Goal: Task Accomplishment & Management: Use online tool/utility

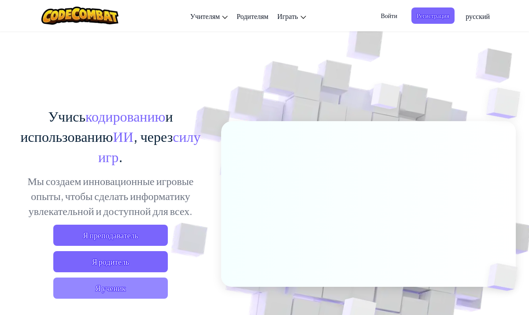
click at [123, 292] on span "Я ученик" at bounding box center [110, 288] width 115 height 21
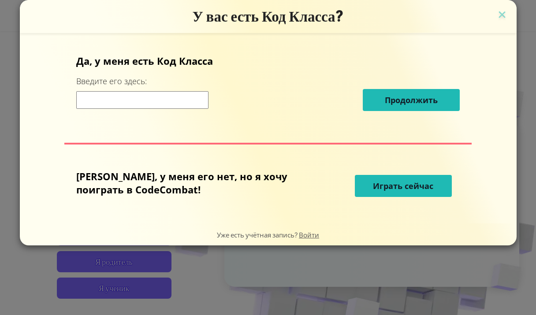
click at [138, 98] on input at bounding box center [142, 100] width 132 height 18
type input "a"
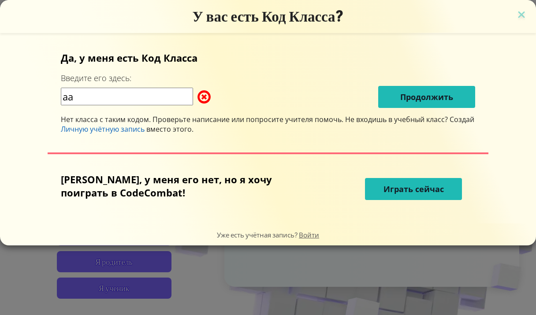
type input "[PERSON_NAME]"
type input "s"
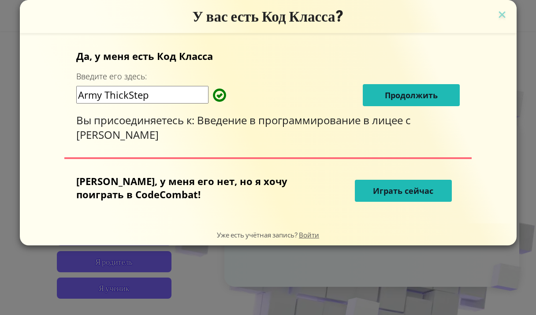
click at [130, 97] on input "Army ThickStep" at bounding box center [142, 95] width 132 height 18
type input "ArmyThickStep"
click at [406, 98] on span "Продолжить" at bounding box center [411, 95] width 53 height 11
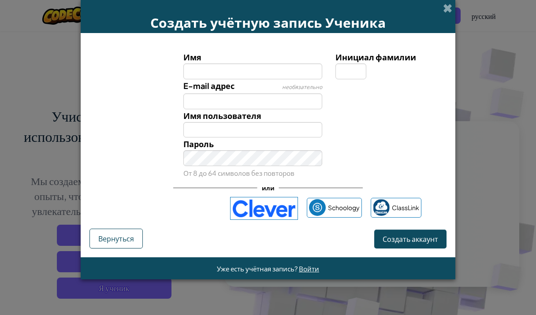
type input "v"
click at [225, 70] on input "Имя" at bounding box center [252, 71] width 139 height 16
type input "м"
type input "Ь"
type input "[PERSON_NAME]"
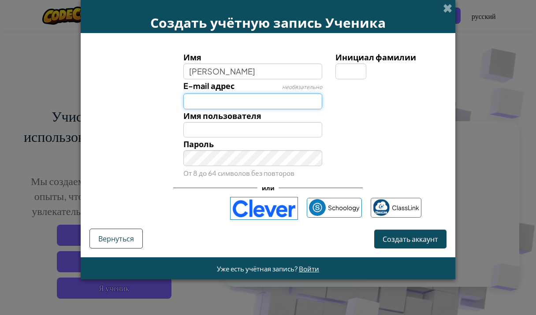
type input "[PERSON_NAME]"
click at [191, 101] on input "E-mail адрес" at bounding box center [252, 101] width 139 height 16
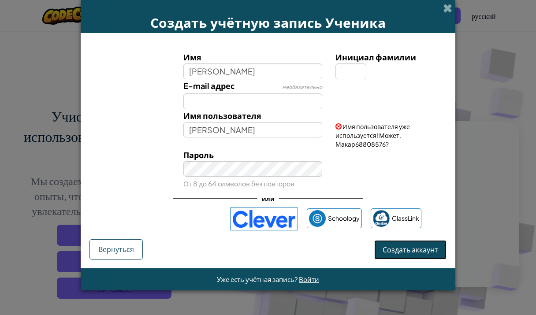
click at [394, 245] on span "Создать аккаунт" at bounding box center [410, 249] width 56 height 9
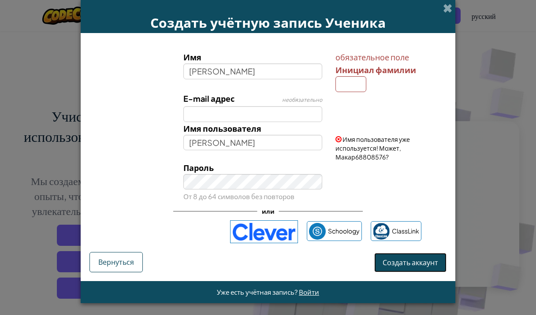
click at [399, 265] on span "Создать аккаунт" at bounding box center [410, 262] width 56 height 9
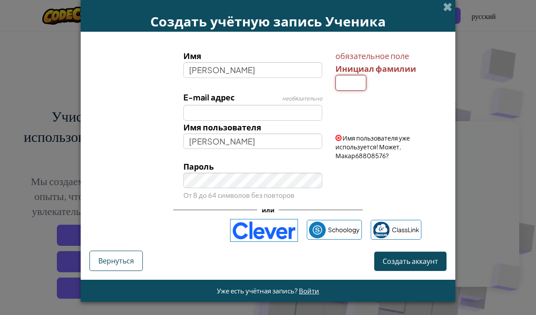
click at [344, 85] on input "Инициал фамилии" at bounding box center [350, 83] width 31 height 16
type input "м"
type input "М"
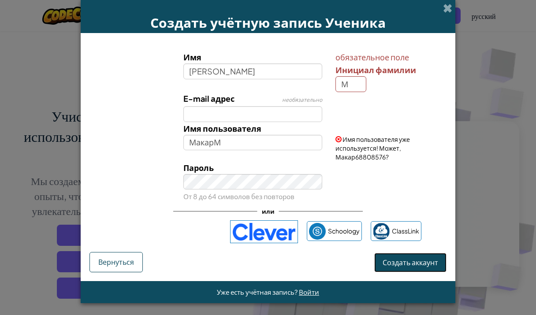
click at [427, 255] on button "Создать аккаунт" at bounding box center [410, 262] width 72 height 19
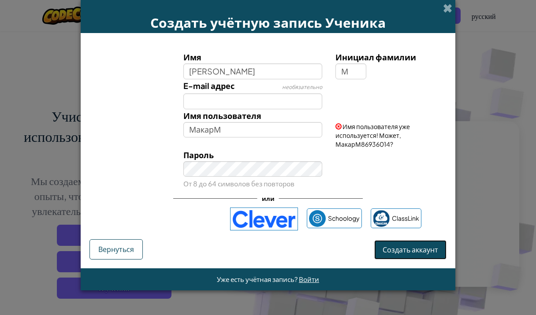
click at [415, 246] on button "Создать аккаунт" at bounding box center [410, 249] width 72 height 19
click at [429, 259] on form "Имя [PERSON_NAME] Инициал фамилии М E-mail адрес необязательно Имя пользователя…" at bounding box center [268, 150] width 374 height 235
click at [428, 254] on button "Создать аккаунт" at bounding box center [410, 249] width 72 height 19
click at [399, 251] on button "Создать аккаунт" at bounding box center [410, 249] width 72 height 19
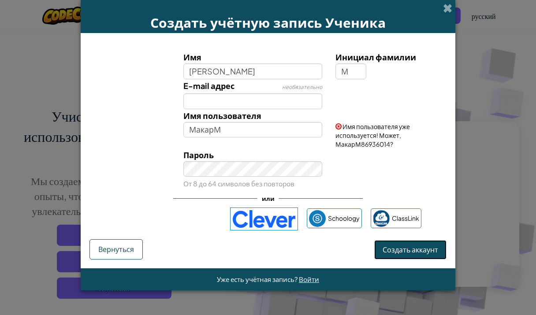
click at [399, 251] on button "Создать аккаунт" at bounding box center [410, 249] width 72 height 19
click at [398, 249] on button "Создать аккаунт" at bounding box center [410, 249] width 72 height 19
click at [397, 249] on button "Создать аккаунт" at bounding box center [410, 249] width 72 height 19
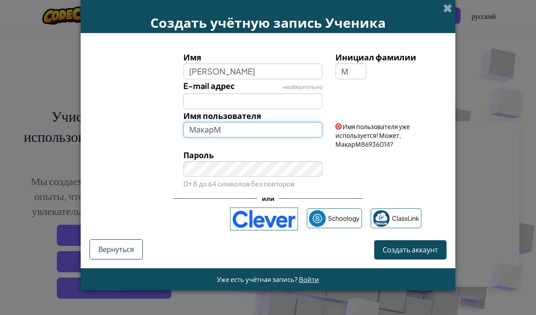
click at [220, 129] on input "МакарМ" at bounding box center [252, 130] width 139 height 16
type input "МакарМ376494"
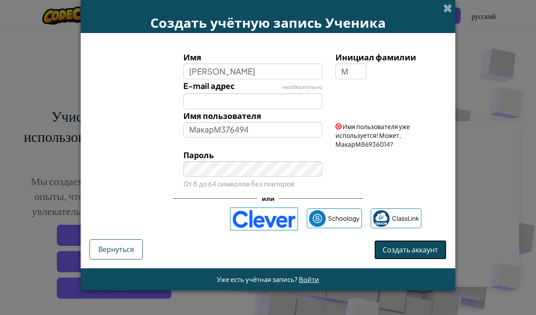
click at [418, 248] on button "Создать аккаунт" at bounding box center [410, 249] width 72 height 19
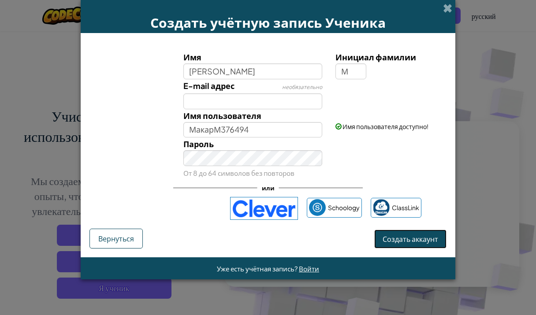
click at [422, 242] on button "Создать аккаунт" at bounding box center [410, 238] width 72 height 19
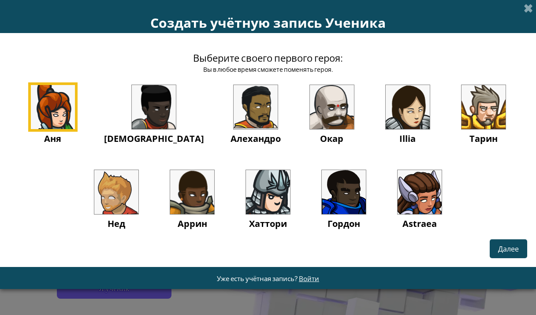
click at [464, 112] on img at bounding box center [483, 107] width 44 height 44
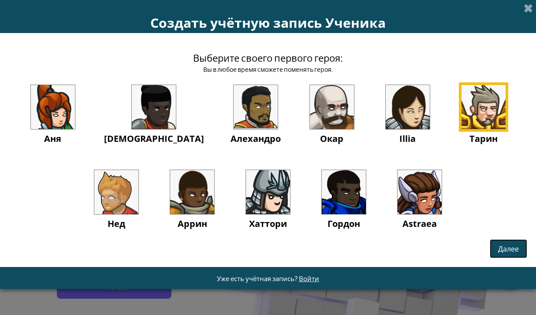
click at [513, 244] on span "Далее" at bounding box center [508, 248] width 21 height 9
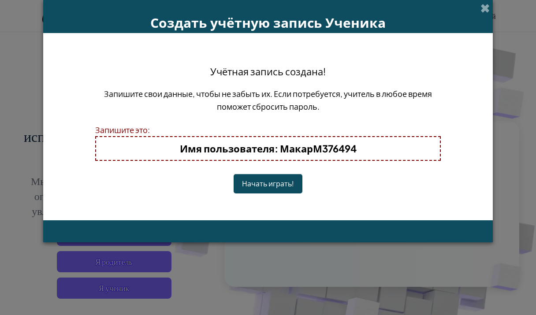
click at [278, 187] on button "Начать играть!" at bounding box center [267, 183] width 69 height 19
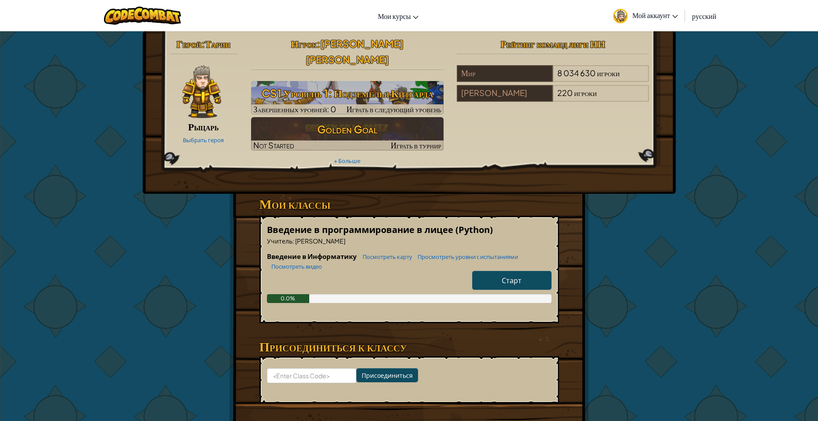
scroll to position [44, 0]
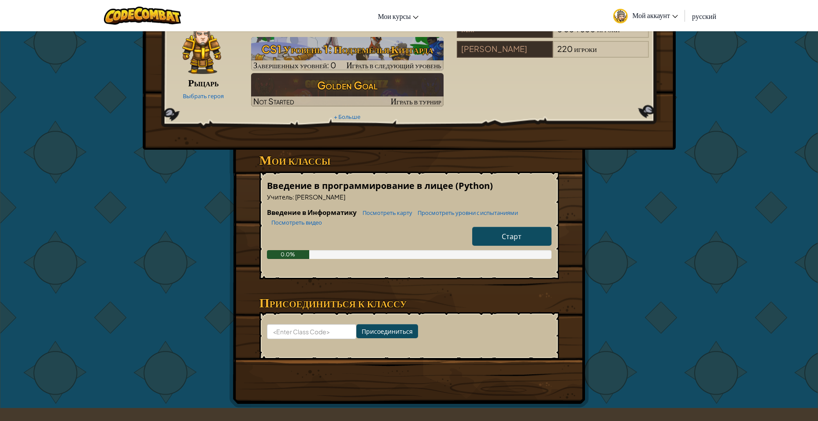
click at [522, 227] on link "Старт" at bounding box center [511, 236] width 79 height 19
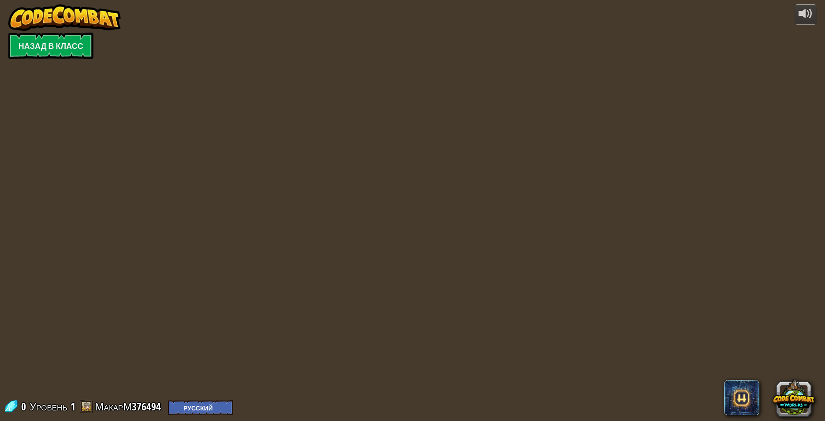
select select "ru"
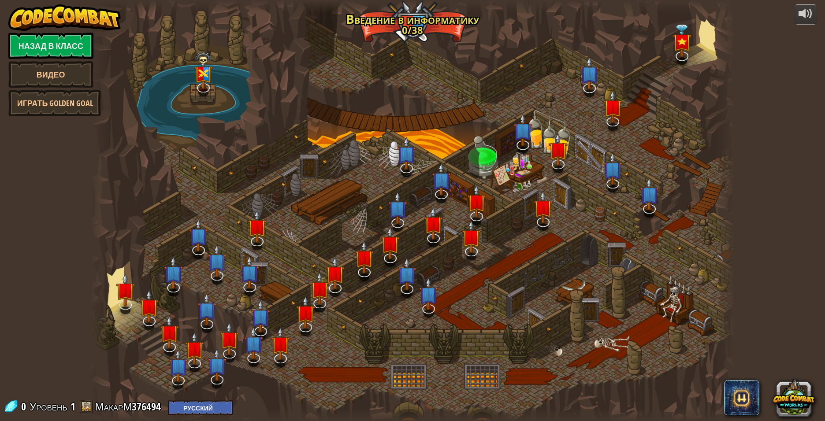
select select "ru"
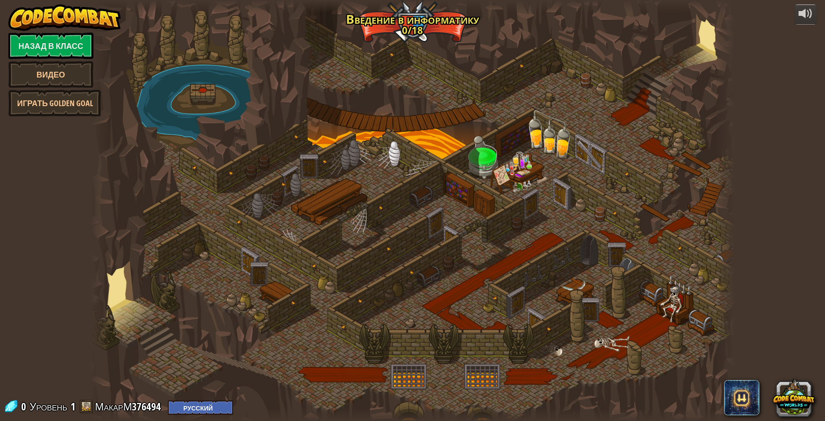
select select "ru"
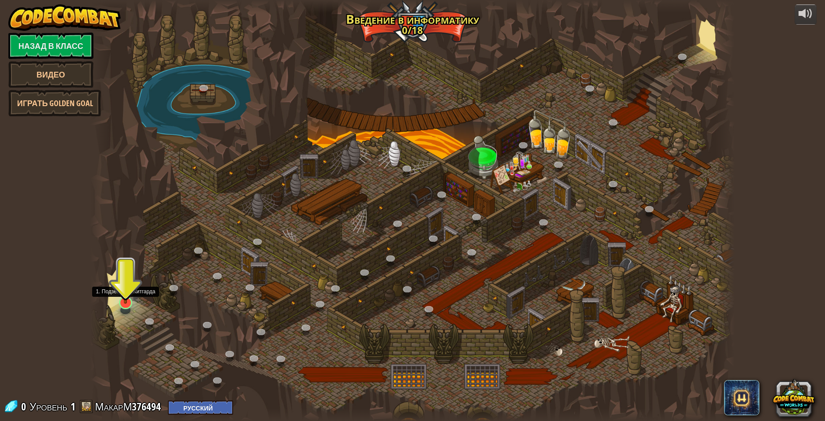
click at [125, 300] on img at bounding box center [126, 284] width 18 height 40
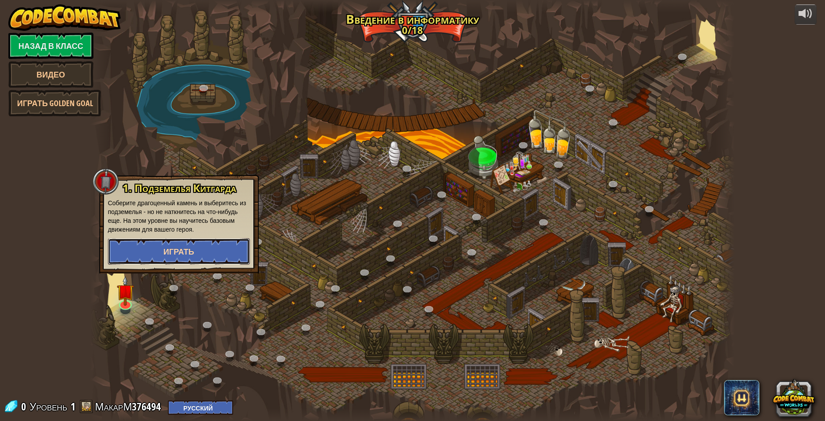
click at [166, 258] on button "Играть" at bounding box center [179, 251] width 142 height 26
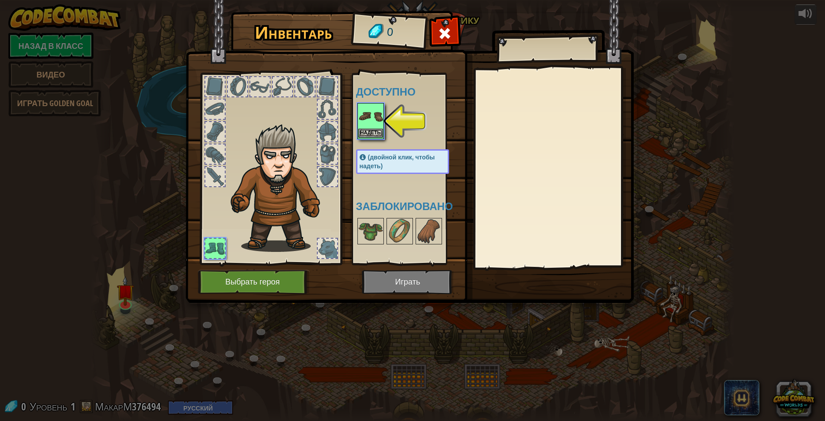
click at [363, 119] on img at bounding box center [370, 116] width 25 height 25
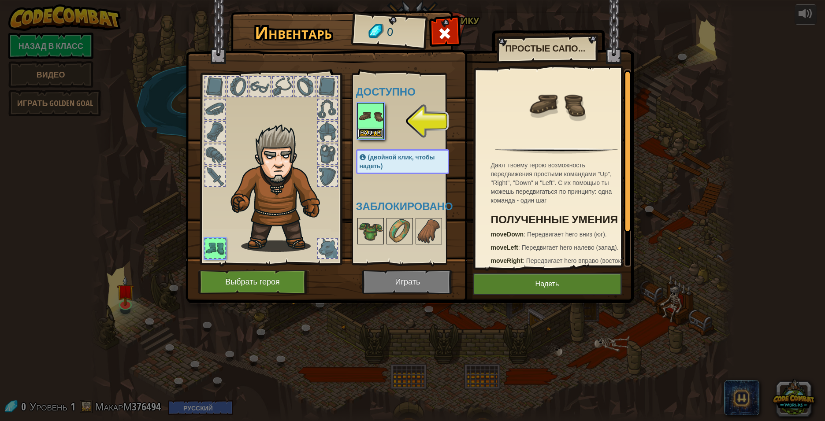
click at [367, 132] on button "Надеть" at bounding box center [370, 133] width 25 height 9
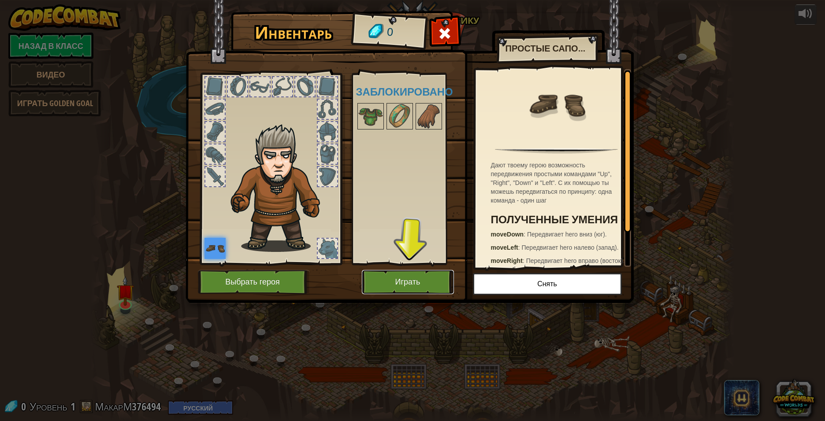
click at [419, 281] on button "Играть" at bounding box center [408, 282] width 92 height 24
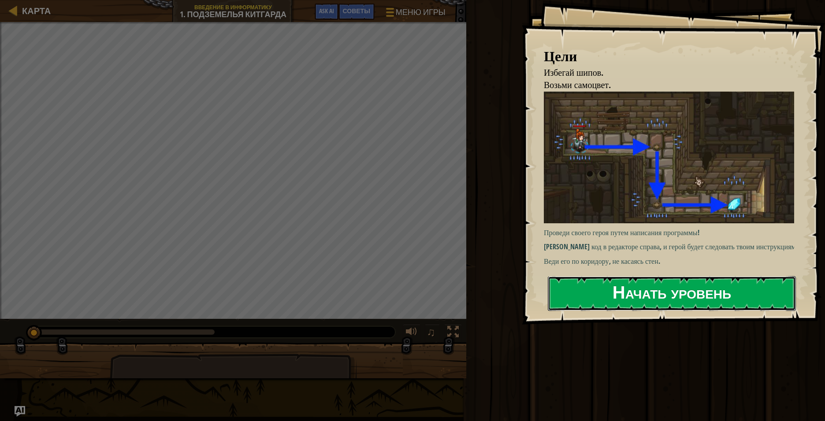
click at [535, 301] on button "Начать уровень" at bounding box center [672, 293] width 248 height 35
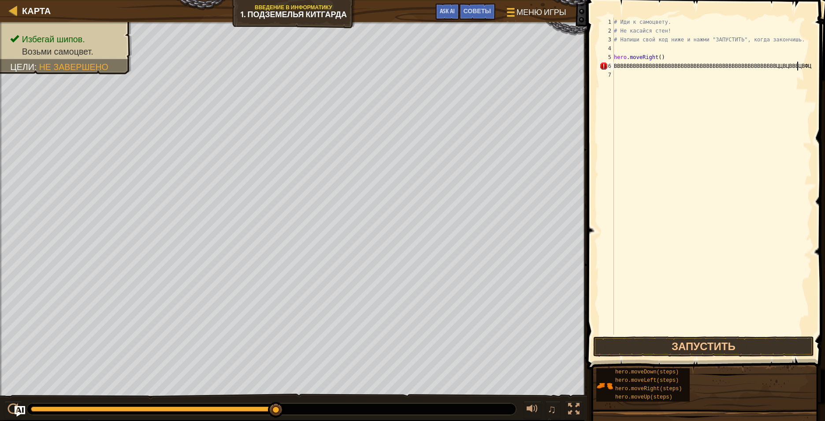
scroll to position [4, 15]
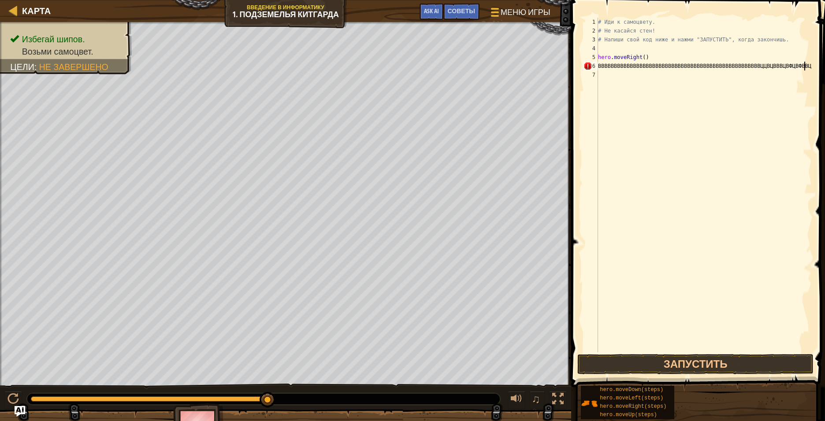
type textarea "hero.moveRight()"
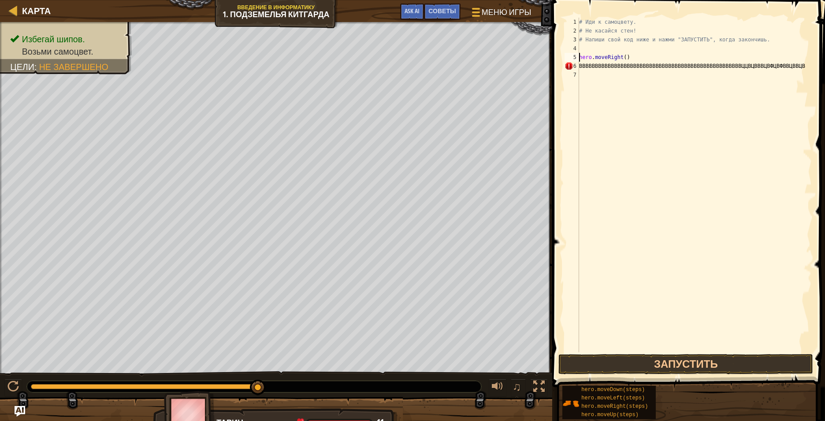
type textarea "hero.moveRight()"
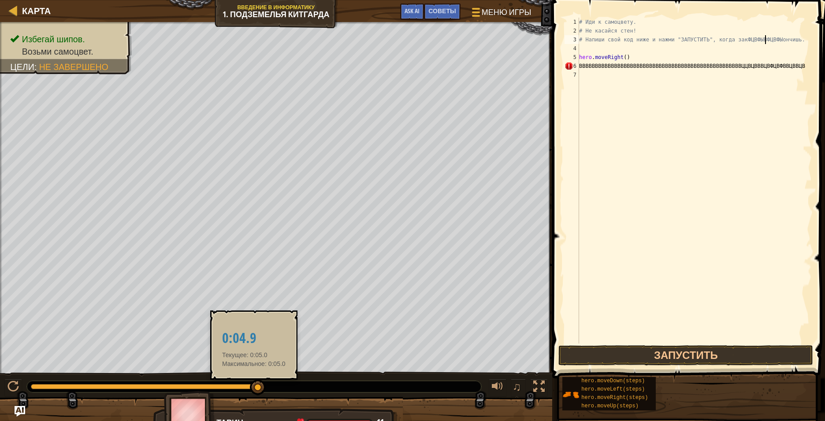
scroll to position [4, 15]
click at [250, 315] on div at bounding box center [258, 388] width 16 height 16
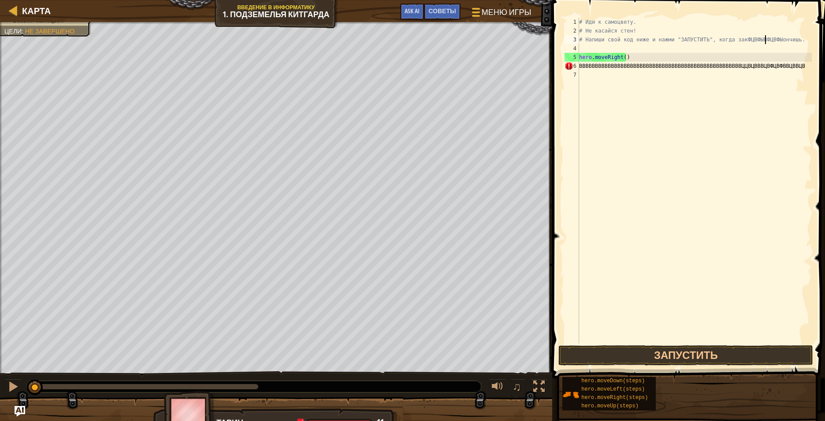
drag, startPoint x: 248, startPoint y: 388, endPoint x: 21, endPoint y: 401, distance: 227.2
click at [21, 315] on div "Избегай шипов. Возьми самоцвет. Цели : Не завершено ♫ Тарин 11 x: 7 y: 18 x: 18…" at bounding box center [412, 227] width 825 height 411
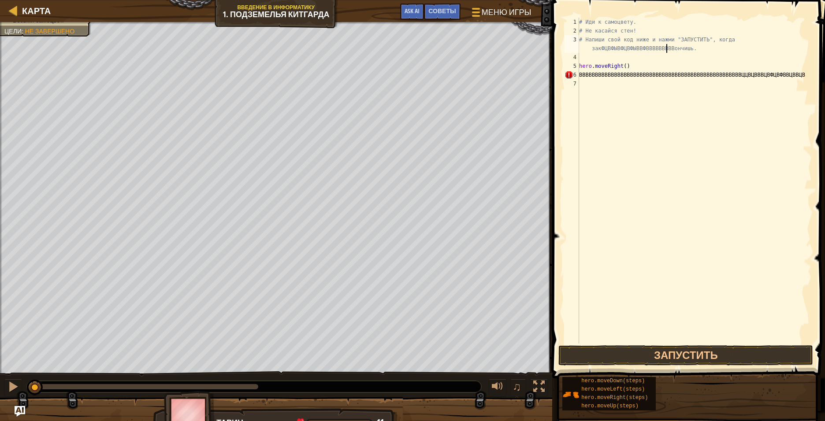
scroll to position [4, 19]
click at [14, 315] on div at bounding box center [12, 386] width 11 height 11
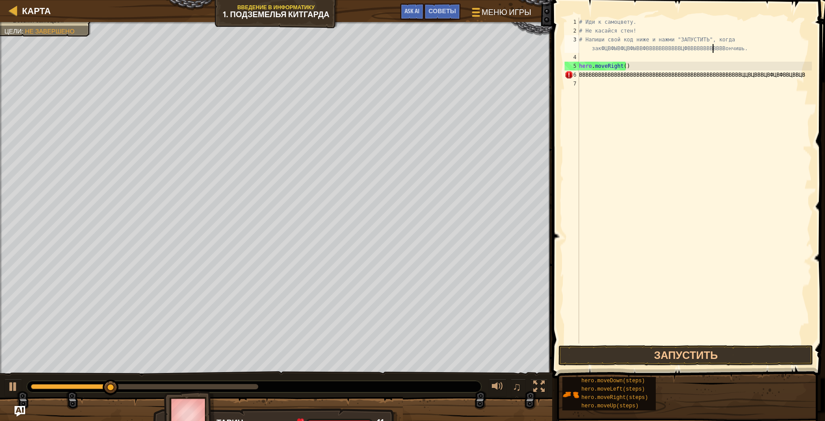
scroll to position [4, 23]
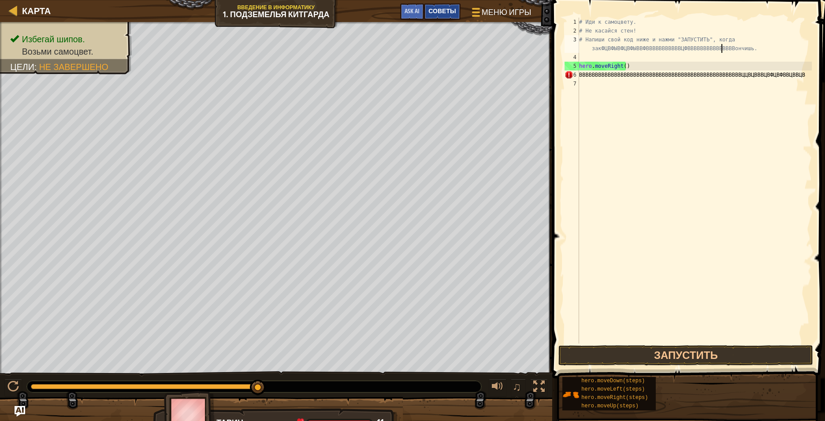
type textarea "# Напиши свой код ниже и нажми "ЗАПУСТИТЬ", когда закФЦВФЫВФЦВФЫВВФВВВВВВВВВВВЦ…"
click at [437, 9] on span "Советы" at bounding box center [441, 11] width 27 height 8
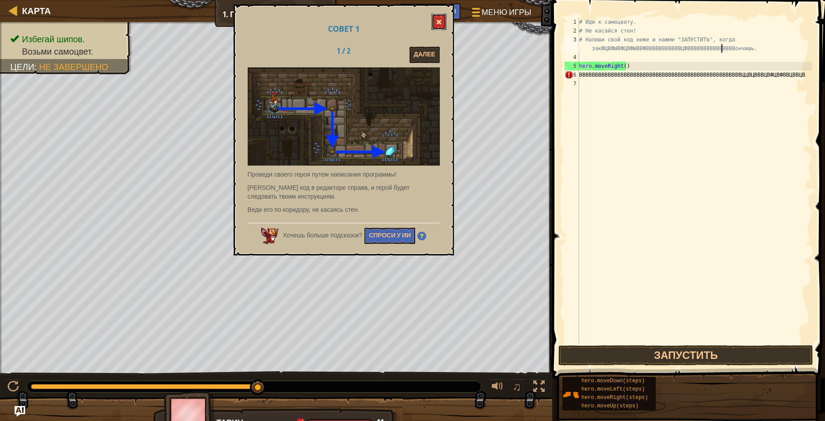
click at [439, 23] on span at bounding box center [439, 22] width 6 height 6
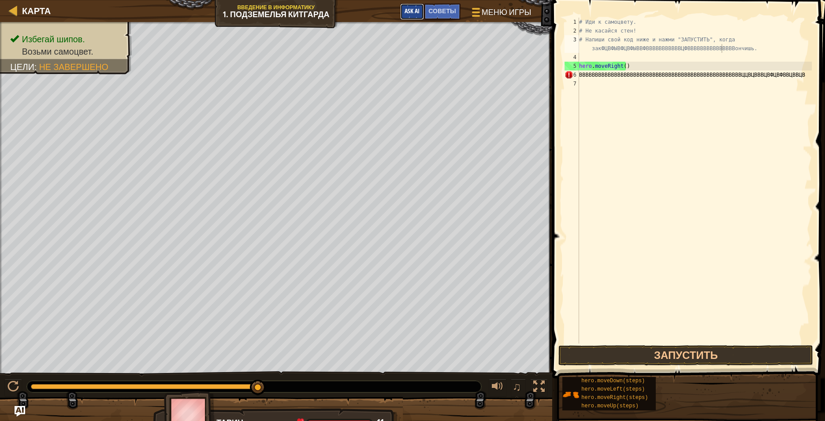
click at [411, 17] on button "Ask AI" at bounding box center [412, 12] width 24 height 16
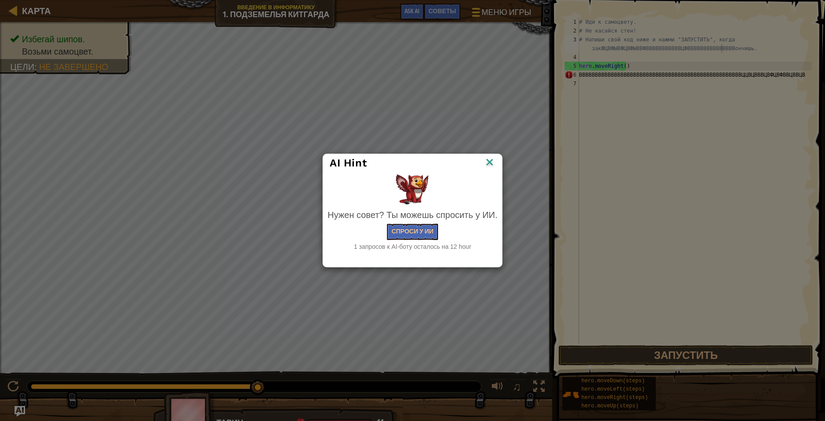
click at [490, 161] on img at bounding box center [489, 162] width 11 height 13
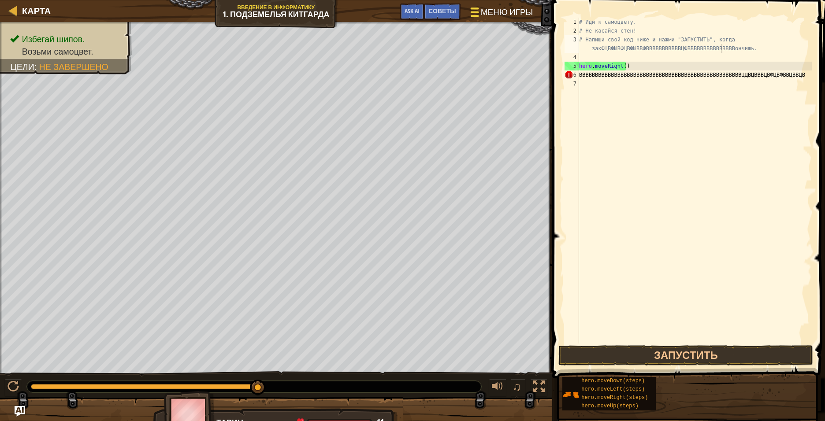
click at [488, 15] on span "Меню игры" at bounding box center [507, 12] width 52 height 12
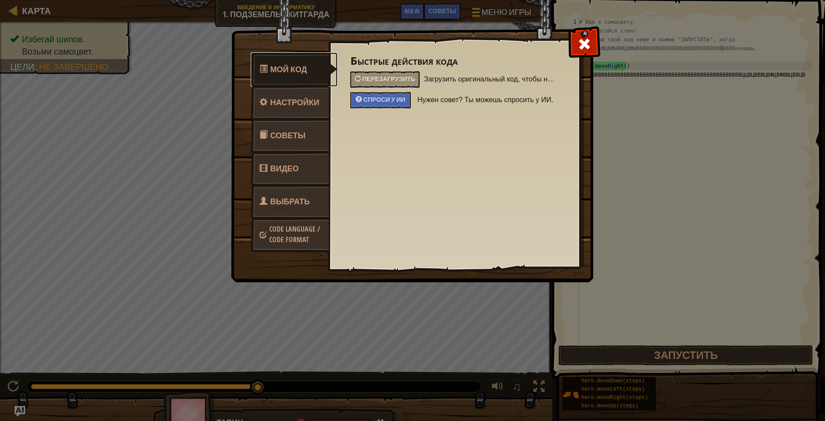
click at [302, 70] on span "Мой код" at bounding box center [288, 69] width 37 height 11
click at [291, 107] on span "Настройки" at bounding box center [294, 102] width 49 height 11
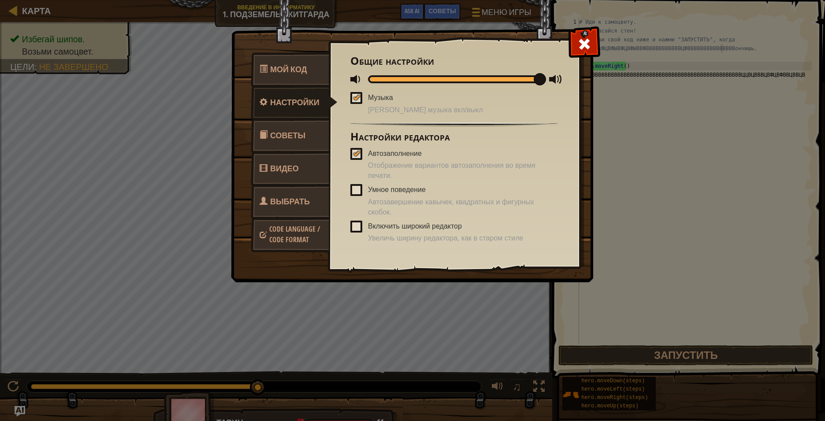
click at [298, 145] on link "Советы" at bounding box center [290, 135] width 78 height 34
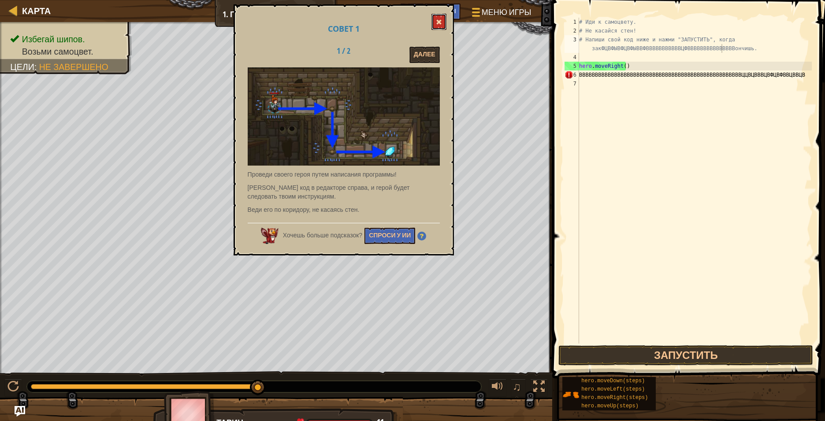
click at [437, 25] on span at bounding box center [439, 22] width 6 height 6
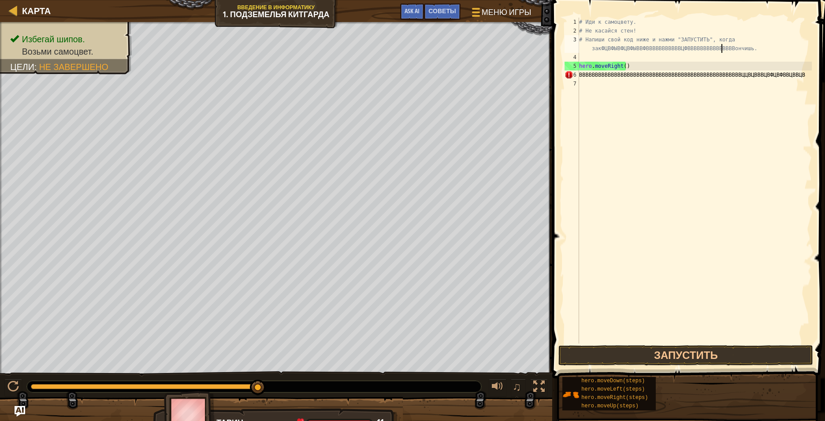
click at [185, 315] on div "Избегай шипов. Возьми самоцвет. Цели : Не завершено ♫ Тарин 11 x: 18 y: 18 No t…" at bounding box center [412, 227] width 825 height 411
drag, startPoint x: 262, startPoint y: 388, endPoint x: 282, endPoint y: 389, distance: 20.7
click at [281, 315] on div at bounding box center [254, 386] width 454 height 11
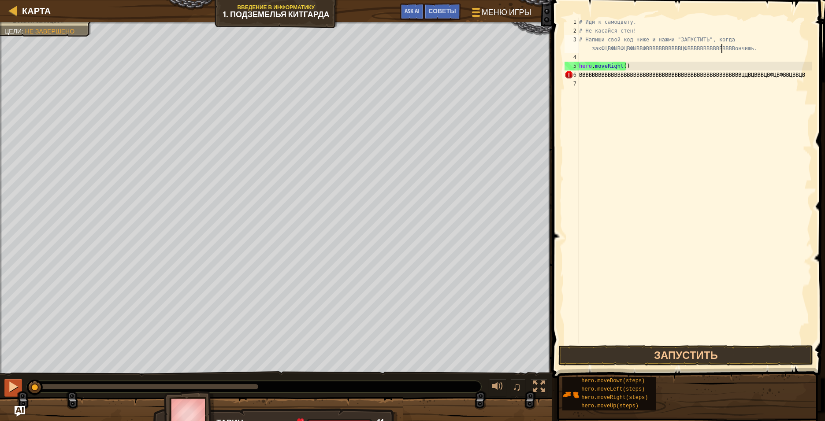
drag, startPoint x: 255, startPoint y: 388, endPoint x: 19, endPoint y: 392, distance: 236.6
click at [19, 315] on div "♫" at bounding box center [276, 384] width 552 height 26
click at [10, 315] on div at bounding box center [12, 386] width 11 height 11
click at [65, 25] on div "Избегай шипов. Возьми самоцвет. Цели : Не завершено" at bounding box center [45, 16] width 82 height 18
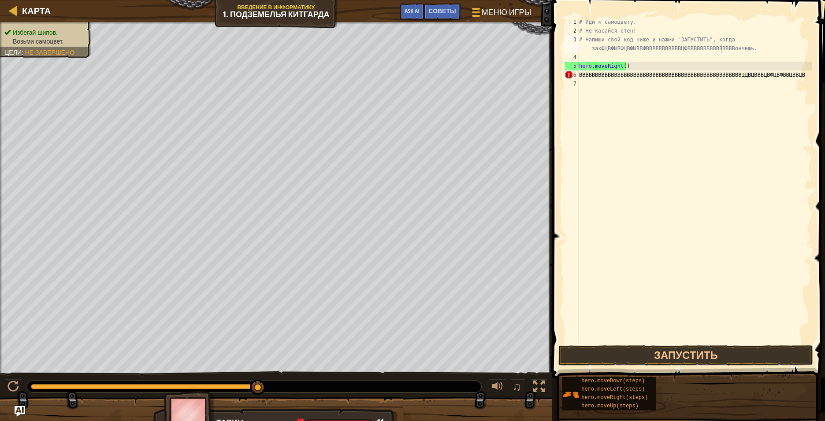
click at [47, 33] on div "Избегай шипов. Возьми самоцвет. Цели : Не завершено" at bounding box center [45, 37] width 82 height 18
click at [485, 13] on span "Меню игры" at bounding box center [507, 12] width 52 height 12
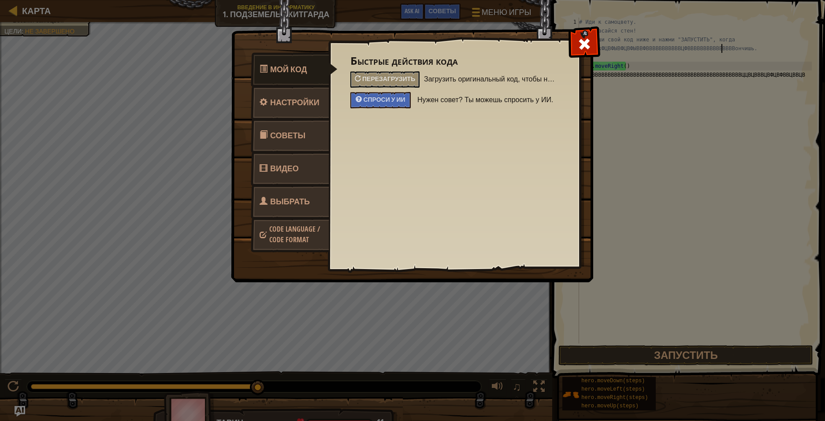
click at [297, 239] on span "Code Language / Code Format" at bounding box center [294, 234] width 51 height 20
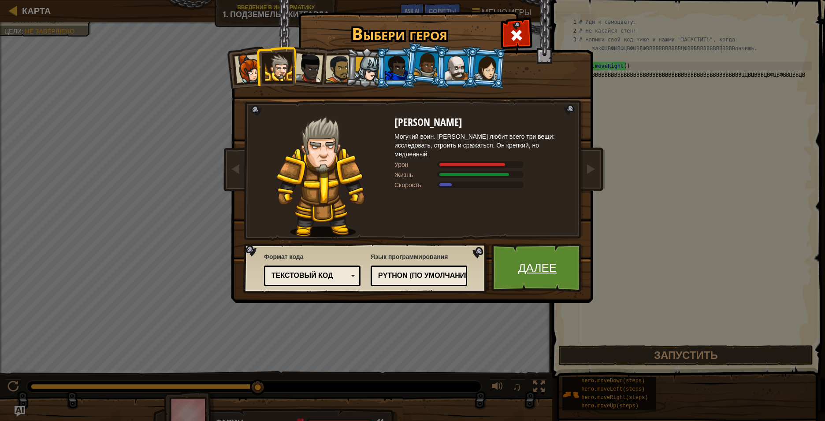
click at [535, 274] on link "Далее" at bounding box center [537, 268] width 92 height 48
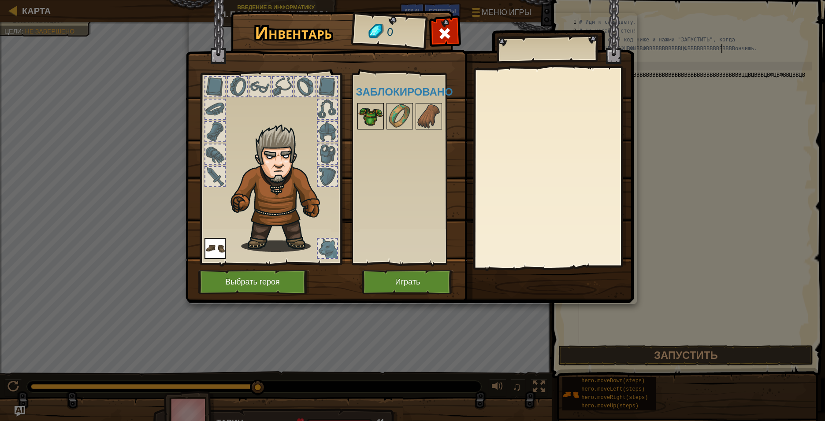
click at [372, 111] on img at bounding box center [370, 116] width 25 height 25
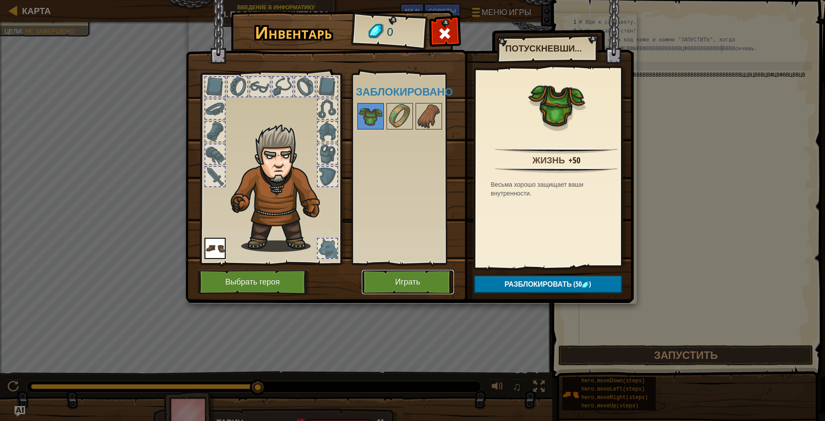
click at [417, 283] on button "Играть" at bounding box center [408, 282] width 92 height 24
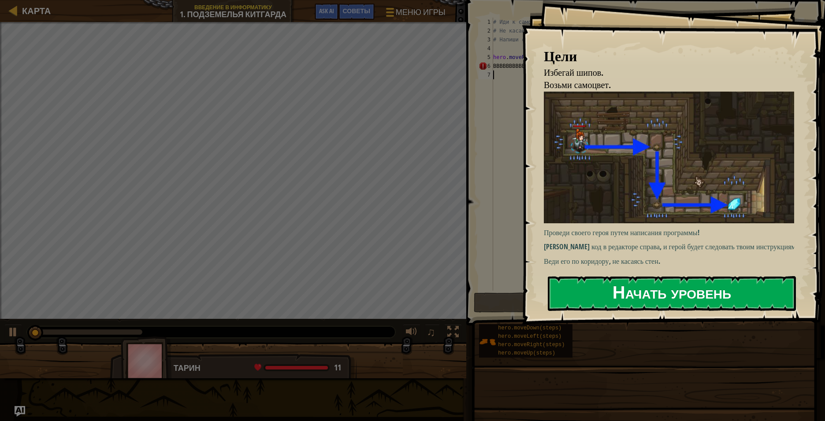
click at [535, 301] on button "Начать уровень" at bounding box center [672, 293] width 248 height 35
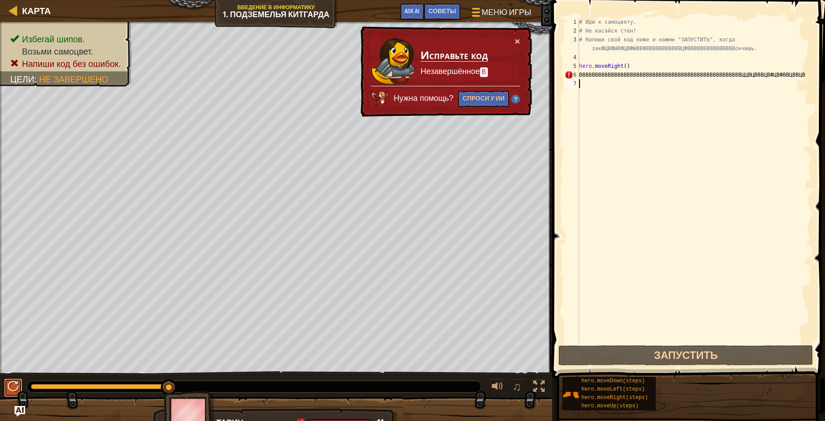
click at [11, 315] on div at bounding box center [12, 386] width 11 height 11
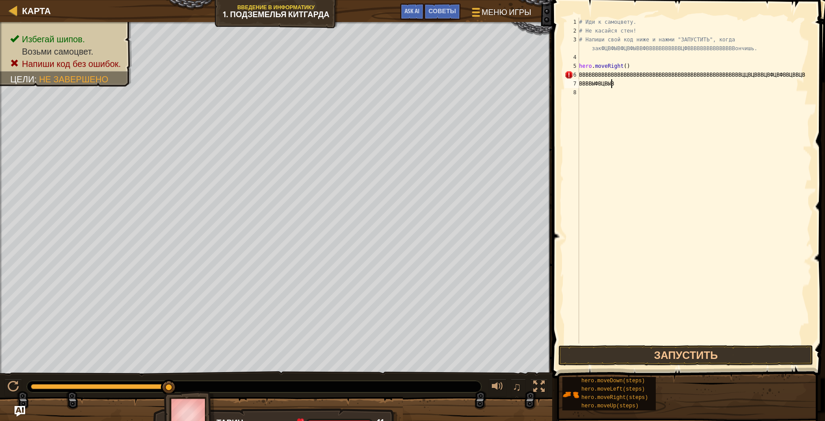
scroll to position [4, 2]
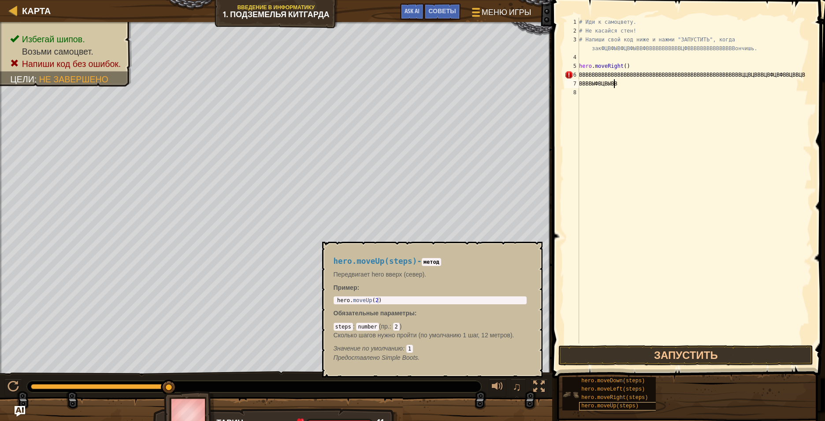
type textarea "ВВВВЫФВЦВЫВВ"
click at [535, 315] on span "hero.moveUp(steps)" at bounding box center [609, 406] width 57 height 6
click at [535, 315] on span "hero.moveRight(steps)" at bounding box center [614, 398] width 67 height 6
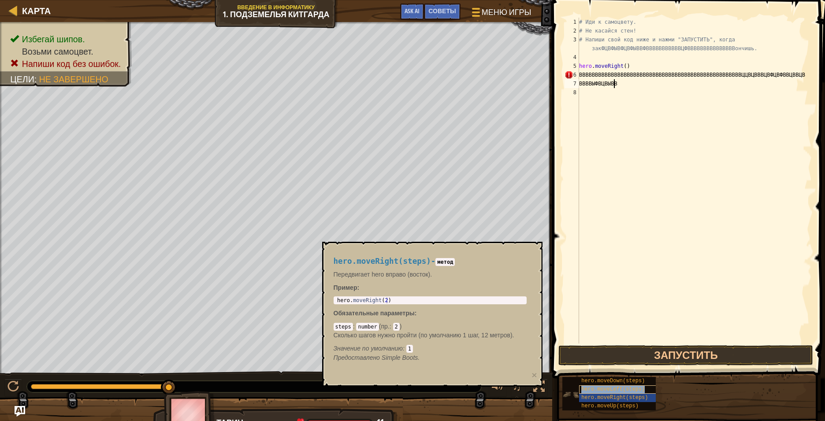
click at [535, 315] on span "hero.moveLeft(steps)" at bounding box center [612, 389] width 63 height 6
click at [535, 315] on span "hero.moveDown(steps)" at bounding box center [612, 381] width 63 height 6
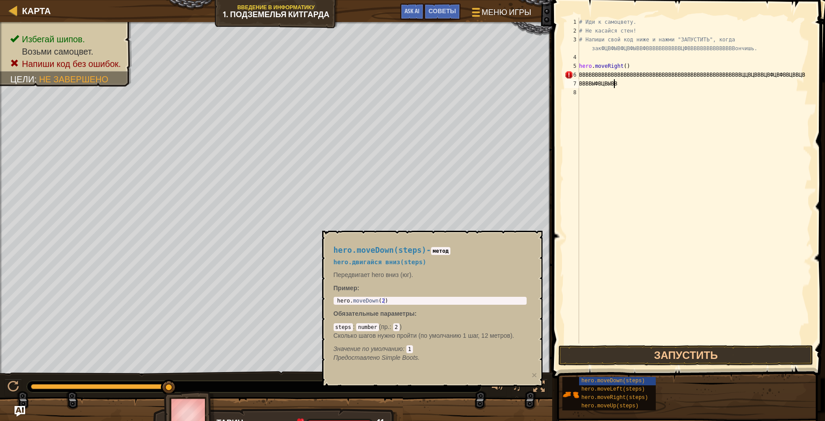
type textarea "hero.moveDown(2)"
click at [385, 302] on div "hero . moveDown ( 2 )" at bounding box center [429, 307] width 189 height 19
click at [315, 0] on body "Карта Введение в Информатику 1. Подземелья Китгарда Меню игры Готово Советы Ask…" at bounding box center [412, 0] width 825 height 0
click at [511, 251] on h4 "hero.moveDown(steps) - метод" at bounding box center [429, 250] width 193 height 8
click at [451, 0] on body "Карта Введение в Информатику 1. Подземелья Китгарда Меню игры Готово Советы Ask…" at bounding box center [412, 0] width 825 height 0
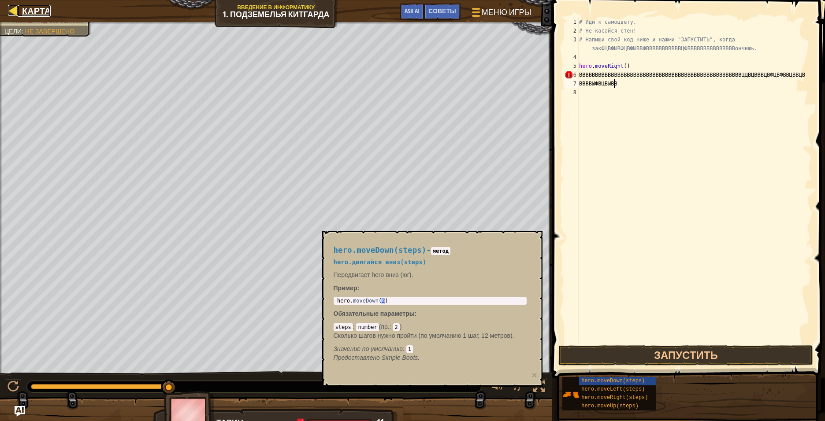
click at [15, 8] on div at bounding box center [13, 10] width 11 height 11
select select "ru"
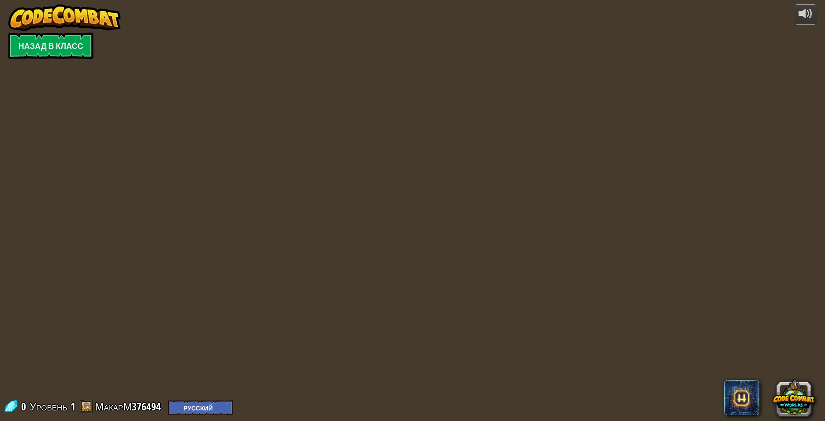
select select "ru"
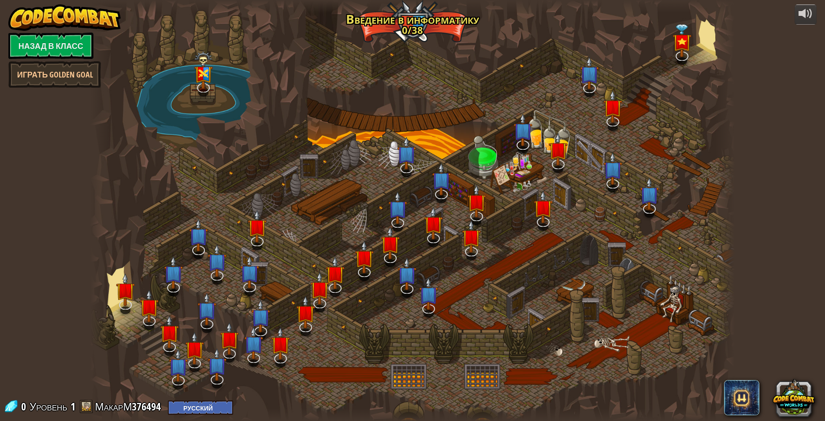
select select "ru"
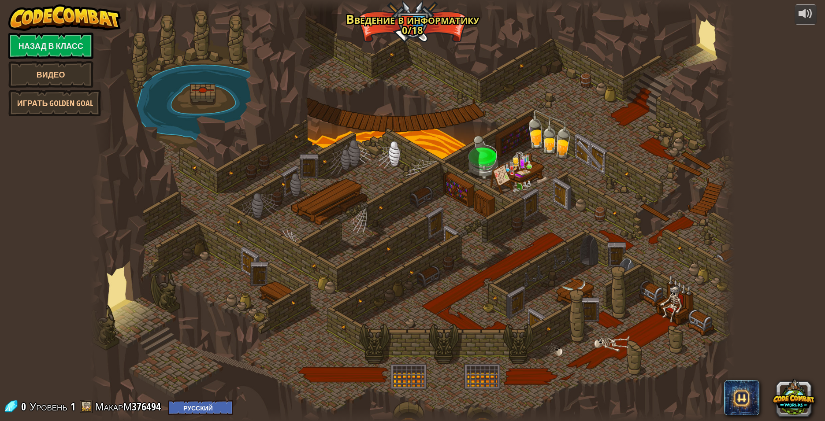
select select "ru"
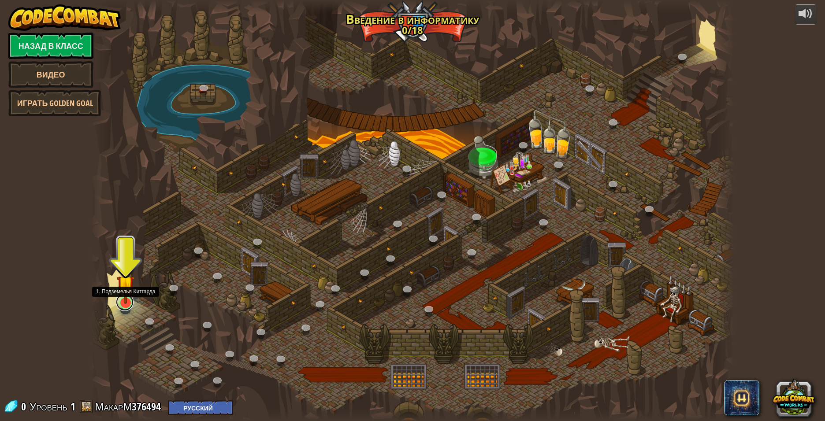
click at [126, 307] on link at bounding box center [125, 302] width 18 height 18
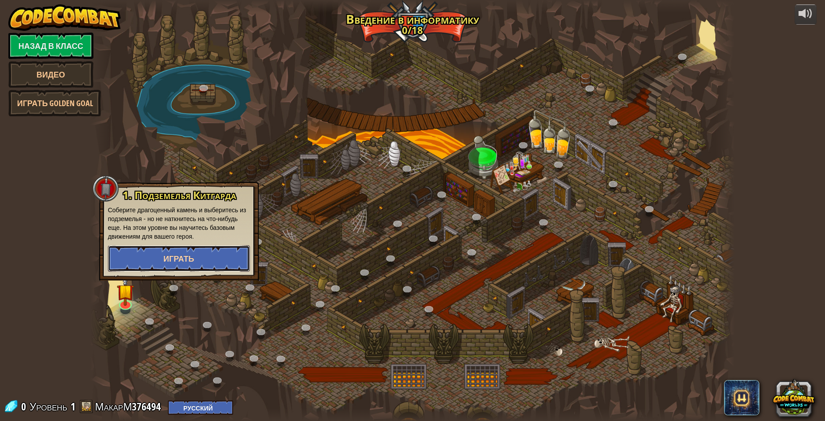
click at [212, 253] on button "Играть" at bounding box center [179, 258] width 142 height 26
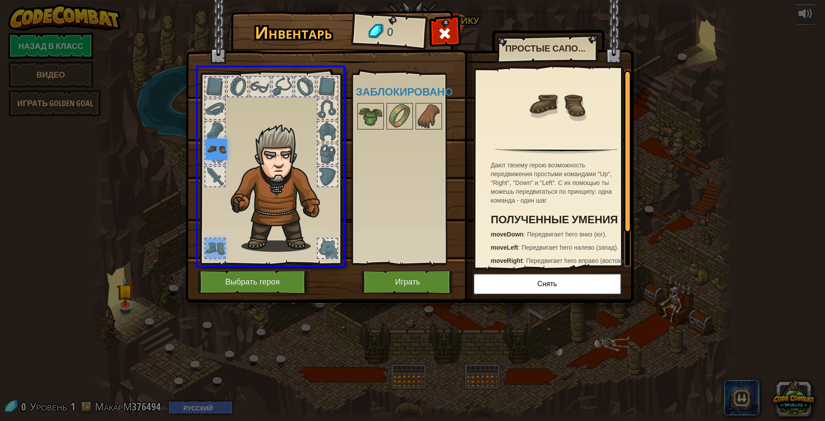
drag, startPoint x: 215, startPoint y: 248, endPoint x: 221, endPoint y: 156, distance: 91.8
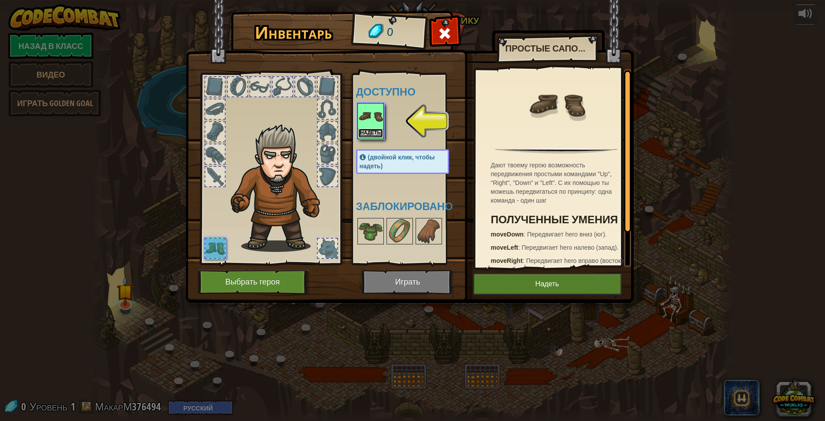
click at [371, 131] on button "Надеть" at bounding box center [370, 133] width 25 height 9
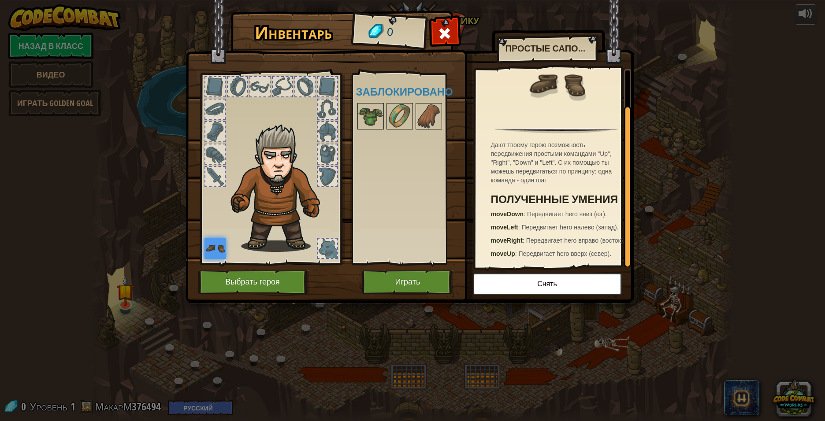
scroll to position [41, 0]
click at [439, 281] on button "Играть" at bounding box center [408, 282] width 92 height 24
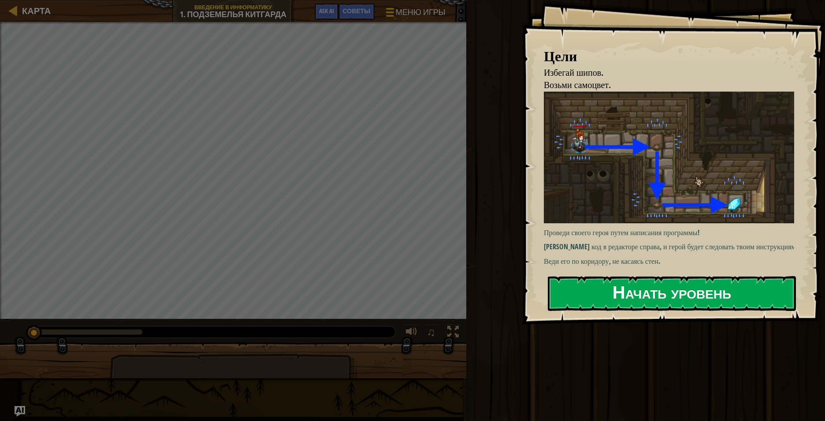
click at [535, 307] on button "Начать уровень" at bounding box center [672, 293] width 248 height 35
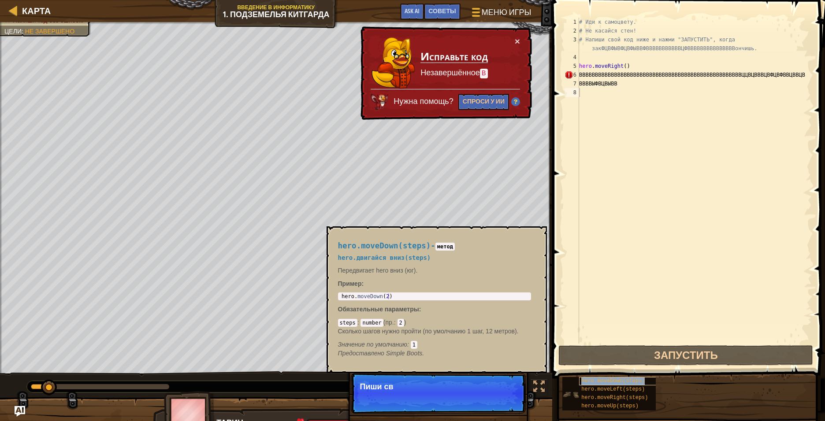
click at [535, 315] on span "hero.moveDown(steps)" at bounding box center [612, 381] width 63 height 6
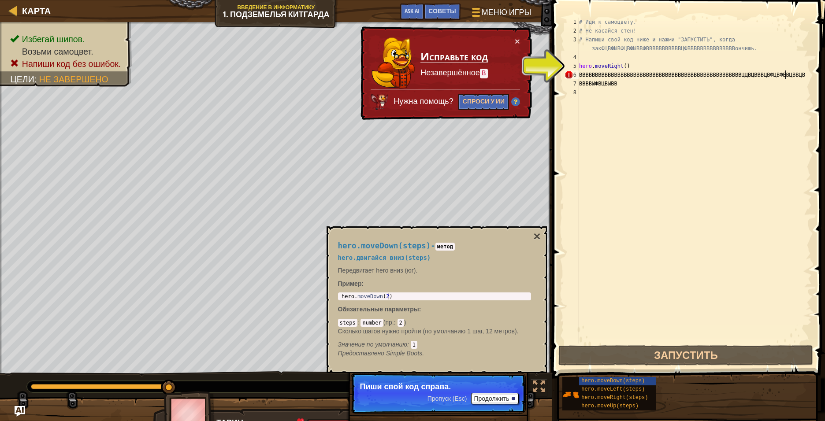
click at [535, 74] on div "# Иди к самоцвету. # Не касайся стен! # Напиши свой код ниже и нажми "ЗАПУСТИТЬ…" at bounding box center [694, 190] width 234 height 344
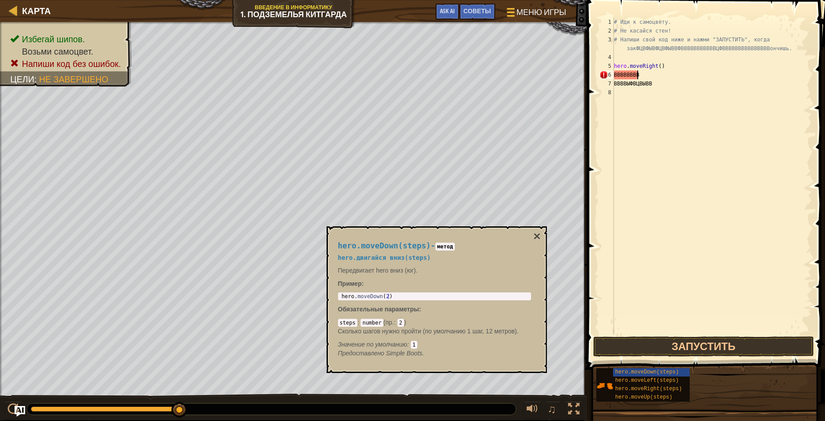
type textarea "В"
click at [535, 85] on div "# Иди к самоцвету. # Не касайся стен! # Напиши свой код ниже и нажми "ЗАПУСТИТЬ…" at bounding box center [712, 185] width 200 height 335
type textarea "В"
click at [535, 315] on button "Запустить" at bounding box center [703, 347] width 221 height 20
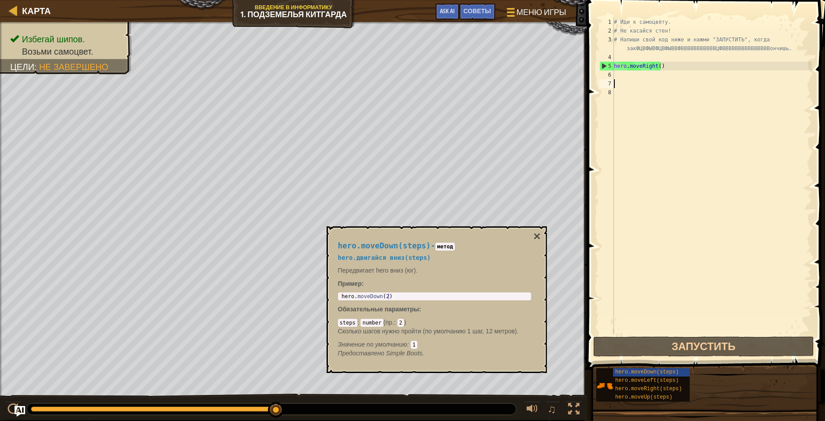
click at [535, 74] on div "# Иди к самоцвету. # Не касайся стен! # Напиши свой код ниже и нажми "ЗАПУСТИТЬ…" at bounding box center [712, 185] width 200 height 335
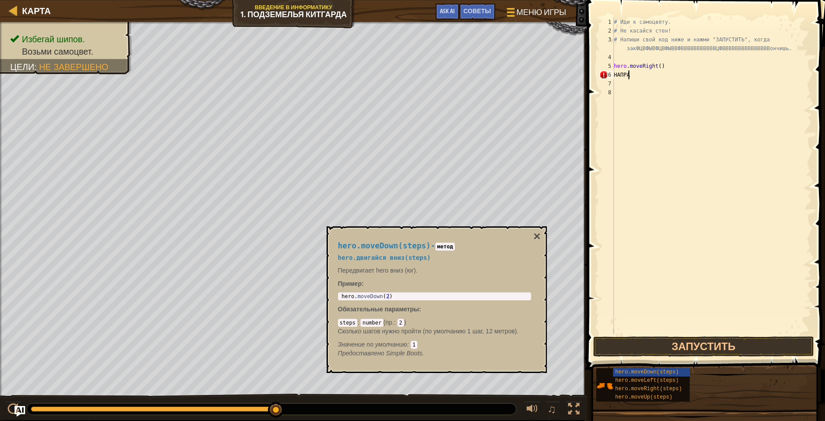
scroll to position [4, 1]
click at [535, 315] on button "Запустить" at bounding box center [703, 347] width 221 height 20
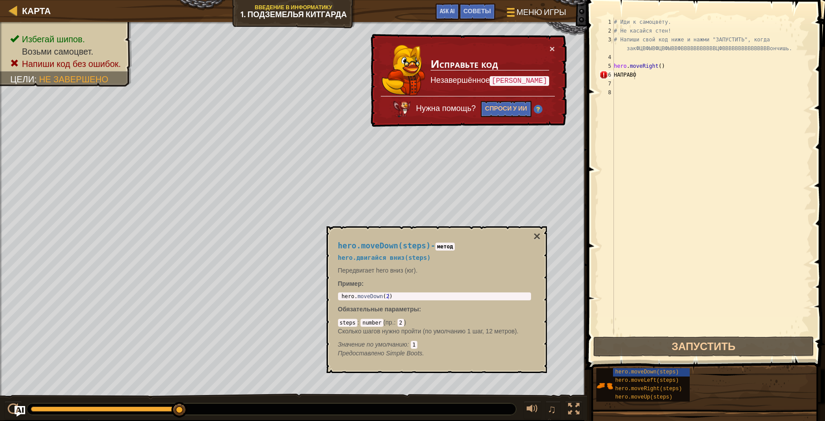
click at [521, 79] on code "Н" at bounding box center [518, 81] width 59 height 10
click at [514, 78] on p "Незавершённое Н" at bounding box center [489, 80] width 118 height 11
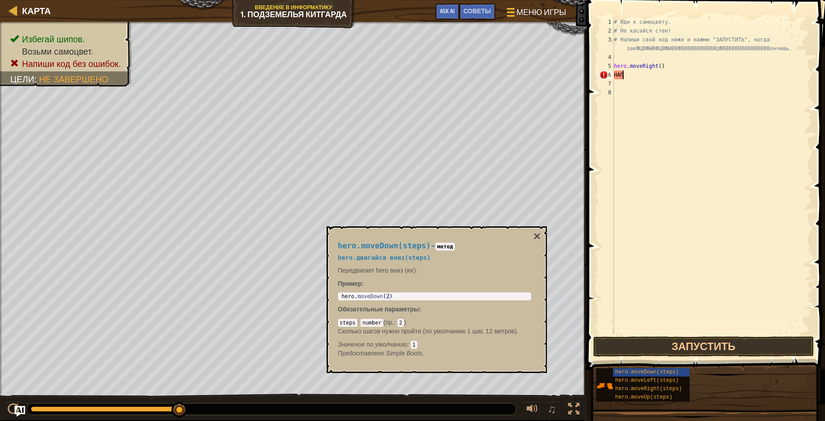
type textarea "Н"
click at [535, 315] on button "Запустить" at bounding box center [703, 347] width 221 height 20
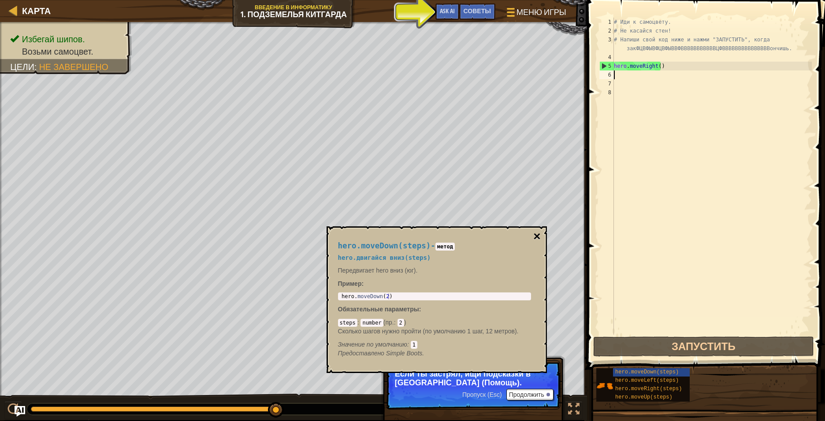
click at [535, 236] on button "×" at bounding box center [536, 236] width 7 height 12
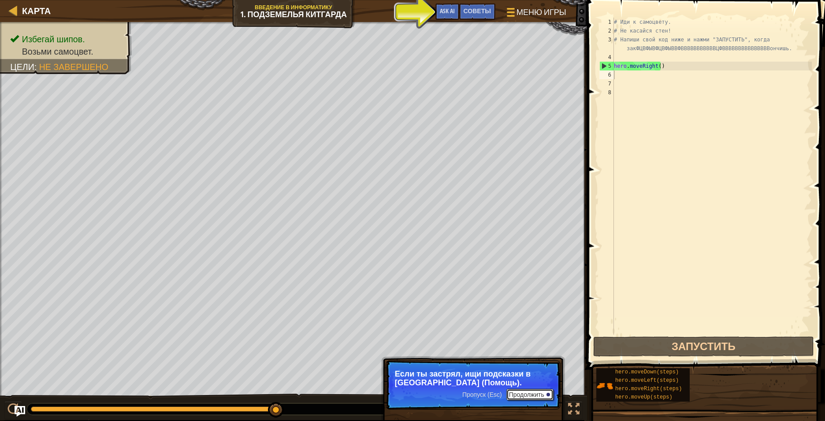
click at [524, 315] on button "Продолжить" at bounding box center [529, 394] width 47 height 11
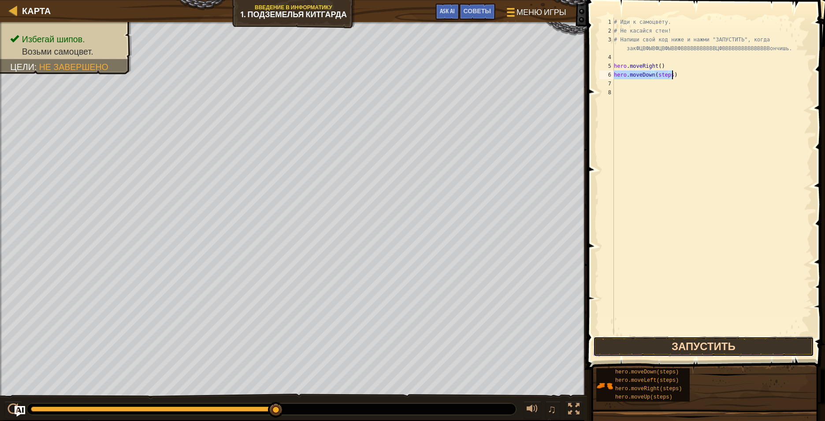
click at [535, 315] on button "Запустить" at bounding box center [703, 347] width 221 height 20
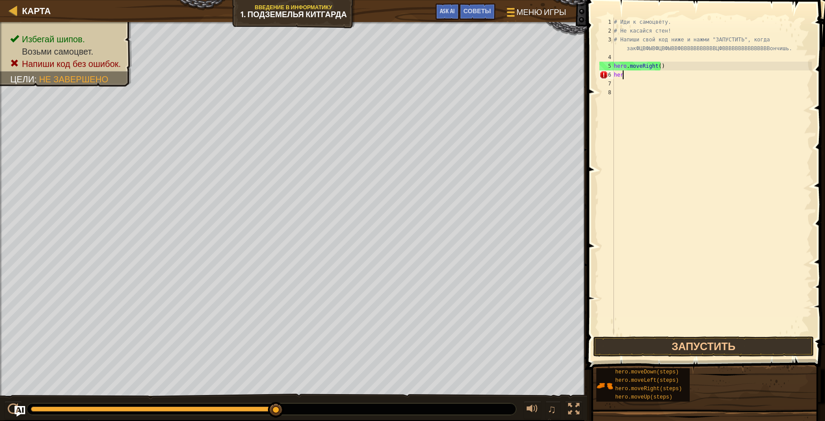
type textarea "h"
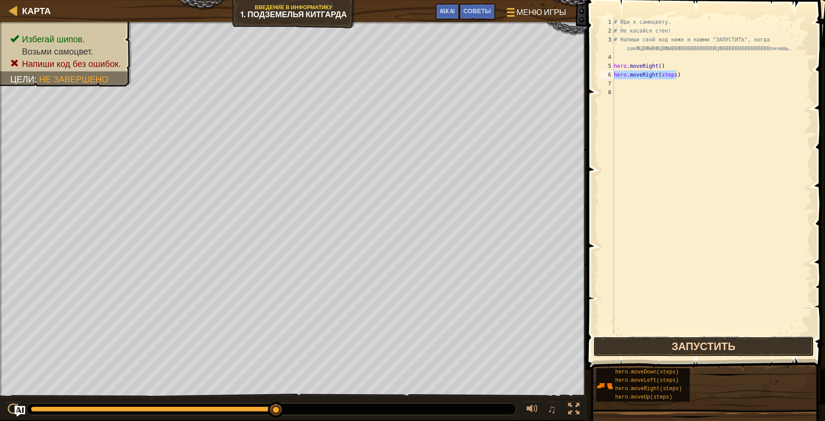
click at [535, 315] on button "Запустить" at bounding box center [703, 347] width 221 height 20
type textarea "h"
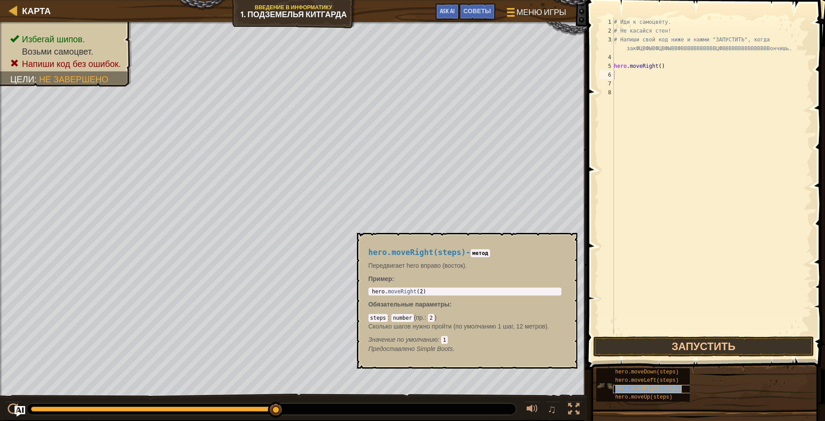
click at [535, 315] on span "hero.moveRight(steps)" at bounding box center [648, 389] width 67 height 6
type textarea "hero.moveRight(steps)"
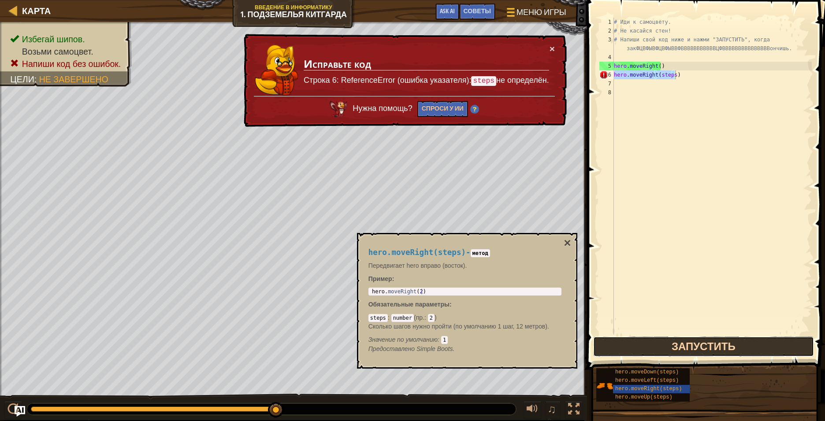
click at [535, 315] on button "Запустить" at bounding box center [703, 347] width 221 height 20
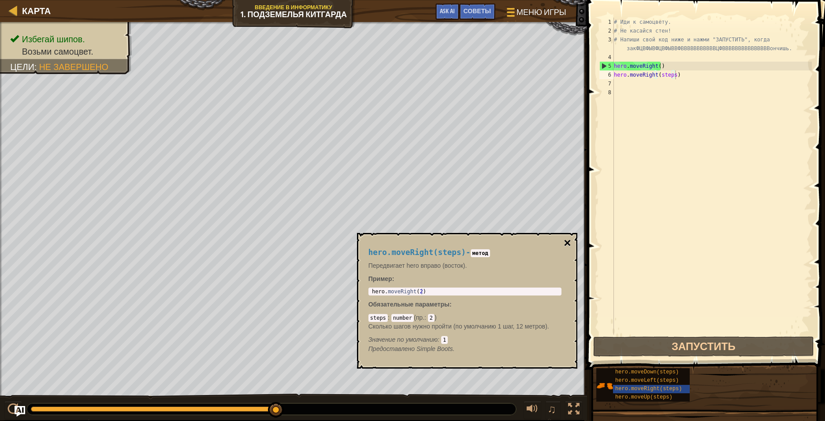
click at [535, 241] on button "×" at bounding box center [566, 243] width 7 height 12
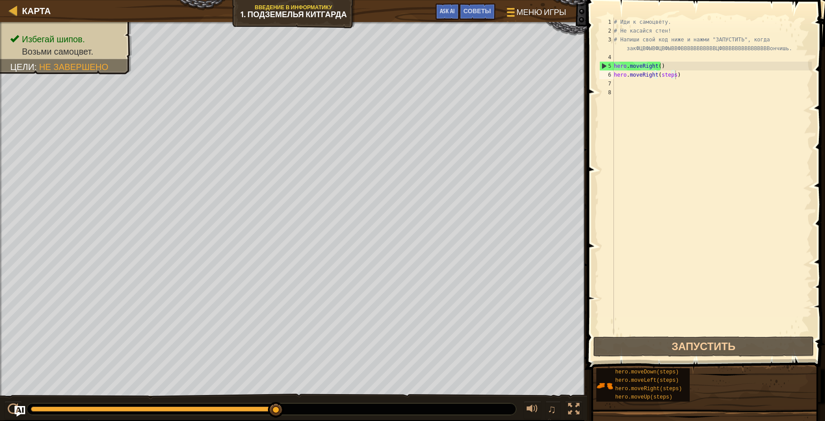
click at [535, 77] on div "# Иди к самоцвету. # Не касайся стен! # Напиши свой код ниже и нажми "ЗАПУСТИТЬ…" at bounding box center [712, 185] width 200 height 335
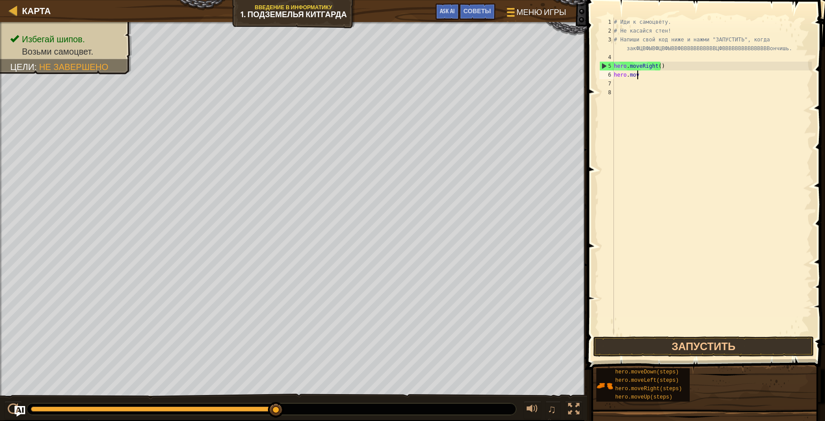
type textarea "h"
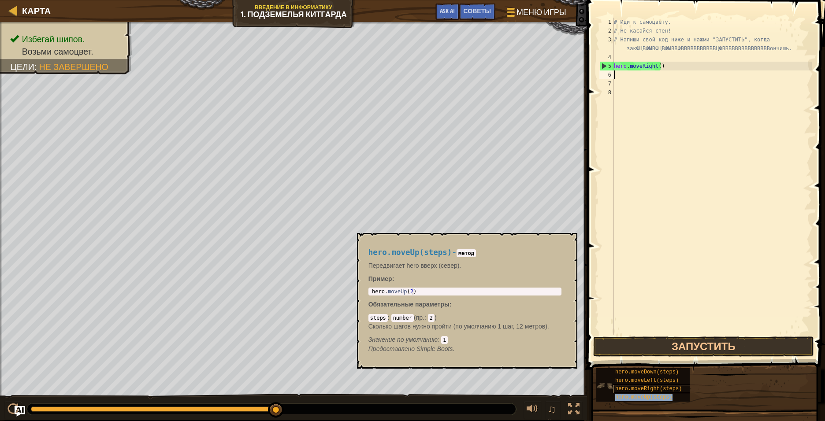
drag, startPoint x: 650, startPoint y: 399, endPoint x: 651, endPoint y: 387, distance: 11.5
click at [535, 315] on span "hero.moveUp(steps)" at bounding box center [643, 397] width 57 height 6
type textarea "hero.moveUp(steps)"
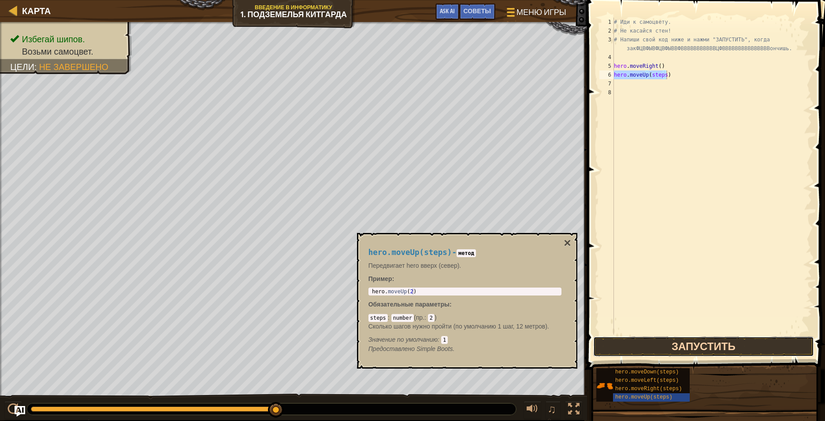
click at [535, 315] on button "Запустить" at bounding box center [703, 347] width 221 height 20
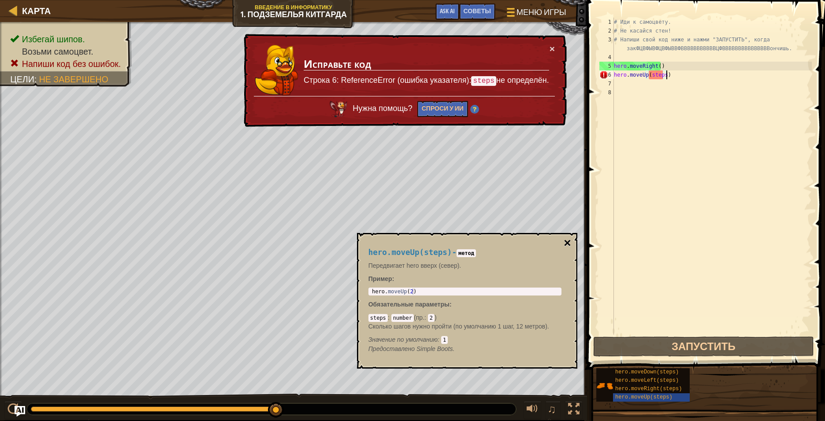
click at [535, 243] on button "×" at bounding box center [566, 243] width 7 height 12
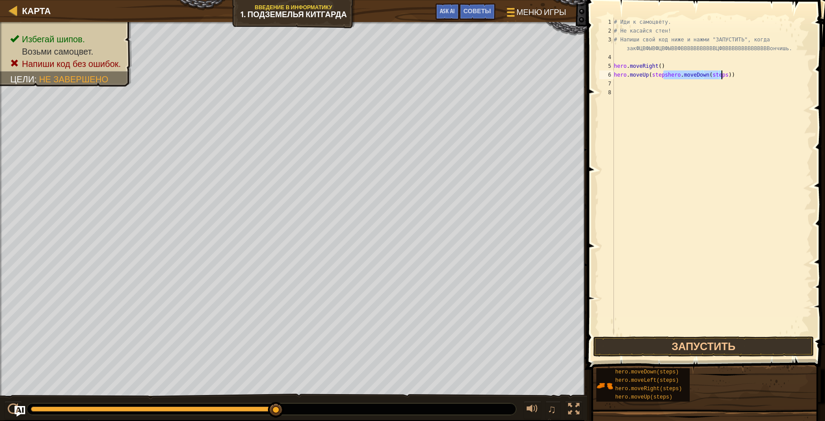
click at [535, 75] on div "# Иди к самоцвету. # Не касайся стен! # Напиши свой код ниже и нажми "ЗАПУСТИТЬ…" at bounding box center [712, 185] width 200 height 335
click at [535, 315] on button "Запустить" at bounding box center [703, 347] width 221 height 20
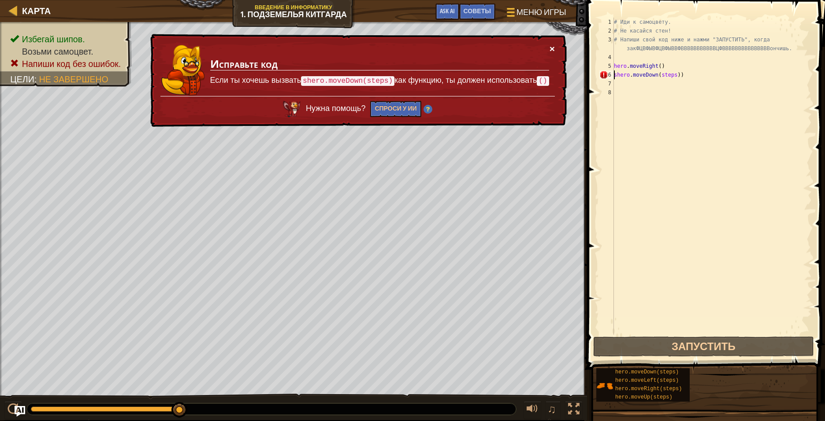
click at [535, 44] on button "×" at bounding box center [551, 48] width 5 height 9
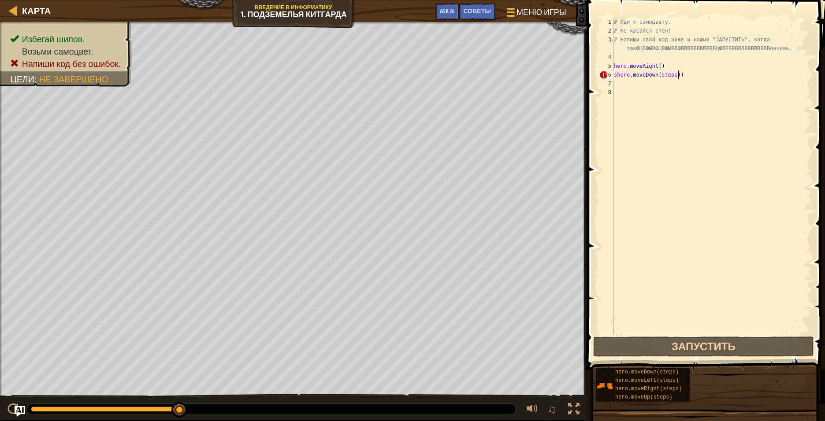
click at [535, 76] on div "# Иди к самоцвету. # Не касайся стен! # Напиши свой код ниже и нажми "ЗАПУСТИТЬ…" at bounding box center [712, 185] width 200 height 335
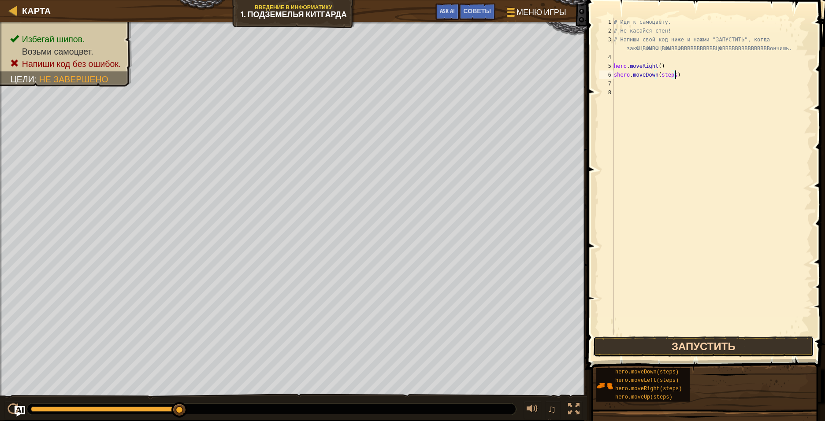
click at [535, 315] on button "Запустить" at bounding box center [703, 347] width 221 height 20
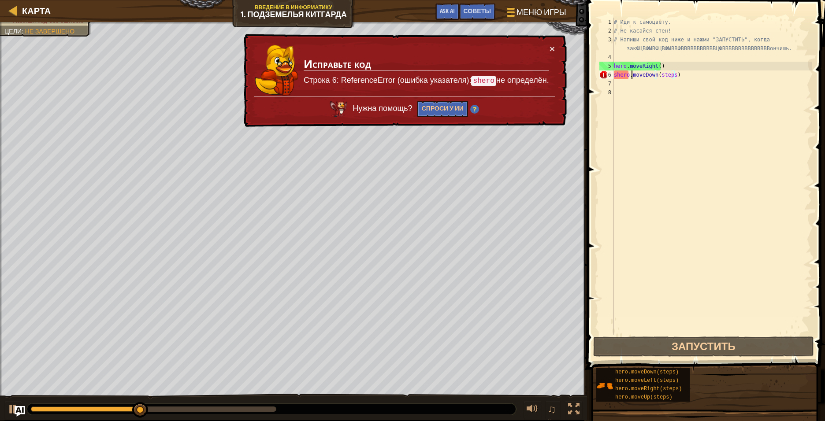
click at [535, 75] on div "# Иди к самоцвету. # Не касайся стен! # Напиши свой код ниже и нажми "ЗАПУСТИТЬ…" at bounding box center [712, 185] width 200 height 335
click at [535, 74] on div "# Иди к самоцвету. # Не касайся стен! # Напиши свой код ниже и нажми "ЗАПУСТИТЬ…" at bounding box center [712, 185] width 200 height 335
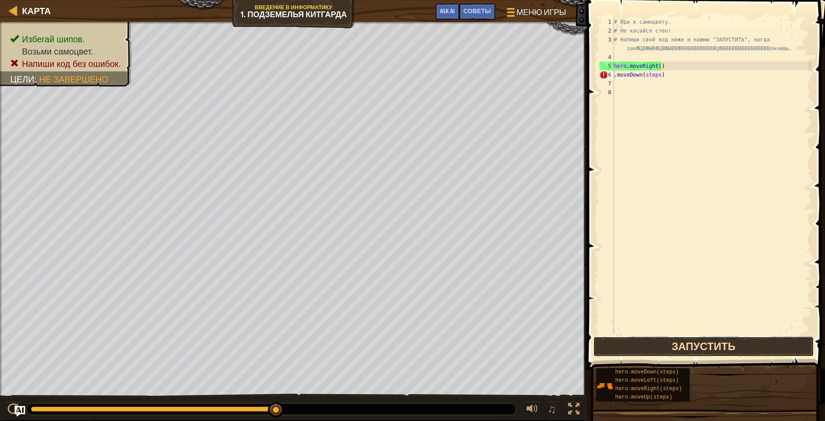
click at [535, 315] on button "Запустить" at bounding box center [703, 347] width 221 height 20
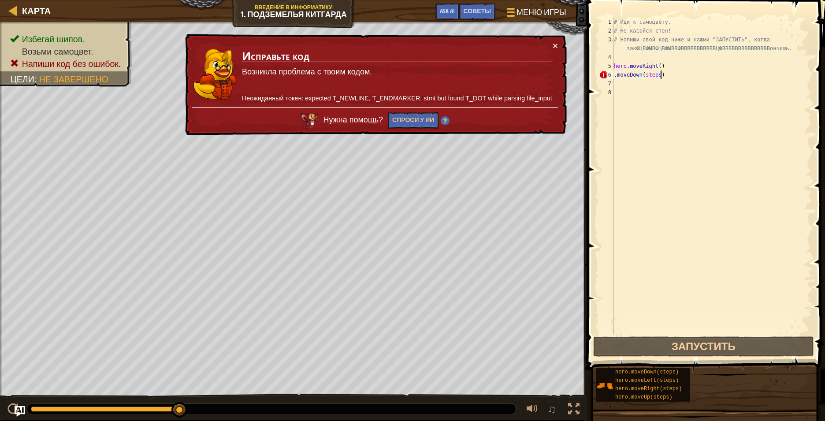
click at [535, 73] on div "# Иди к самоцвету. # Не касайся стен! # Напиши свой код ниже и нажми "ЗАПУСТИТЬ…" at bounding box center [712, 185] width 200 height 335
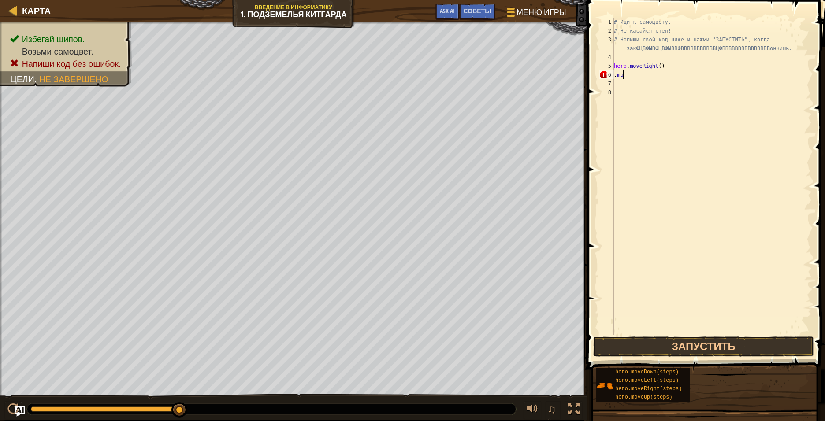
type textarea "."
click at [535, 46] on div "# Иди к самоцвету. # Не касайся стен! # Напиши свой код ниже и нажми "ЗАПУСТИТЬ…" at bounding box center [712, 185] width 200 height 335
type textarea "#"
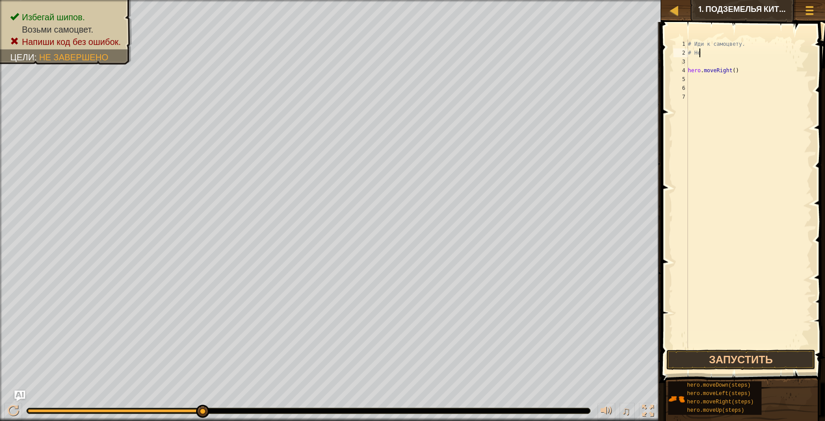
type textarea "#"
click at [535, 315] on button "Запустить" at bounding box center [740, 360] width 149 height 20
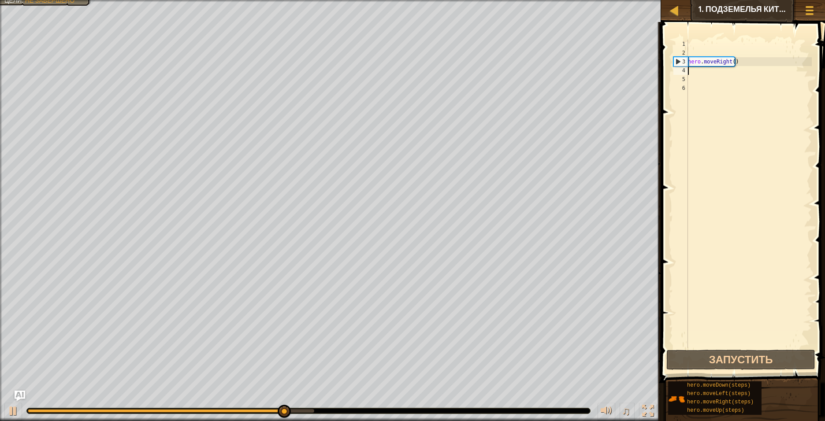
click at [535, 71] on div "hero . moveRight ( )" at bounding box center [749, 203] width 126 height 326
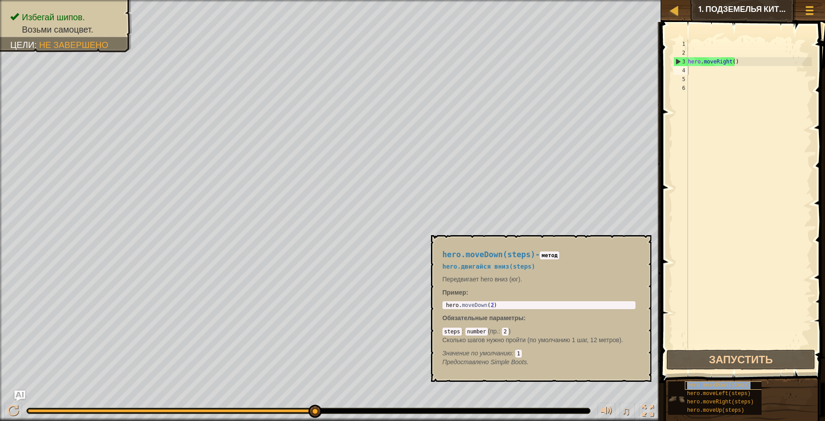
type textarea "hero.moveDown(steps)"
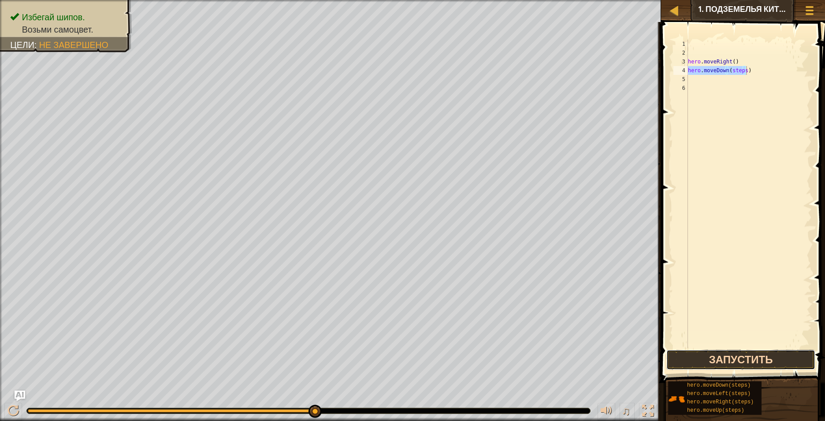
click at [535, 315] on button "Запустить" at bounding box center [740, 360] width 149 height 20
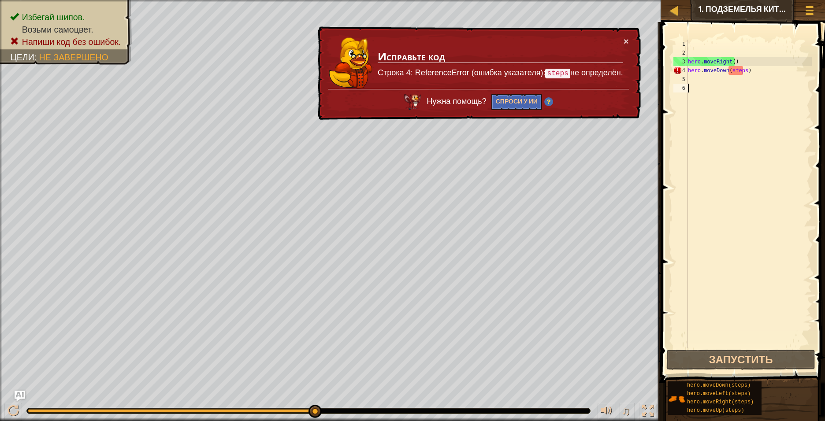
click at [535, 91] on div "hero . moveRight ( ) hero . moveDown ( steps )" at bounding box center [749, 203] width 126 height 326
click at [535, 70] on div "hero . moveRight ( ) hero . moveDown ( steps )" at bounding box center [749, 203] width 126 height 326
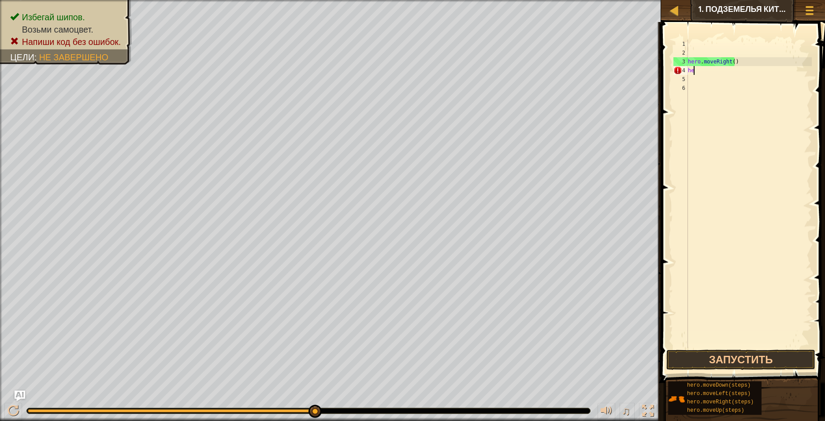
type textarea "h"
click at [535, 60] on div "hero . moveRight ( )" at bounding box center [749, 203] width 126 height 326
type textarea "h"
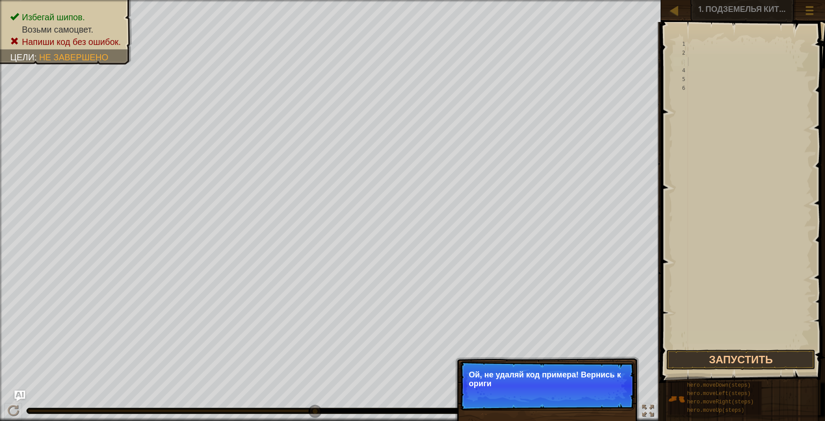
click at [535, 300] on div at bounding box center [749, 203] width 126 height 326
click at [535, 315] on button "↻ Reload" at bounding box center [607, 394] width 39 height 13
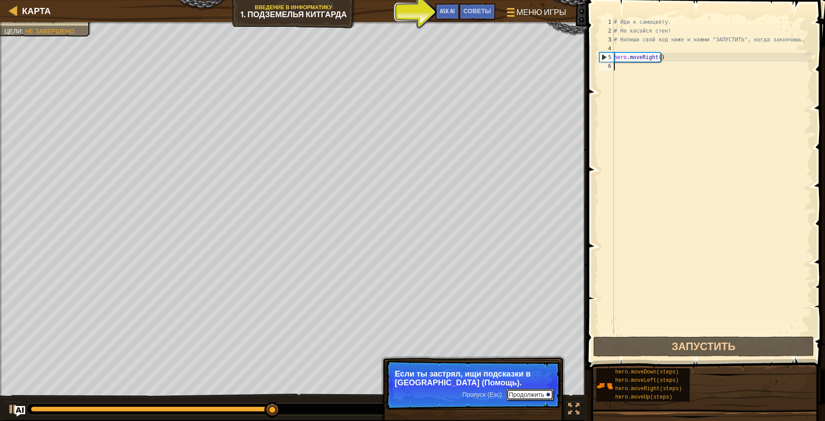
click at [527, 315] on button "Продолжить" at bounding box center [529, 394] width 47 height 11
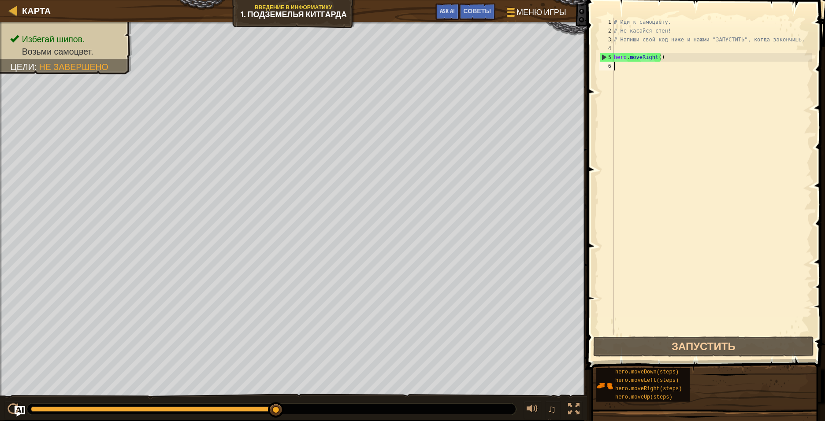
type textarea "hero.moveRight()"
click at [535, 69] on div "# Иди к самоцвету. # Не касайся стен! # Напиши свой код ниже и нажми "ЗАПУСТИТЬ…" at bounding box center [712, 185] width 200 height 335
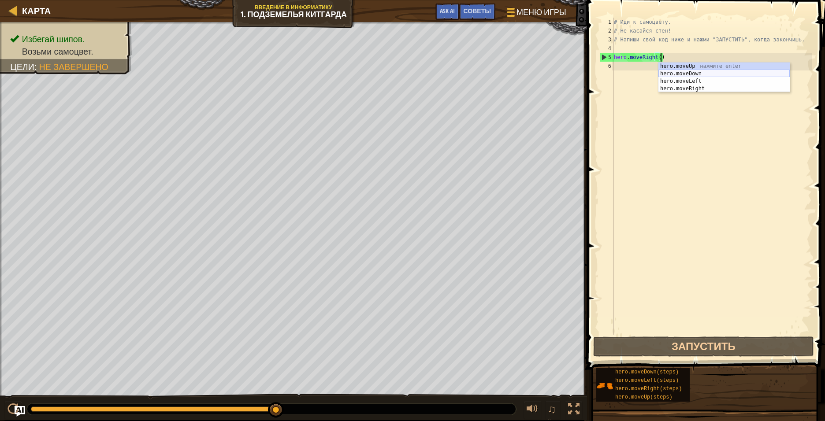
click at [535, 72] on div "hero.moveUp нажмите enter hero.moveDown нажмите enter hero.moveLeft нажмите ent…" at bounding box center [723, 85] width 131 height 45
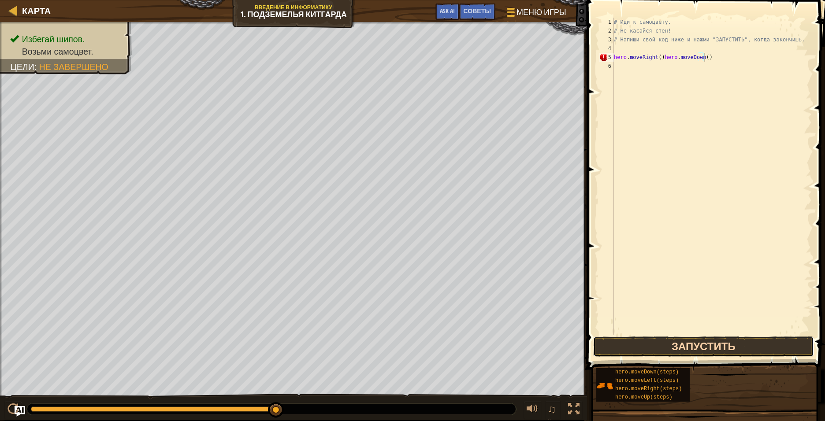
click at [535, 315] on button "Запустить" at bounding box center [703, 347] width 221 height 20
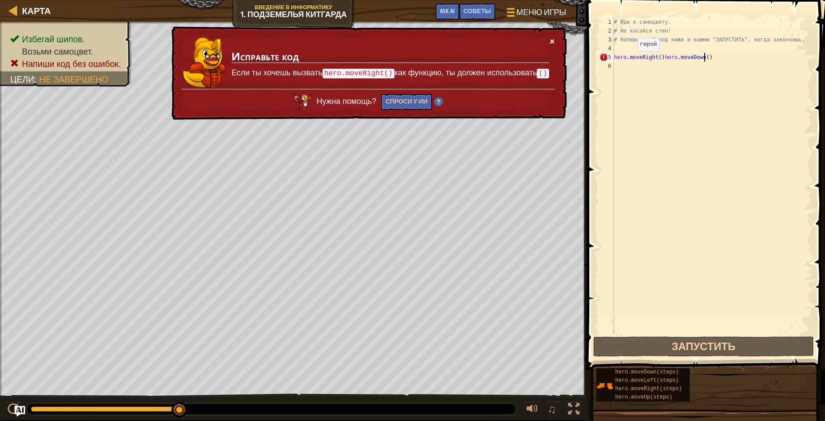
click at [535, 41] on button "×" at bounding box center [551, 41] width 5 height 9
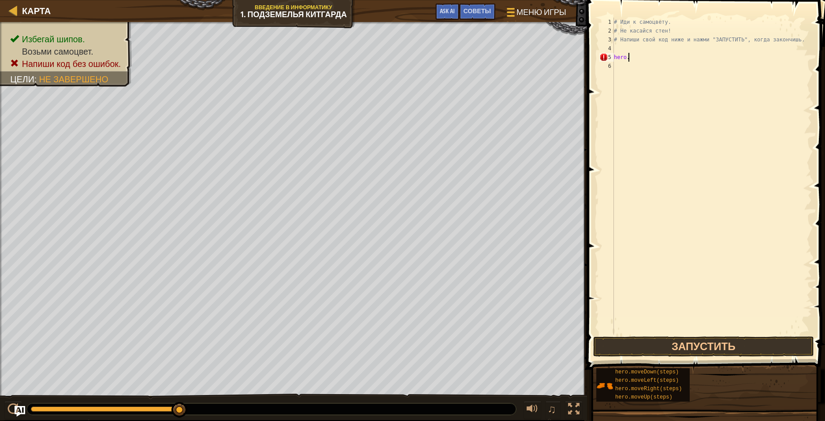
type textarea "h"
click at [535, 315] on button "Запустить" at bounding box center [703, 347] width 221 height 20
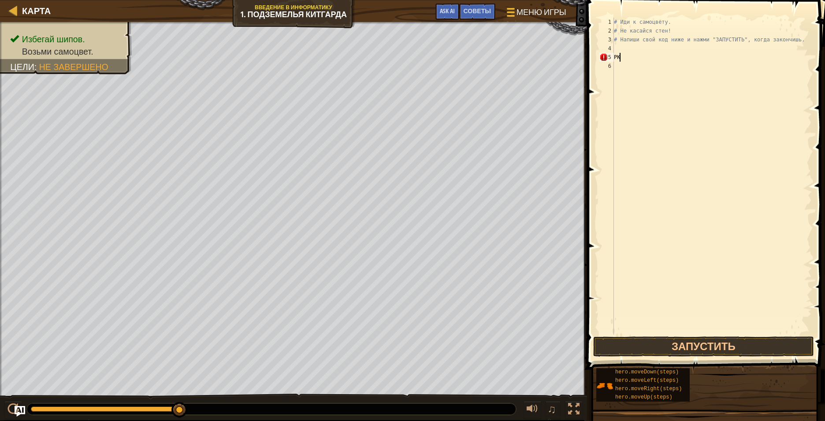
type textarea "Р"
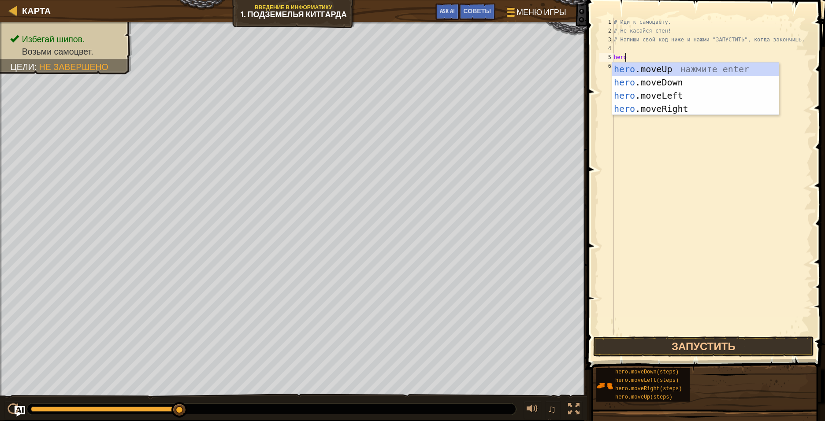
scroll to position [4, 0]
type textarea "hero.m"
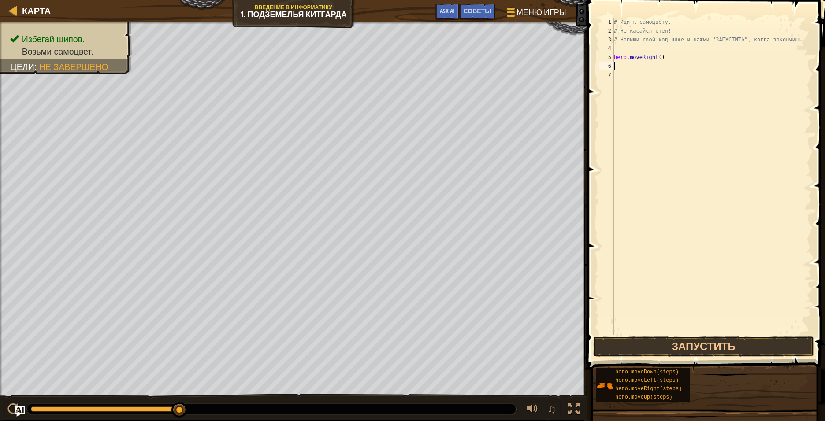
scroll to position [4, 0]
drag, startPoint x: 699, startPoint y: 343, endPoint x: 712, endPoint y: 343, distance: 13.2
click at [535, 315] on button "Запустить" at bounding box center [703, 347] width 221 height 20
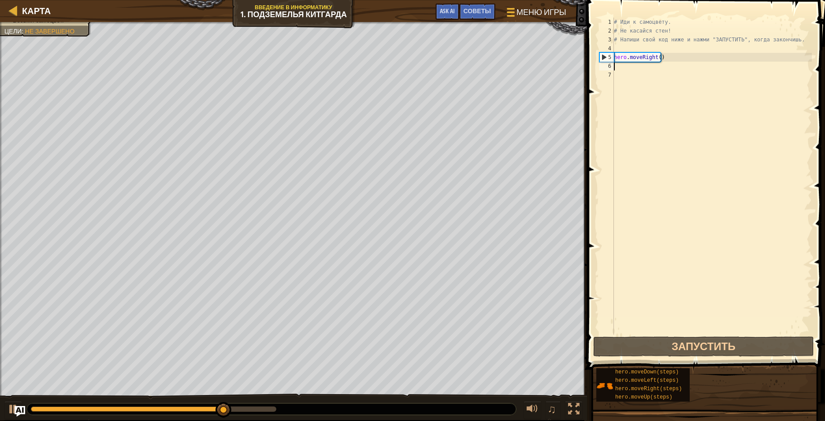
click at [535, 61] on div "# Иди к самоцвету. # Не касайся стен! # Напиши свой код ниже и нажми "ЗАПУСТИТЬ…" at bounding box center [712, 185] width 200 height 335
type textarea "hero.moveRight()"
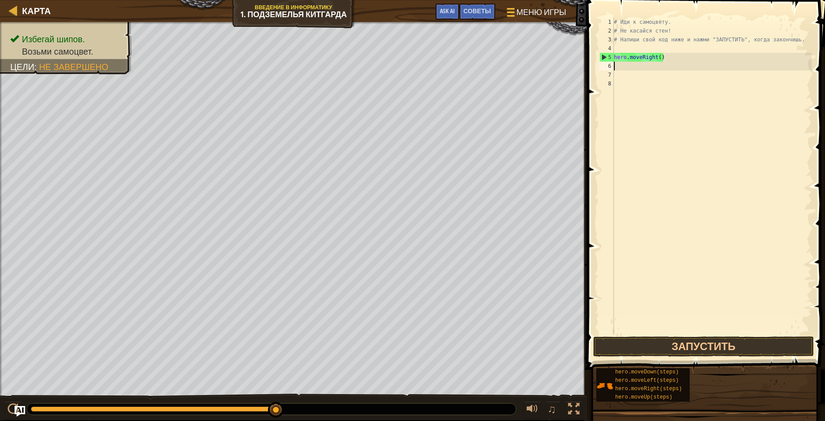
type textarea "h"
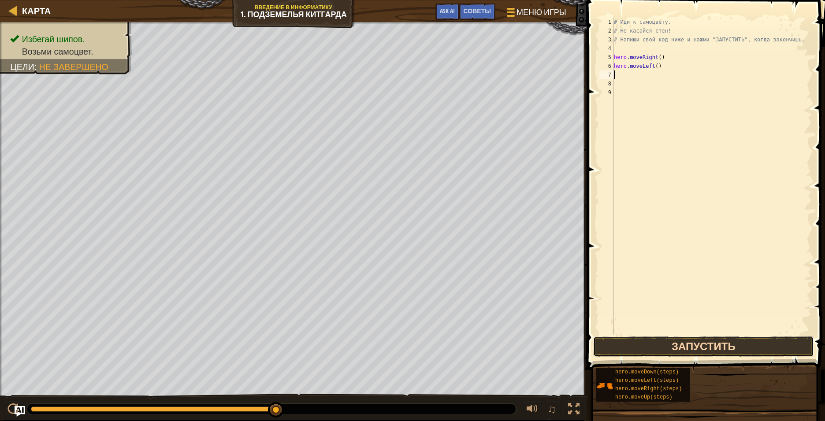
click at [535, 315] on button "Запустить" at bounding box center [703, 347] width 221 height 20
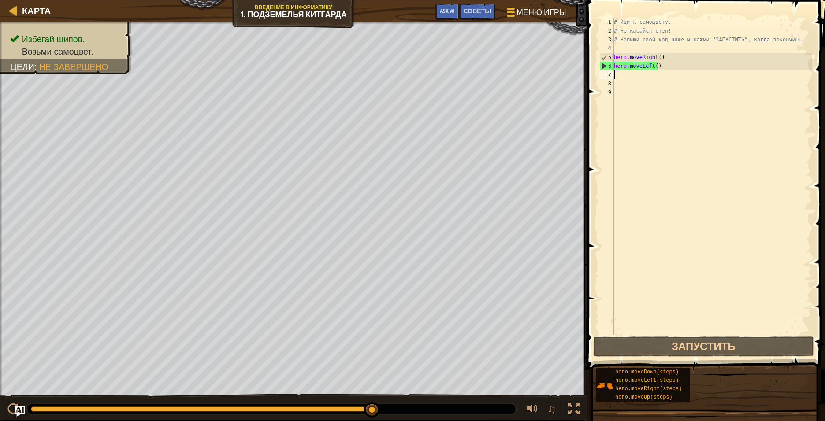
click at [535, 67] on div "# Иди к самоцвету. # Не касайся стен! # Напиши свой код ниже и нажми "ЗАПУСТИТЬ…" at bounding box center [712, 185] width 200 height 335
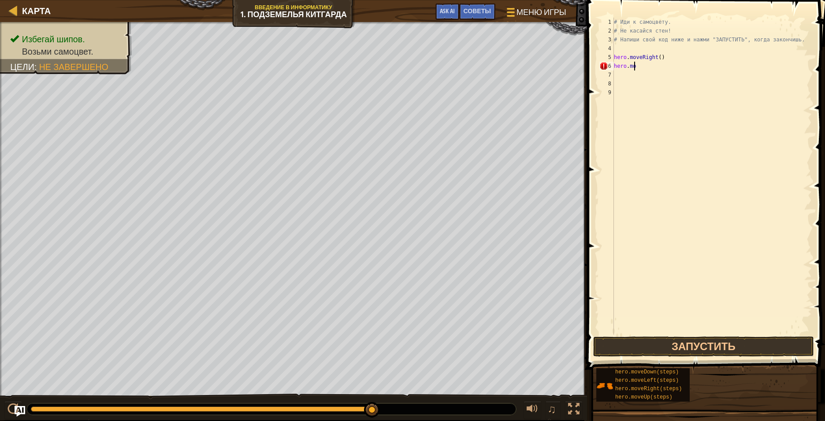
type textarea "h"
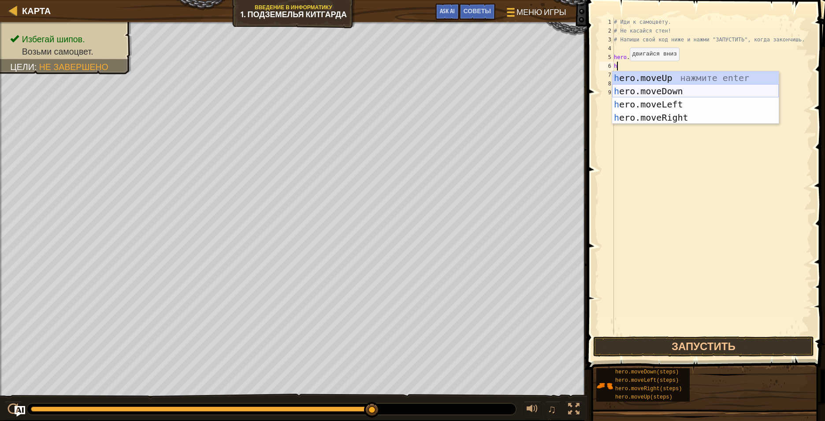
click at [535, 93] on div "h ero.moveUp нажмите enter h ero.moveDown нажмите enter h ero.moveLeft нажмите …" at bounding box center [695, 110] width 167 height 79
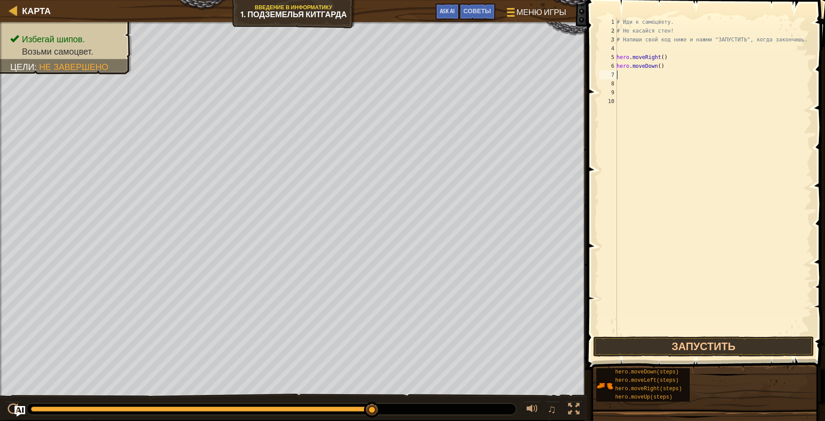
type textarea "h"
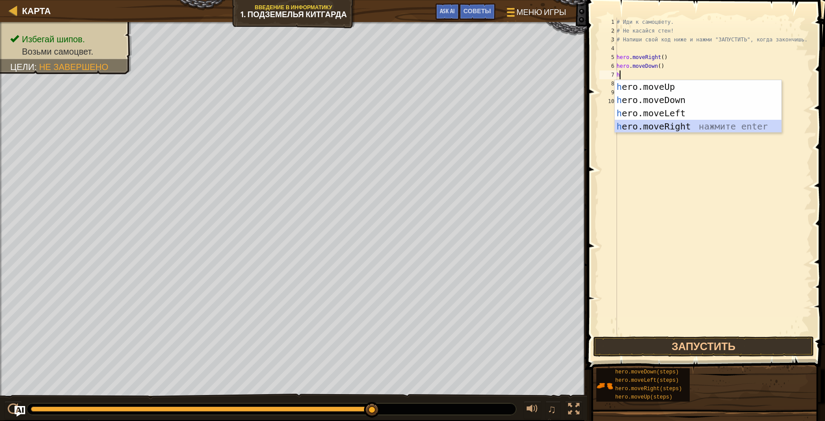
click at [535, 127] on div "h ero.moveUp нажмите enter h ero.moveDown нажмите enter h ero.moveLeft нажмите …" at bounding box center [697, 119] width 167 height 79
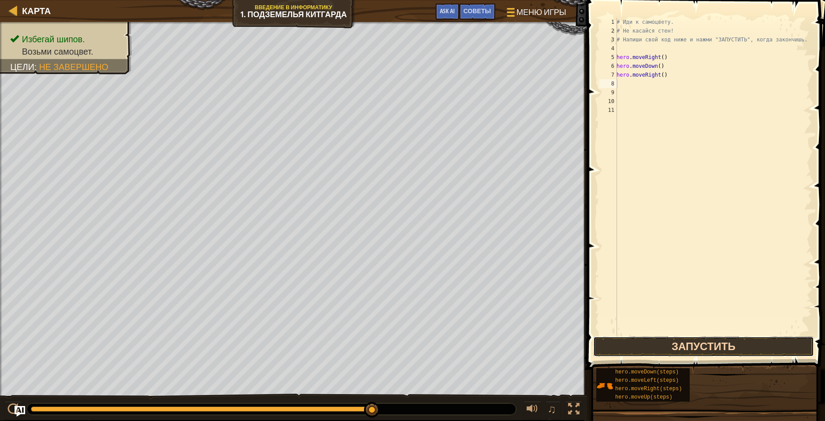
click at [535, 315] on button "Запустить" at bounding box center [703, 347] width 221 height 20
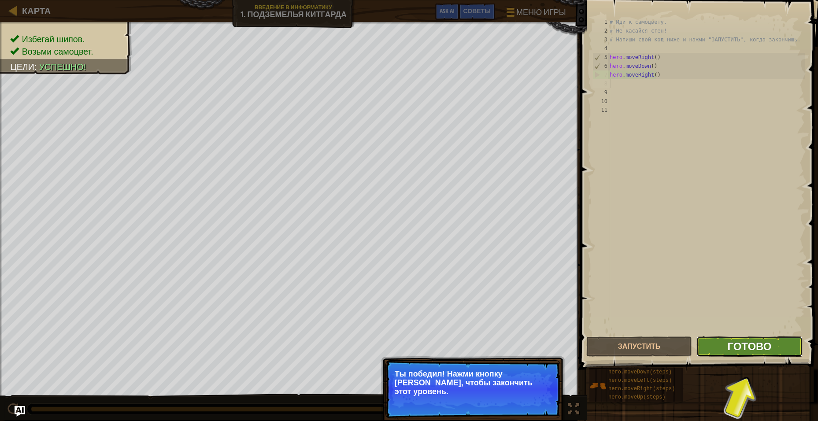
click at [535, 315] on span "Готово" at bounding box center [749, 346] width 44 height 14
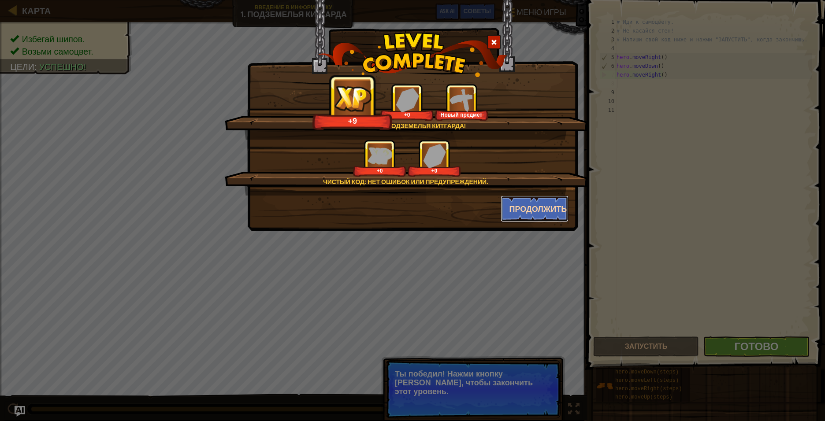
click at [530, 211] on button "Продолжить" at bounding box center [534, 209] width 68 height 26
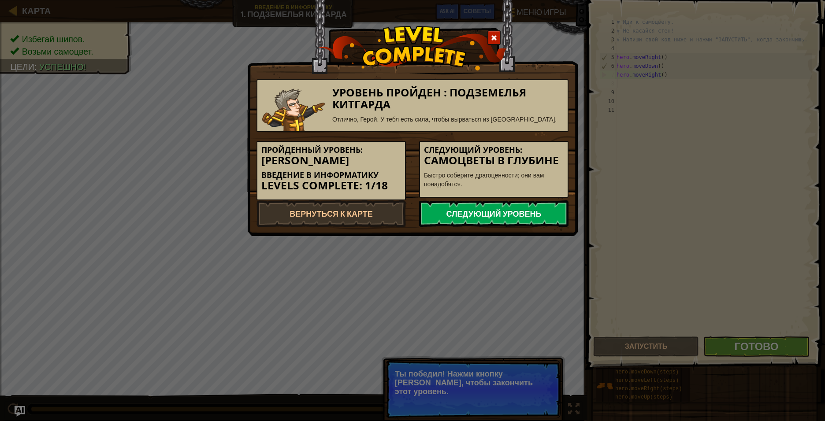
click at [509, 213] on link "Следующий уровень" at bounding box center [493, 213] width 149 height 26
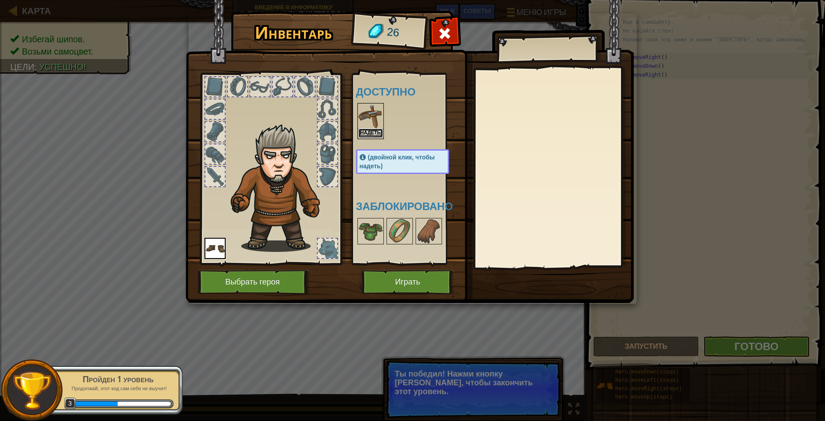
click at [371, 129] on button "Надеть" at bounding box center [370, 133] width 25 height 9
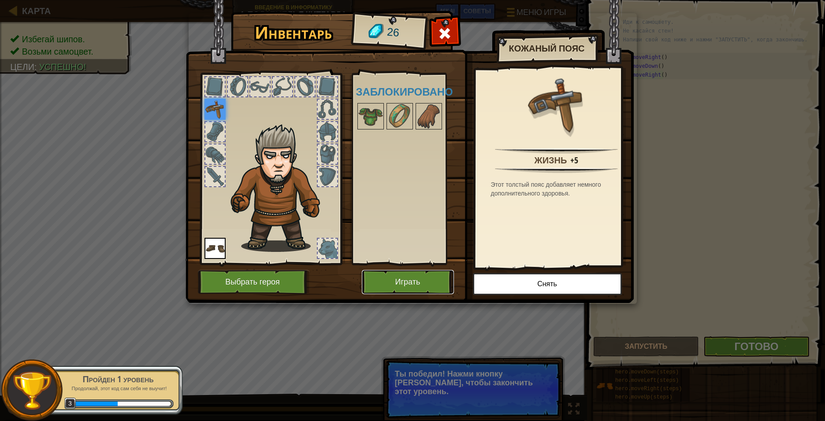
click at [404, 283] on button "Играть" at bounding box center [408, 282] width 92 height 24
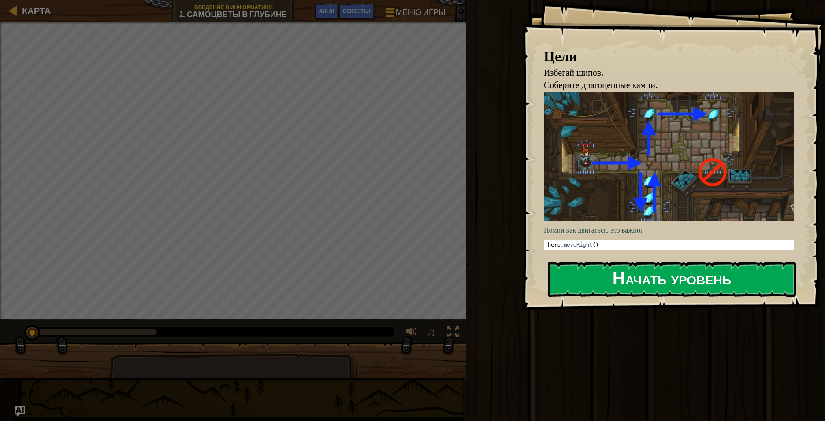
click at [535, 278] on button "Начать уровень" at bounding box center [672, 279] width 248 height 35
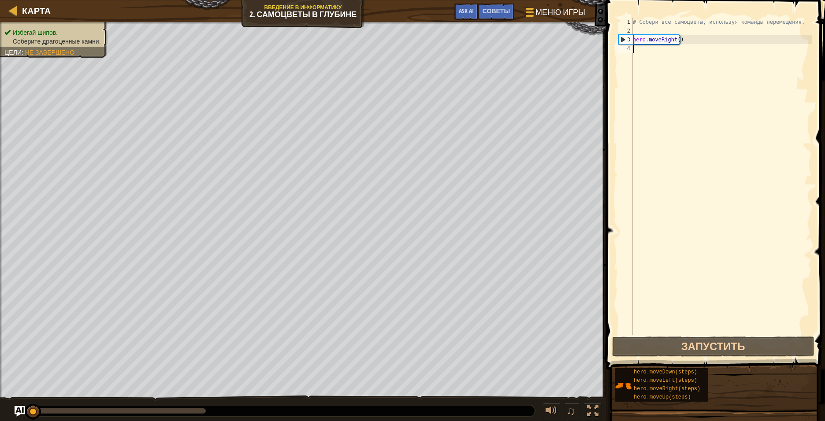
click at [535, 52] on div "# Собери все самоцветы, используя команды перемещения. hero . moveRight ( )" at bounding box center [721, 185] width 181 height 335
type textarea "h"
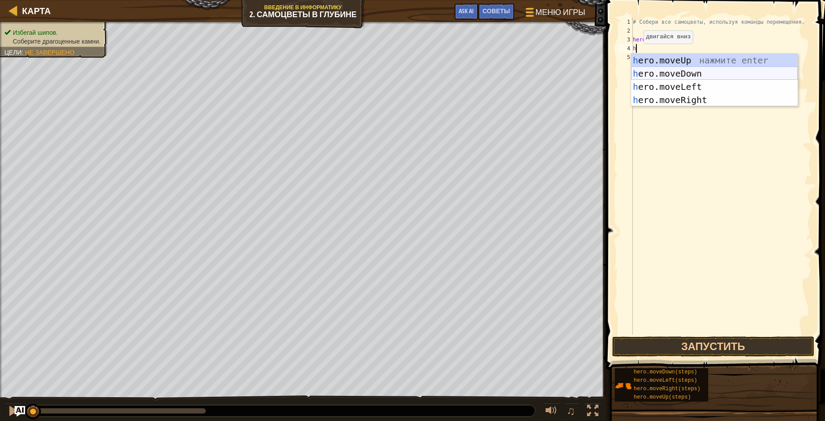
click at [535, 74] on div "h ero.moveUp нажмите enter h ero.moveDown нажмите enter h ero.moveLeft нажмите …" at bounding box center [714, 93] width 167 height 79
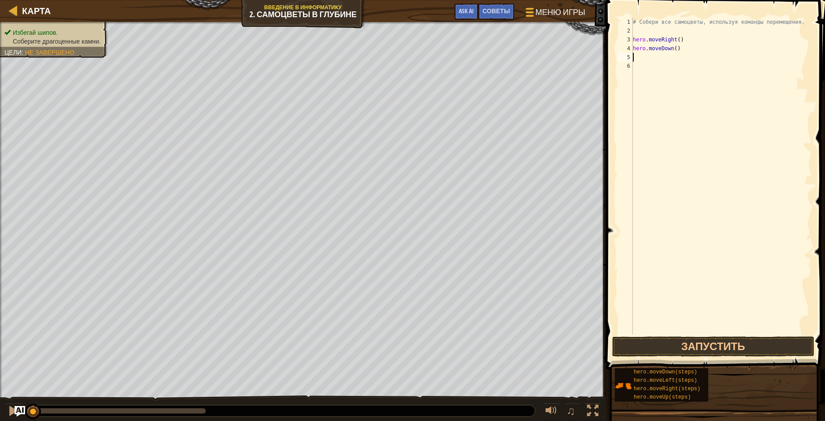
click at [535, 58] on div "# Собери все самоцветы, используя команды перемещения. hero . moveRight ( ) her…" at bounding box center [721, 185] width 181 height 335
type textarea "h"
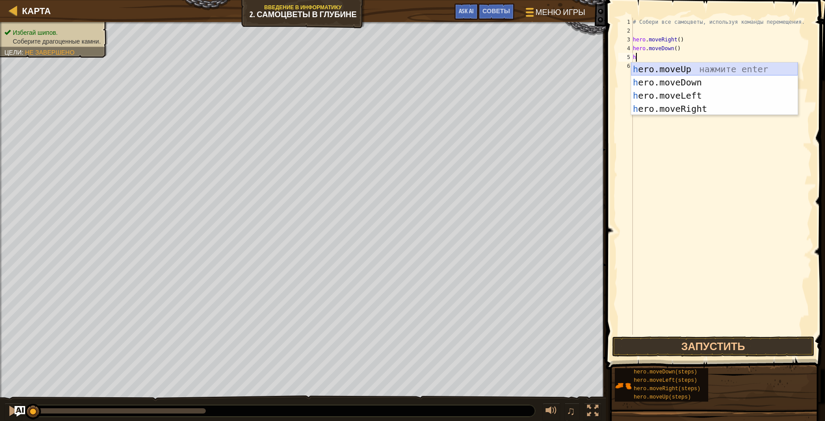
click at [535, 64] on div "h ero.moveUp нажмите enter h ero.moveDown нажмите enter h ero.moveLeft нажмите …" at bounding box center [714, 102] width 167 height 79
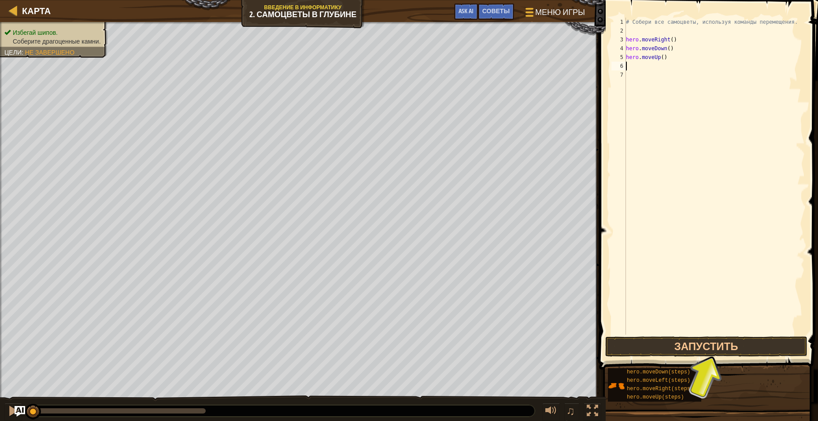
click at [535, 67] on div "1 2 3 4 5 6 7 # Собери все самоцветы, используя команды перемещения. hero . mov…" at bounding box center [707, 176] width 195 height 317
type textarea "h"
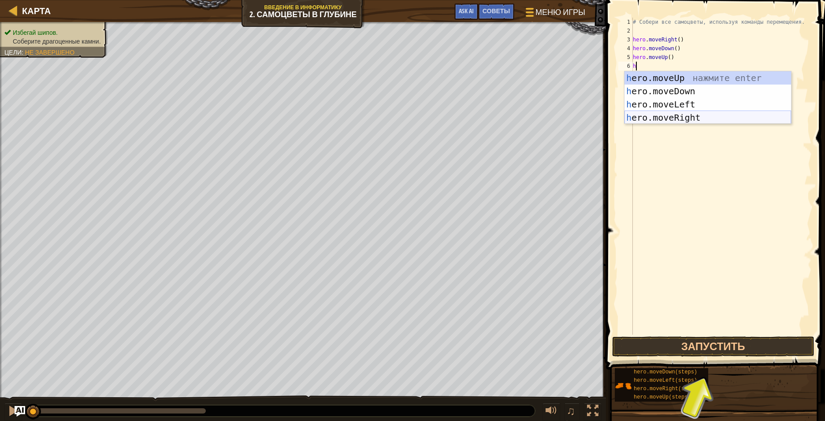
click at [535, 118] on div "h ero.moveUp нажмите enter h ero.moveDown нажмите enter h ero.moveLeft нажмите …" at bounding box center [707, 110] width 167 height 79
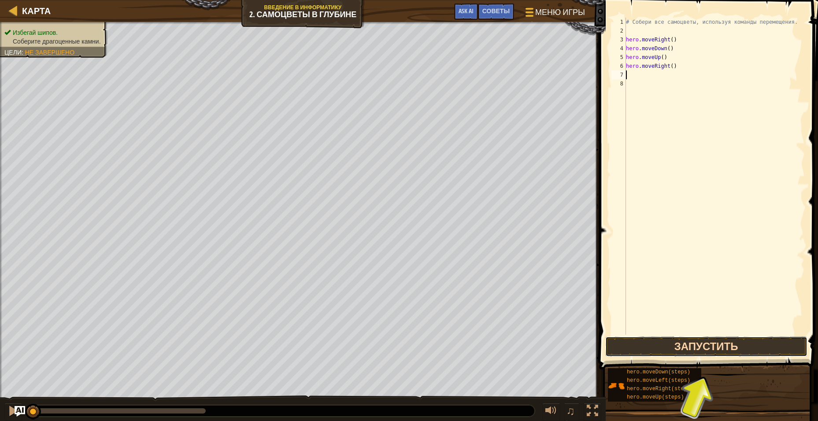
click at [535, 315] on button "Запустить" at bounding box center [706, 347] width 202 height 20
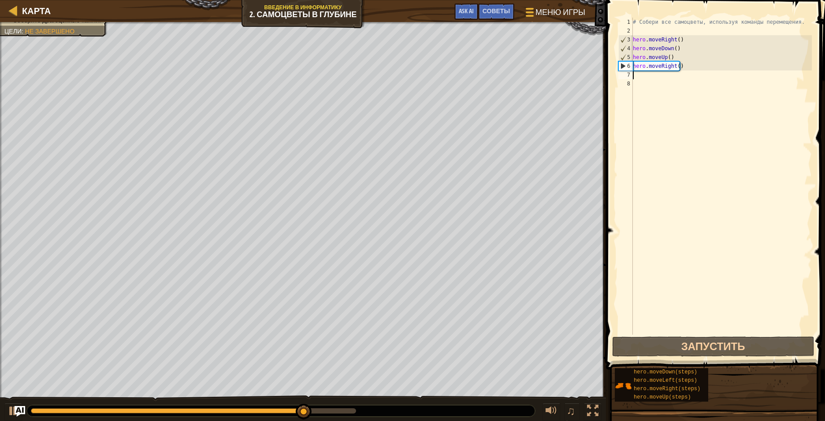
type textarea "h"
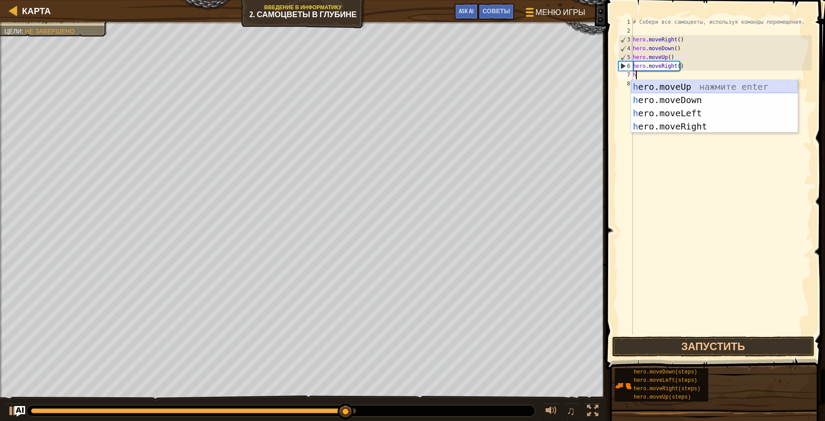
click at [535, 88] on div "h ero.moveUp нажмите enter h ero.moveDown нажмите enter h ero.moveLeft нажмите …" at bounding box center [714, 119] width 167 height 79
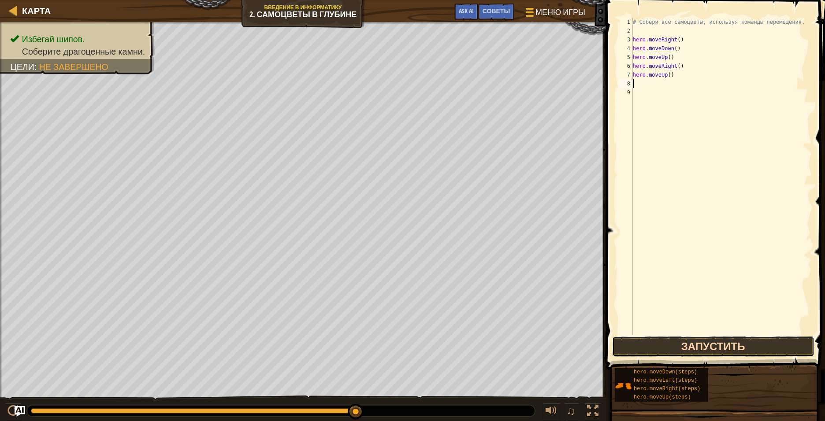
click at [535, 315] on button "Запустить" at bounding box center [713, 347] width 202 height 20
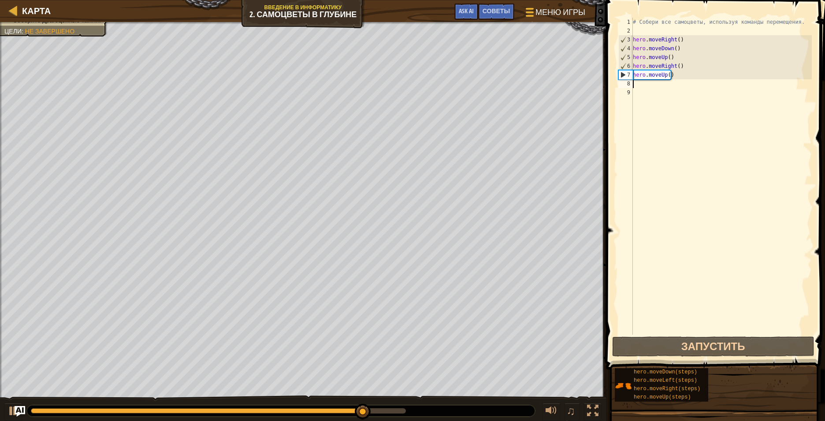
type textarea "h"
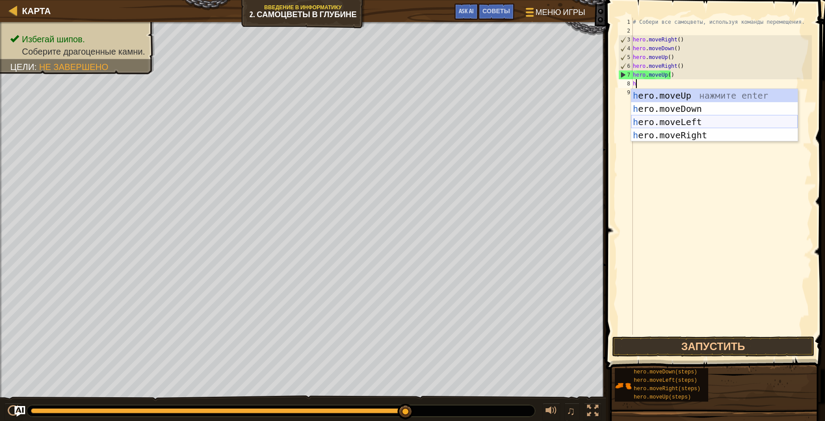
click at [535, 121] on div "h ero.moveUp нажмите enter h ero.moveDown нажмите enter h ero.moveLeft нажмите …" at bounding box center [714, 128] width 167 height 79
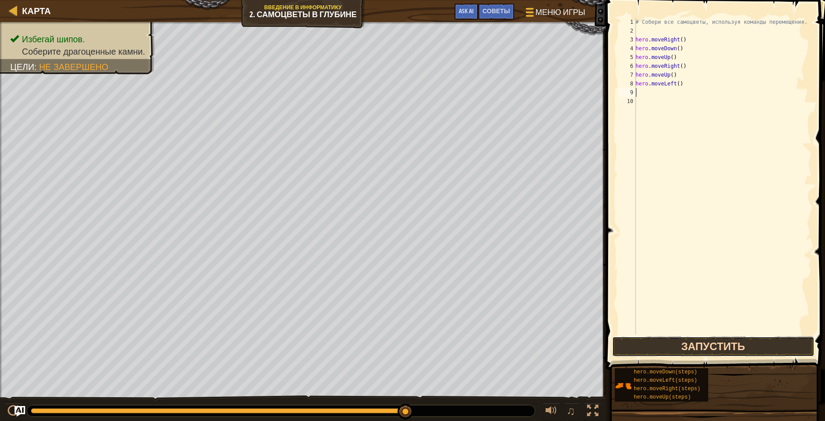
click at [535, 315] on button "Запустить" at bounding box center [713, 347] width 202 height 20
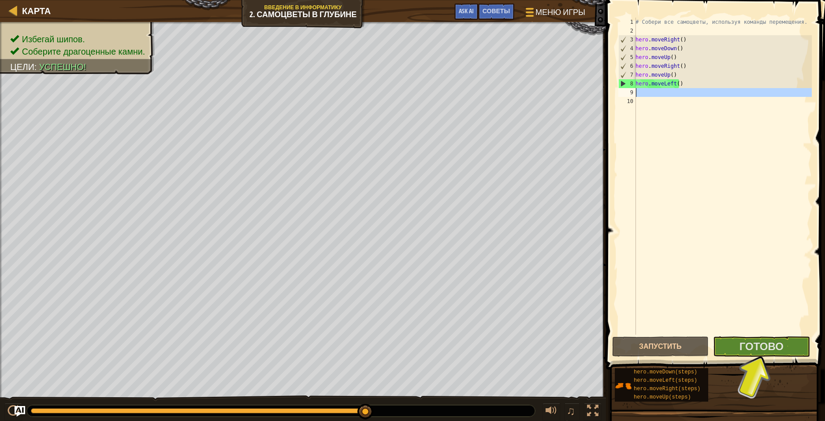
click at [535, 93] on div "9" at bounding box center [627, 92] width 18 height 9
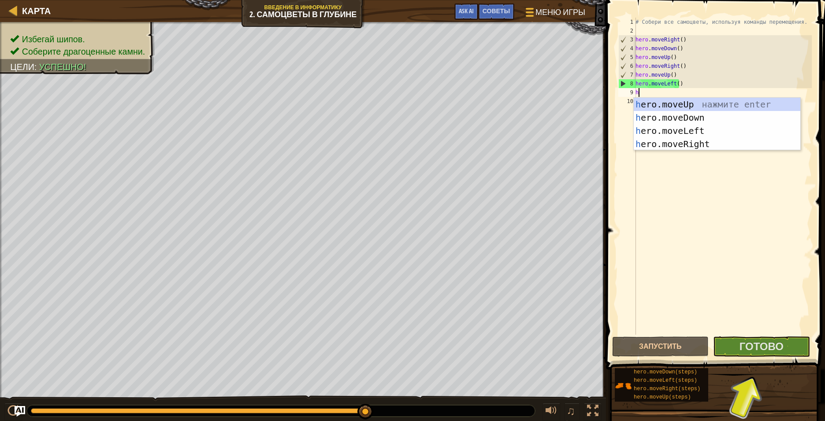
type textarea "h"
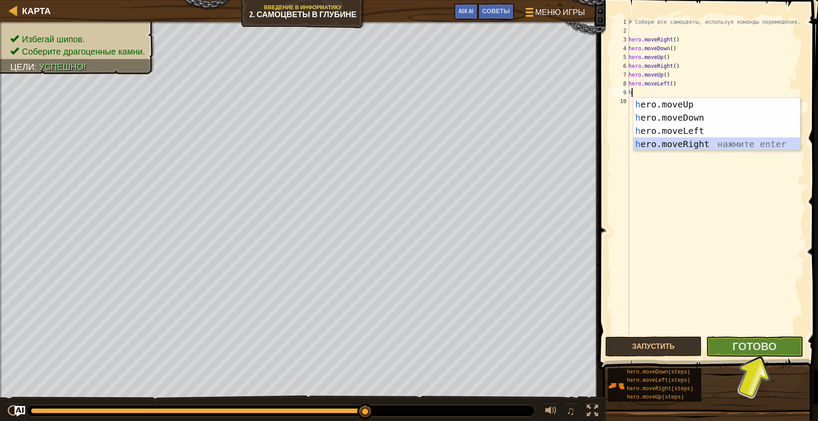
click at [535, 143] on div "h ero.moveUp нажмите enter h ero.moveDown нажмите enter h ero.moveLeft нажмите …" at bounding box center [716, 137] width 167 height 79
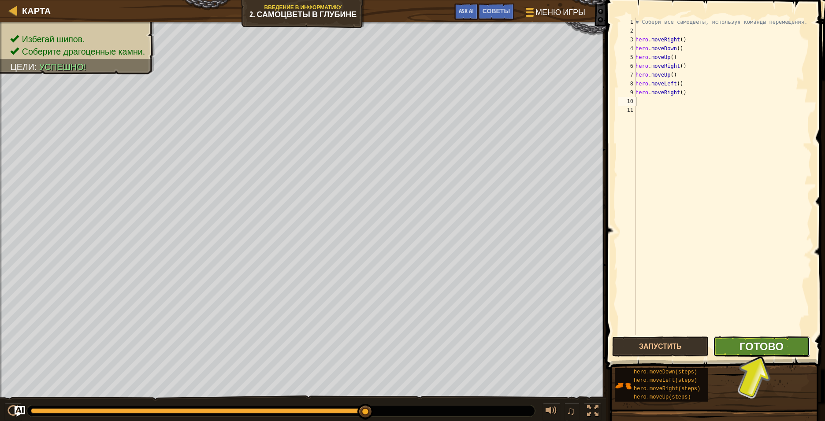
click at [535, 315] on span "Готово" at bounding box center [761, 346] width 44 height 14
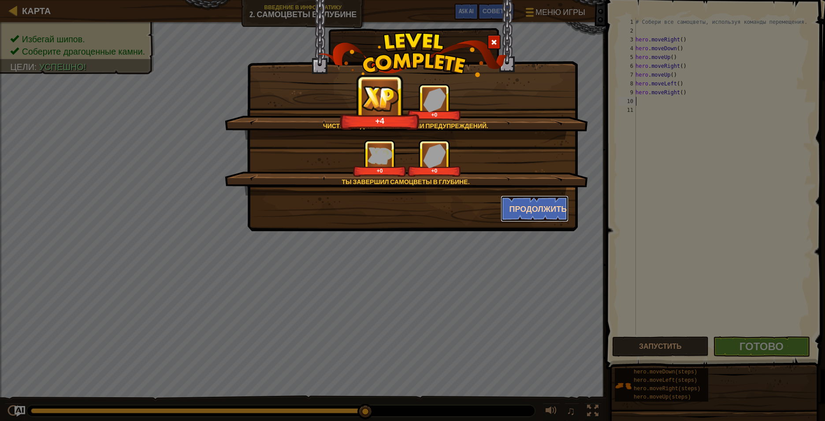
click at [535, 212] on button "Продолжить" at bounding box center [534, 209] width 68 height 26
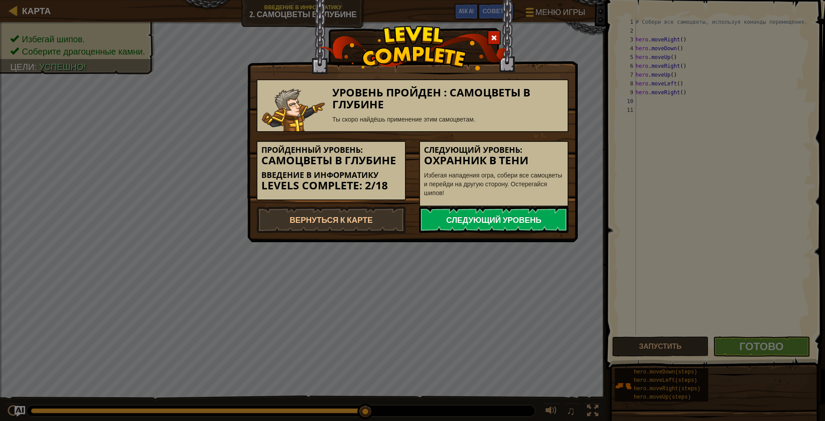
click at [522, 226] on link "Следующий уровень" at bounding box center [493, 220] width 149 height 26
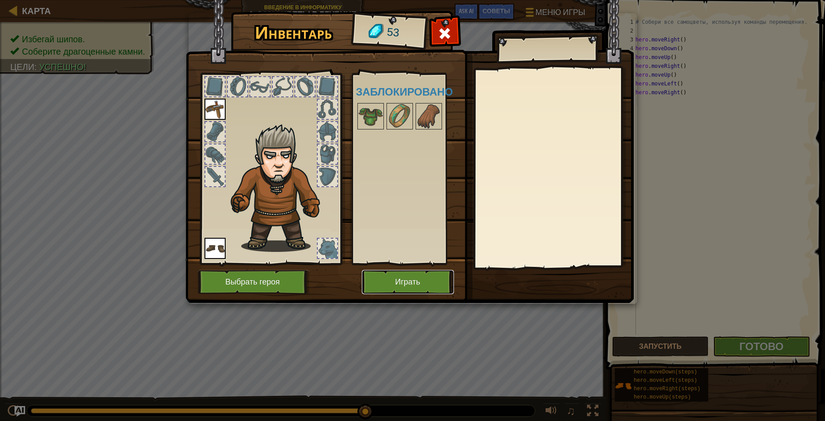
click at [395, 281] on button "Играть" at bounding box center [408, 282] width 92 height 24
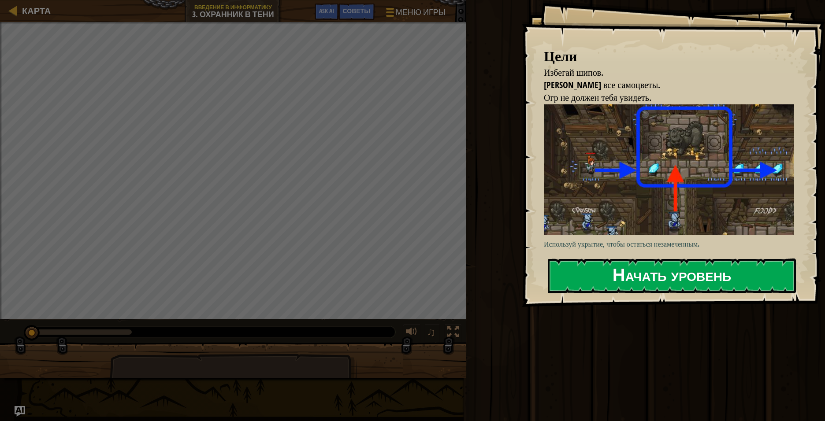
drag, startPoint x: 611, startPoint y: 260, endPoint x: 620, endPoint y: 281, distance: 22.9
click at [535, 262] on button "Начать уровень" at bounding box center [672, 276] width 248 height 35
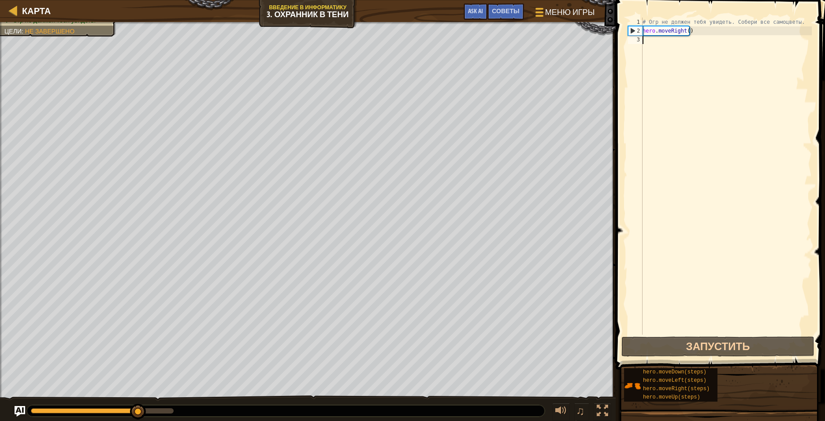
type textarea "h"
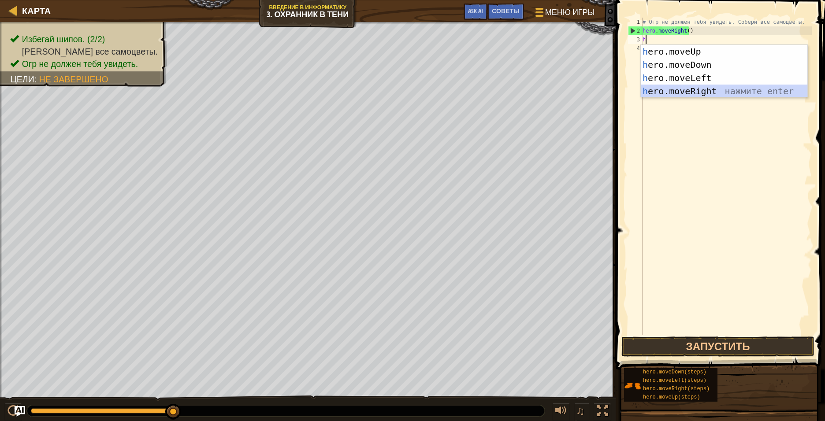
click at [535, 89] on div "h ero.moveUp нажмите enter h ero.moveDown нажмите enter h ero.moveLeft нажмите …" at bounding box center [723, 84] width 167 height 79
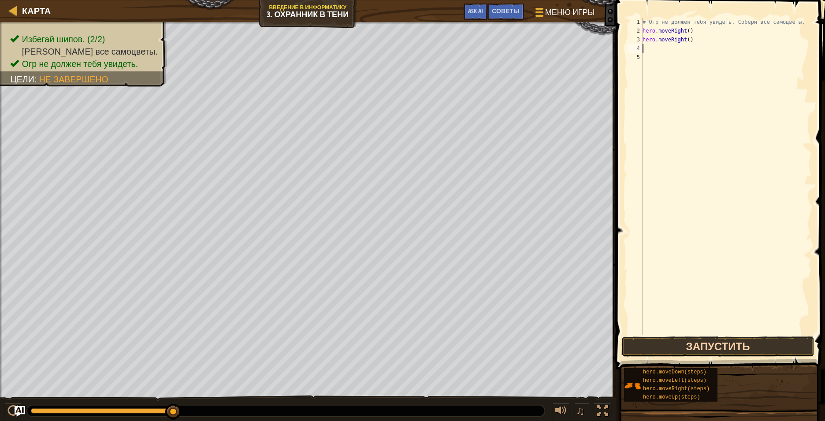
click at [535, 315] on button "Запустить" at bounding box center [717, 347] width 193 height 20
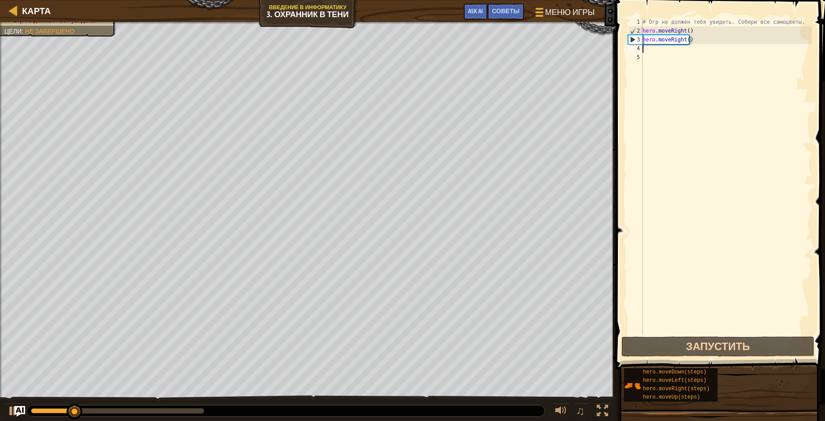
click at [535, 50] on div "# Огр не должен тебя увидеть. Собери все самоцветы. hero . moveRight ( ) hero .…" at bounding box center [725, 185] width 171 height 335
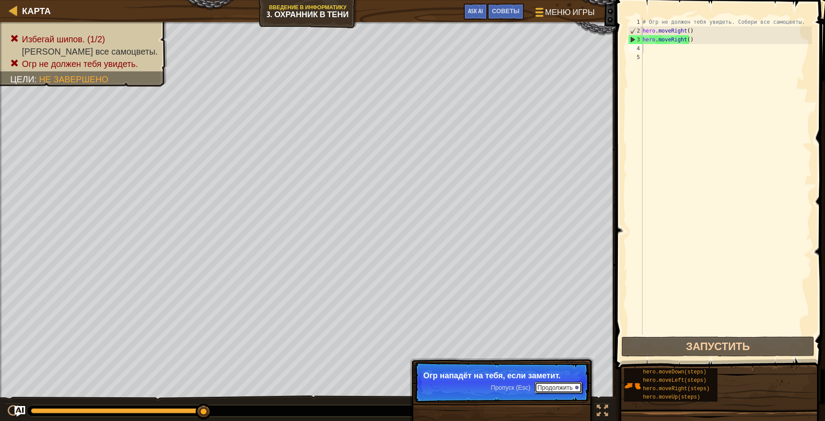
click at [535, 315] on button "Продолжить" at bounding box center [557, 387] width 47 height 11
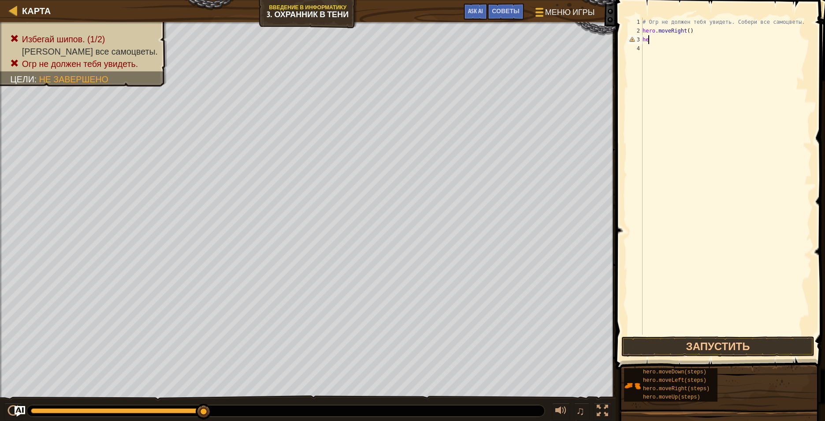
type textarea "h"
type textarea "hero.moveRight()"
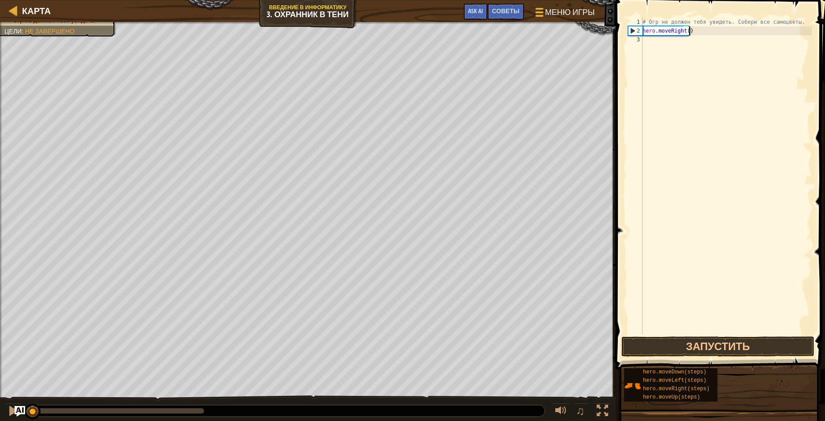
drag, startPoint x: 204, startPoint y: 410, endPoint x: -21, endPoint y: 402, distance: 224.8
click at [0, 0] on html "Карта Введение в Информатику 3. Охранник в тени Меню игры Готово Советы Ask AI …" at bounding box center [412, 0] width 825 height 0
click at [535, 315] on button "Запустить" at bounding box center [717, 347] width 193 height 20
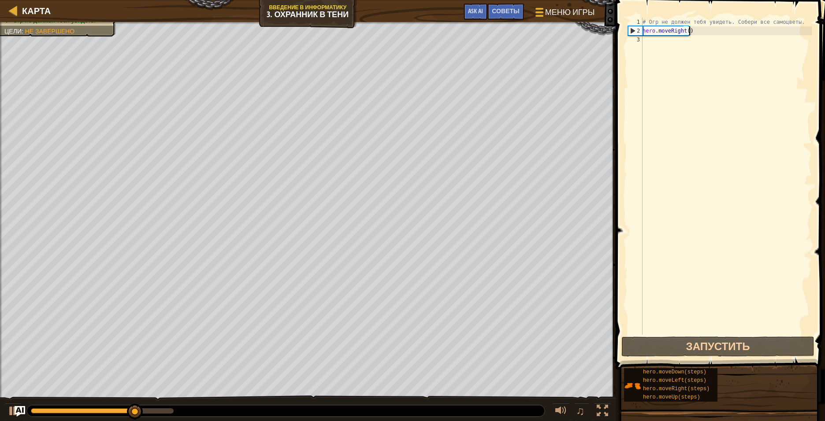
click at [535, 37] on div "3" at bounding box center [635, 39] width 15 height 9
type textarea "h"
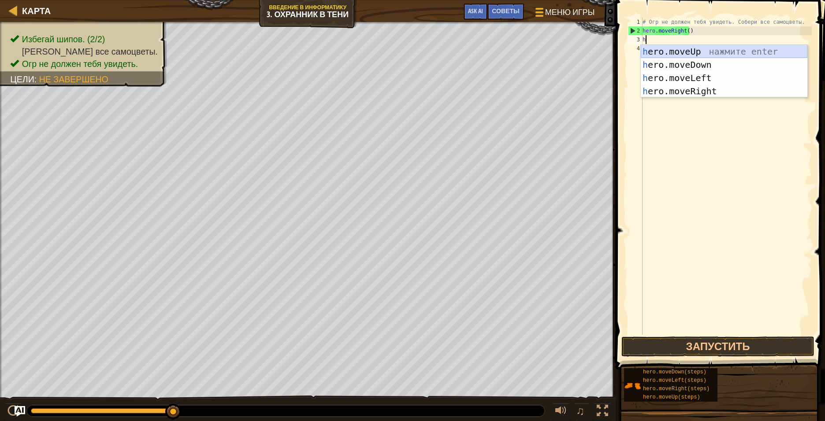
click at [535, 52] on div "h ero.moveUp нажмите enter h ero.moveDown нажмите enter h ero.moveLeft нажмите …" at bounding box center [723, 84] width 167 height 79
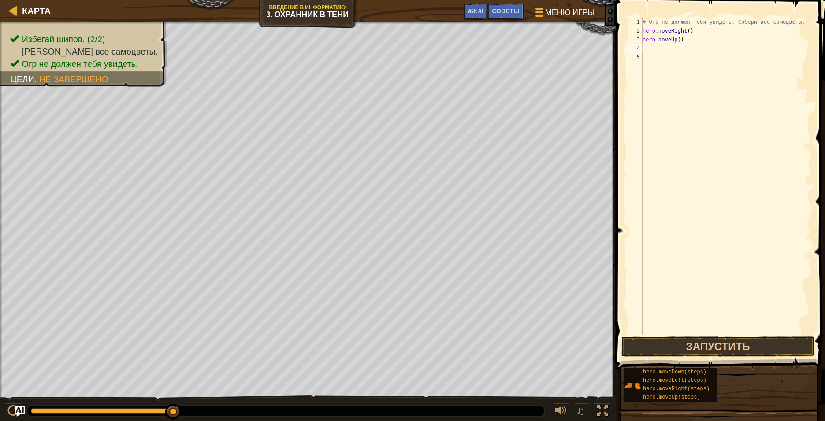
type textarea "h"
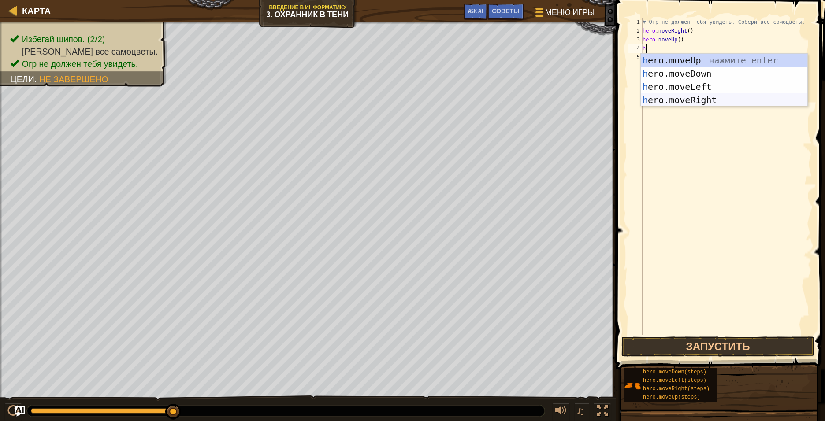
click at [535, 104] on div "h ero.moveUp нажмите enter h ero.moveDown нажмите enter h ero.moveLeft нажмите …" at bounding box center [723, 93] width 167 height 79
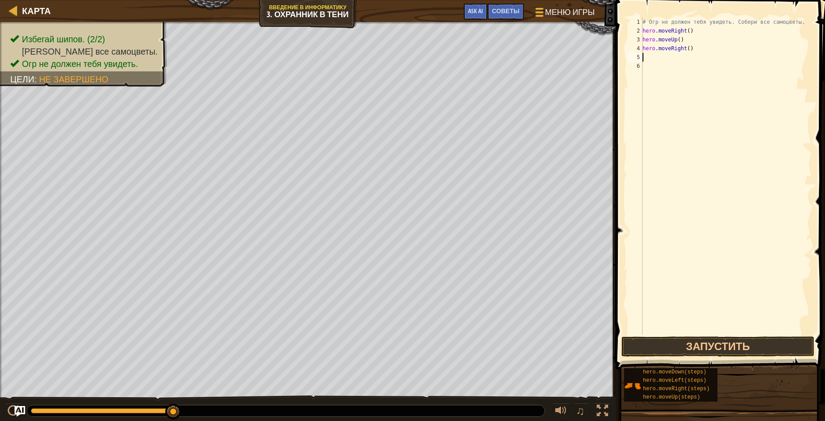
type textarea "h"
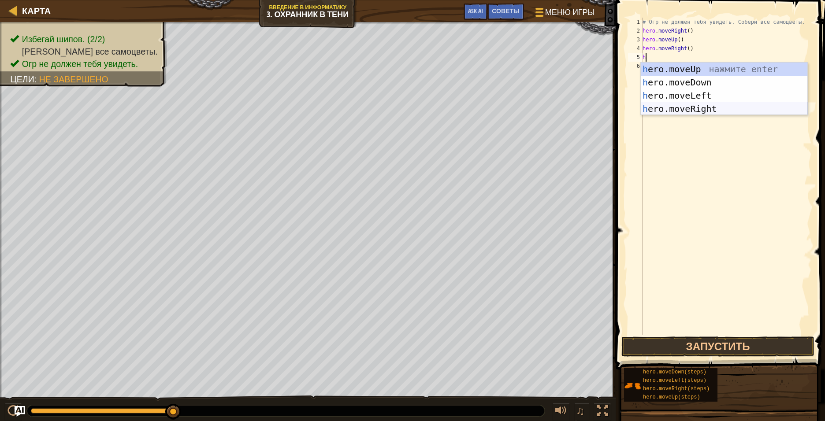
click at [535, 107] on div "h ero.moveUp нажмите enter h ero.moveDown нажмите enter h ero.moveLeft нажмите …" at bounding box center [723, 102] width 167 height 79
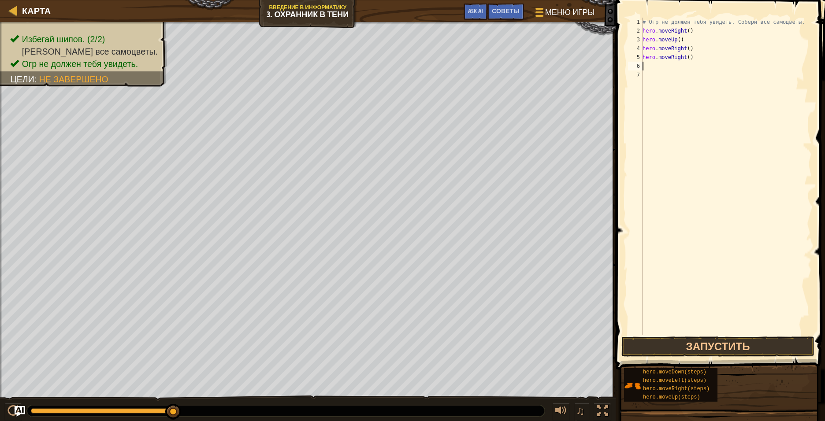
type textarea "h"
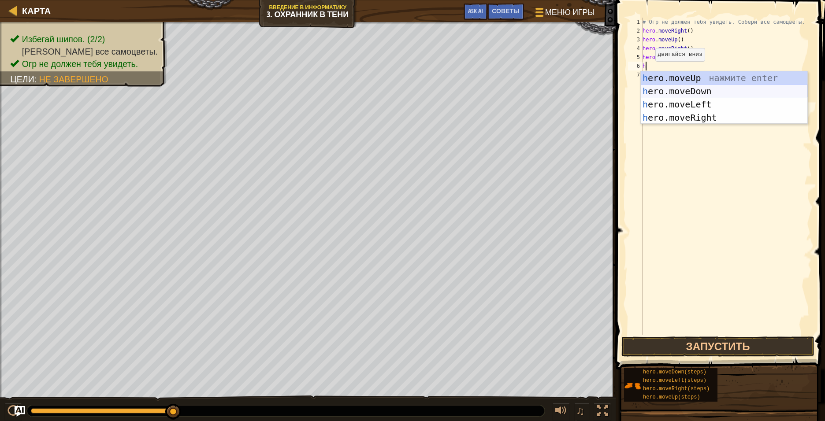
click at [535, 91] on div "h ero.moveUp нажмите enter h ero.moveDown нажмите enter h ero.moveLeft нажмите …" at bounding box center [723, 110] width 167 height 79
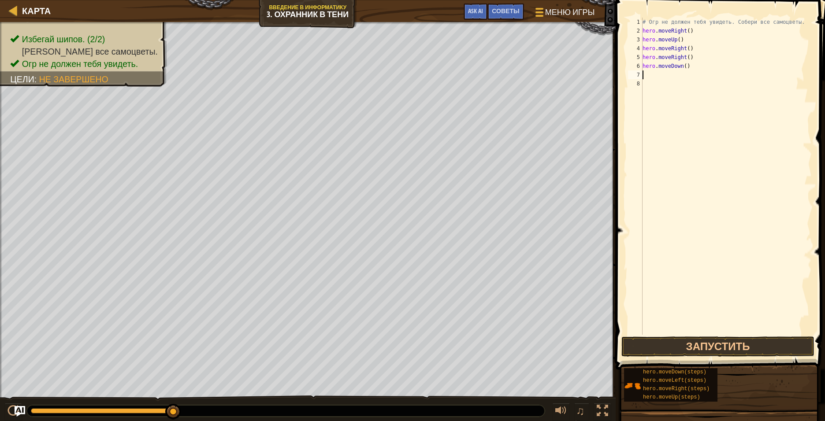
type textarea "h"
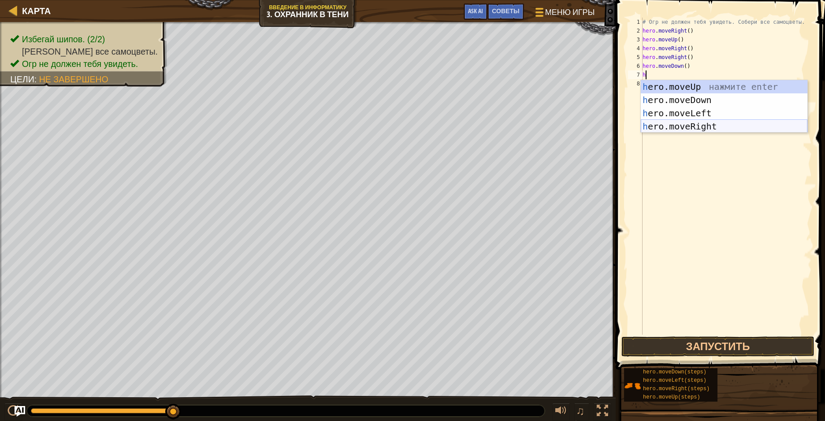
click at [535, 125] on div "h ero.moveUp нажмите enter h ero.moveDown нажмите enter h ero.moveLeft нажмите …" at bounding box center [723, 119] width 167 height 79
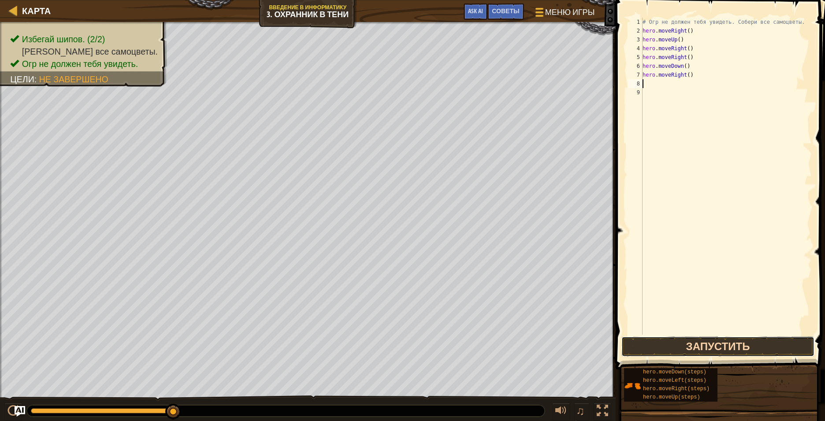
click at [535, 315] on button "Запустить" at bounding box center [717, 347] width 193 height 20
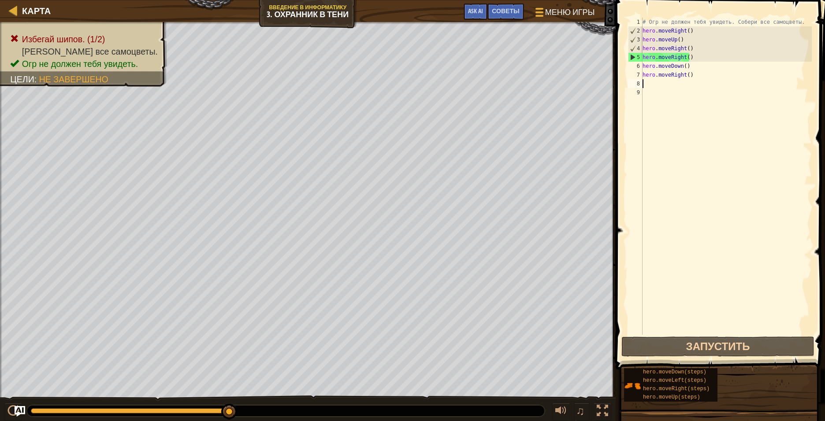
type textarea "h"
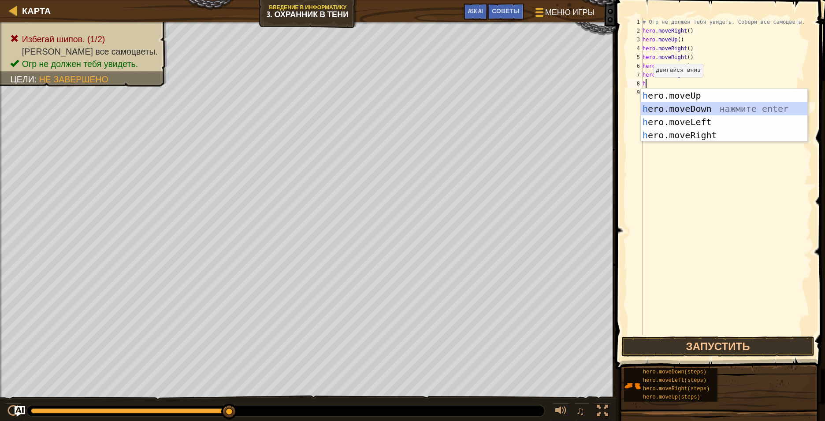
click at [535, 111] on div "h ero.moveUp нажмите enter h ero.moveDown нажмите enter h ero.moveLeft нажмите …" at bounding box center [723, 128] width 167 height 79
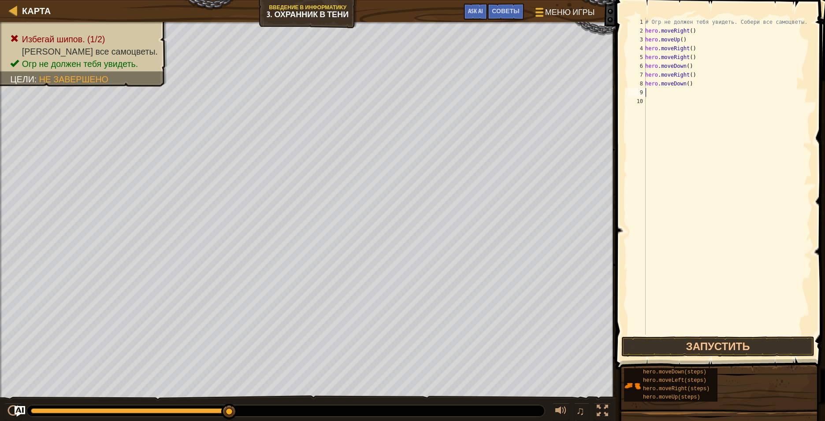
click at [535, 76] on div "# Огр не должен тебя увидеть. Собери все самоцветы. hero . moveRight ( ) hero .…" at bounding box center [727, 185] width 168 height 335
type textarea "h"
click at [535, 315] on button "Запустить" at bounding box center [717, 347] width 193 height 20
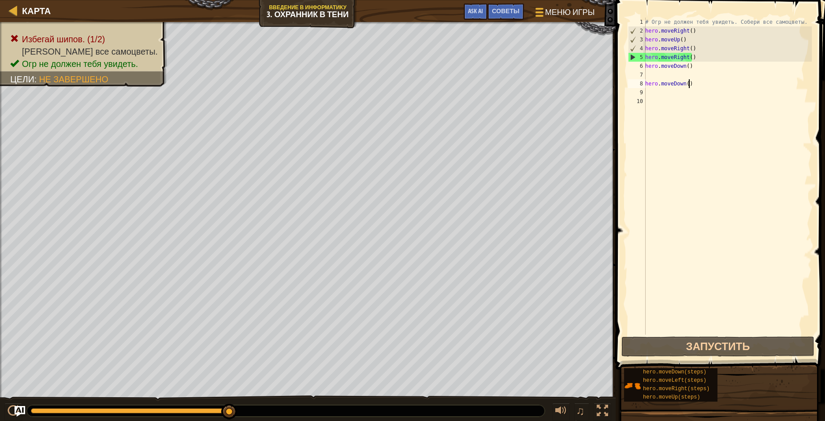
click at [535, 82] on div "# Огр не должен тебя увидеть. Собери все самоцветы. hero . moveRight ( ) hero .…" at bounding box center [727, 185] width 168 height 335
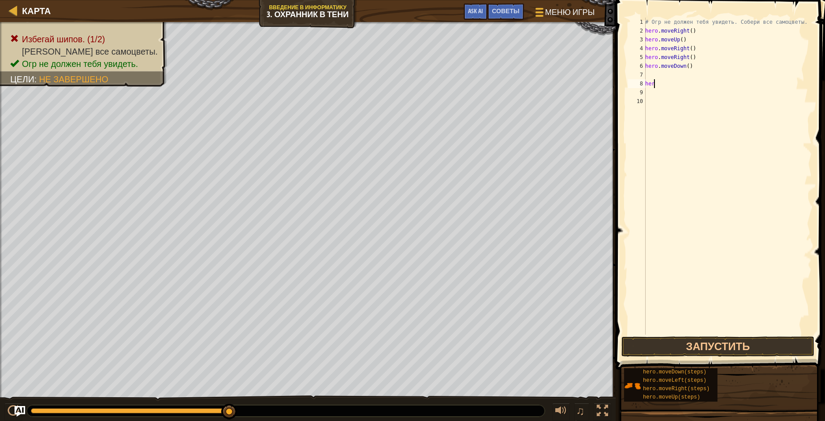
type textarea "h"
click at [535, 66] on div "# Огр не должен тебя увидеть. Собери все самоцветы. hero . moveRight ( ) hero .…" at bounding box center [727, 185] width 168 height 335
type textarea "h"
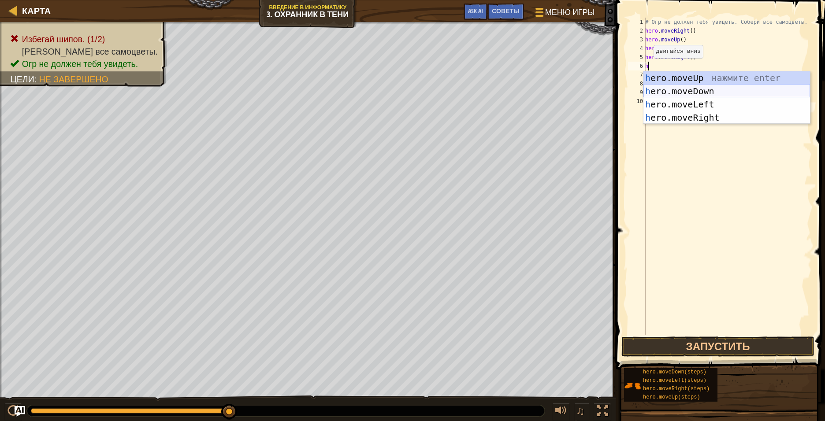
click at [535, 93] on div "h ero.moveUp нажмите enter h ero.moveDown нажмите enter h ero.moveLeft нажмите …" at bounding box center [726, 110] width 167 height 79
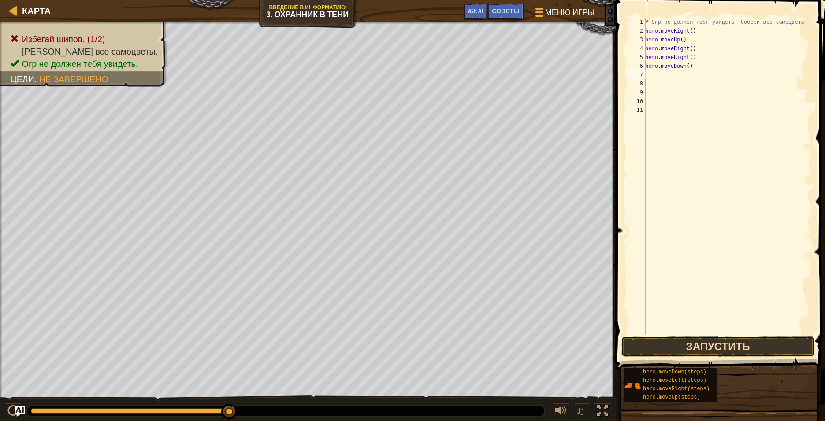
click at [535, 315] on button "Запустить" at bounding box center [717, 347] width 193 height 20
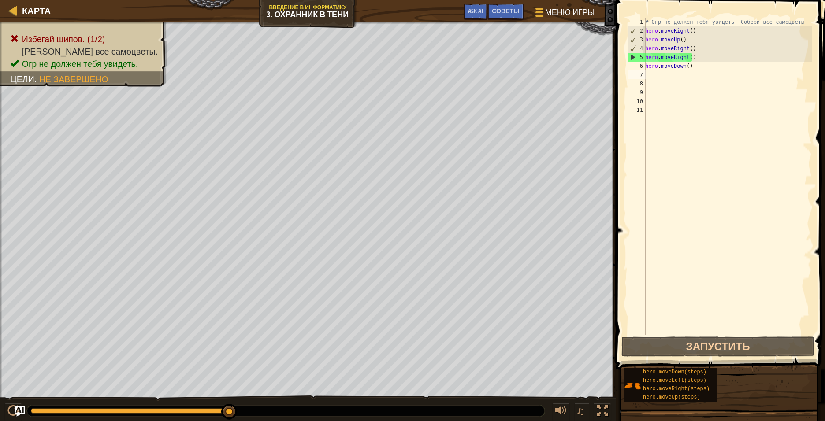
click at [535, 56] on div "# Огр не должен тебя увидеть. Собери все самоцветы. hero . moveRight ( ) hero .…" at bounding box center [727, 185] width 168 height 335
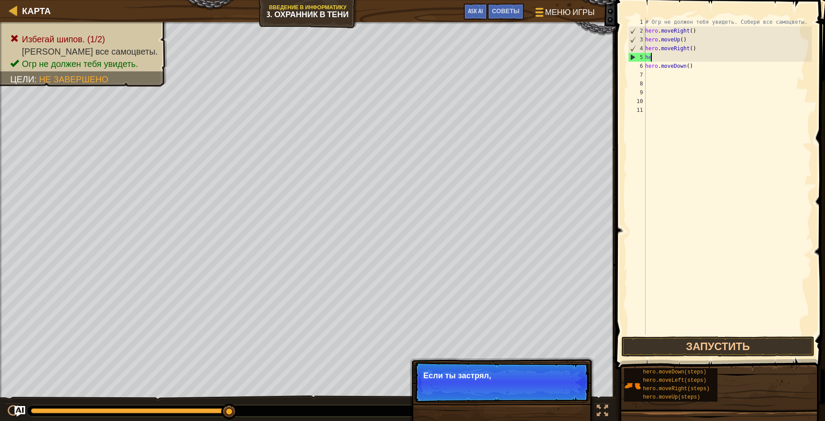
type textarea "h"
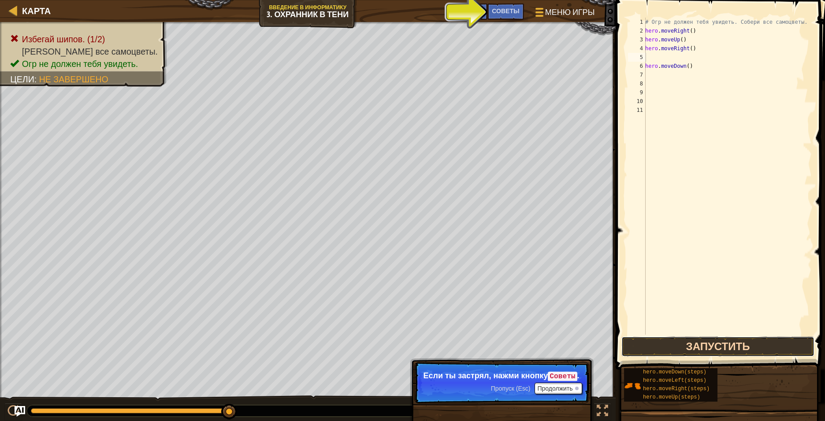
click at [535, 315] on button "Запустить" at bounding box center [717, 347] width 193 height 20
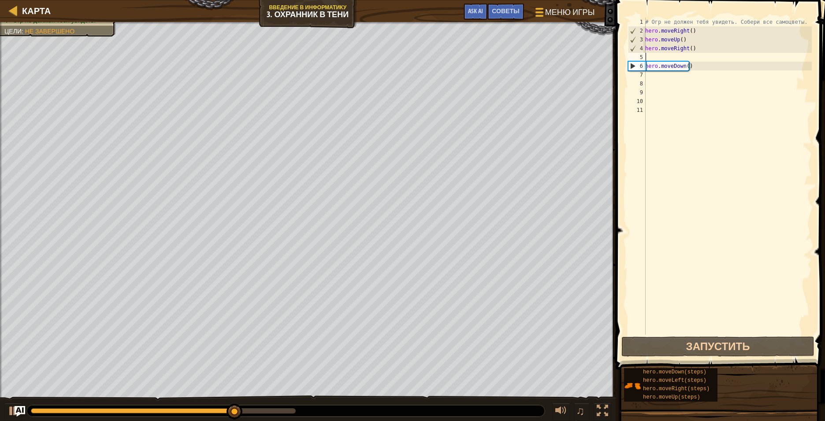
click at [535, 77] on div "# Огр не должен тебя увидеть. Собери все самоцветы. hero . moveRight ( ) hero .…" at bounding box center [727, 185] width 168 height 335
type textarea "h"
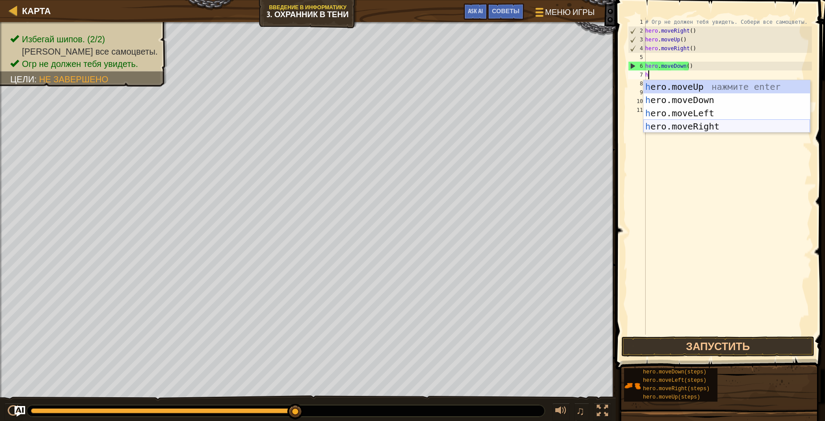
click at [535, 130] on div "h ero.moveUp нажмите enter h ero.moveDown нажмите enter h ero.moveLeft нажмите …" at bounding box center [726, 119] width 167 height 79
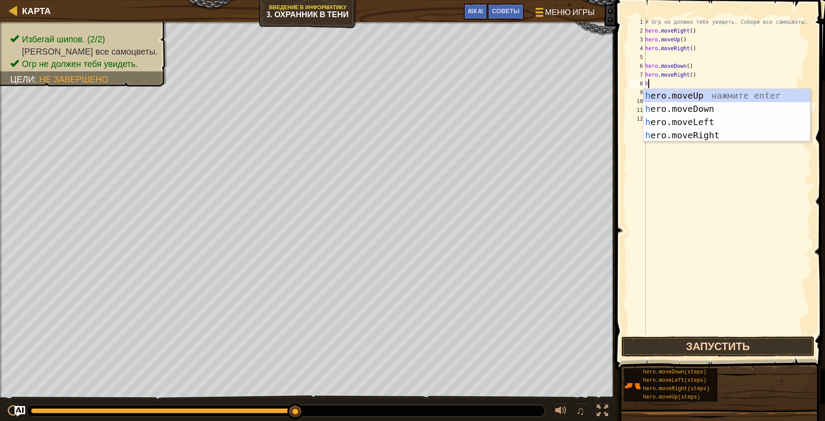
type textarea "h"
click at [535, 315] on button "Запустить" at bounding box center [717, 347] width 193 height 20
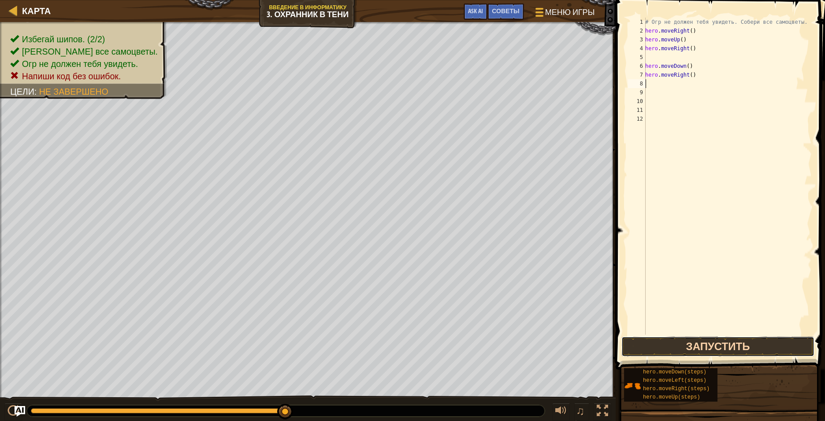
click at [535, 315] on button "Запустить" at bounding box center [717, 347] width 193 height 20
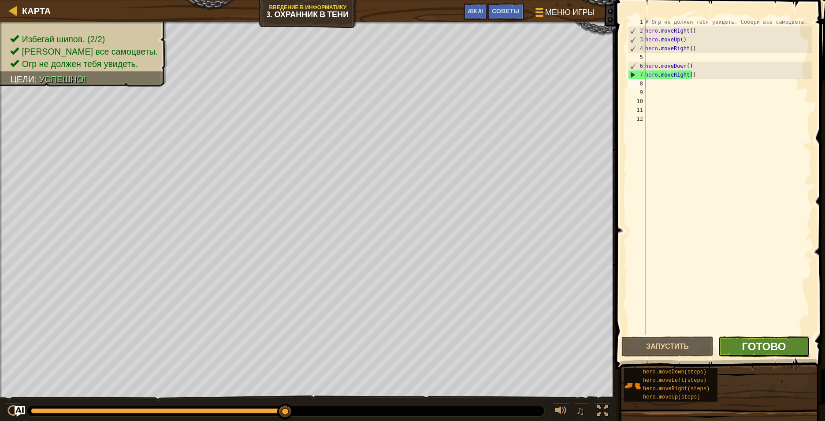
click at [535, 315] on span "Готово" at bounding box center [763, 346] width 44 height 14
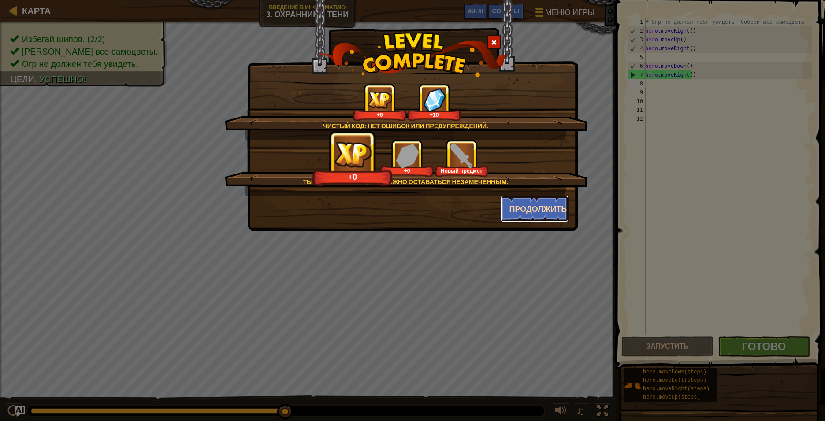
click at [535, 212] on button "Продолжить" at bounding box center [534, 209] width 68 height 26
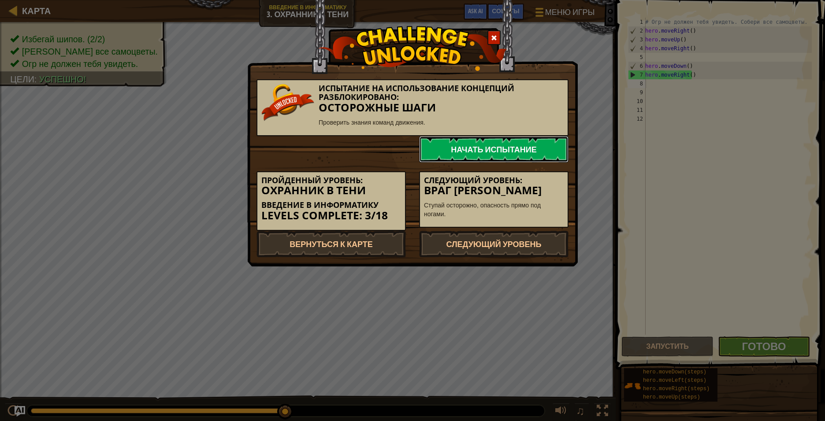
click at [472, 148] on link "Начать испытание" at bounding box center [493, 149] width 149 height 26
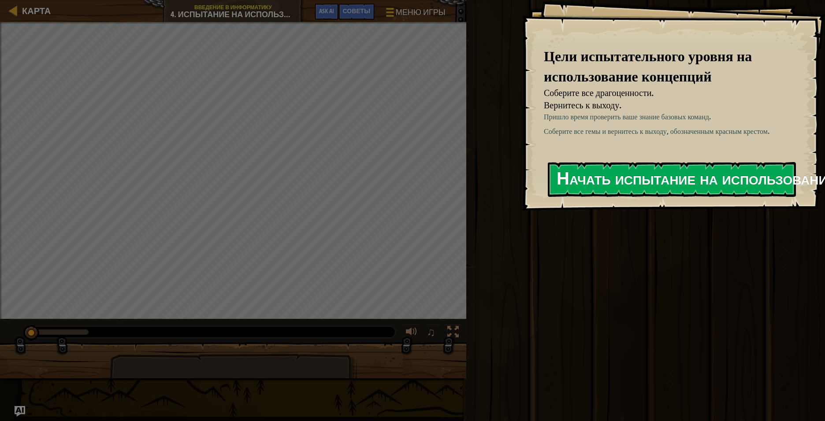
click at [535, 185] on button "Начать испытание на использование концепций" at bounding box center [672, 179] width 248 height 35
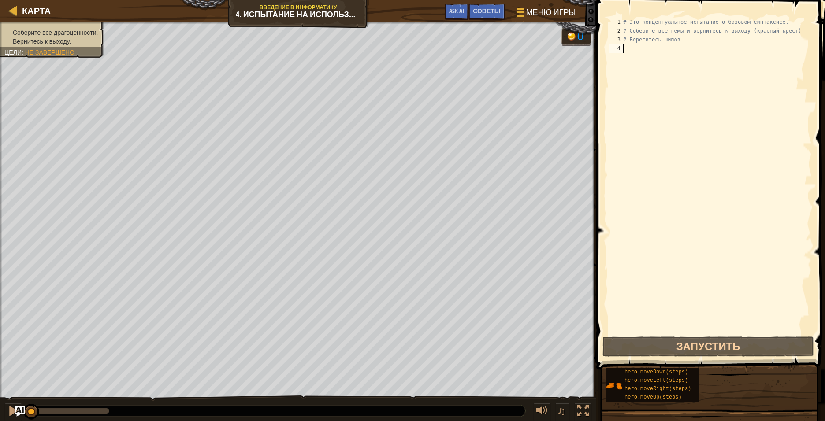
type textarea "h"
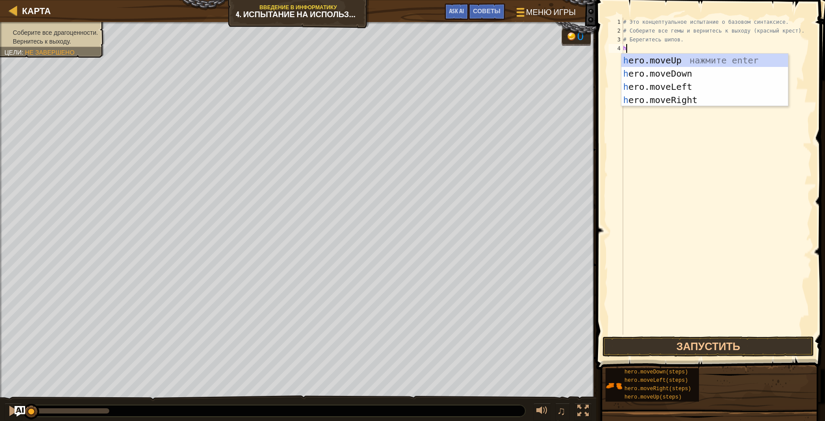
scroll to position [4, 0]
click at [535, 60] on div "h ero.moveUp нажмите enter h ero.moveDown нажмите enter h ero.moveLeft нажмите …" at bounding box center [704, 93] width 167 height 79
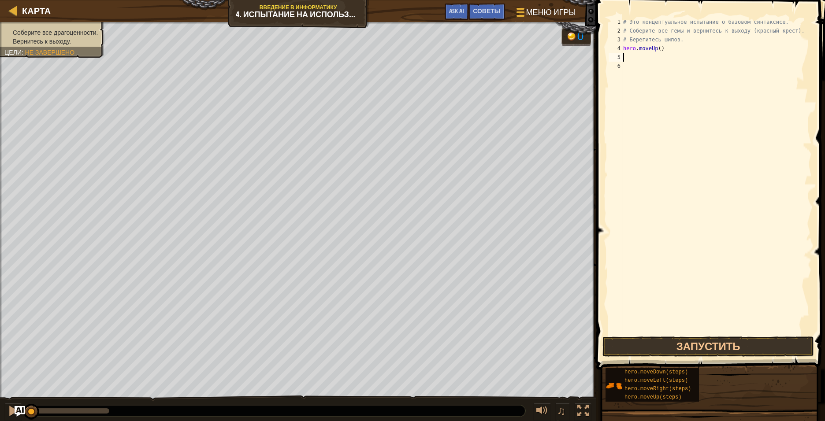
type textarea "h"
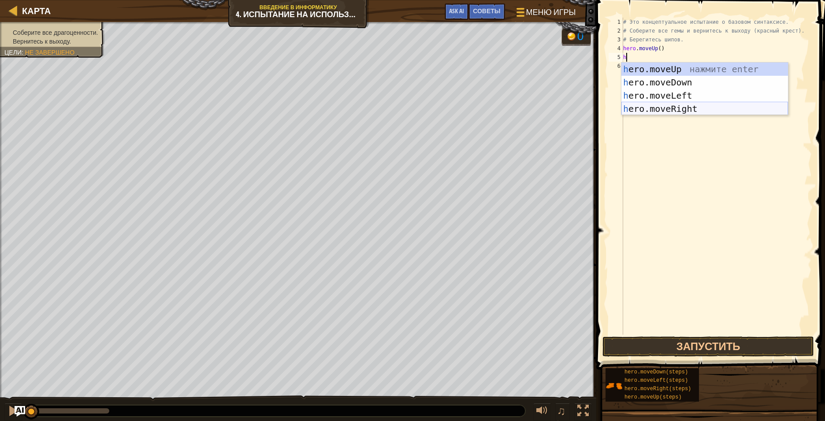
click at [535, 107] on div "h ero.moveUp нажмите enter h ero.moveDown нажмите enter h ero.moveLeft нажмите …" at bounding box center [704, 102] width 167 height 79
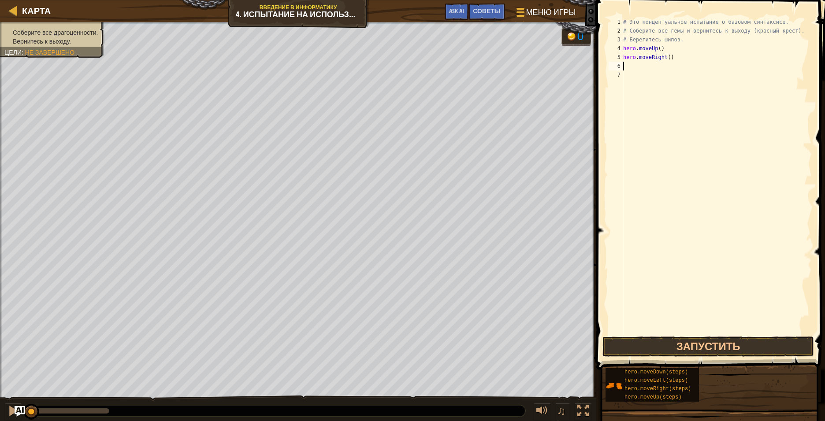
type textarea "h"
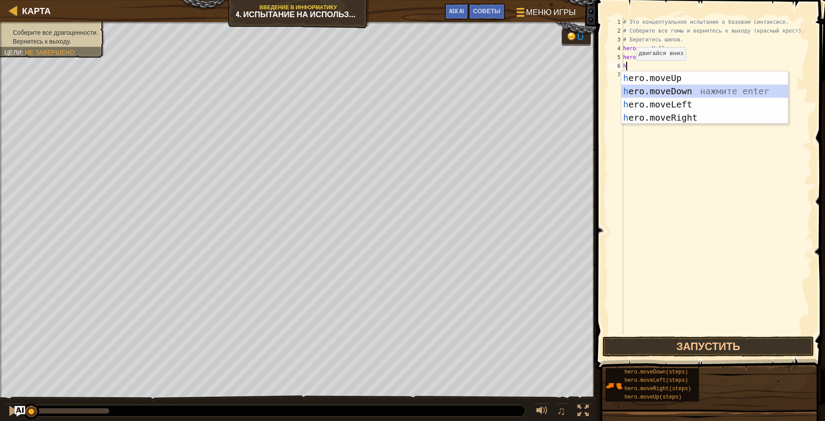
click at [535, 89] on div "h ero.moveUp нажмите enter h ero.moveDown нажмите enter h ero.moveLeft нажмите …" at bounding box center [704, 110] width 167 height 79
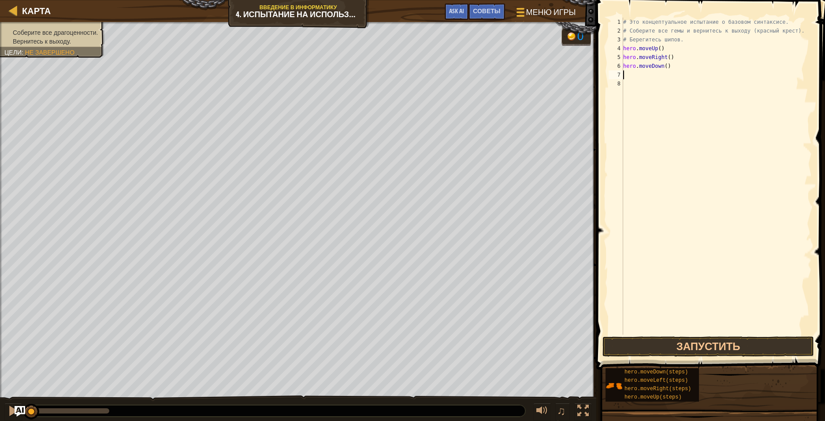
type textarea "h"
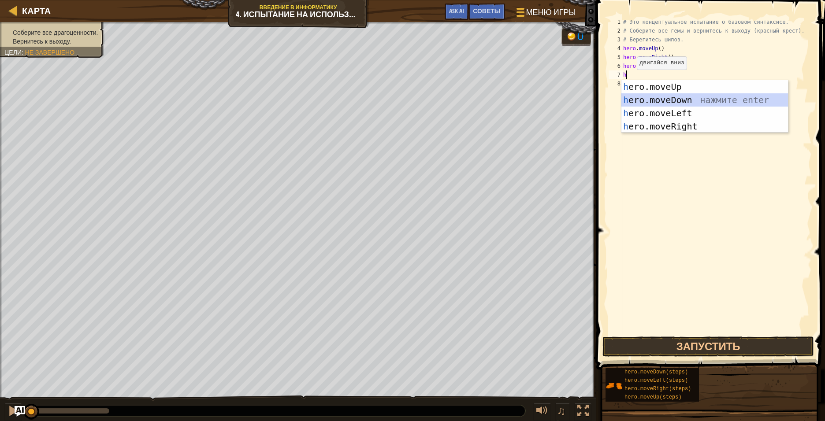
click at [535, 94] on div "h ero.moveUp нажмите enter h ero.moveDown нажмите enter h ero.moveLeft нажмите …" at bounding box center [704, 119] width 167 height 79
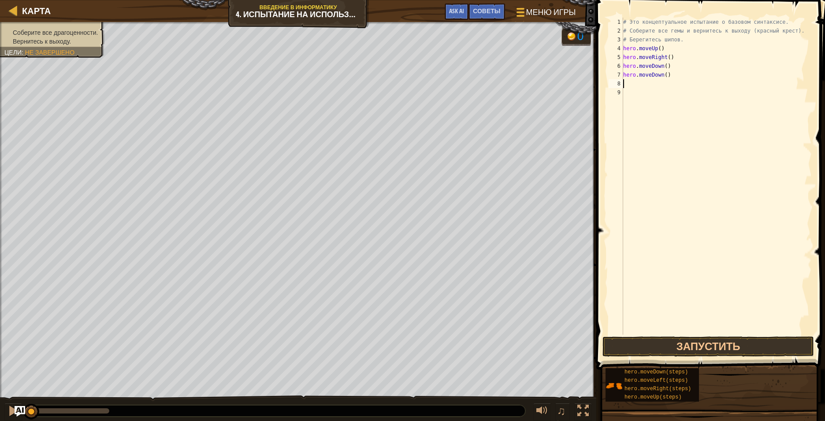
type textarea "h"
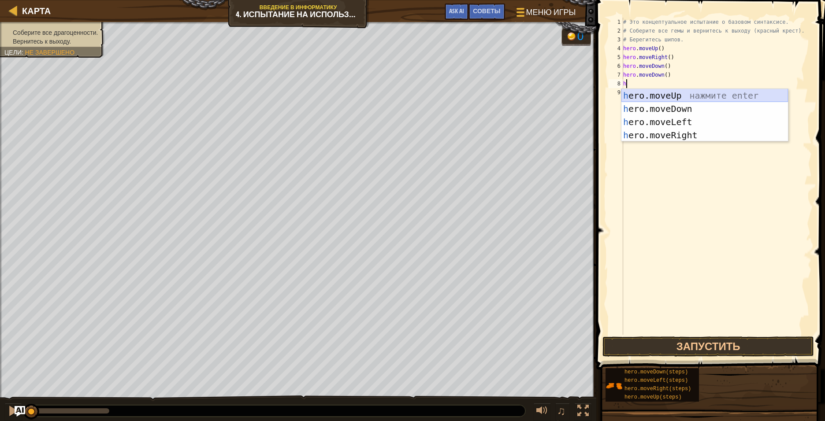
click at [535, 92] on div "h ero.moveUp нажмите enter h ero.moveDown нажмите enter h ero.moveLeft нажмите …" at bounding box center [704, 128] width 167 height 79
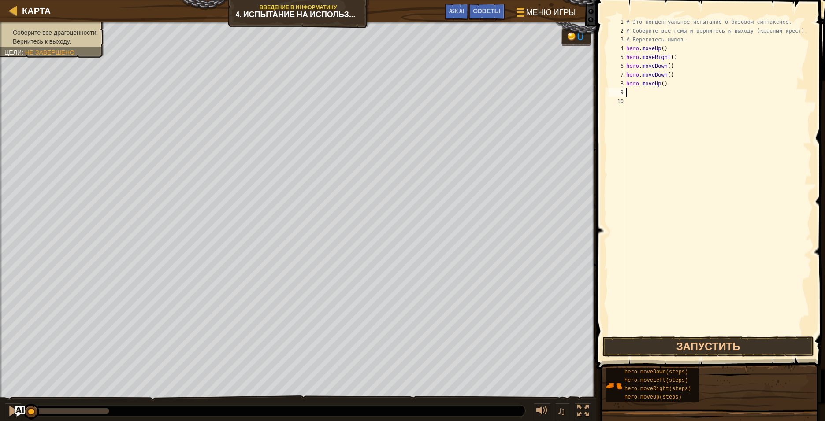
type textarea "h"
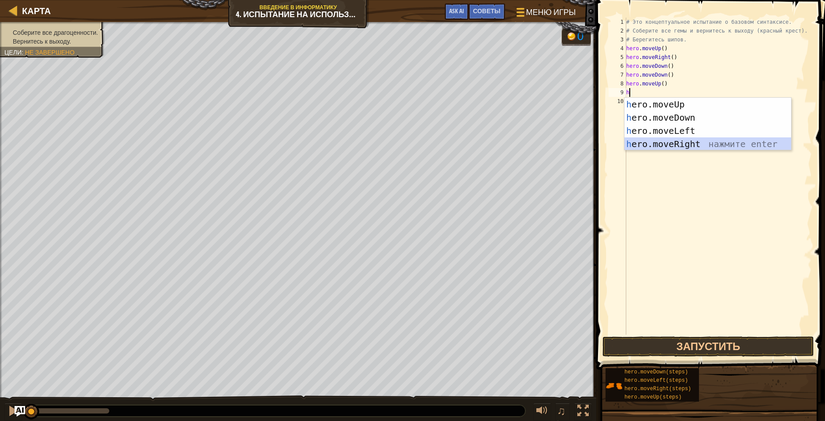
click at [535, 147] on div "h ero.moveUp нажмите enter h ero.moveDown нажмите enter h ero.moveLeft нажмите …" at bounding box center [707, 137] width 167 height 79
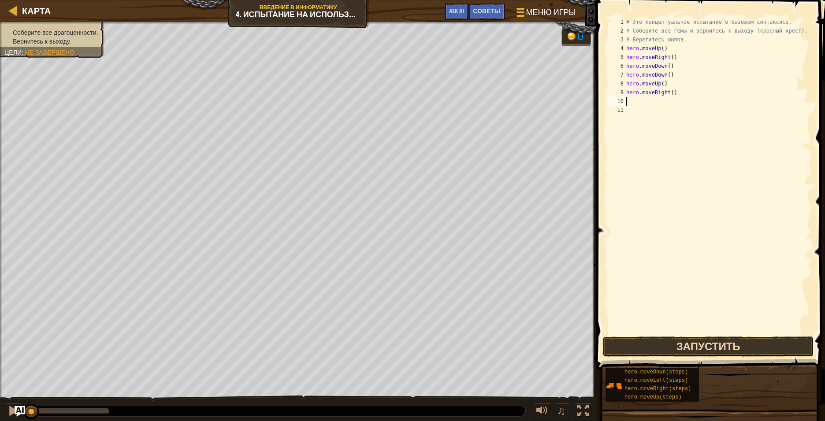
click at [535, 315] on button "Запустить" at bounding box center [707, 347] width 211 height 20
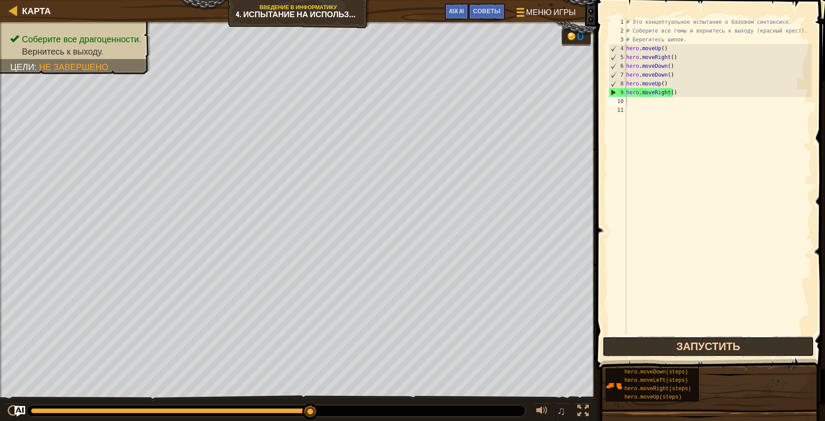
click at [535, 315] on button "Запустить" at bounding box center [707, 347] width 211 height 20
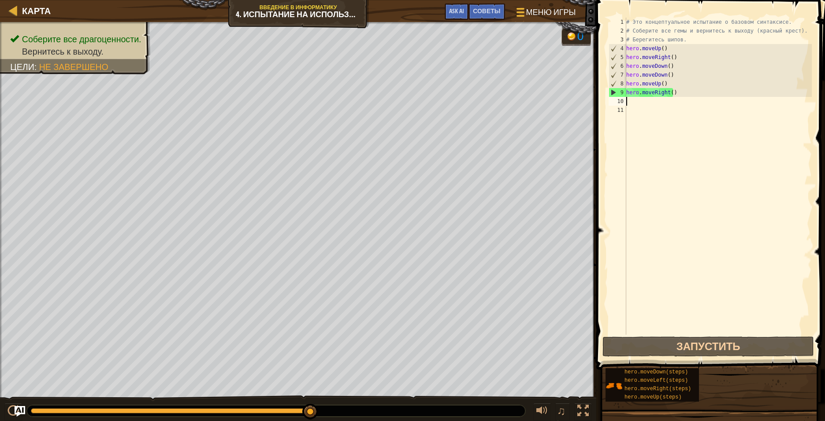
type textarea "h"
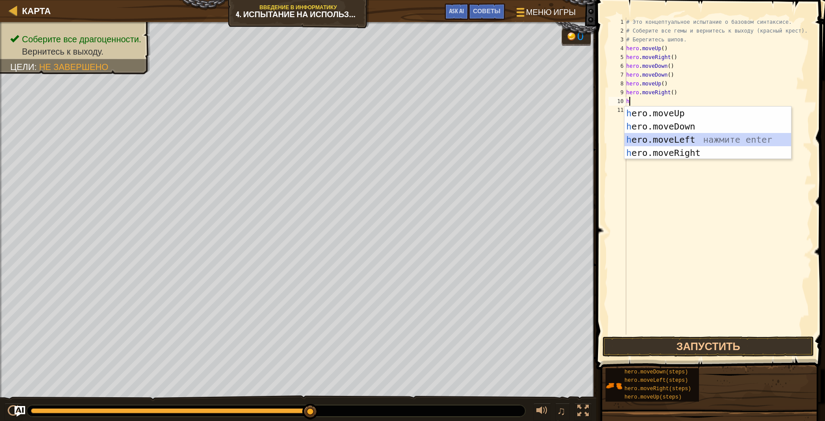
click at [535, 135] on div "h ero.moveUp нажмите enter h ero.moveDown нажмите enter h ero.moveLeft нажмите …" at bounding box center [707, 146] width 167 height 79
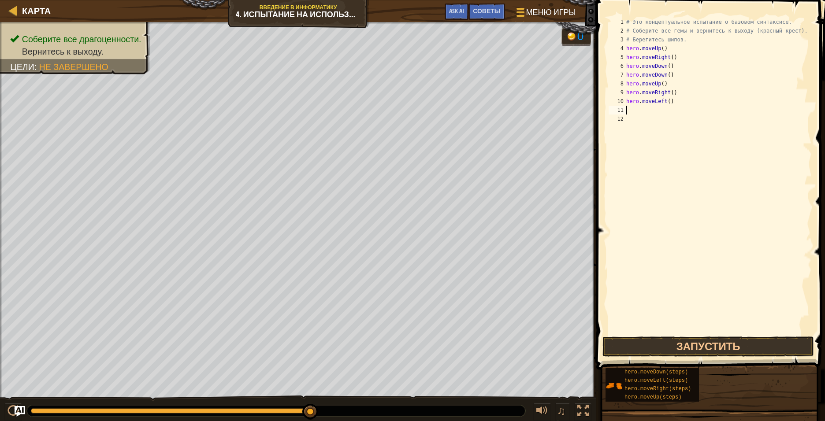
click at [535, 111] on div "# Это концептуальное испытание о базовом синтаксисе. # Соберите все гемы и верн…" at bounding box center [718, 185] width 188 height 335
type textarea "h"
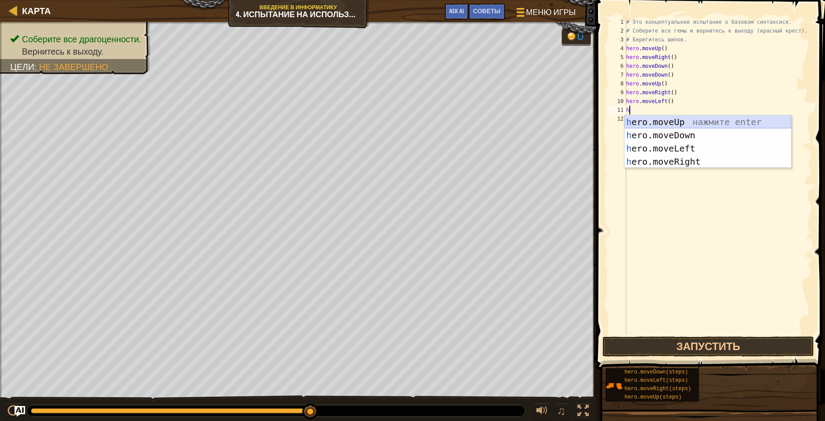
click at [535, 126] on div "h ero.moveUp нажмите enter h ero.moveDown нажмите enter h ero.moveLeft нажмите …" at bounding box center [707, 154] width 167 height 79
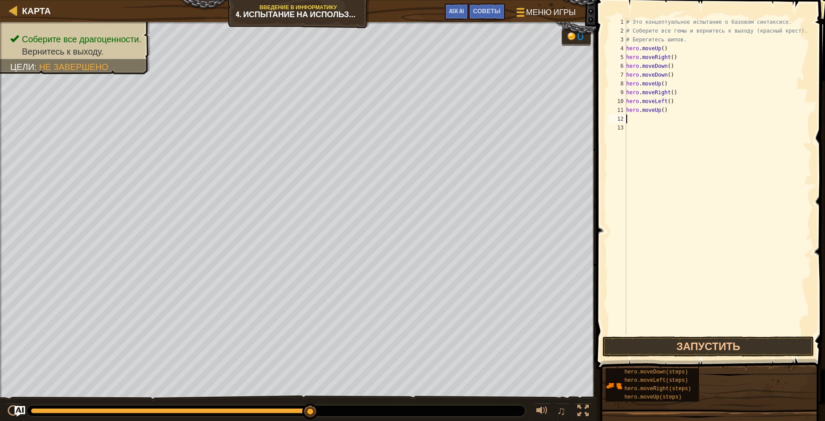
type textarea "h"
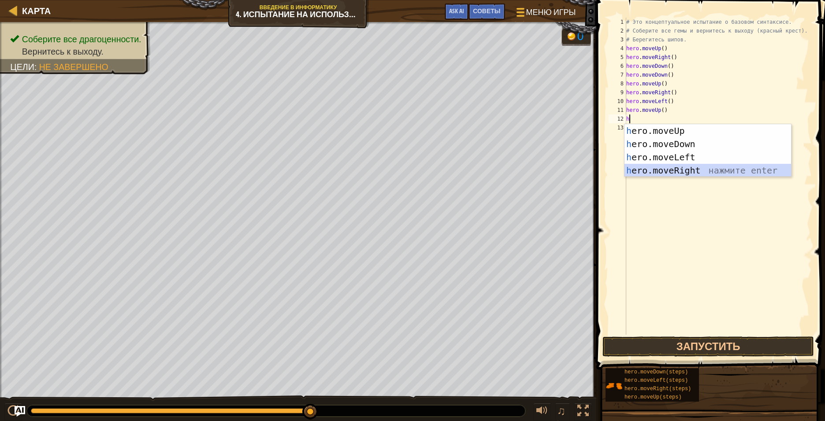
click at [535, 170] on div "h ero.moveUp нажмите enter h ero.moveDown нажмите enter h ero.moveLeft нажмите …" at bounding box center [707, 163] width 167 height 79
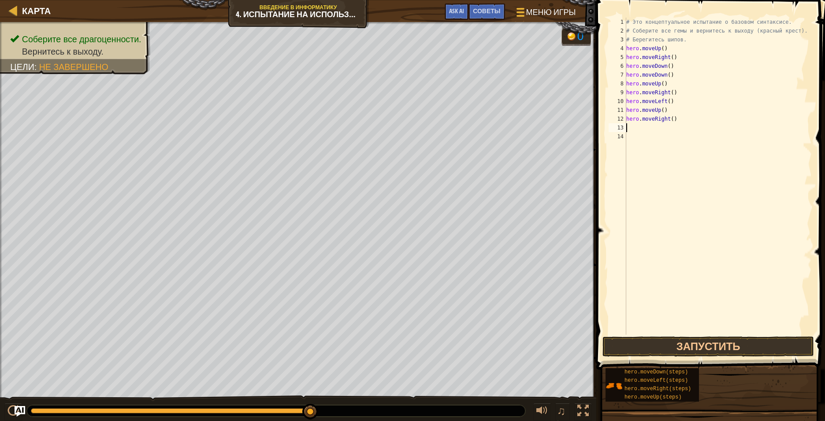
click at [535, 128] on div "# Это концептуальное испытание о базовом синтаксисе. # Соберите все гемы и верн…" at bounding box center [718, 185] width 188 height 335
type textarea "h"
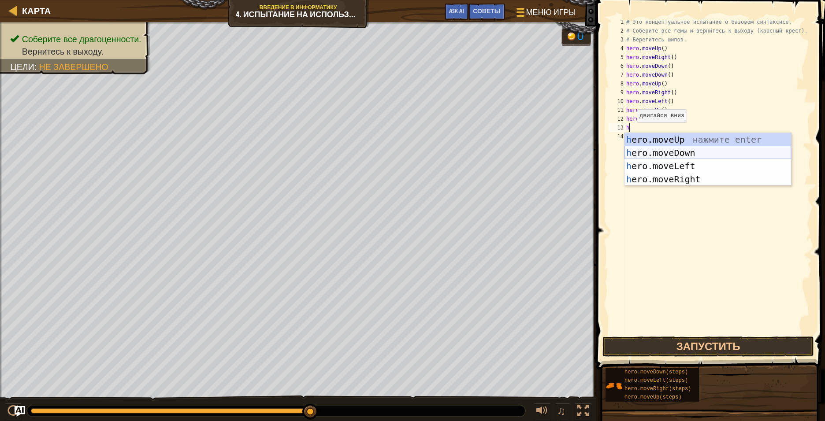
click at [535, 155] on div "h ero.moveUp нажмите enter h ero.moveDown нажмите enter h ero.moveLeft нажмите …" at bounding box center [707, 172] width 167 height 79
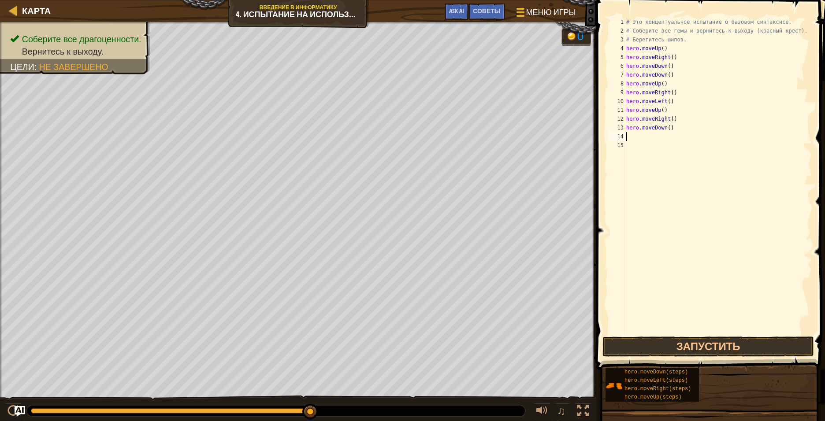
click at [535, 137] on div "# Это концептуальное испытание о базовом синтаксисе. # Соберите все гемы и верн…" at bounding box center [718, 185] width 188 height 335
type textarea "h"
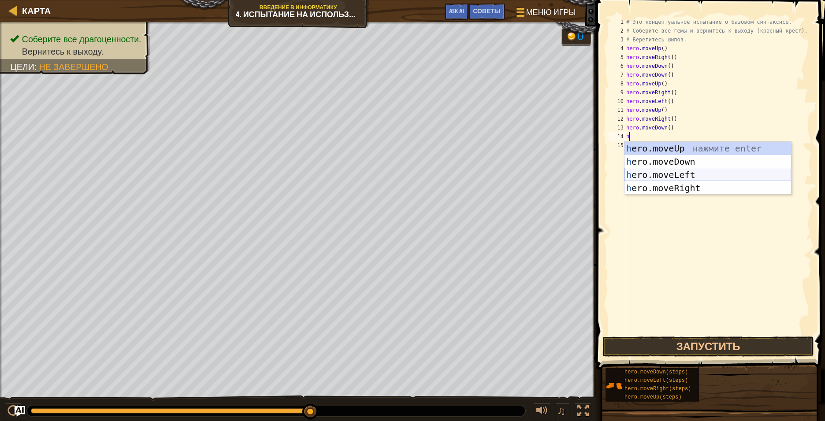
click at [535, 172] on div "h ero.moveUp нажмите enter h ero.moveDown нажмите enter h ero.moveLeft нажмите …" at bounding box center [707, 181] width 167 height 79
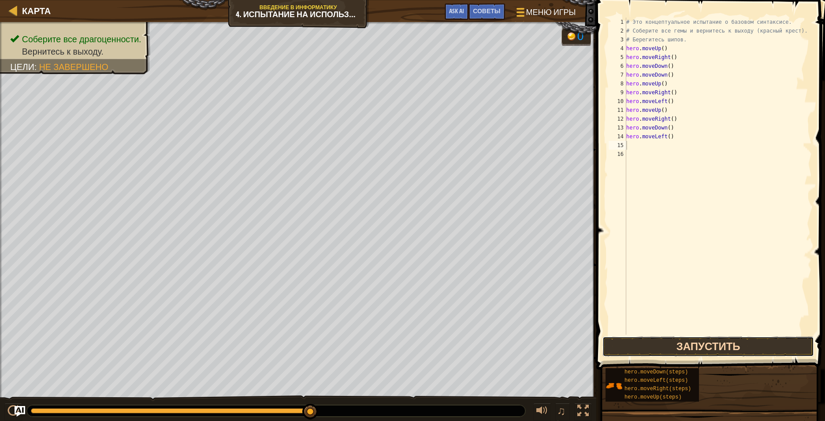
click at [535, 315] on button "Запустить" at bounding box center [707, 347] width 211 height 20
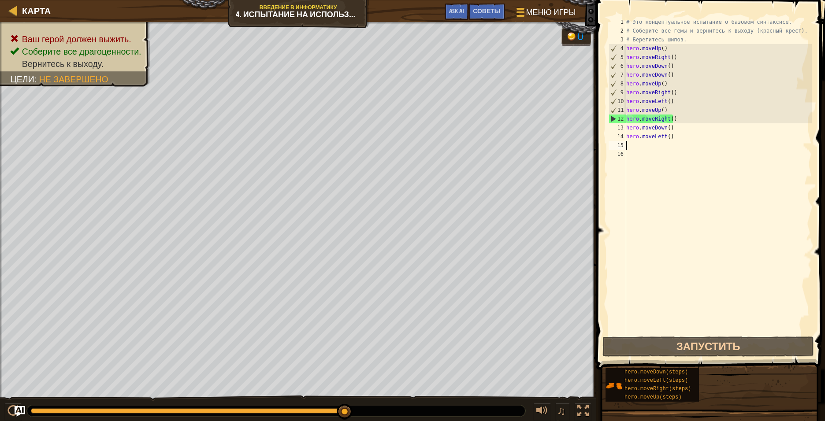
click at [535, 118] on div "# Это концептуальное испытание о базовом синтаксисе. # Соберите все гемы и верн…" at bounding box center [718, 185] width 188 height 335
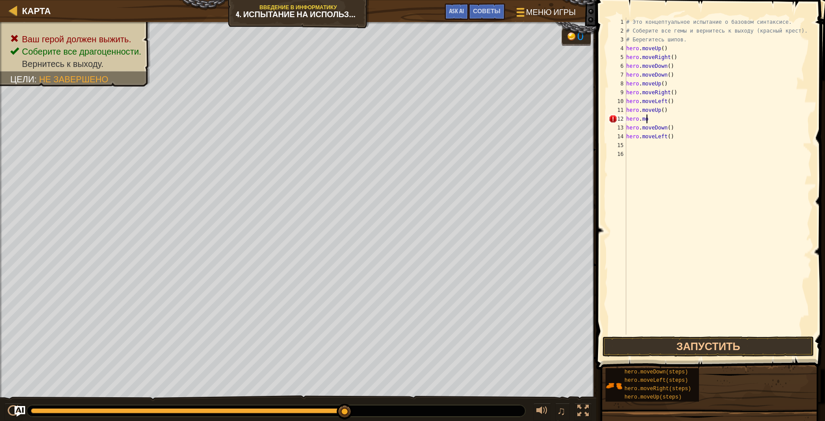
type textarea "h"
click at [535, 315] on button "Запустить" at bounding box center [707, 347] width 211 height 20
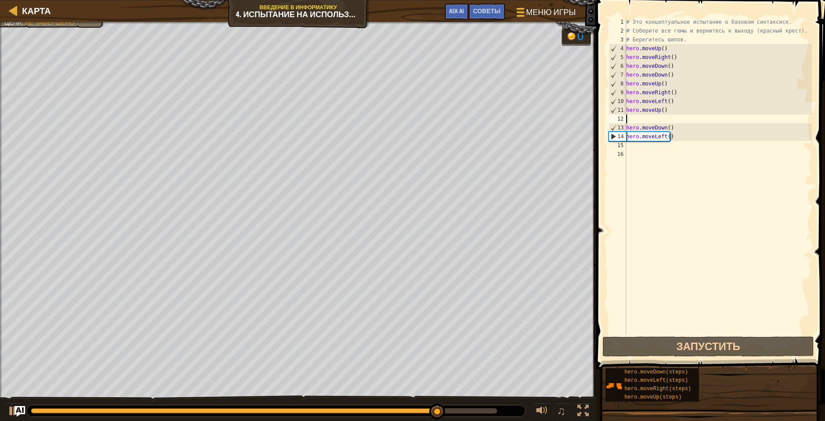
click at [535, 148] on div "# Это концептуальное испытание о базовом синтаксисе. # Соберите все гемы и верн…" at bounding box center [718, 185] width 188 height 335
type textarea "h"
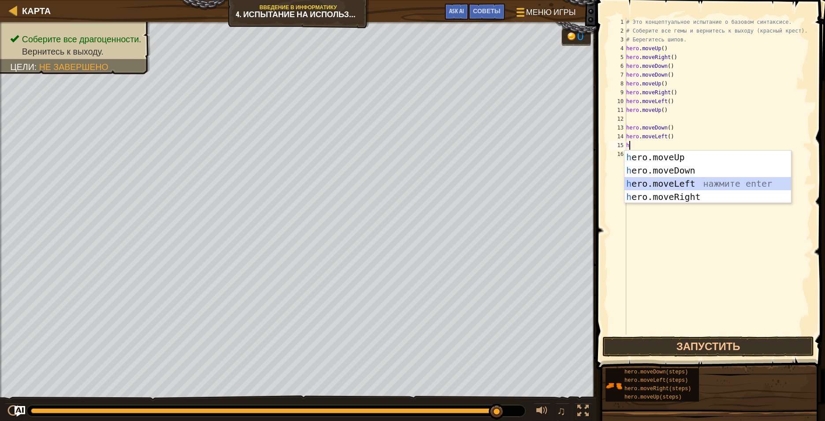
click at [535, 183] on div "h ero.moveUp нажмите enter h ero.moveDown нажмите enter h ero.moveLeft нажмите …" at bounding box center [707, 190] width 167 height 79
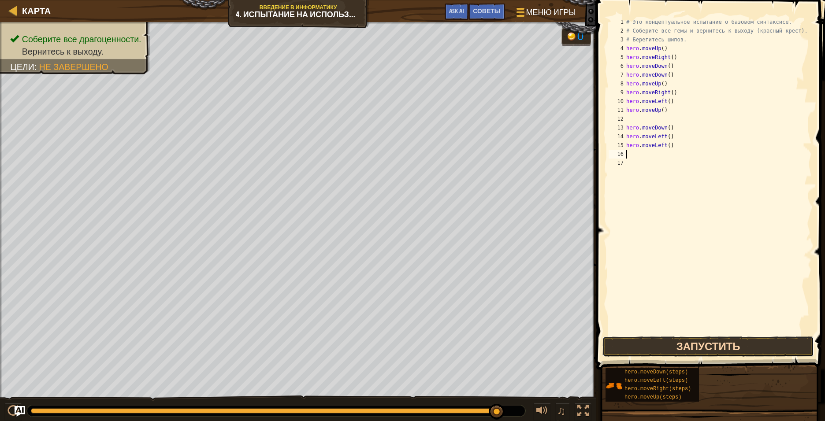
click at [535, 315] on button "Запустить" at bounding box center [707, 347] width 211 height 20
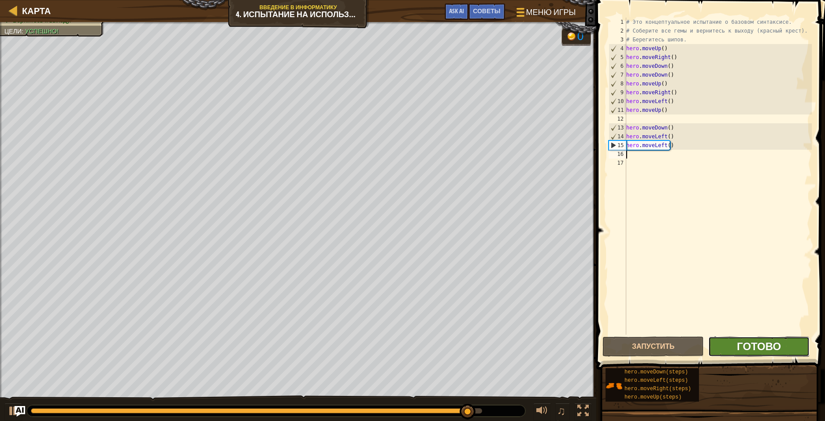
click at [535, 315] on span "Готово" at bounding box center [758, 346] width 44 height 14
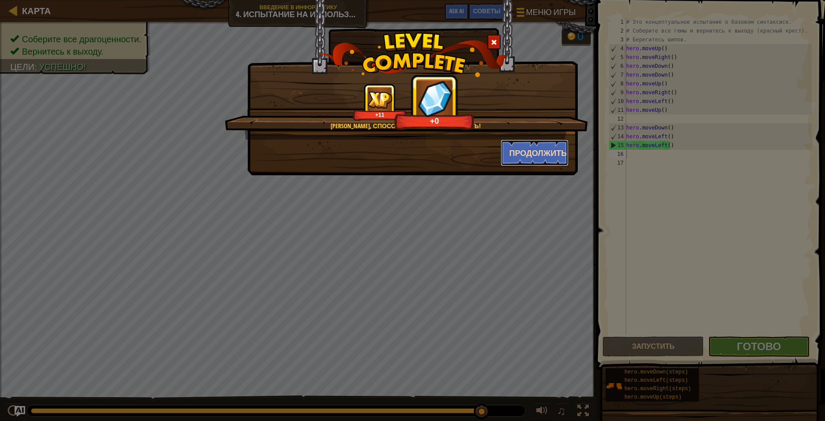
click at [535, 154] on button "Продолжить" at bounding box center [534, 153] width 68 height 26
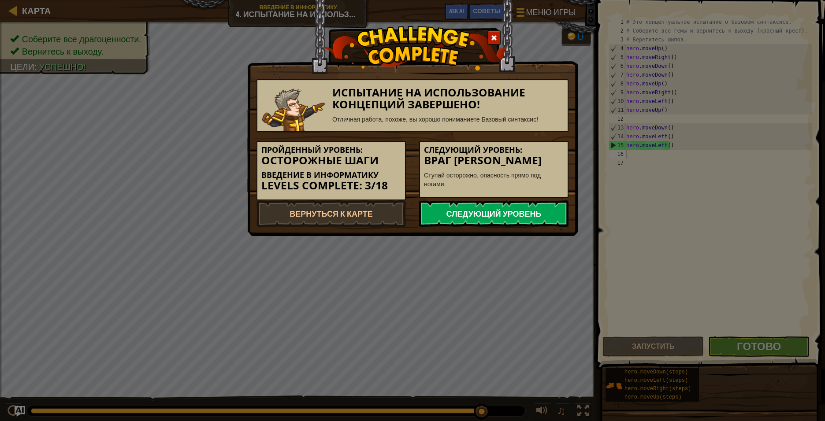
click at [481, 217] on link "Следующий уровень" at bounding box center [493, 213] width 149 height 26
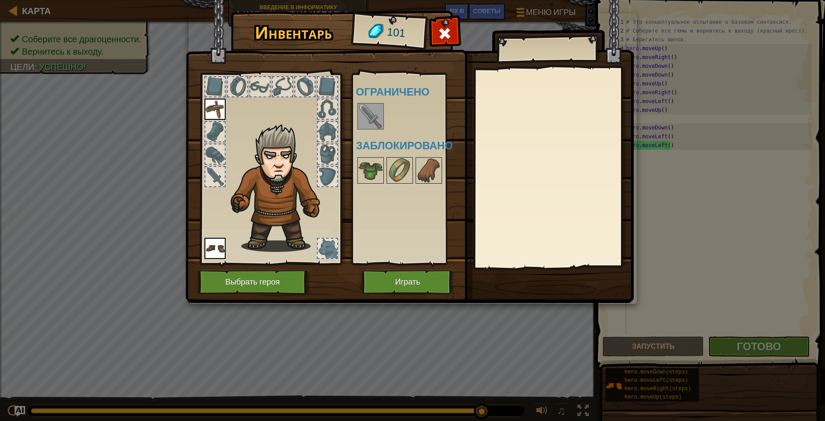
click at [370, 121] on img at bounding box center [370, 116] width 25 height 25
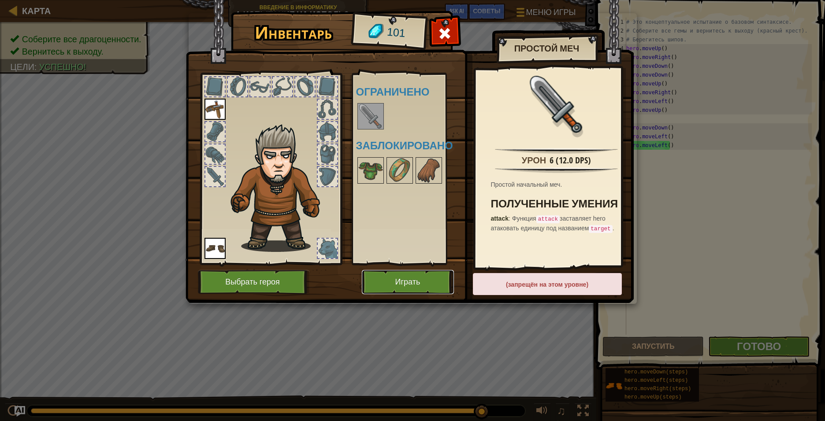
click at [409, 276] on button "Играть" at bounding box center [408, 282] width 92 height 24
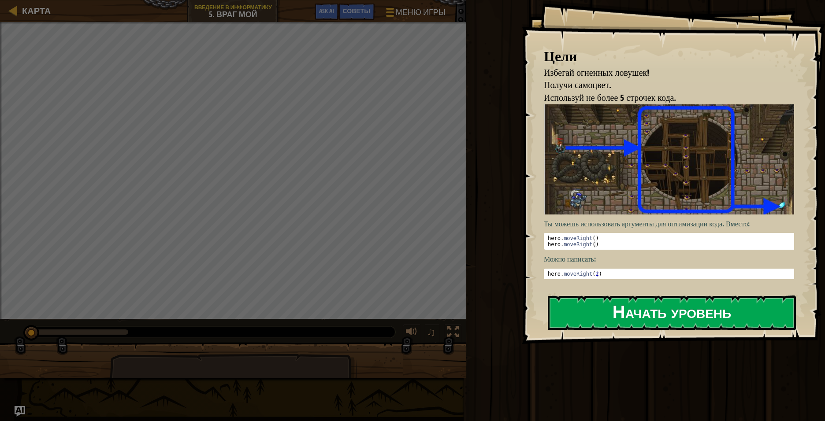
click at [535, 315] on button "Начать уровень" at bounding box center [672, 313] width 248 height 35
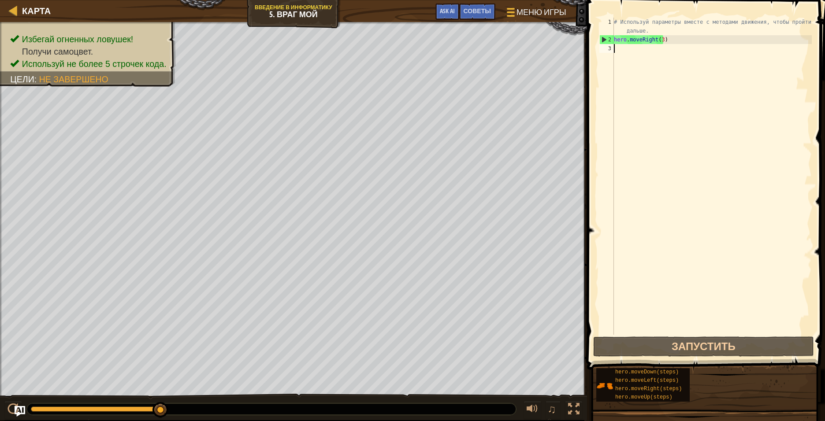
type textarea "h"
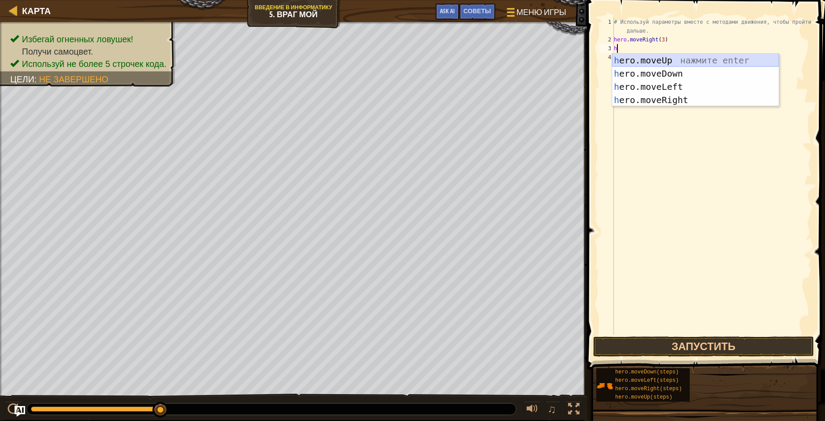
click at [535, 61] on div "h ero.moveUp нажмите enter h ero.moveDown нажмите enter h ero.moveLeft нажмите …" at bounding box center [695, 93] width 167 height 79
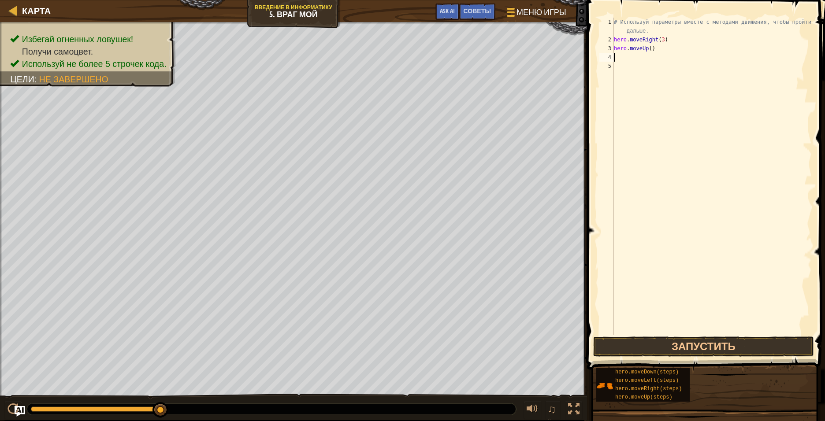
type textarea "h"
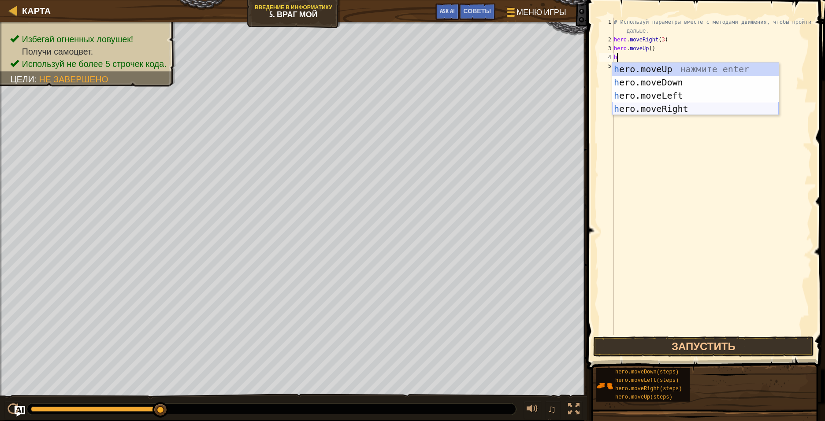
click at [535, 110] on div "h ero.moveUp нажмите enter h ero.moveDown нажмите enter h ero.moveLeft нажмите …" at bounding box center [695, 102] width 167 height 79
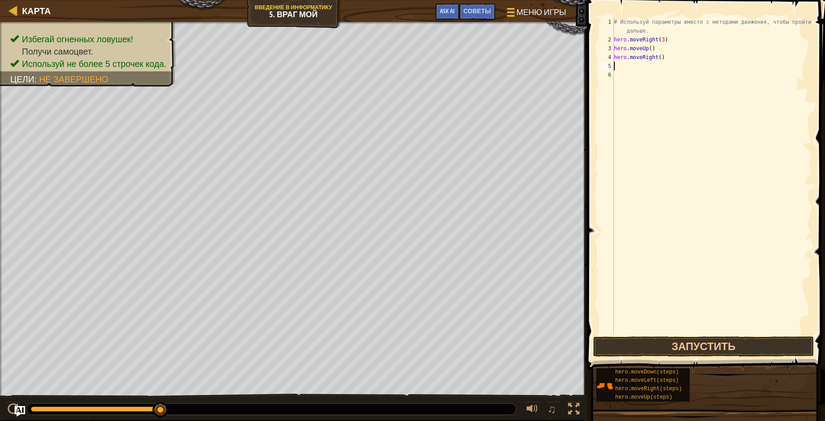
type textarea "h"
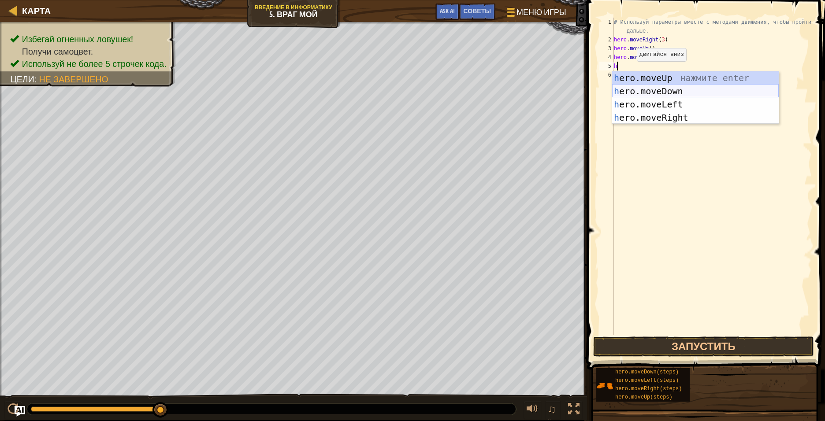
click at [535, 95] on div "h ero.moveUp нажмите enter h ero.moveDown нажмите enter h ero.moveLeft нажмите …" at bounding box center [695, 110] width 167 height 79
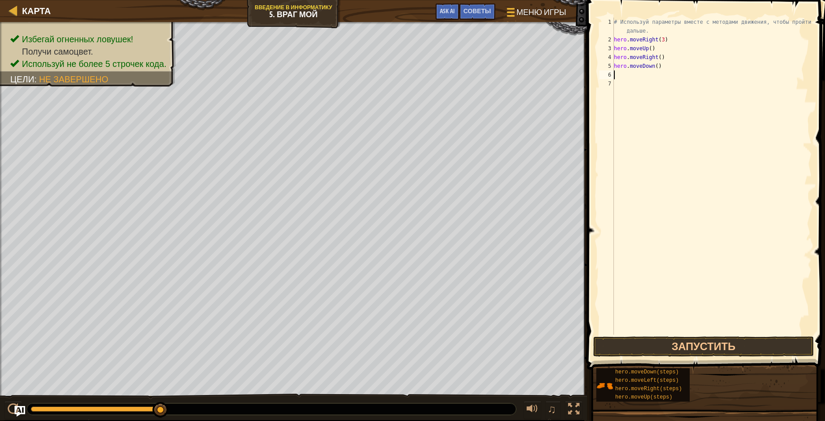
type textarea "h"
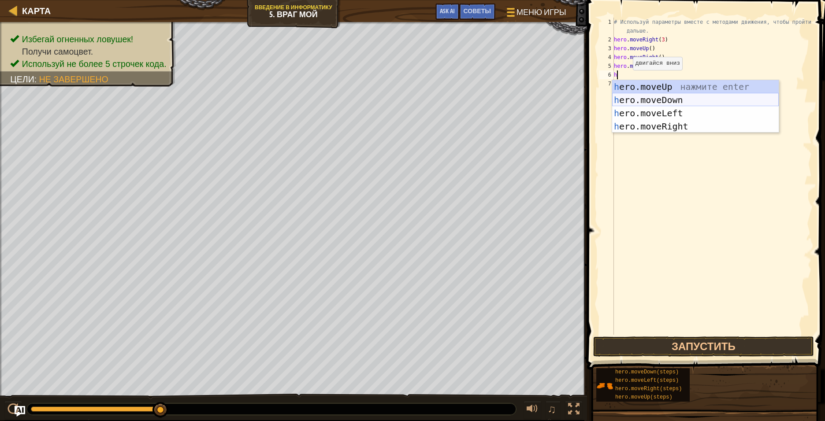
click at [535, 97] on div "h ero.moveUp нажмите enter h ero.moveDown нажмите enter h ero.moveLeft нажмите …" at bounding box center [695, 119] width 167 height 79
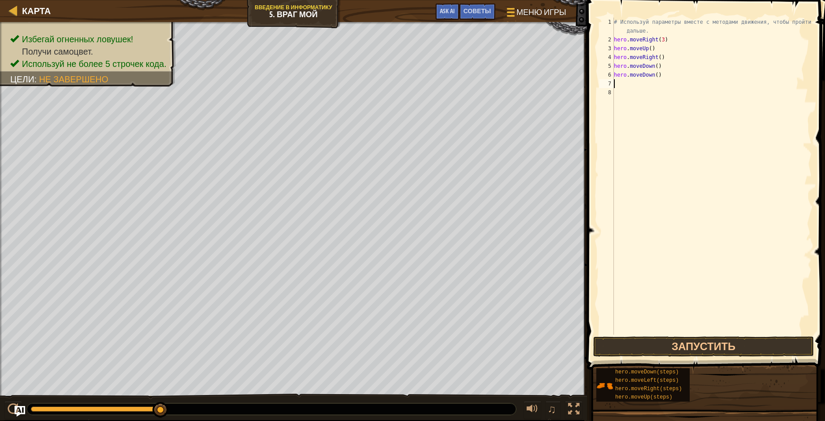
type textarea "h"
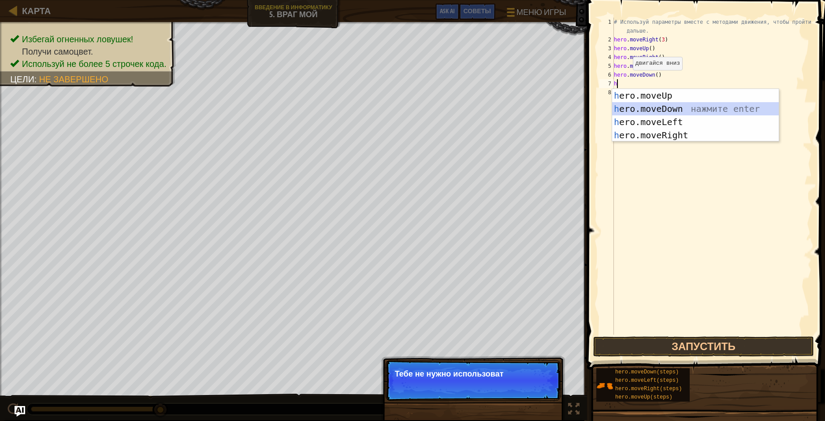
click at [535, 106] on div "h ero.moveUp нажмите enter h ero.moveDown нажмите enter h ero.moveLeft нажмите …" at bounding box center [695, 128] width 167 height 79
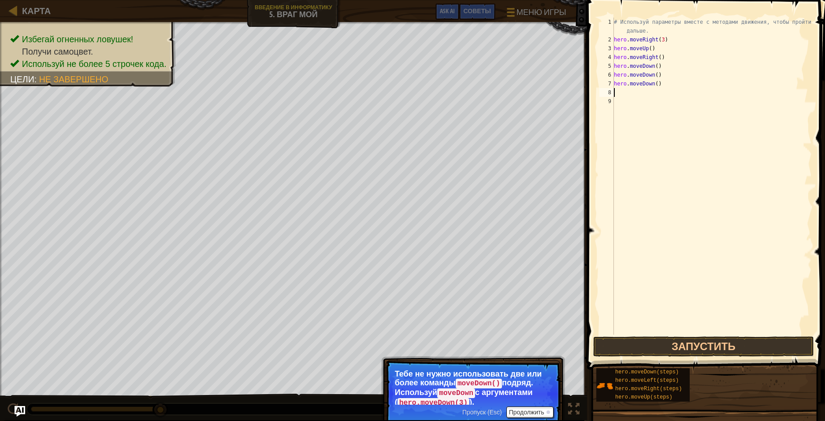
type textarea "h"
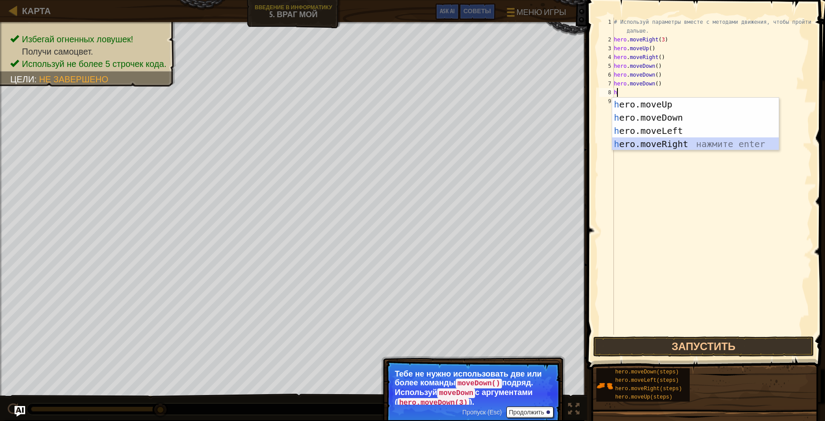
click at [535, 142] on div "h ero.moveUp нажмите enter h ero.moveDown нажмите enter h ero.moveLeft нажмите …" at bounding box center [695, 137] width 167 height 79
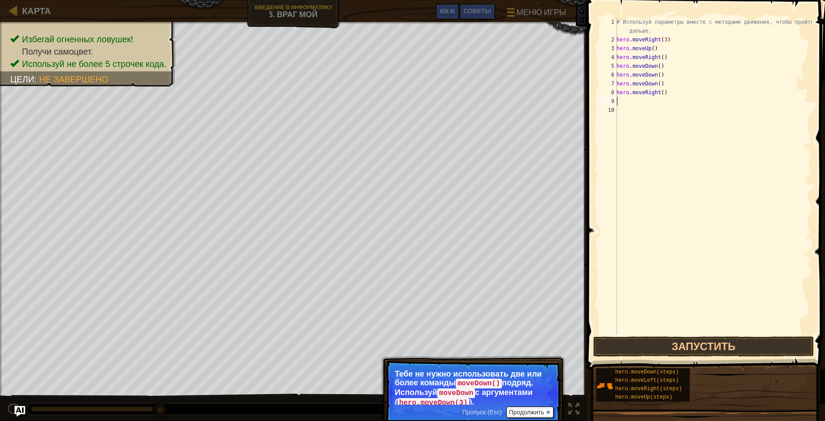
type textarea "h"
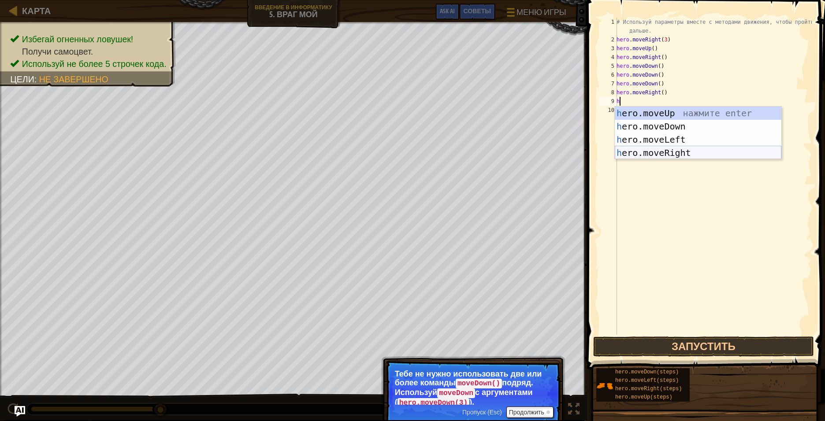
click at [535, 157] on div "h ero.moveUp нажмите enter h ero.moveDown нажмите enter h ero.moveLeft нажмите …" at bounding box center [697, 146] width 167 height 79
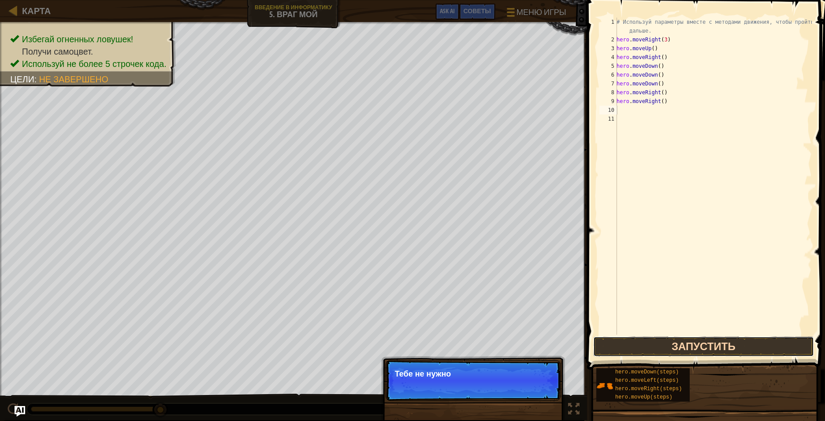
click at [535, 315] on button "Запустить" at bounding box center [703, 347] width 221 height 20
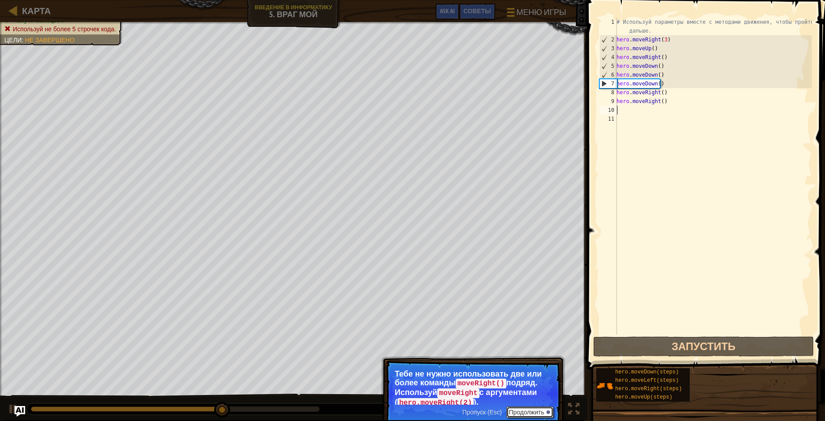
click at [533, 315] on button "Продолжить" at bounding box center [529, 412] width 47 height 11
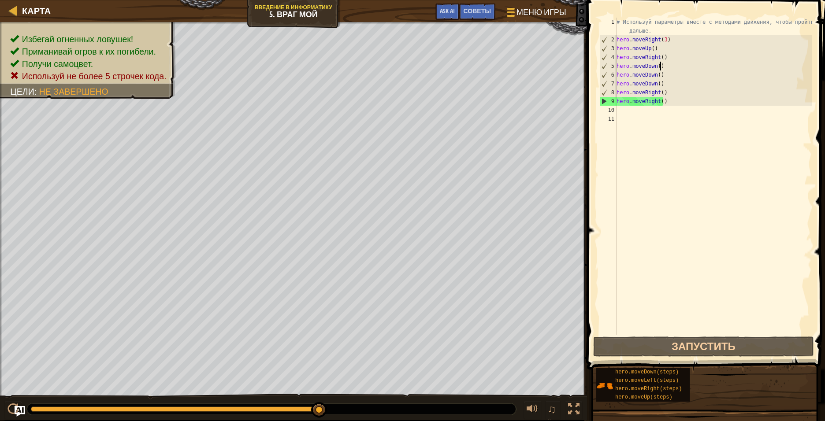
click at [535, 66] on div "# Используй параметры вместе с методами движения, чтобы пройти дальше. hero . m…" at bounding box center [712, 190] width 197 height 344
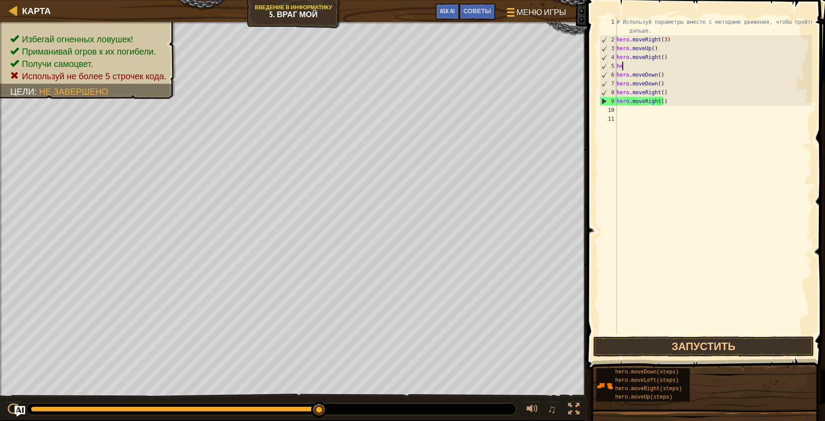
type textarea "h"
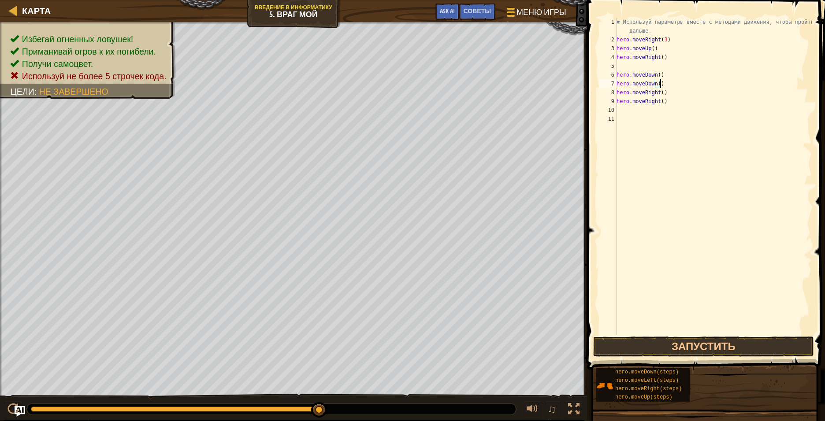
click at [535, 84] on div "# Используй параметры вместе с методами движения, чтобы пройти дальше. hero . m…" at bounding box center [712, 190] width 197 height 344
type textarea "h"
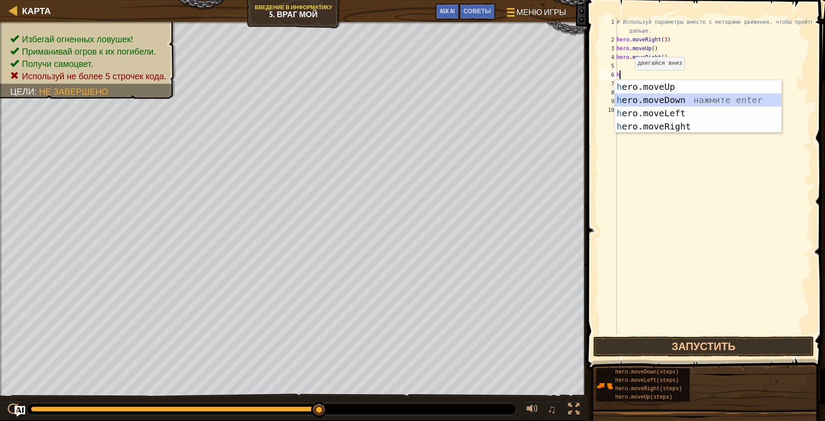
click at [535, 102] on div "h ero.moveUp нажмите enter h ero.moveDown нажмите enter h ero.moveLeft нажмите …" at bounding box center [697, 119] width 167 height 79
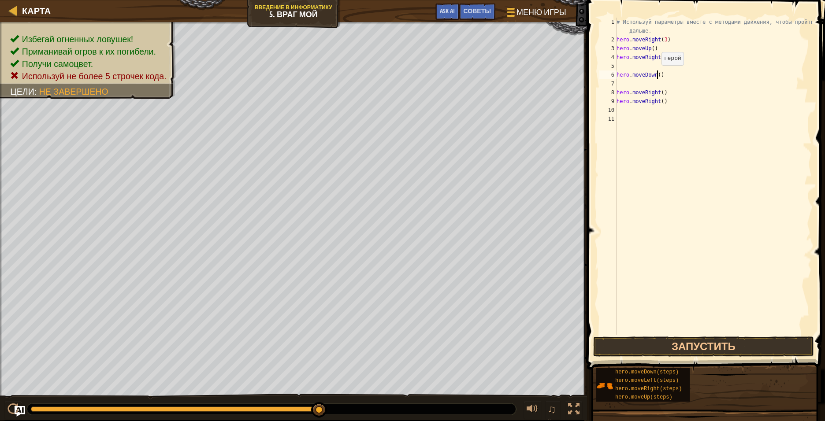
click at [535, 74] on div "# Используй параметры вместе с методами движения, чтобы пройти дальше. hero . m…" at bounding box center [712, 190] width 197 height 344
type textarea "hero.moveDown()"
click at [535, 74] on div "# Используй параметры вместе с методами движения, чтобы пройти дальше. hero . m…" at bounding box center [712, 190] width 197 height 344
type textarea "hero.moveDown( )"
click at [535, 74] on div "# Используй параметры вместе с методами движения, чтобы пройти дальше. hero . m…" at bounding box center [712, 190] width 197 height 344
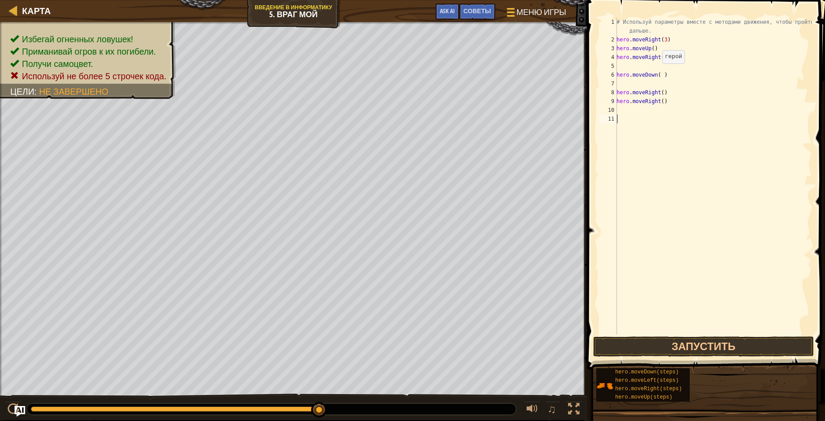
click at [535, 72] on div "# Используй параметры вместе с методами движения, чтобы пройти дальше. hero . m…" at bounding box center [712, 190] width 197 height 344
click at [535, 315] on button "Запустить" at bounding box center [703, 347] width 221 height 20
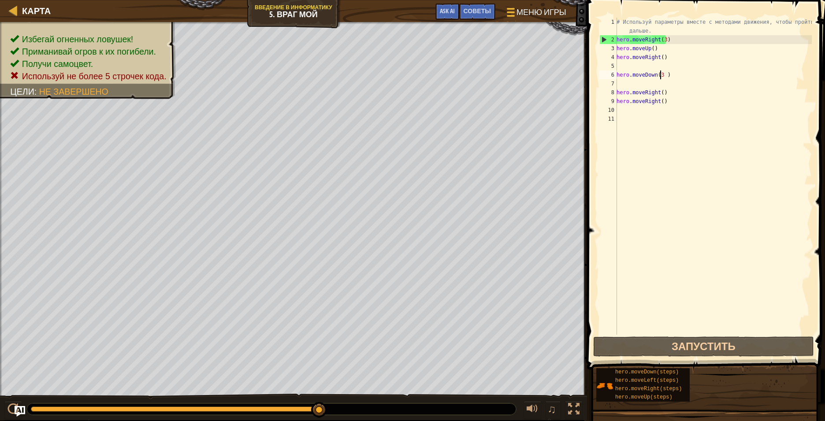
click at [535, 92] on div "# Используй параметры вместе с методами движения, чтобы пройти дальше. hero . m…" at bounding box center [712, 190] width 197 height 344
click at [535, 102] on div "# Используй параметры вместе с методами движения, чтобы пройти дальше. hero . m…" at bounding box center [712, 190] width 197 height 344
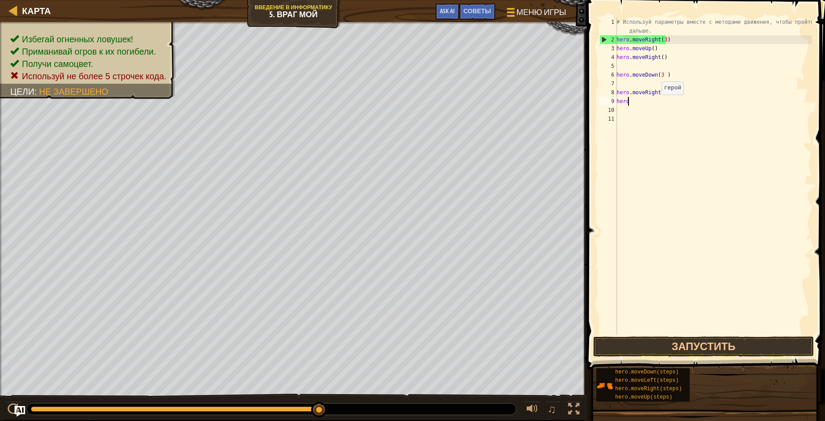
scroll to position [4, 0]
type textarea "h"
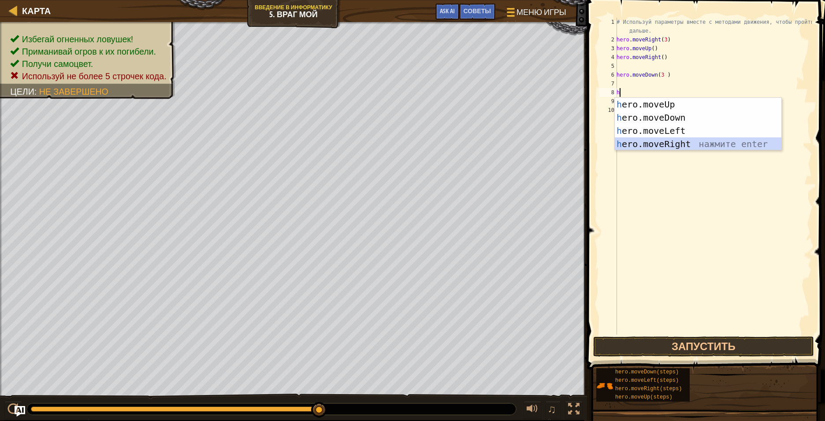
click at [535, 146] on div "h ero.moveUp нажмите enter h ero.moveDown нажмите enter h ero.moveLeft нажмите …" at bounding box center [697, 137] width 167 height 79
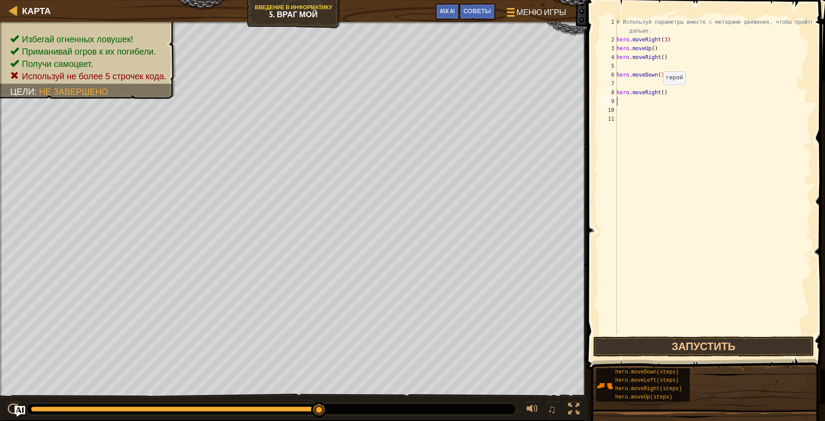
click at [535, 93] on div "# Используй параметры вместе с методами движения, чтобы пройти дальше. hero . m…" at bounding box center [712, 190] width 197 height 344
click at [535, 92] on div "# Используй параметры вместе с методами движения, чтобы пройти дальше. hero . m…" at bounding box center [712, 190] width 197 height 344
click at [535, 91] on div "# Используй параметры вместе с методами движения, чтобы пройти дальше. hero . m…" at bounding box center [712, 190] width 197 height 344
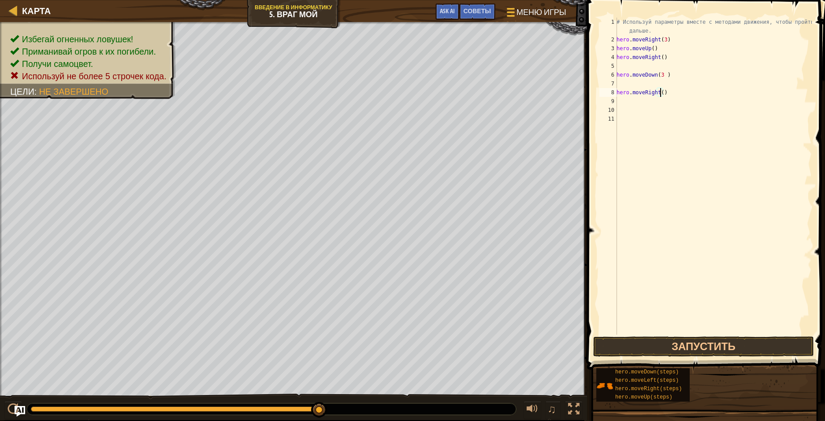
scroll to position [4, 4]
type textarea "hero.moveRight(3)"
click at [535, 315] on button "Запустить" at bounding box center [703, 347] width 221 height 20
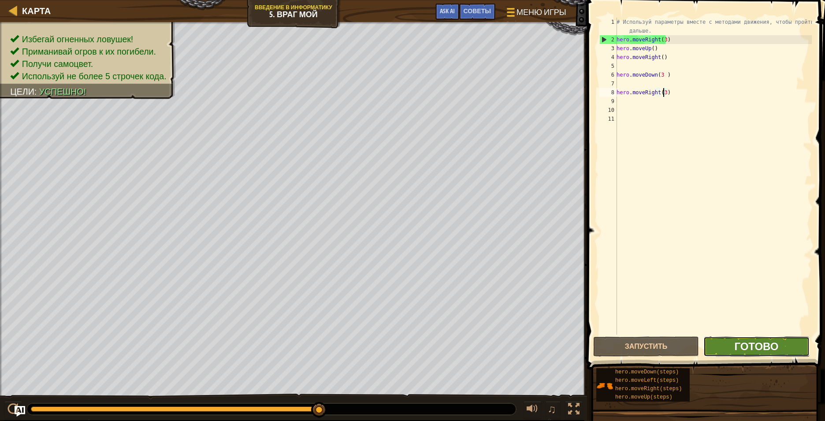
click at [535, 315] on span "Готово" at bounding box center [756, 346] width 44 height 14
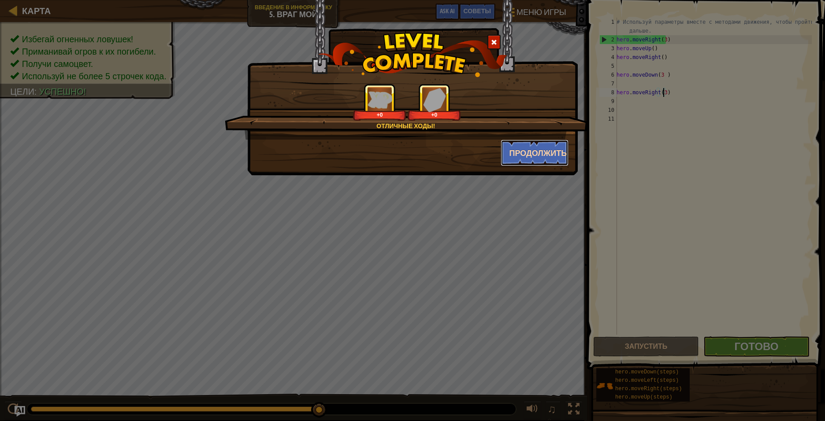
click at [535, 159] on button "Продолжить" at bounding box center [534, 153] width 68 height 26
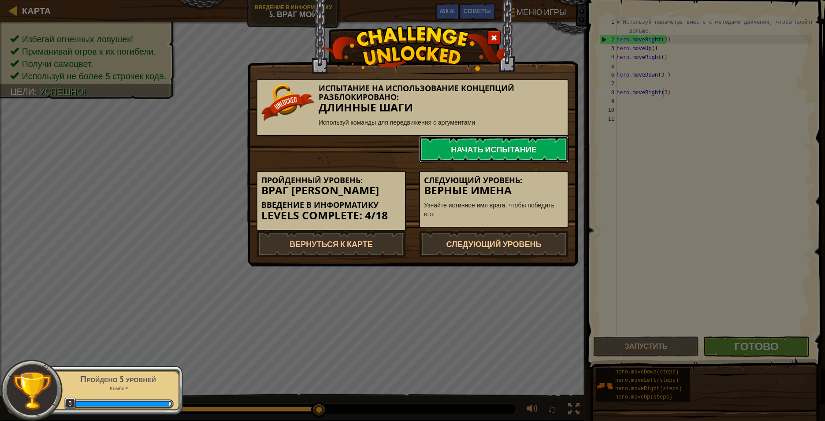
click at [446, 137] on link "Начать испытание" at bounding box center [493, 149] width 149 height 26
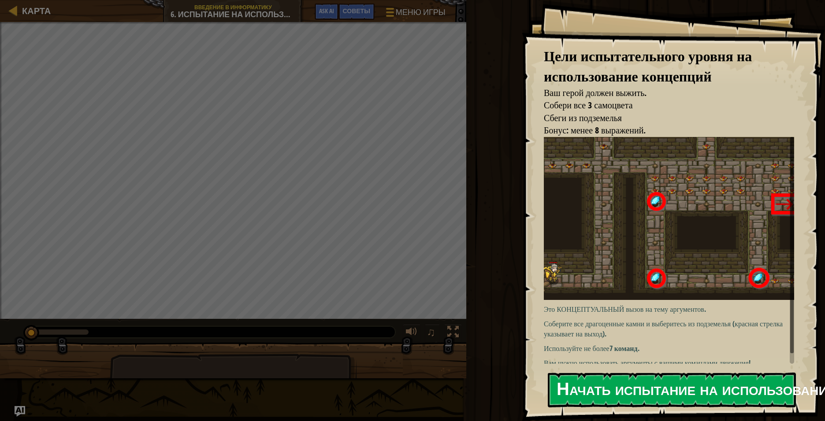
click at [535, 315] on button "Начать испытание на использование концепций" at bounding box center [672, 390] width 248 height 35
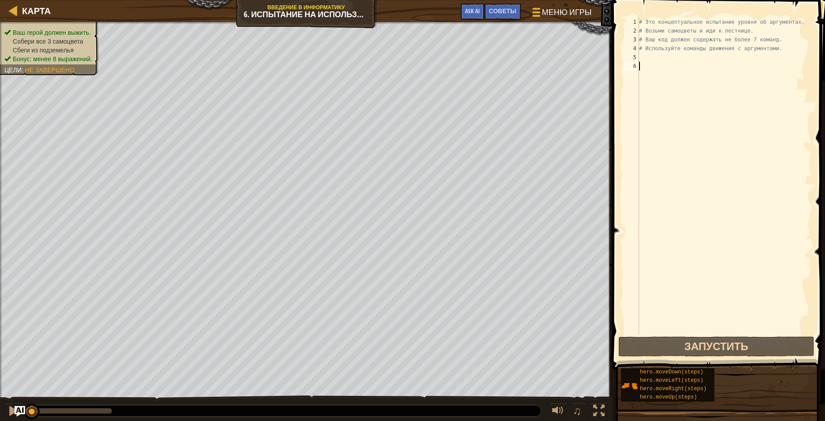
type textarea "h"
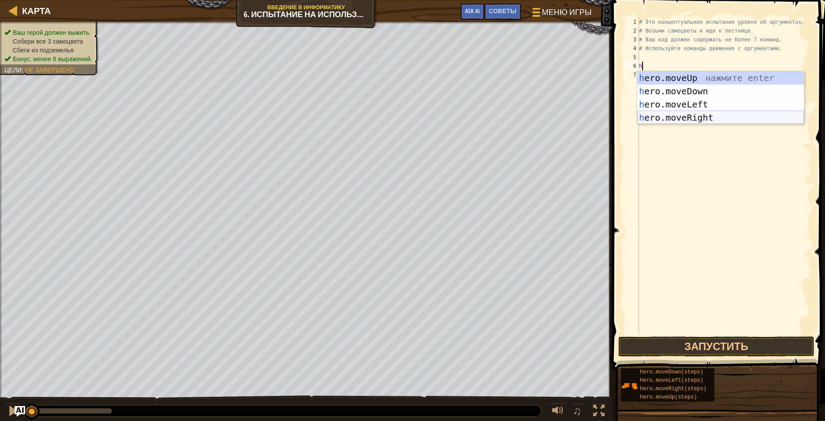
click at [535, 116] on div "h ero.moveUp нажмите enter h ero.moveDown нажмите enter h ero.moveLeft нажмите …" at bounding box center [720, 110] width 167 height 79
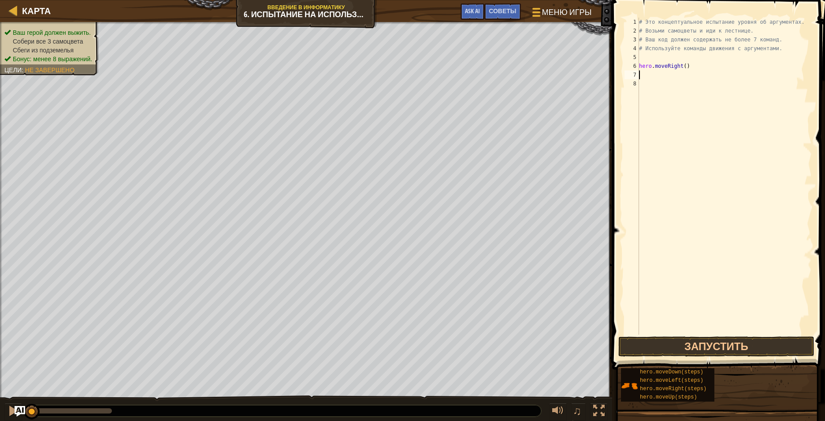
type textarea "h"
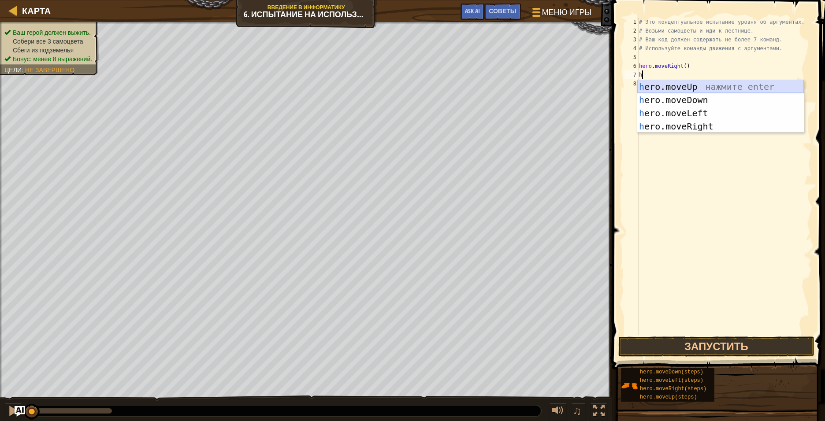
click at [535, 89] on div "h ero.moveUp нажмите enter h ero.moveDown нажмите enter h ero.moveLeft нажмите …" at bounding box center [720, 119] width 167 height 79
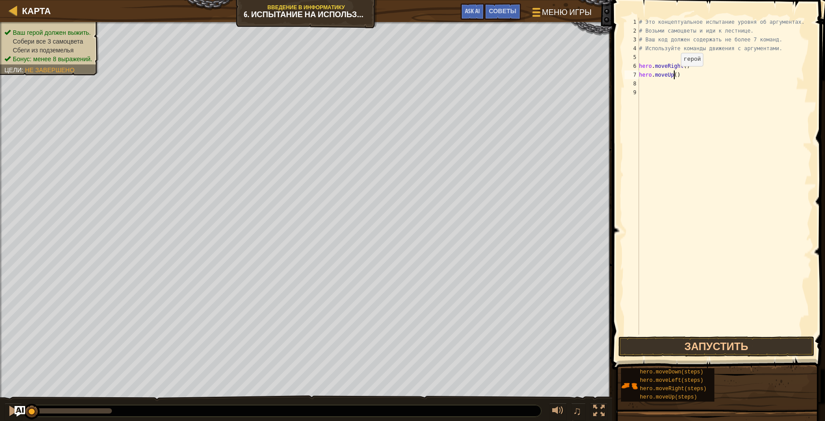
click at [535, 75] on div "# Это концептуальное испытание уровня об аргументах. # Возьми самоцветы и иди к…" at bounding box center [724, 185] width 174 height 335
type textarea "hero.moveUp(3)"
click at [535, 81] on div "# Это концептуальное испытание уровня об аргументах. # Возьми самоцветы и иди к…" at bounding box center [724, 185] width 174 height 335
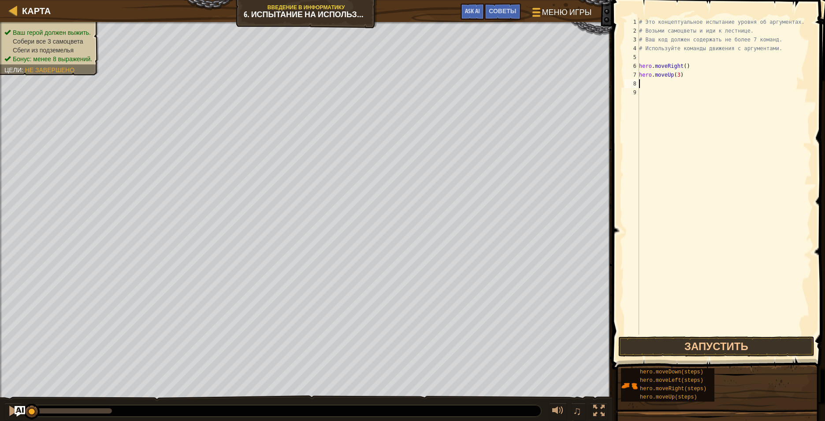
type textarea "h"
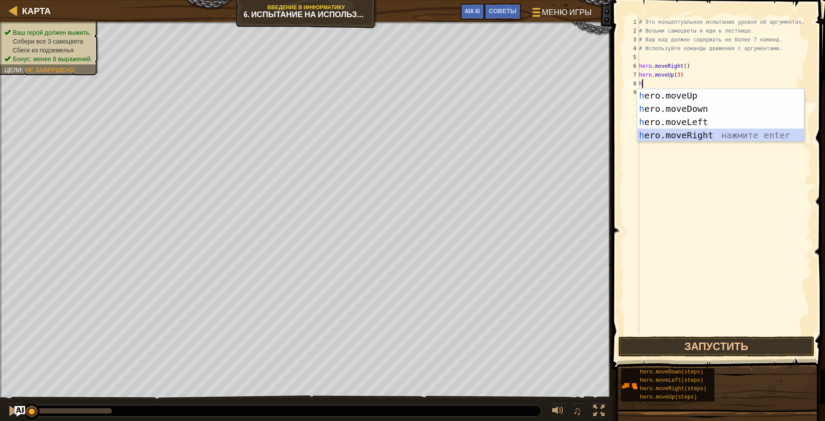
click at [535, 133] on div "h ero.moveUp нажмите enter h ero.moveDown нажмите enter h ero.moveLeft нажмите …" at bounding box center [720, 128] width 167 height 79
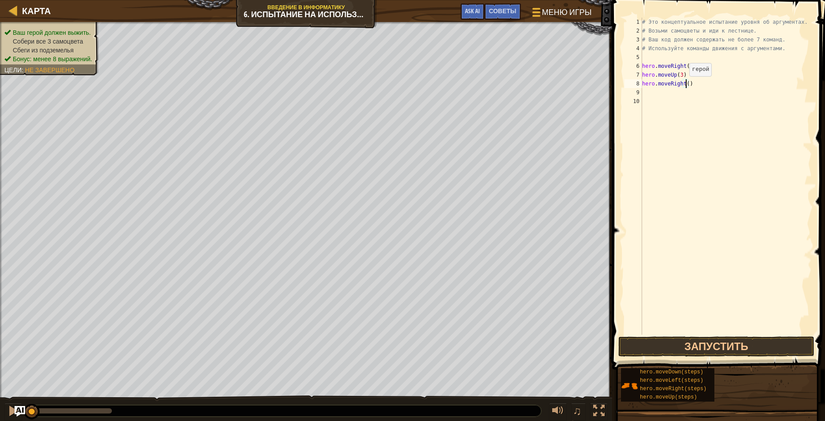
click at [535, 85] on div "# Это концептуальное испытание уровня об аргументах. # Возьми самоцветы и иди к…" at bounding box center [726, 185] width 172 height 335
type textarea "hero.moveRight(2)"
click at [535, 93] on div "# Это концептуальное испытание уровня об аргументах. # Возьми самоцветы и иди к…" at bounding box center [726, 185] width 172 height 335
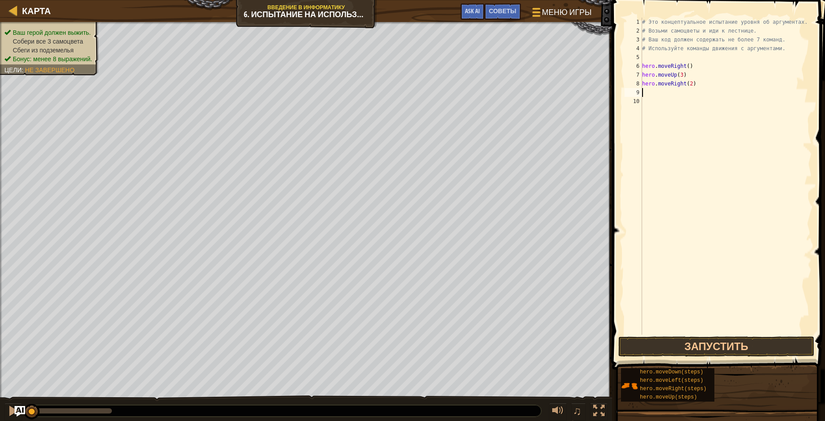
type textarea "h"
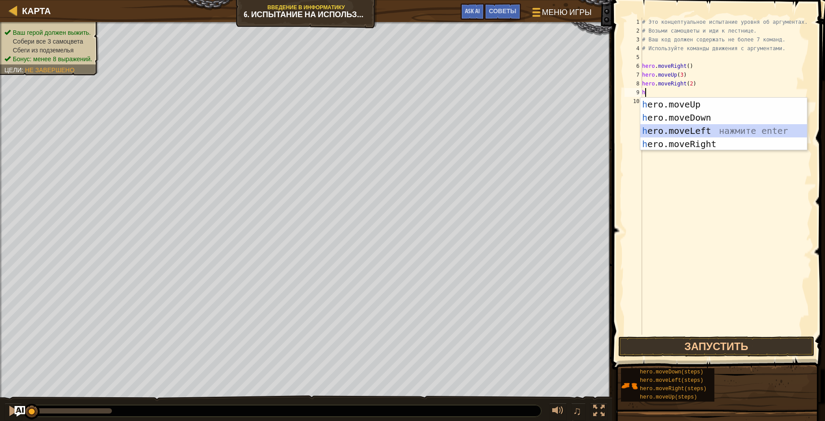
click at [535, 131] on div "h ero.moveUp нажмите enter h ero.moveDown нажмите enter h ero.moveLeft нажмите …" at bounding box center [723, 137] width 167 height 79
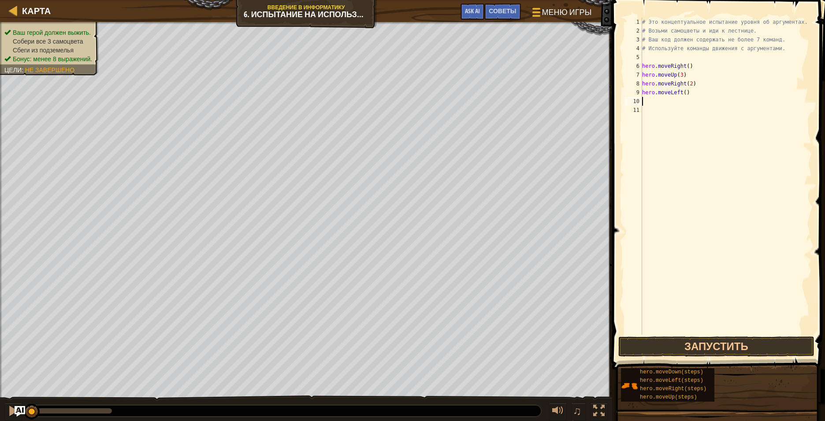
type textarea "h"
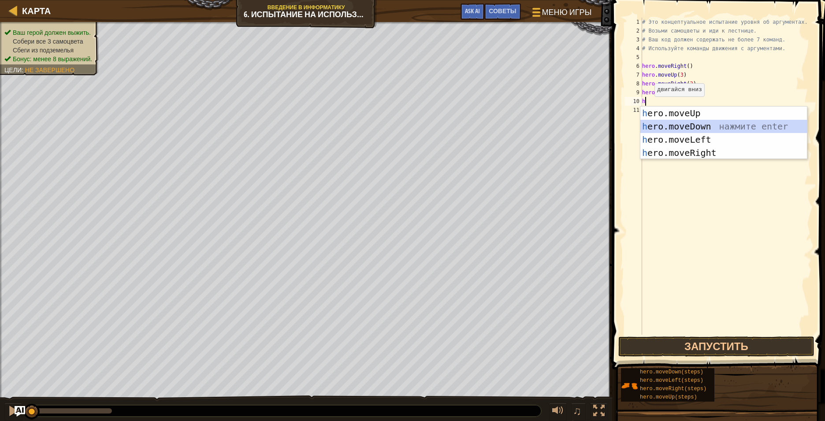
click at [535, 125] on div "h ero.moveUp нажмите enter h ero.moveDown нажмите enter h ero.moveLeft нажмите …" at bounding box center [723, 146] width 167 height 79
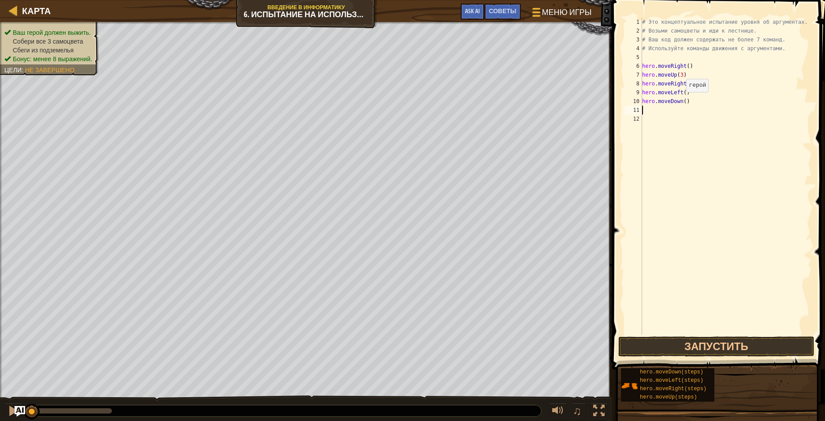
click at [535, 101] on div "# Это концептуальное испытание уровня об аргументах. # Возьми самоцветы и иди к…" at bounding box center [726, 185] width 172 height 335
type textarea "hero.moveDown(2)"
click at [535, 110] on div "# Это концептуальное испытание уровня об аргументах. # Возьми самоцветы и иди к…" at bounding box center [726, 185] width 172 height 335
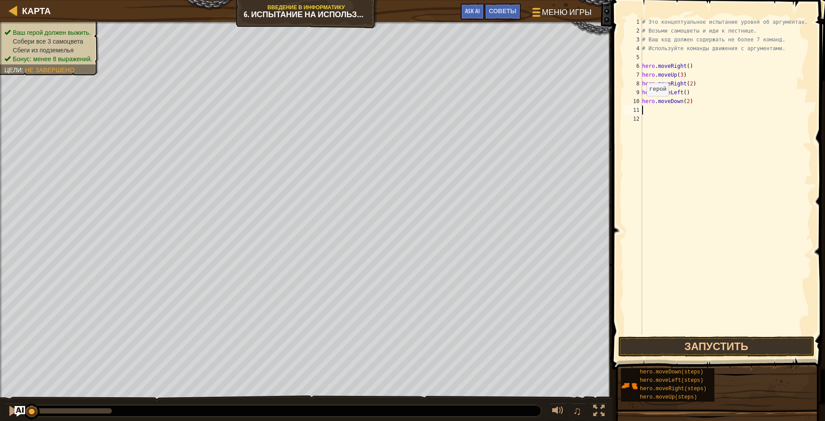
type textarea "h"
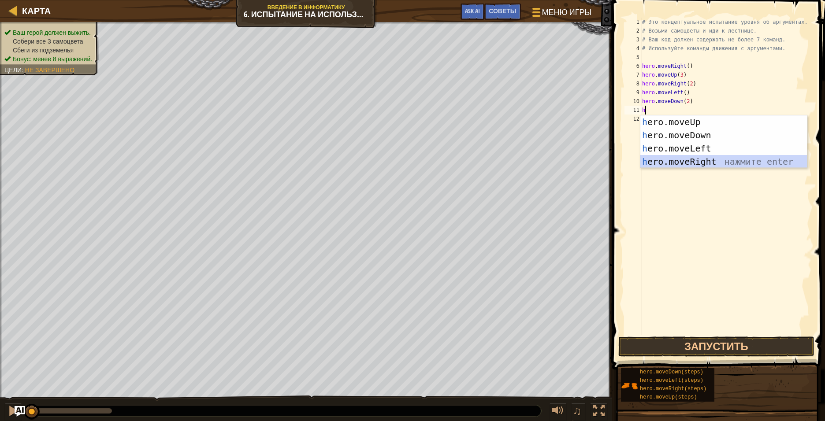
click at [535, 164] on div "h ero.moveUp нажмите enter h ero.moveDown нажмите enter h ero.moveLeft нажмите …" at bounding box center [723, 154] width 167 height 79
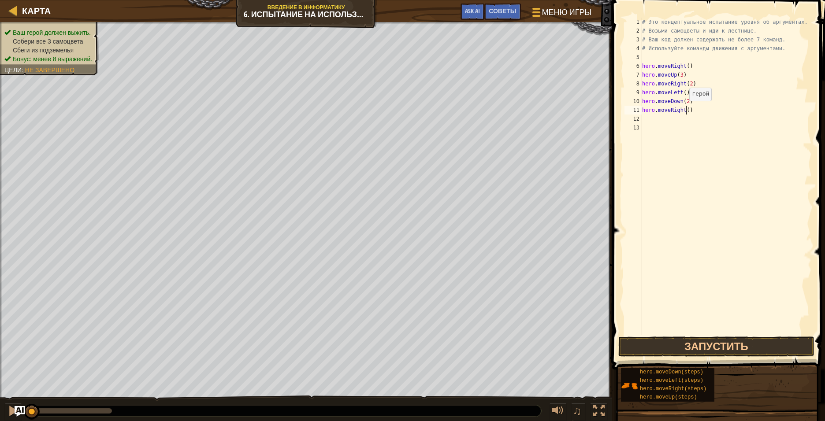
click at [535, 110] on div "# Это концептуальное испытание уровня об аргументах. # Возьми самоцветы и иди к…" at bounding box center [726, 185] width 172 height 335
type textarea "hero.moveRight(2)"
click at [535, 119] on div "# Это концептуальное испытание уровня об аргументах. # Возьми самоцветы и иди к…" at bounding box center [726, 185] width 172 height 335
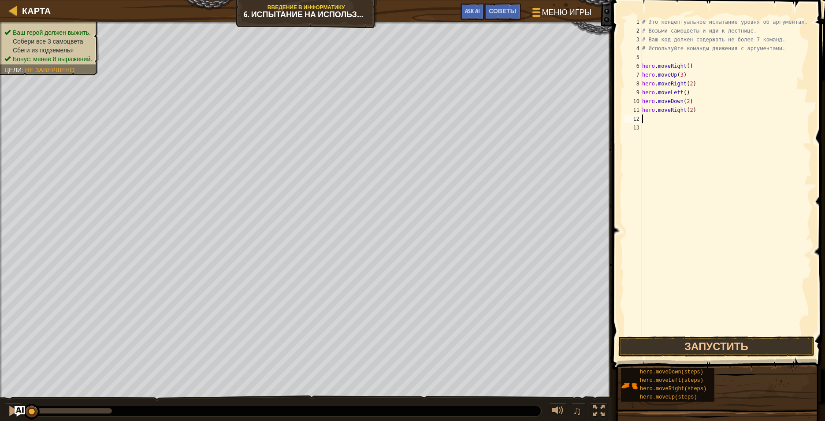
type textarea "h"
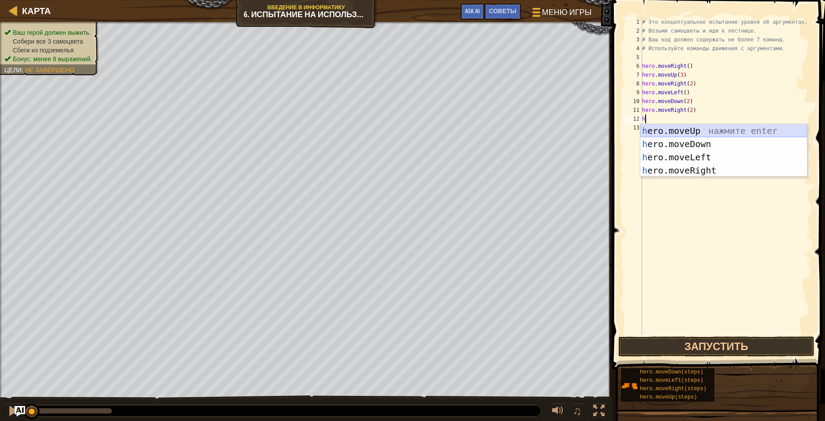
click at [535, 130] on div "h ero.moveUp нажмите enter h ero.moveDown нажмите enter h ero.moveLeft нажмите …" at bounding box center [723, 163] width 167 height 79
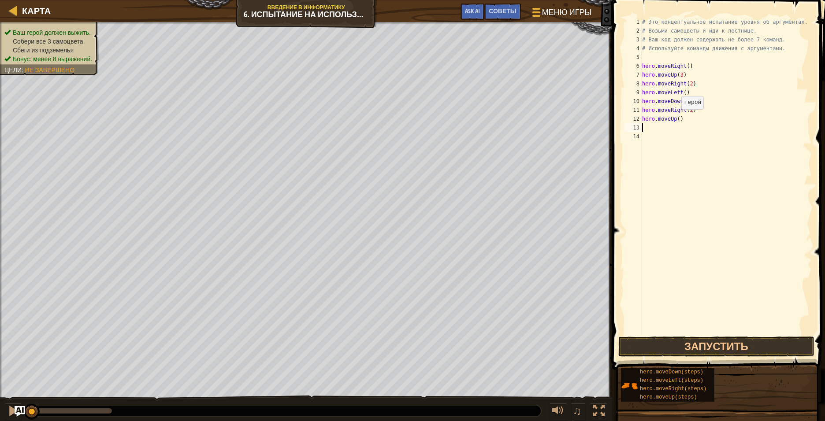
click at [535, 118] on div "# Это концептуальное испытание уровня об аргументах. # Возьми самоцветы и иди к…" at bounding box center [726, 185] width 172 height 335
type textarea "hero.moveUp(2)"
click at [535, 124] on div "# Это концептуальное испытание уровня об аргументах. # Возьми самоцветы и иди к…" at bounding box center [726, 185] width 172 height 335
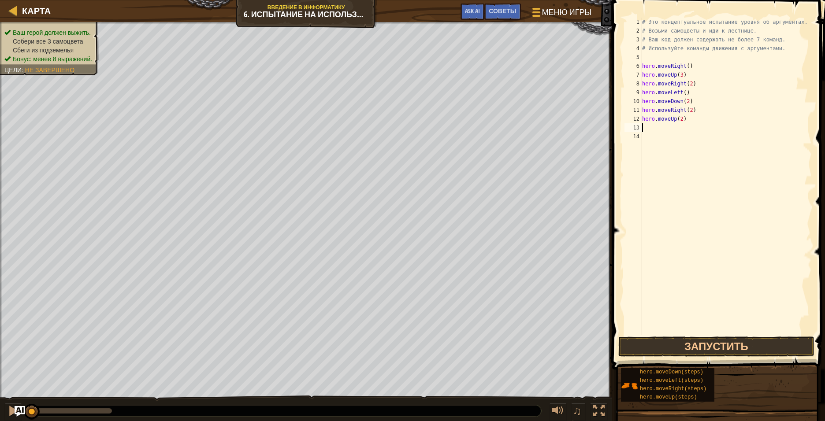
type textarea "h"
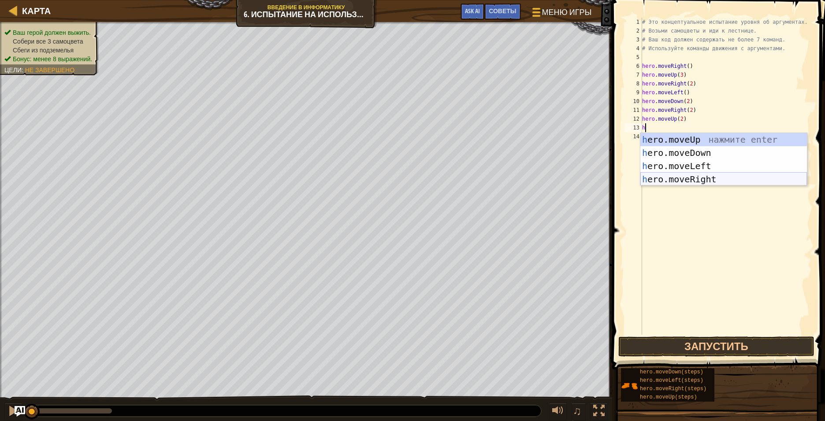
click at [535, 182] on div "h ero.moveUp нажмите enter h ero.moveDown нажмите enter h ero.moveLeft нажмите …" at bounding box center [723, 172] width 167 height 79
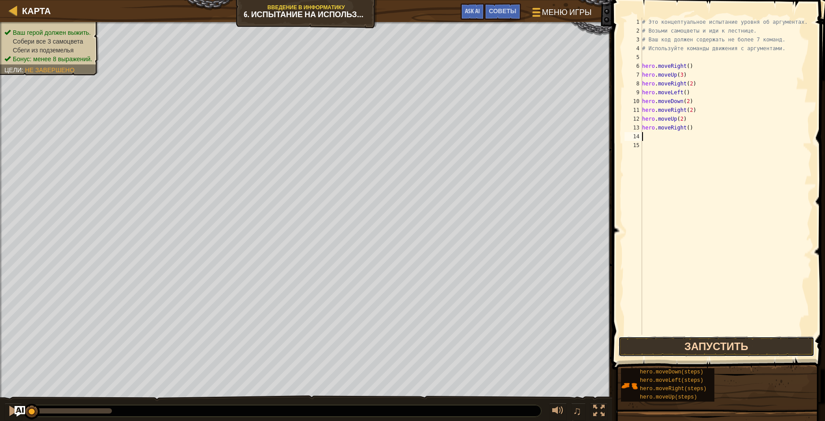
click at [535, 315] on button "Запустить" at bounding box center [716, 347] width 196 height 20
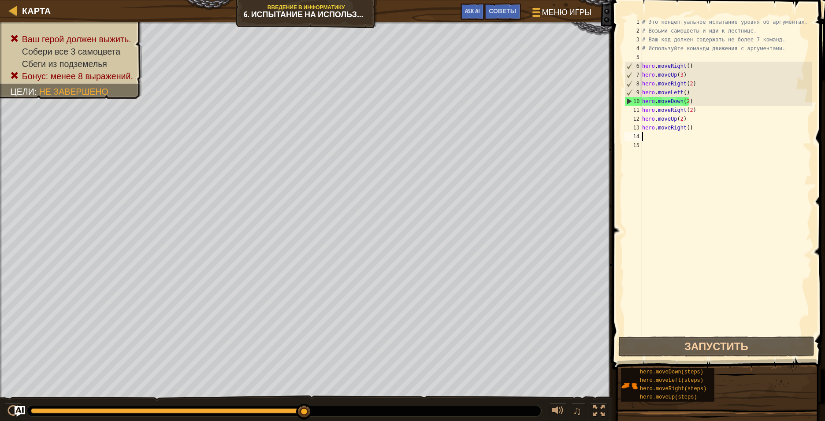
click at [535, 91] on div "# Это концептуальное испытание уровня об аргументах. # Возьми самоцветы и иди к…" at bounding box center [726, 185] width 172 height 335
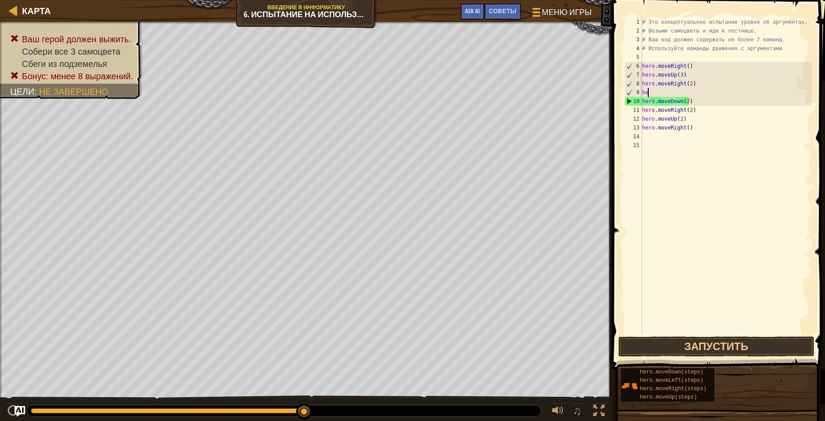
type textarea "h"
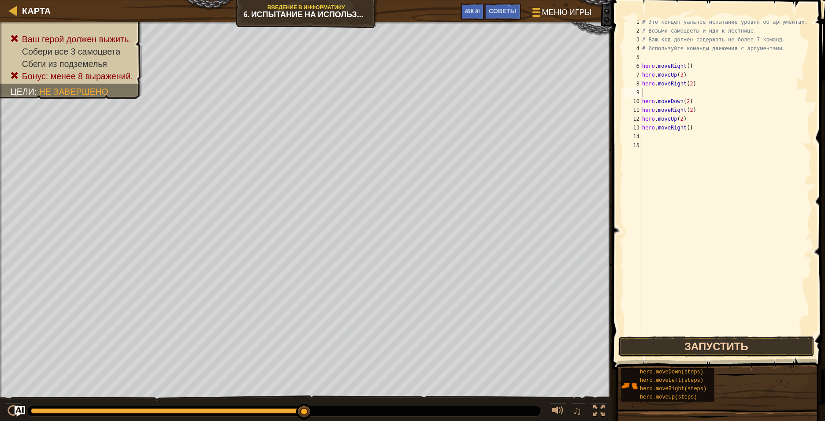
click at [535, 315] on button "Запустить" at bounding box center [716, 347] width 196 height 20
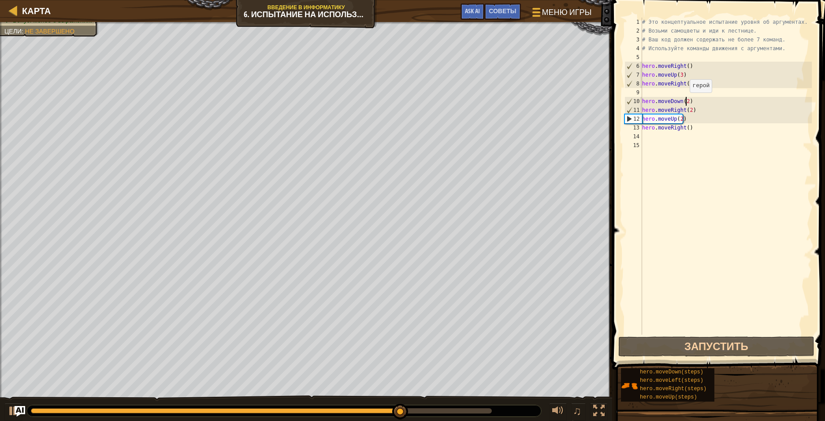
click at [535, 101] on div "# Это концептуальное испытание уровня об аргументах. # Возьми самоцветы и иди к…" at bounding box center [726, 185] width 172 height 335
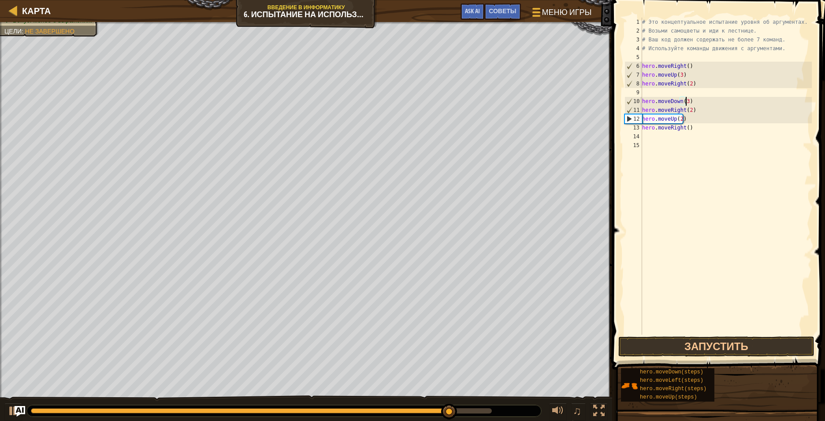
scroll to position [4, 4]
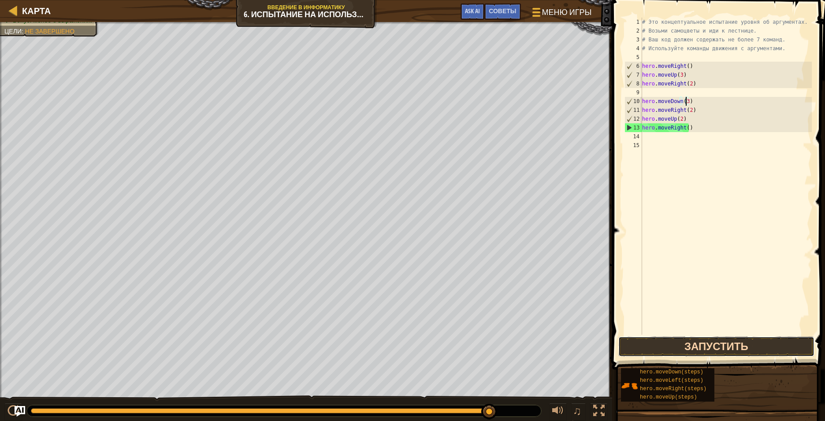
click at [535, 315] on button "Запустить" at bounding box center [716, 347] width 196 height 20
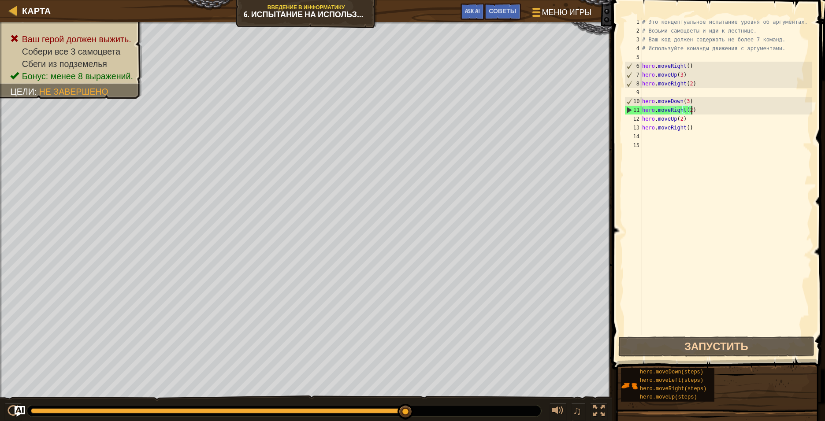
click at [535, 111] on div "# Это концептуальное испытание уровня об аргументах. # Возьми самоцветы и иди к…" at bounding box center [726, 185] width 172 height 335
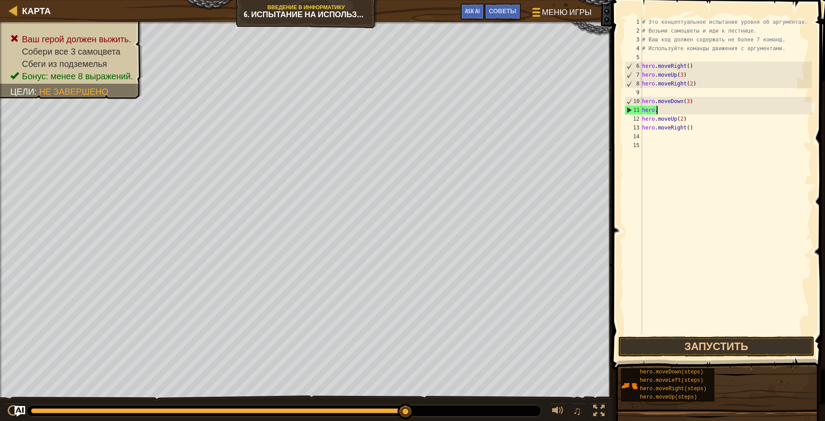
scroll to position [4, 0]
type textarea "h"
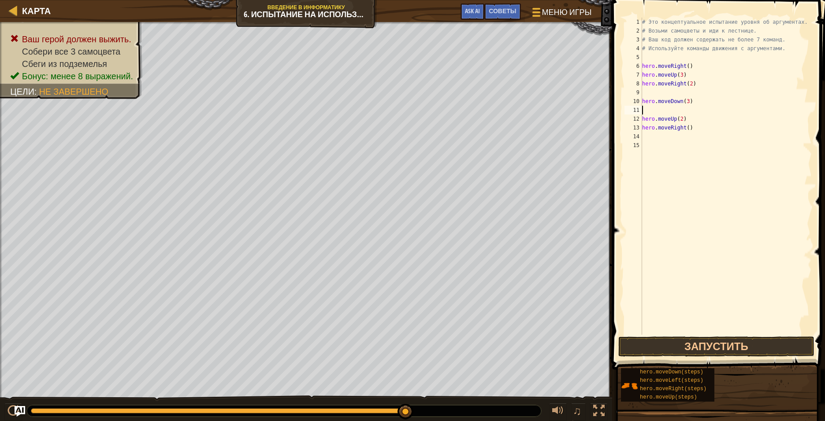
type textarea "h"
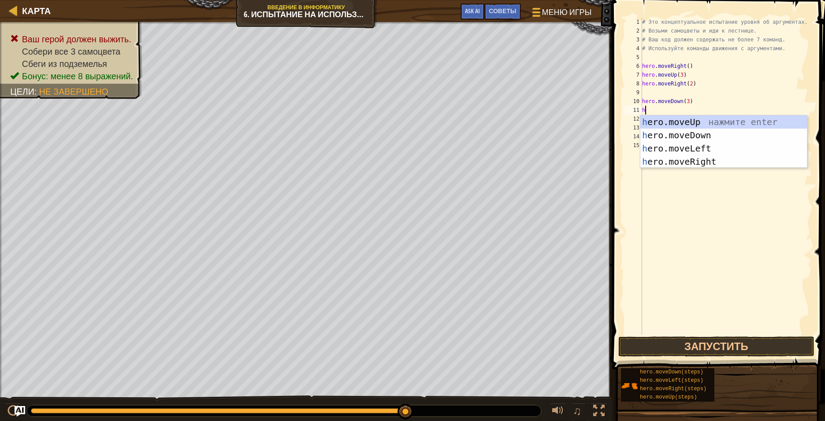
click at [535, 224] on div "# Это концептуальное испытание уровня об аргументах. # Возьми самоцветы и иди к…" at bounding box center [726, 185] width 172 height 335
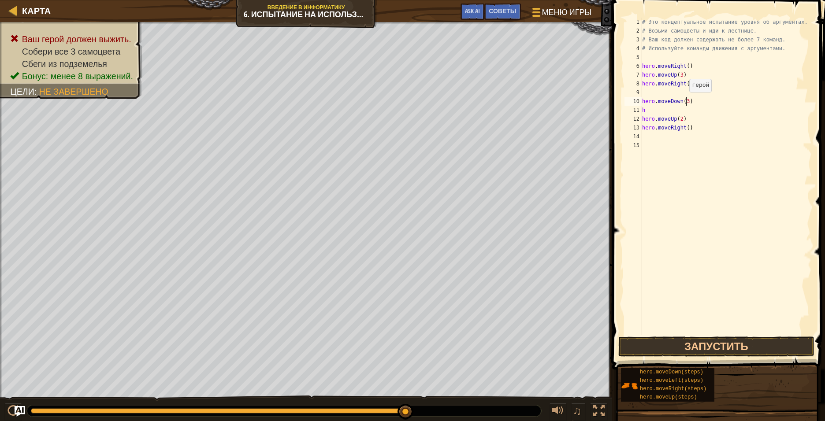
click at [535, 101] on div "# Это концептуальное испытание уровня об аргументах. # Возьми самоцветы и иди к…" at bounding box center [726, 185] width 172 height 335
click at [535, 315] on button "Запустить" at bounding box center [716, 347] width 196 height 20
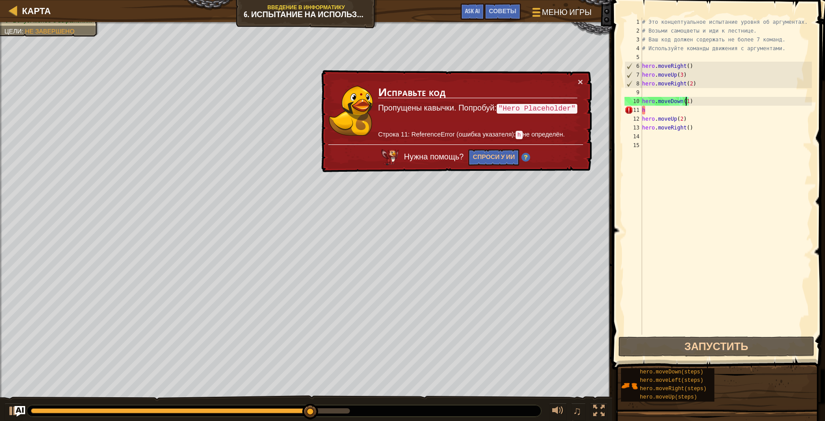
scroll to position [4, 3]
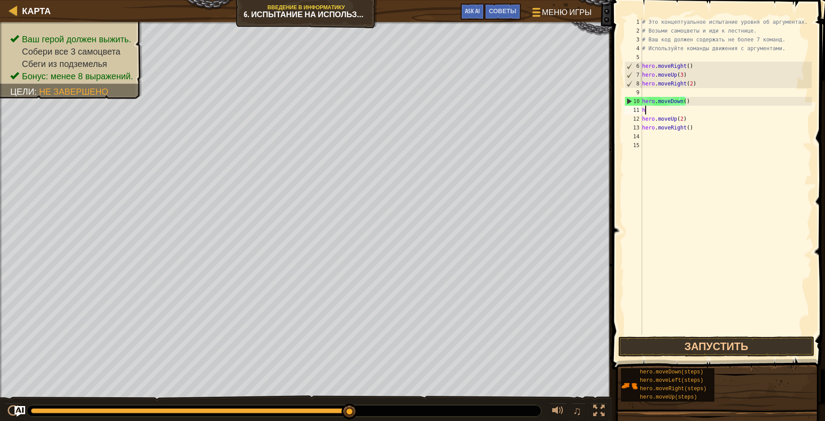
click at [535, 112] on div "# Это концептуальное испытание уровня об аргументах. # Возьми самоцветы и иди к…" at bounding box center [726, 185] width 172 height 335
type textarea "h"
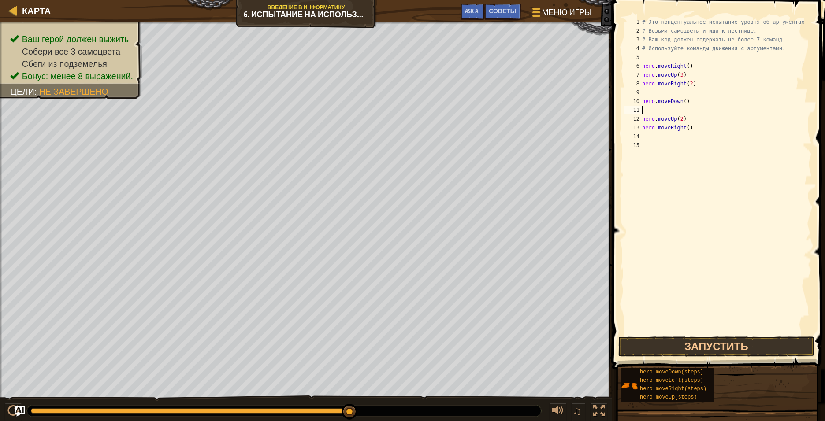
click at [535, 119] on div "# Это концептуальное испытание уровня об аргументах. # Возьми самоцветы и иди к…" at bounding box center [726, 185] width 172 height 335
type textarea "h"
click at [535, 129] on div "# Это концептуальное испытание уровня об аргументах. # Возьми самоцветы и иди к…" at bounding box center [726, 185] width 172 height 335
type textarea "h"
click at [535, 111] on div "# Это концептуальное испытание уровня об аргументах. # Возьми самоцветы и иди к…" at bounding box center [726, 185] width 172 height 335
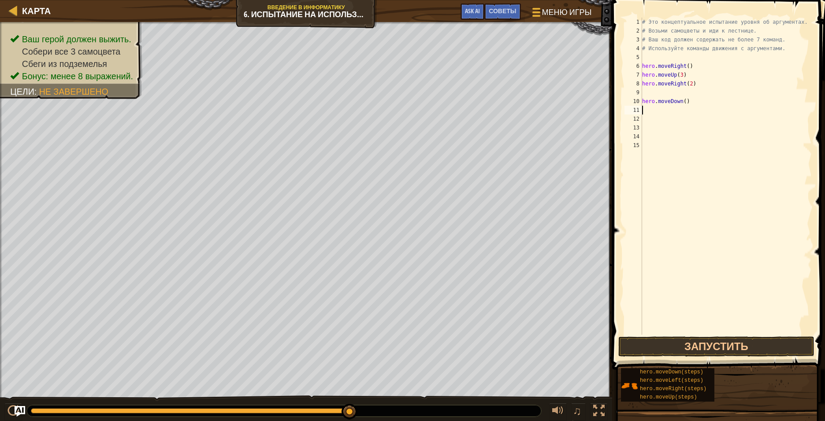
type textarea "h"
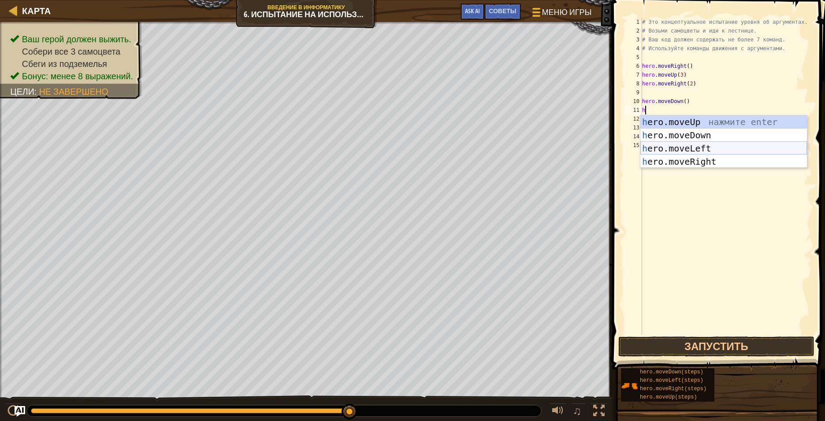
click at [535, 148] on div "h ero.moveUp нажмите enter h ero.moveDown нажмите enter h ero.moveLeft нажмите …" at bounding box center [723, 154] width 167 height 79
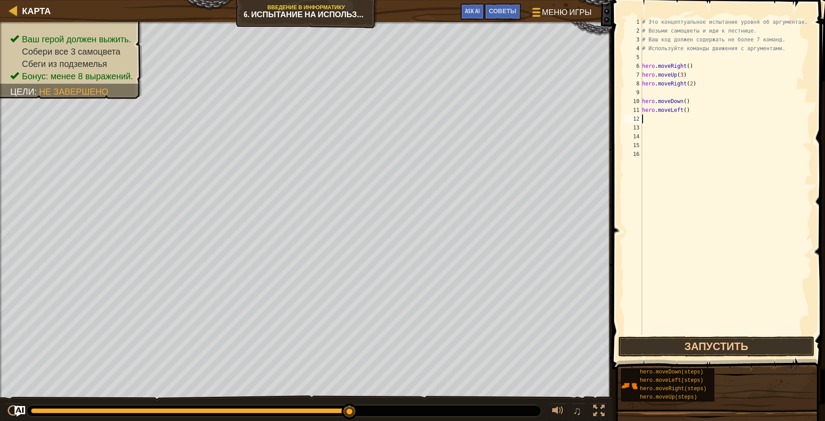
type textarea "h"
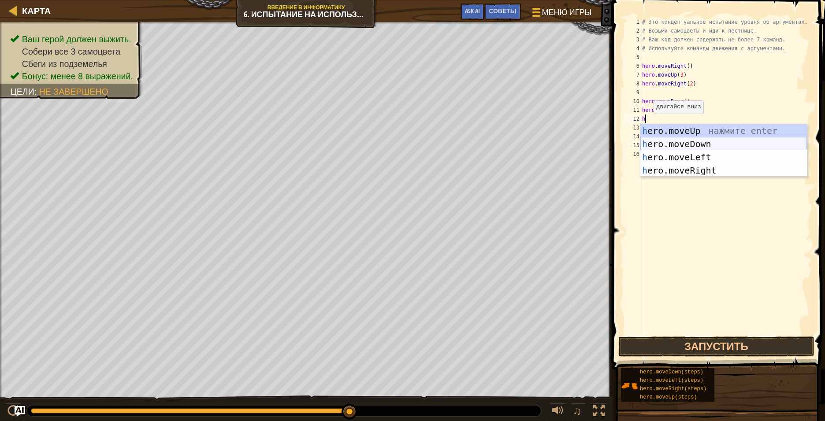
click at [535, 143] on div "h ero.moveUp нажмите enter h ero.moveDown нажмите enter h ero.moveLeft нажмите …" at bounding box center [723, 163] width 167 height 79
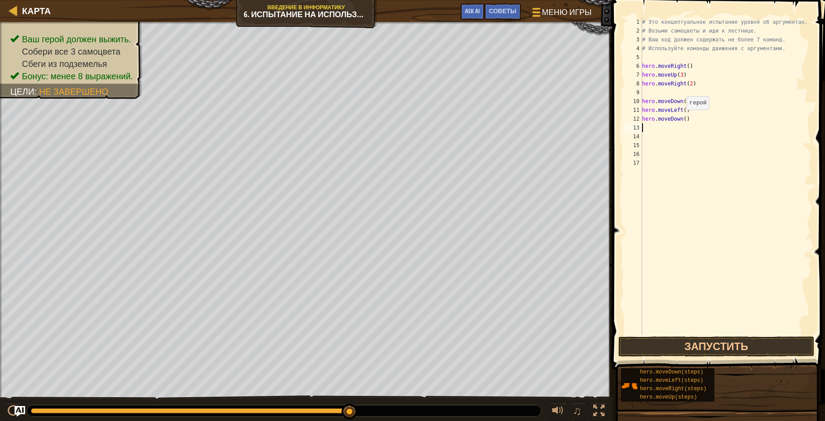
click at [535, 118] on div "# Это концептуальное испытание уровня об аргументах. # Возьми самоцветы и иди к…" at bounding box center [726, 185] width 172 height 335
type textarea "hero.moveDown(2)"
click at [535, 125] on div "# Это концептуальное испытание уровня об аргументах. # Возьми самоцветы и иди к…" at bounding box center [726, 185] width 172 height 335
type textarea "h"
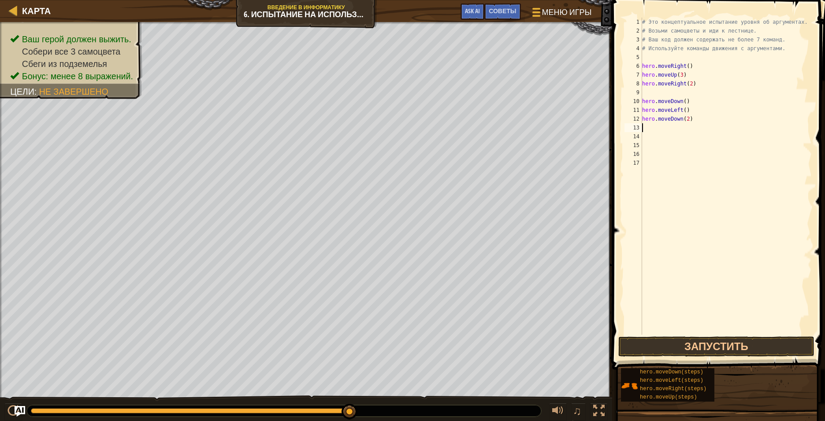
scroll to position [4, 0]
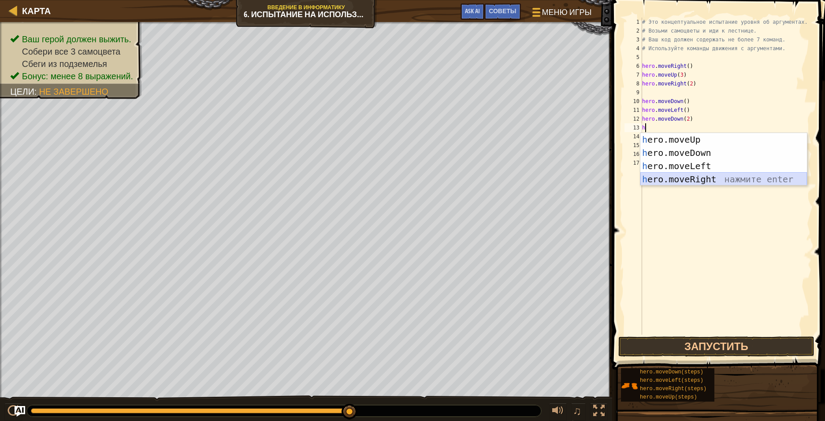
click at [535, 177] on div "h ero.moveUp нажмите enter h ero.moveDown нажмите enter h ero.moveLeft нажмите …" at bounding box center [723, 172] width 167 height 79
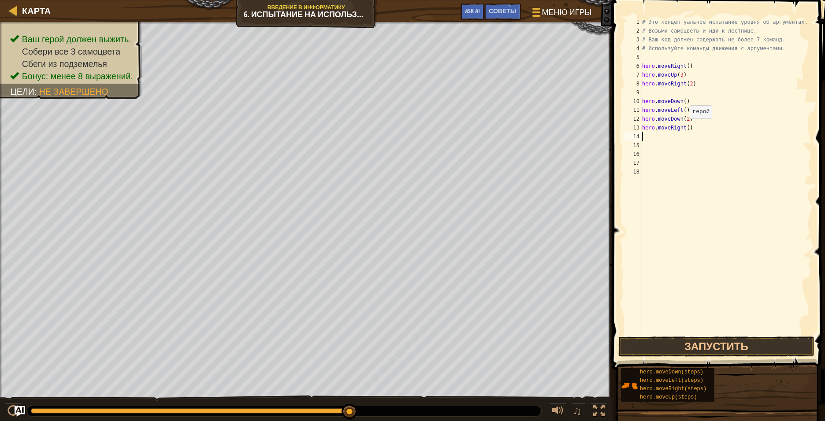
click at [535, 127] on div "# Это концептуальное испытание уровня об аргументах. # Возьми самоцветы и иди к…" at bounding box center [726, 185] width 172 height 335
type textarea "hero.moveRight(2)"
click at [535, 134] on div "# Это концептуальное испытание уровня об аргументах. # Возьми самоцветы и иди к…" at bounding box center [726, 185] width 172 height 335
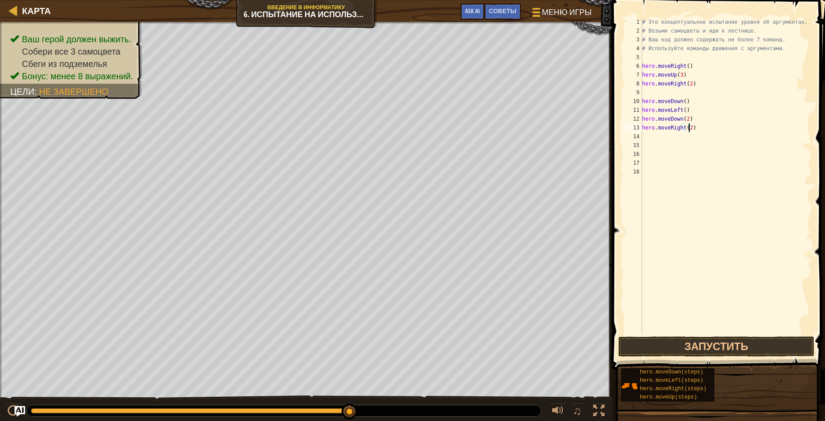
type textarea "h"
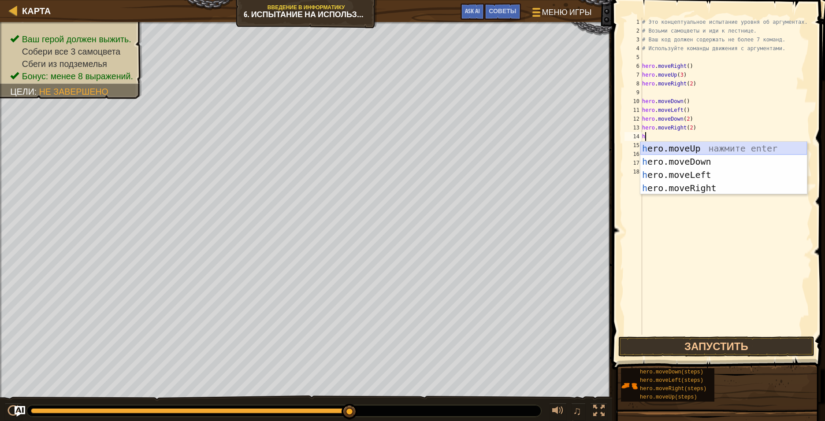
click at [535, 151] on div "h ero.moveUp нажмите enter h ero.moveDown нажмите enter h ero.moveLeft нажмите …" at bounding box center [723, 181] width 167 height 79
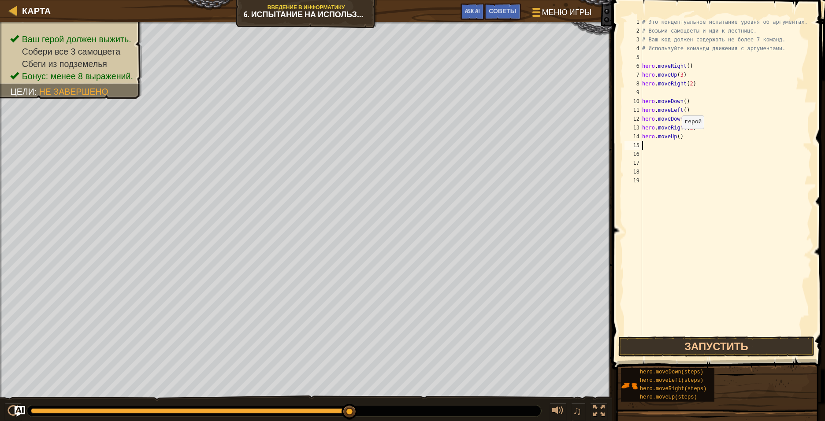
click at [535, 137] on div "# Это концептуальное испытание уровня об аргументах. # Возьми самоцветы и иди к…" at bounding box center [726, 185] width 172 height 335
type textarea "hero.moveUp(2)"
click at [535, 144] on div "# Это концептуальное испытание уровня об аргументах. # Возьми самоцветы и иди к…" at bounding box center [726, 185] width 172 height 335
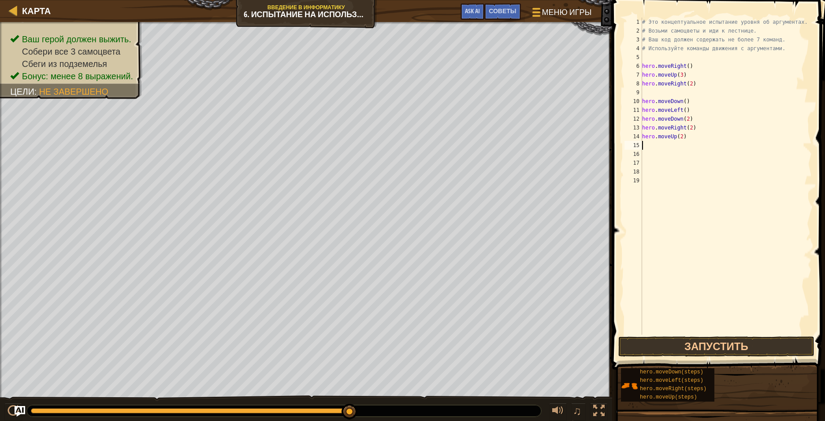
type textarea "h"
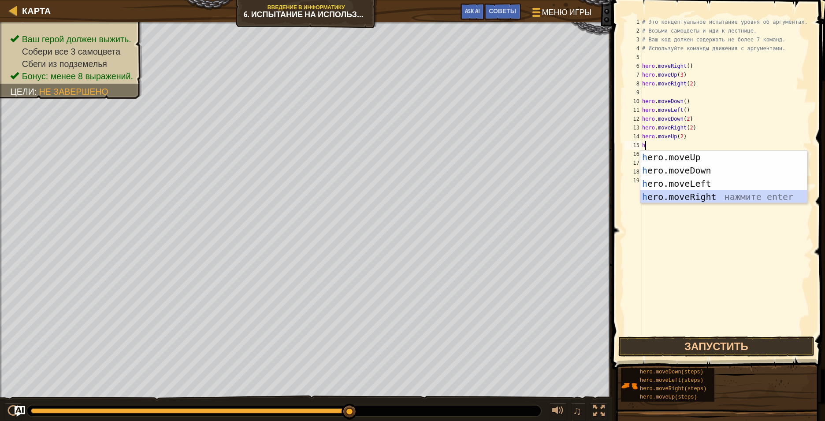
click at [535, 195] on div "h ero.moveUp нажмите enter h ero.moveDown нажмите enter h ero.moveLeft нажмите …" at bounding box center [723, 190] width 167 height 79
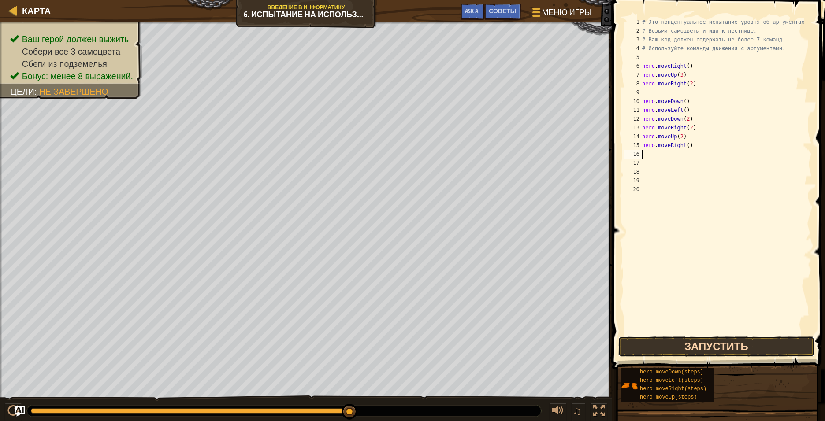
click at [535, 315] on button "Запустить" at bounding box center [716, 347] width 196 height 20
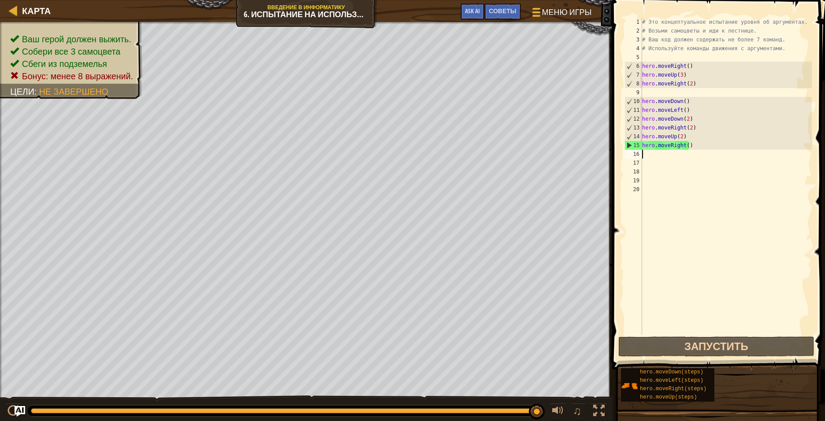
click at [535, 50] on div "# Это концептуальное испытание уровня об аргументах. # Возьми самоцветы и иди к…" at bounding box center [726, 185] width 172 height 335
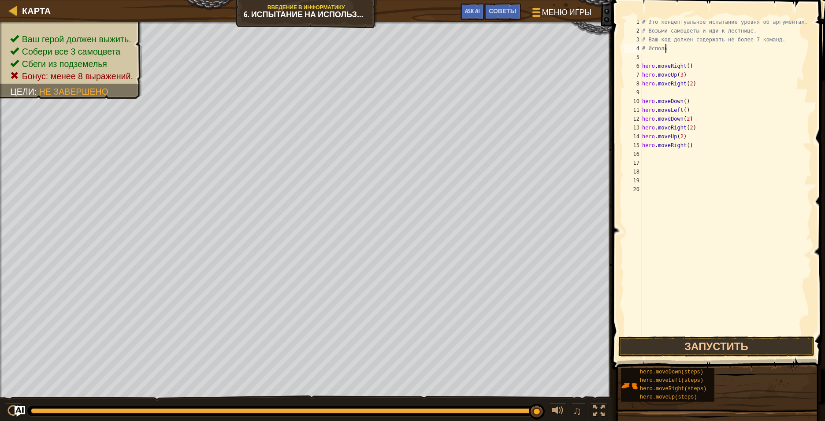
type textarea "#"
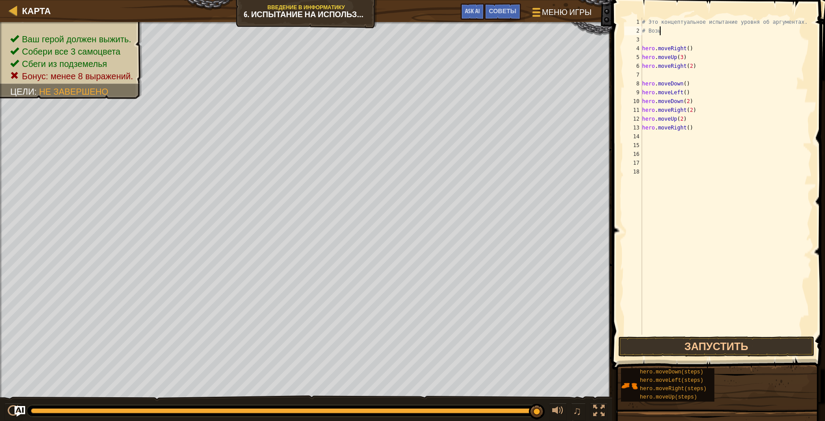
type textarea "#"
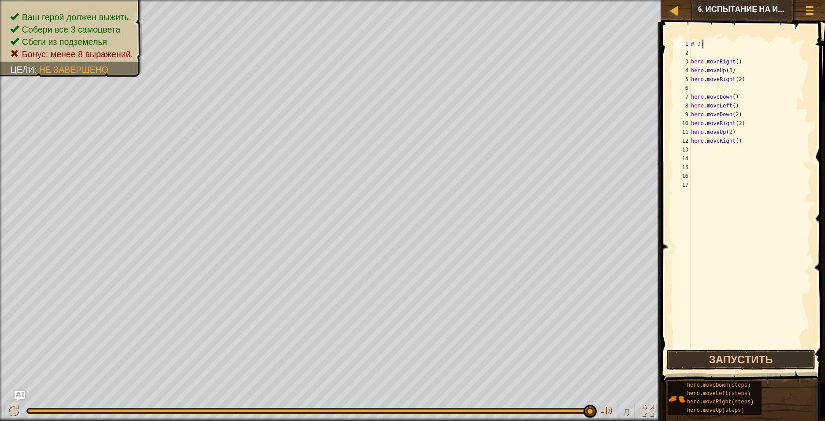
type textarea "#"
click at [535, 141] on div "hero . moveRight ( ) hero . moveUp ( 3 ) hero . moveRight ( 2 ) hero . moveDown…" at bounding box center [750, 203] width 122 height 326
type textarea "h"
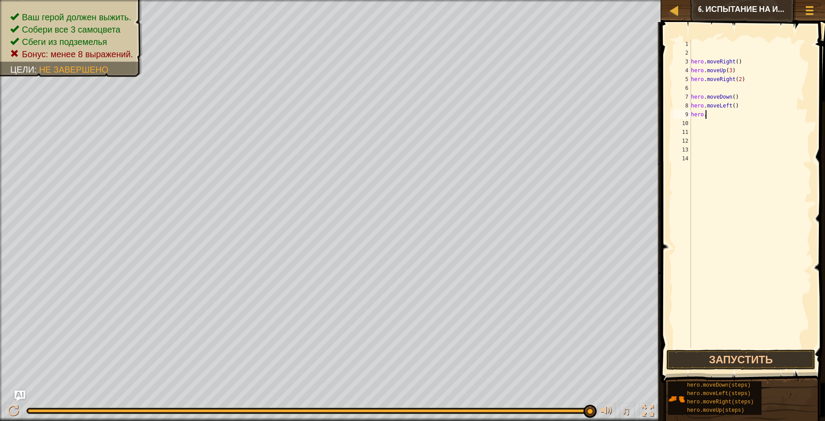
type textarea "h"
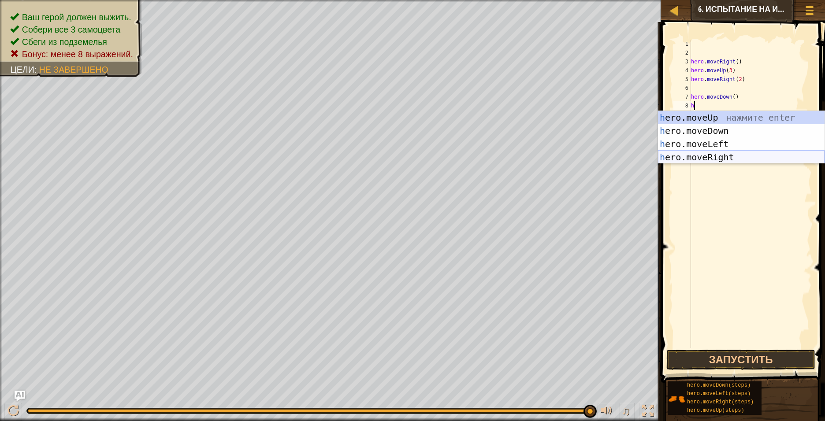
click at [535, 155] on div "h ero.moveUp нажмите enter h ero.moveDown нажмите enter h ero.moveLeft нажмите …" at bounding box center [741, 150] width 167 height 79
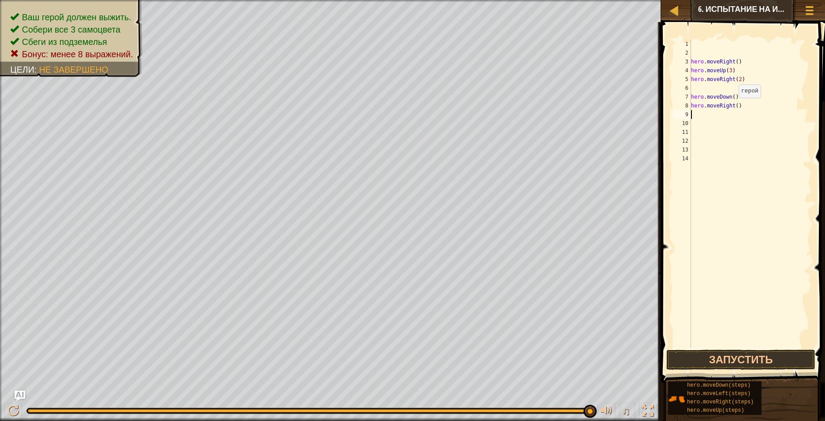
click at [535, 107] on div "hero . moveRight ( ) hero . moveUp ( 3 ) hero . moveRight ( 2 ) hero . moveDown…" at bounding box center [750, 203] width 122 height 326
click at [535, 315] on button "Запустить" at bounding box center [740, 360] width 149 height 20
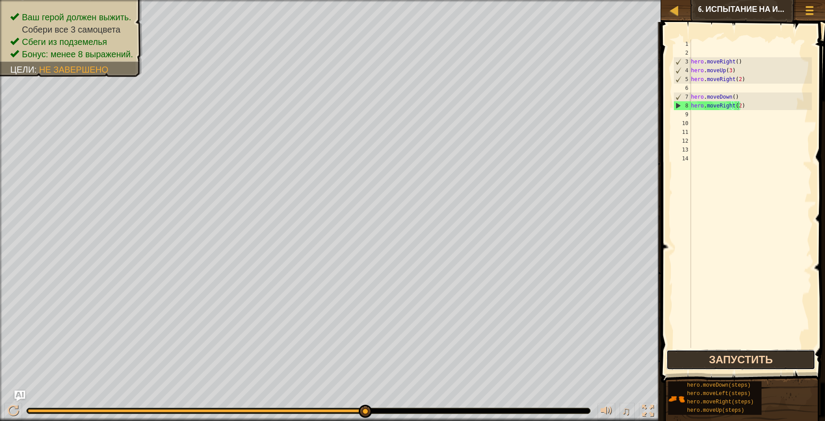
click at [535, 315] on button "Запустить" at bounding box center [740, 360] width 149 height 20
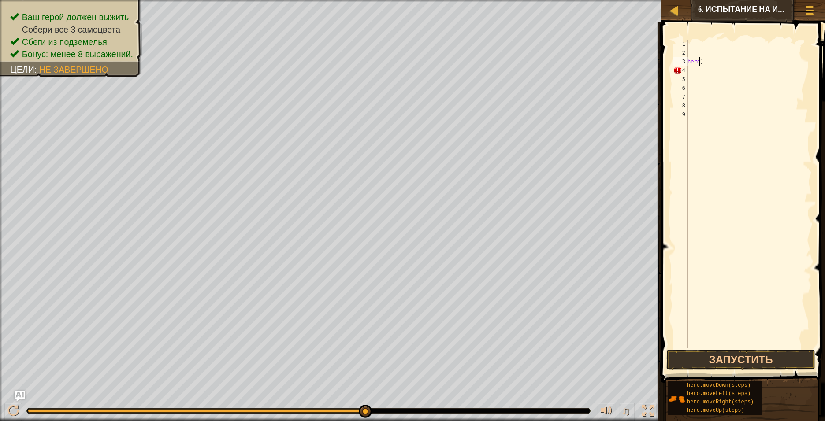
type textarea ")"
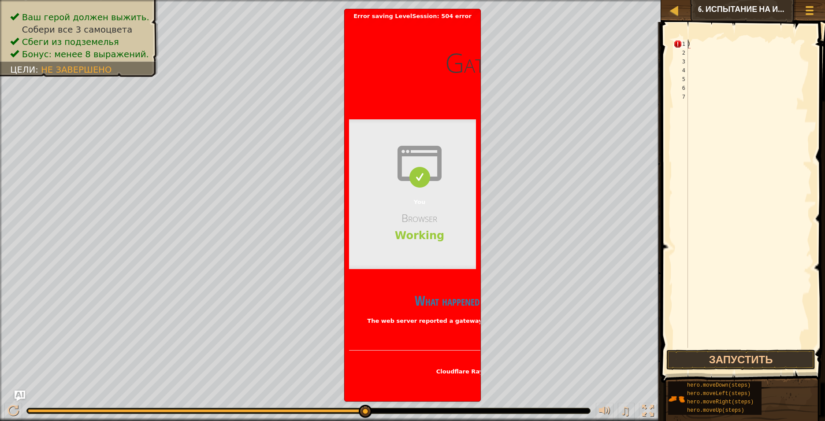
click at [535, 44] on div ")" at bounding box center [748, 203] width 126 height 326
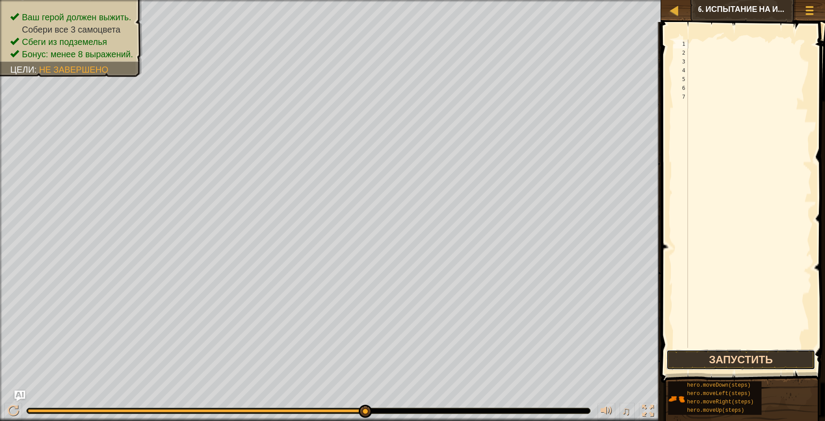
click at [535, 315] on button "Запустить" at bounding box center [740, 360] width 149 height 20
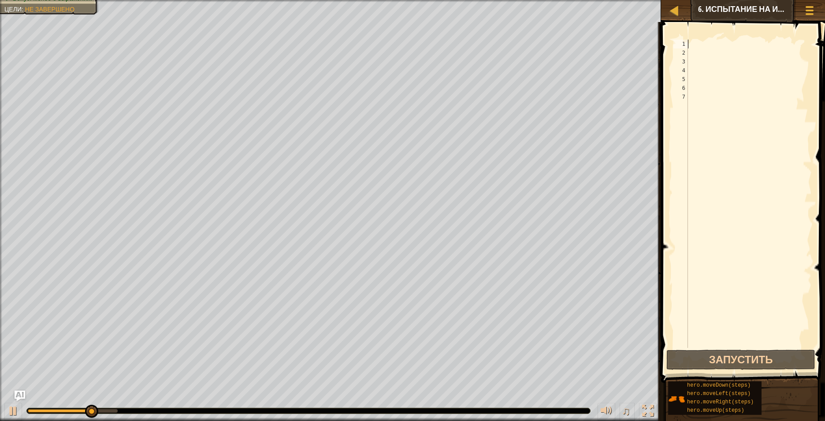
type textarea "h"
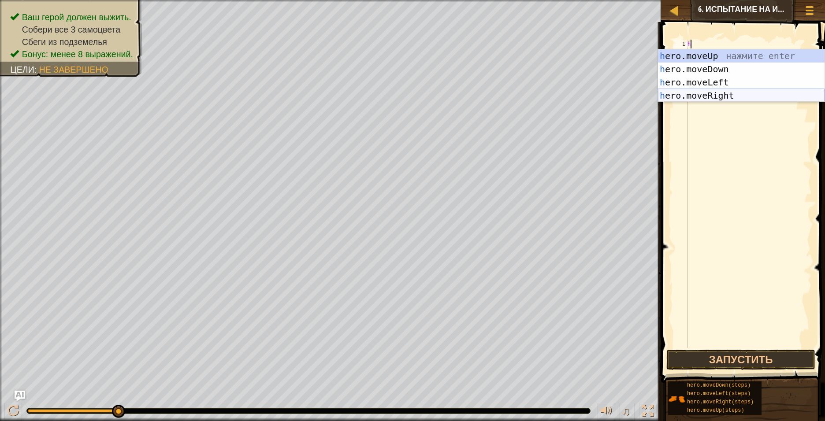
click at [535, 95] on div "h ero.moveUp нажмите enter h ero.moveDown нажмите enter h ero.moveLeft нажмите …" at bounding box center [741, 88] width 167 height 79
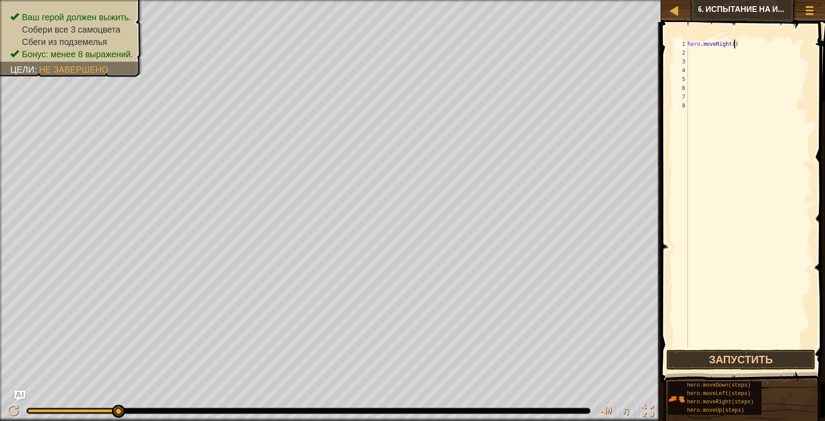
click at [535, 44] on div "hero . moveRight ( )" at bounding box center [748, 203] width 126 height 326
type textarea "hero.moveRight()"
click at [535, 54] on div "hero . moveRight ( )" at bounding box center [748, 203] width 126 height 326
type textarea "h"
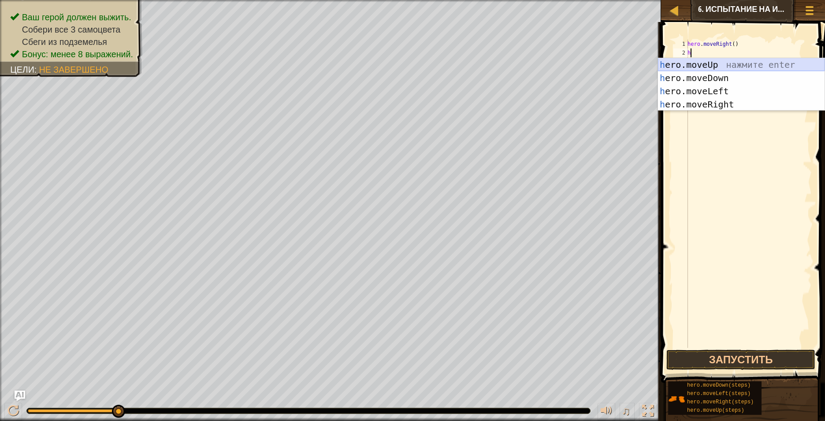
click at [535, 63] on div "h ero.moveUp нажмите enter h ero.moveDown нажмите enter h ero.moveLeft нажмите …" at bounding box center [741, 97] width 167 height 79
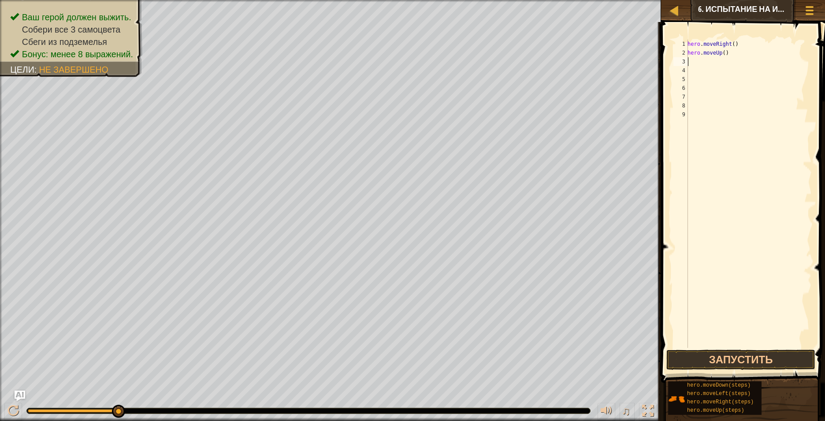
click at [535, 52] on div "hero . moveRight ( ) hero . moveUp ( )" at bounding box center [748, 203] width 126 height 326
type textarea "hero.moveUp(3)"
click at [535, 63] on div "hero . moveRight ( ) hero . moveUp ( 3 )" at bounding box center [748, 203] width 126 height 326
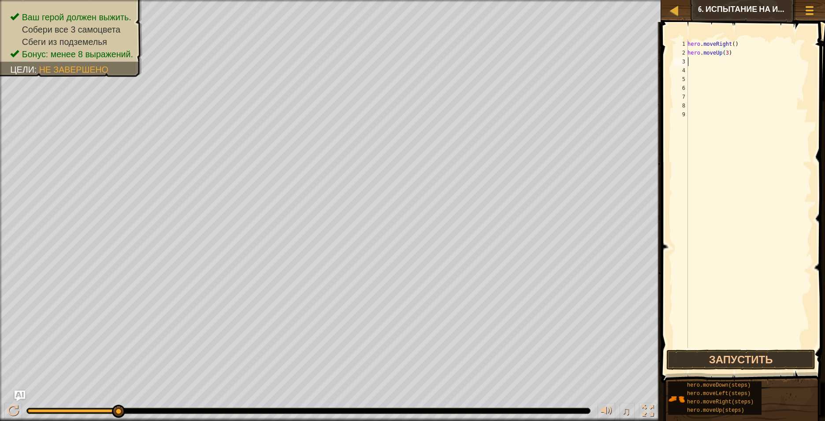
scroll to position [4, 0]
type textarea "h"
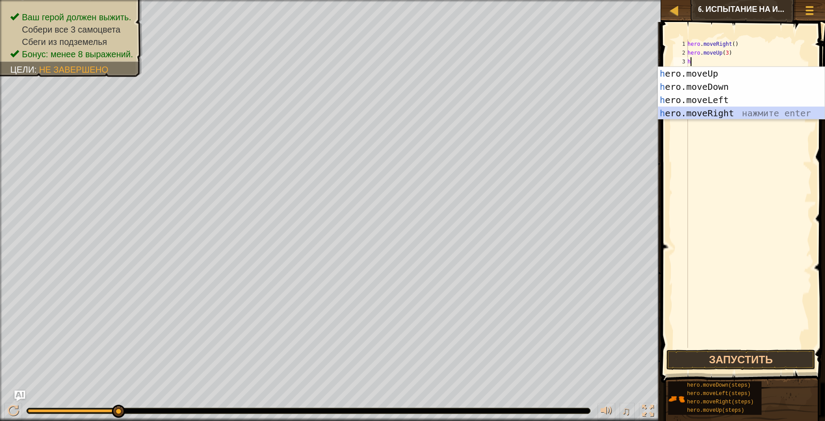
click at [535, 114] on div "h ero.moveUp нажмите enter h ero.moveDown нажмите enter h ero.moveLeft нажмите …" at bounding box center [741, 106] width 167 height 79
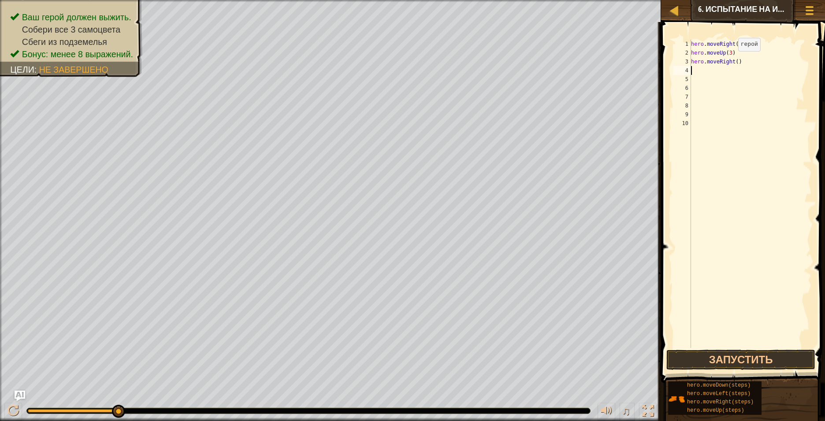
click at [535, 60] on div "hero . moveRight ( ) hero . moveUp ( 3 ) hero . moveRight ( )" at bounding box center [750, 203] width 122 height 326
type textarea "hero.moveRight(2)"
click at [535, 68] on div "hero . moveRight ( ) hero . moveUp ( 3 ) hero . moveRight ( 2 )" at bounding box center [750, 203] width 122 height 326
type textarea "h"
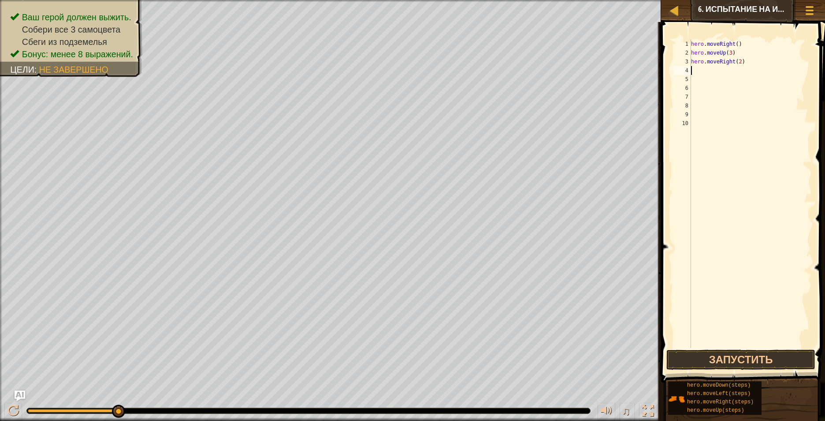
scroll to position [4, 0]
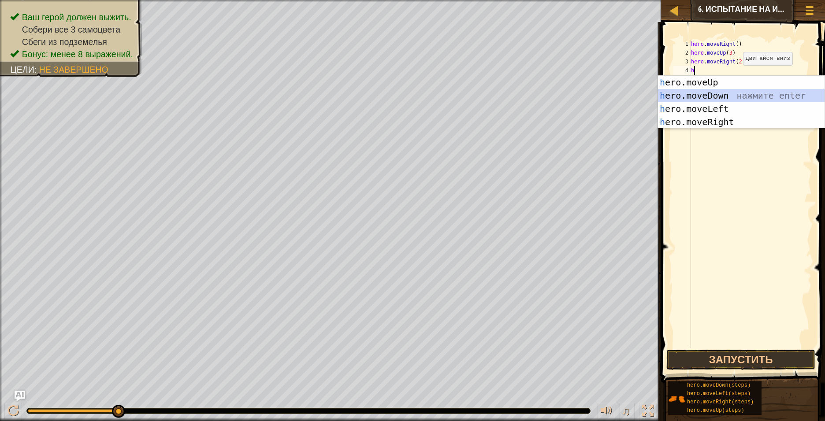
click at [535, 94] on div "h ero.moveUp нажмите enter h ero.moveDown нажмите enter h ero.moveLeft нажмите …" at bounding box center [741, 115] width 167 height 79
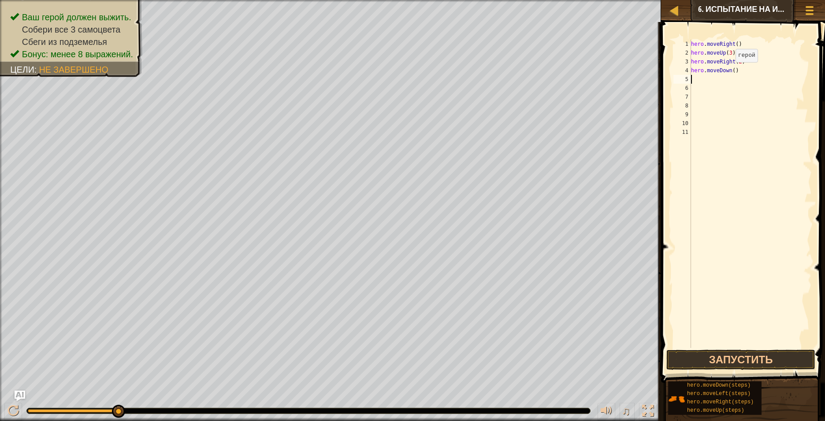
click at [535, 71] on div "hero . moveRight ( ) hero . moveUp ( 3 ) hero . moveRight ( 2 ) hero . moveDown…" at bounding box center [750, 203] width 122 height 326
type textarea "hero.moveDown(3)"
click at [535, 80] on div "hero . moveRight ( ) hero . moveUp ( 3 ) hero . moveRight ( 2 ) hero . moveDown…" at bounding box center [750, 203] width 122 height 326
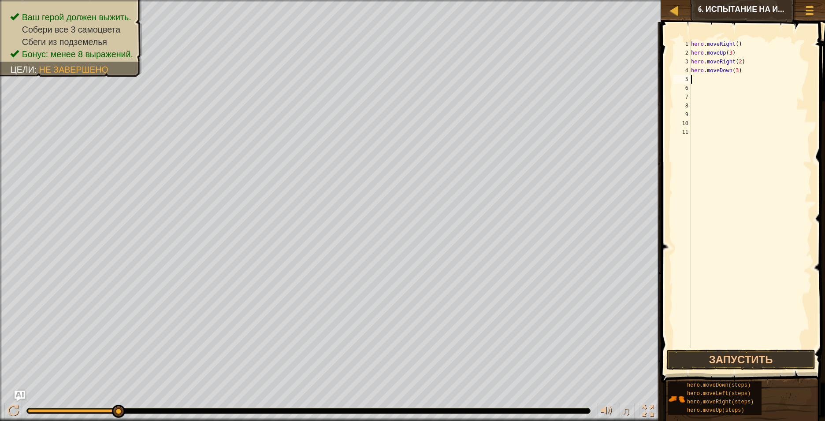
type textarea "h"
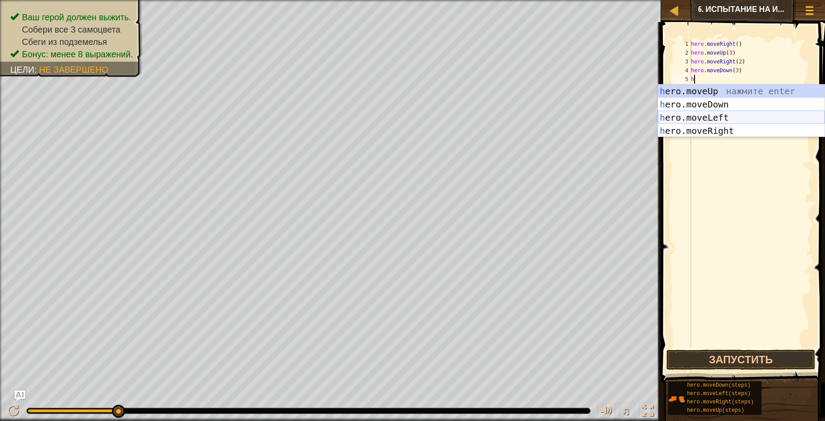
click at [535, 115] on div "h ero.moveUp нажмите enter h ero.moveDown нажмите enter h ero.moveLeft нажмите …" at bounding box center [741, 124] width 167 height 79
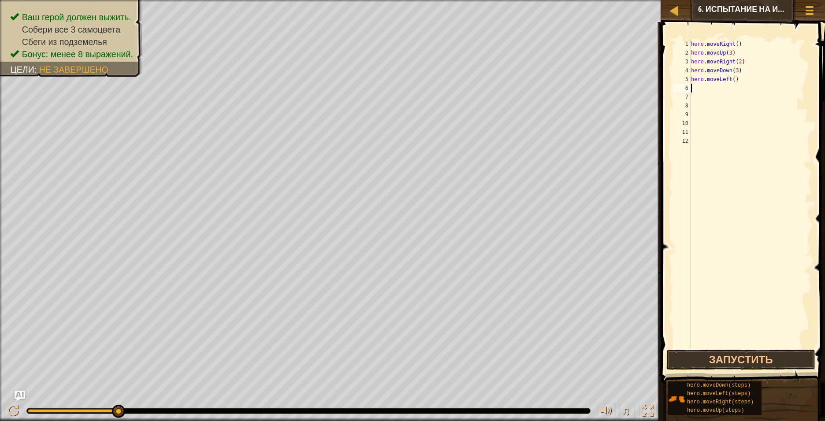
type textarea "h"
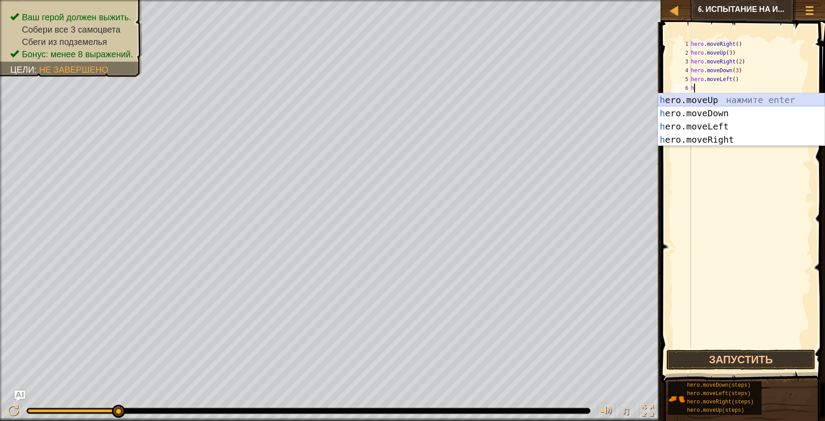
click at [535, 103] on div "h ero.moveUp нажмите enter h ero.moveDown нажмите enter h ero.moveLeft нажмите …" at bounding box center [741, 132] width 167 height 79
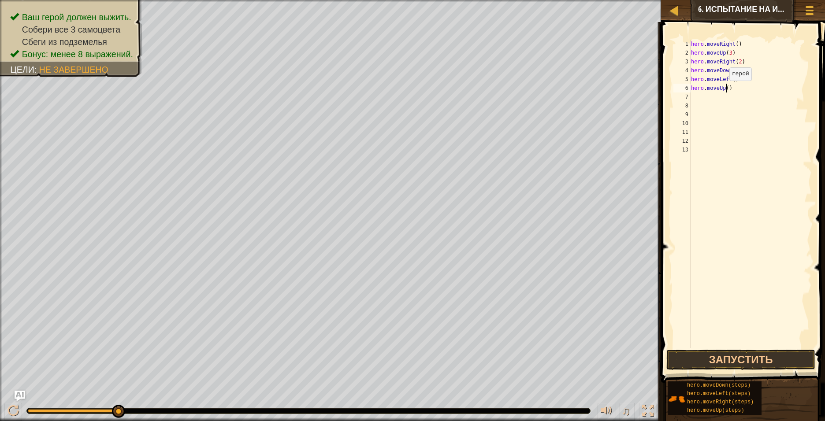
click at [535, 89] on div "hero . moveRight ( ) hero . moveUp ( 3 ) hero . moveRight ( 2 ) hero . moveDown…" at bounding box center [750, 203] width 122 height 326
type textarea "hero.moveUp(2)"
click at [535, 98] on div "7" at bounding box center [682, 97] width 18 height 9
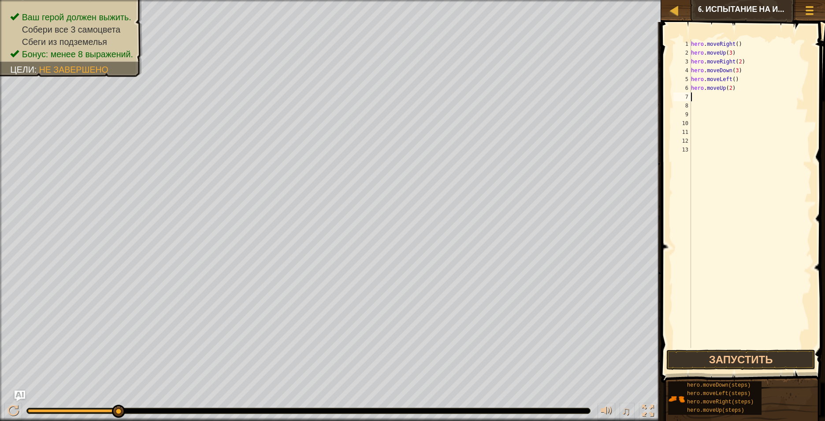
type textarea "h"
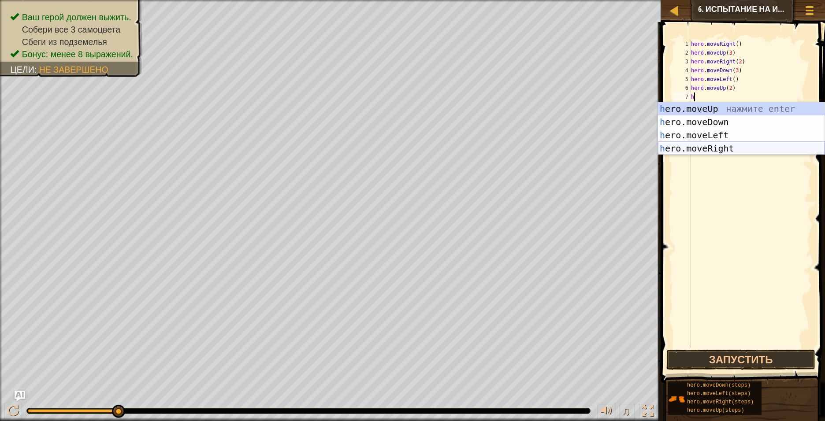
click at [535, 150] on div "h ero.moveUp нажмите enter h ero.moveDown нажмите enter h ero.moveLeft нажмите …" at bounding box center [741, 141] width 167 height 79
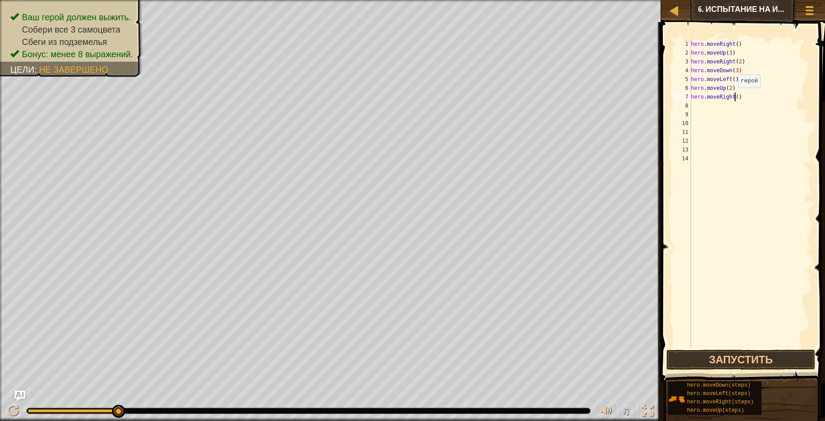
click at [535, 96] on div "hero . moveRight ( ) hero . moveUp ( 3 ) hero . moveRight ( 2 ) hero . moveDown…" at bounding box center [750, 203] width 122 height 326
click at [535, 315] on button "Запустить" at bounding box center [740, 360] width 149 height 20
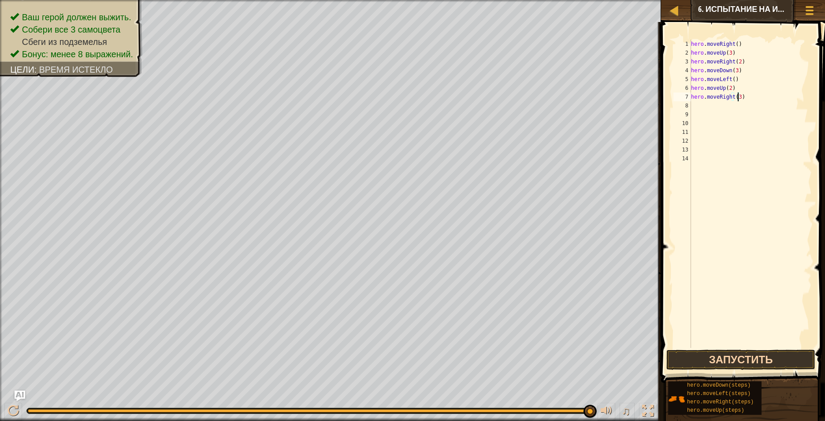
type textarea "hero.moveRight(3)"
click at [535, 315] on button "Запустить" at bounding box center [740, 360] width 149 height 20
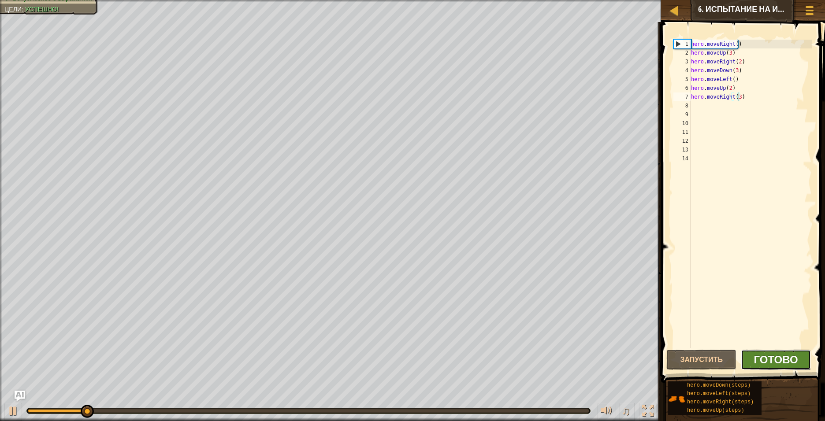
click at [535, 315] on span "Готово" at bounding box center [776, 359] width 44 height 14
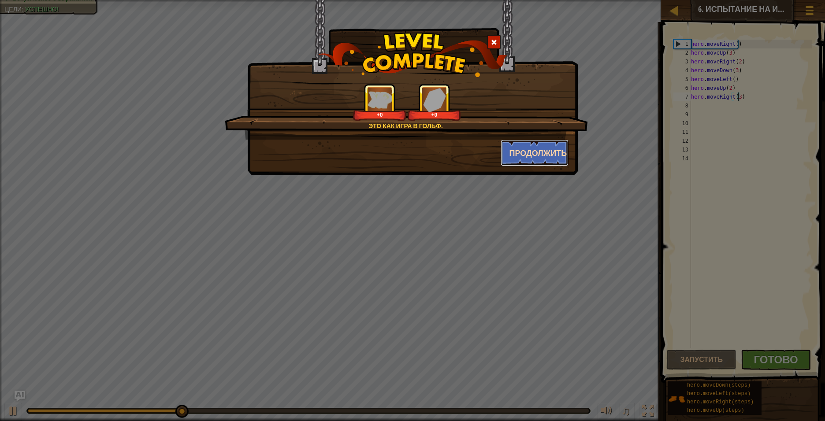
click at [528, 148] on button "Продолжить" at bounding box center [534, 153] width 68 height 26
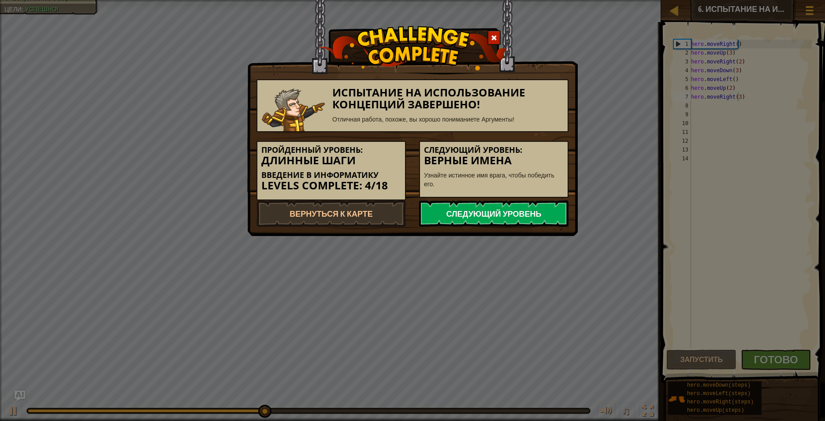
click at [514, 216] on link "Следующий уровень" at bounding box center [493, 213] width 149 height 26
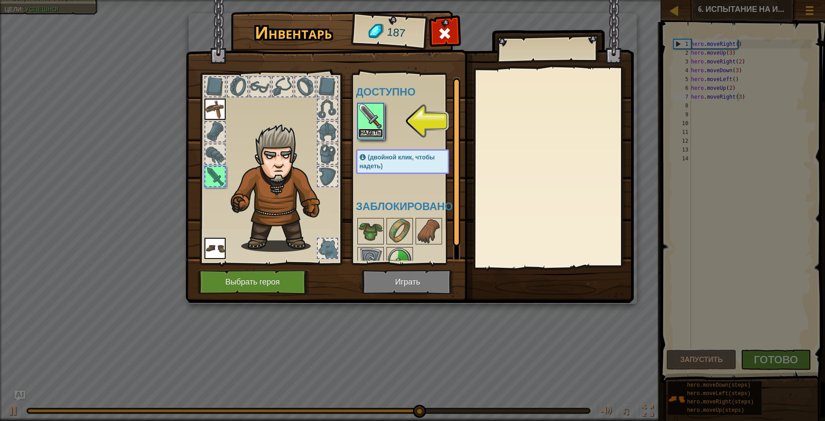
click at [377, 133] on button "Надеть" at bounding box center [370, 133] width 25 height 9
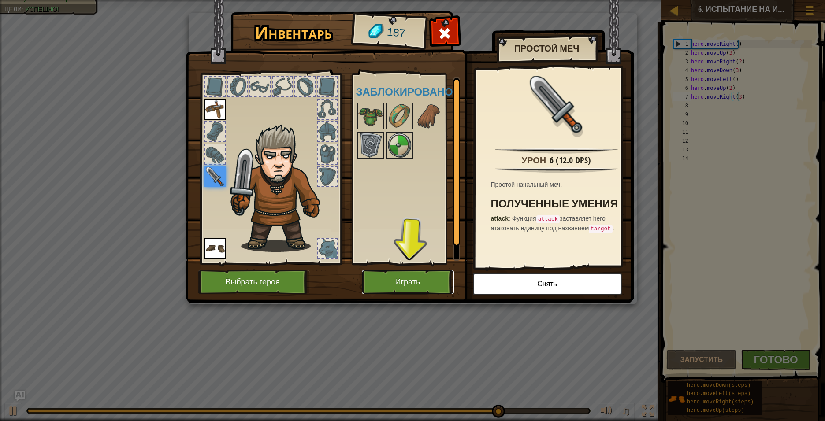
click at [418, 277] on button "Играть" at bounding box center [408, 282] width 92 height 24
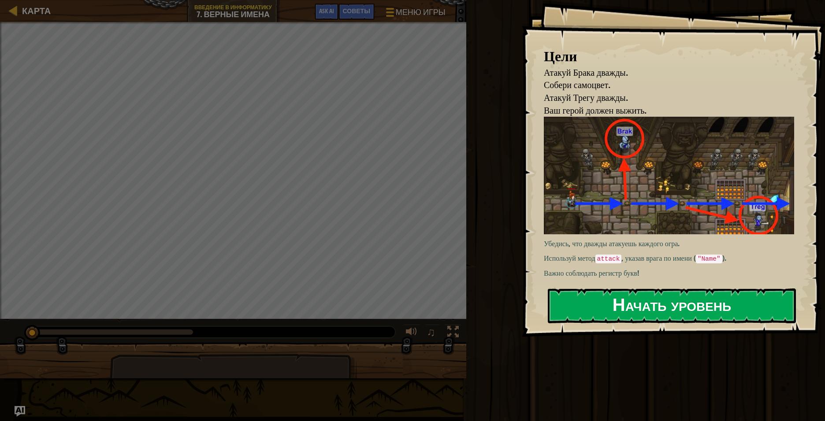
click at [535, 305] on button "Начать уровень" at bounding box center [672, 306] width 248 height 35
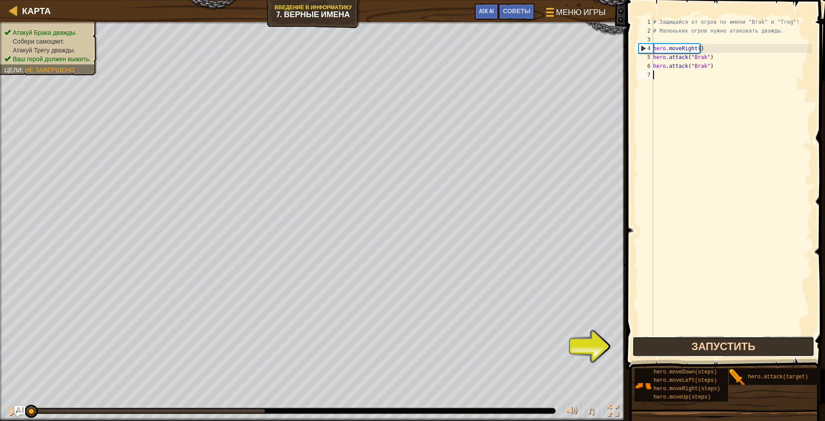
click at [535, 315] on button "Запустить" at bounding box center [723, 347] width 182 height 20
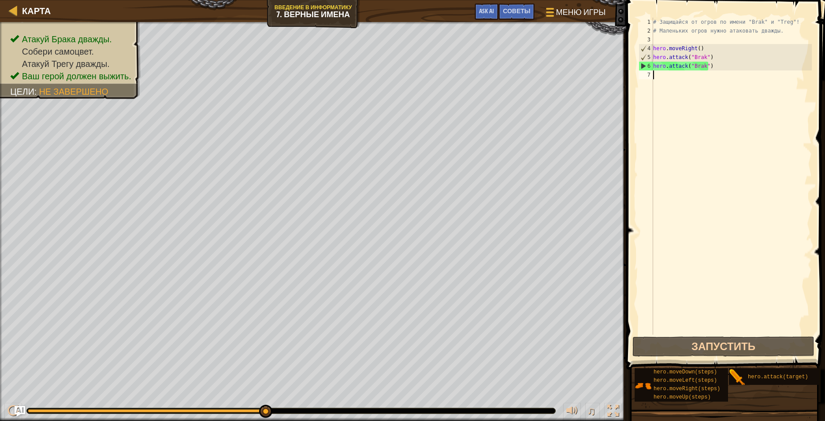
type textarea "h"
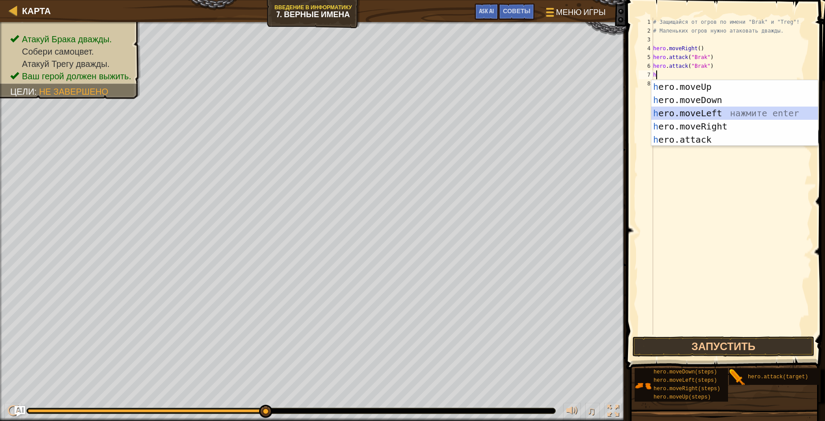
click at [535, 115] on div "h ero.moveUp нажмите enter h ero.moveDown нажмите enter h ero.moveLeft нажмите …" at bounding box center [734, 126] width 167 height 93
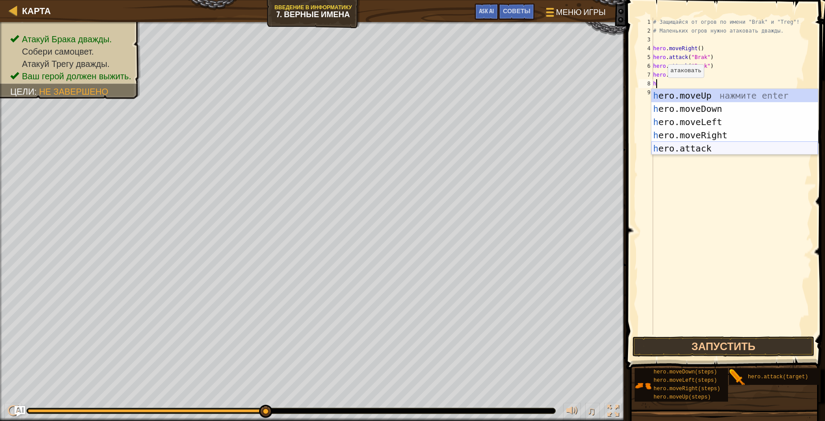
click at [535, 150] on div "h ero.moveUp нажмите enter h ero.moveDown нажмите enter h ero.moveLeft нажмите …" at bounding box center [734, 135] width 167 height 93
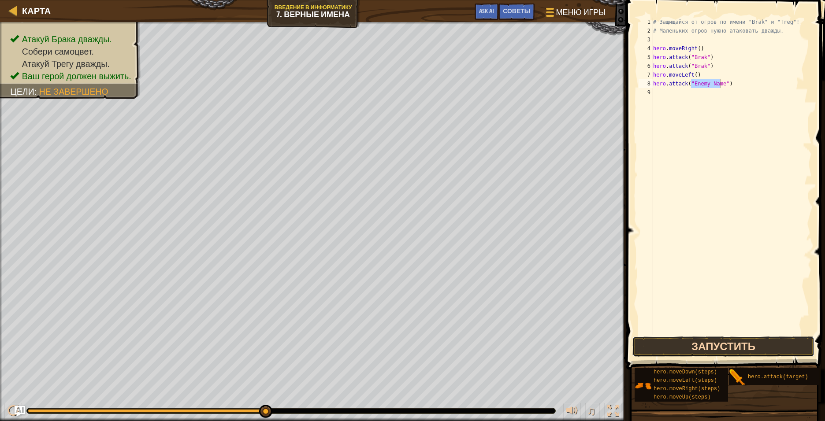
click at [535, 315] on button "Запустить" at bounding box center [723, 347] width 182 height 20
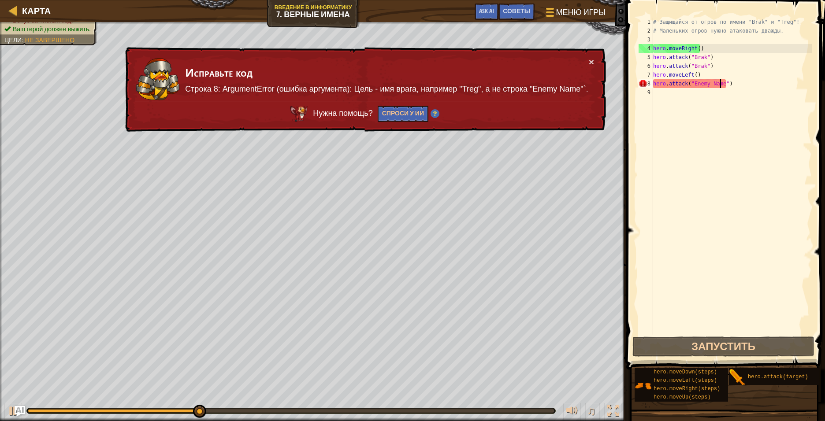
click at [535, 75] on div "# Защищайся от огров по имени "Brak" и "Treg"! # Маленьких огров нужно атаковат…" at bounding box center [731, 185] width 160 height 335
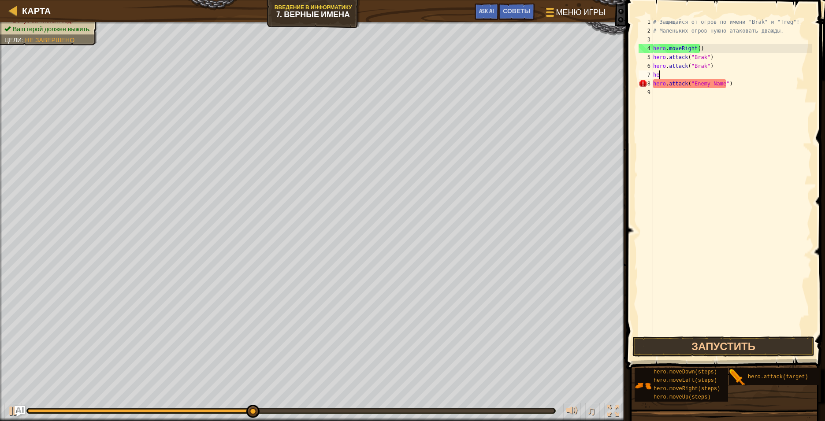
type textarea "h"
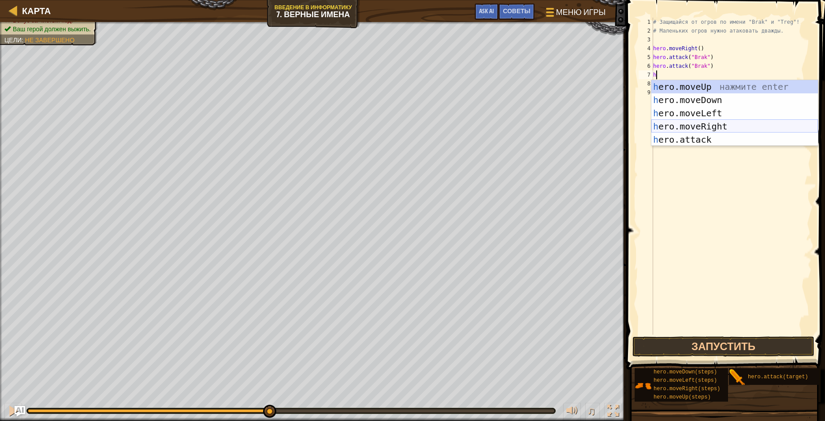
click at [535, 128] on div "h ero.moveUp нажмите enter h ero.moveDown нажмите enter h ero.moveLeft нажмите …" at bounding box center [734, 126] width 167 height 93
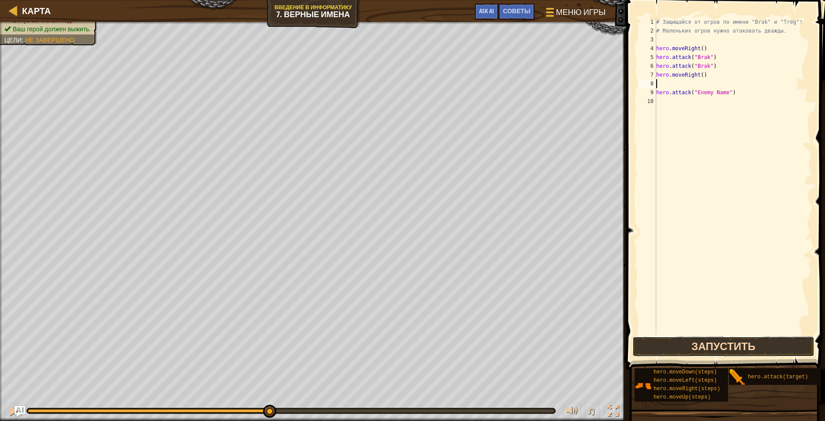
click at [535, 315] on button "Запустить" at bounding box center [723, 347] width 182 height 20
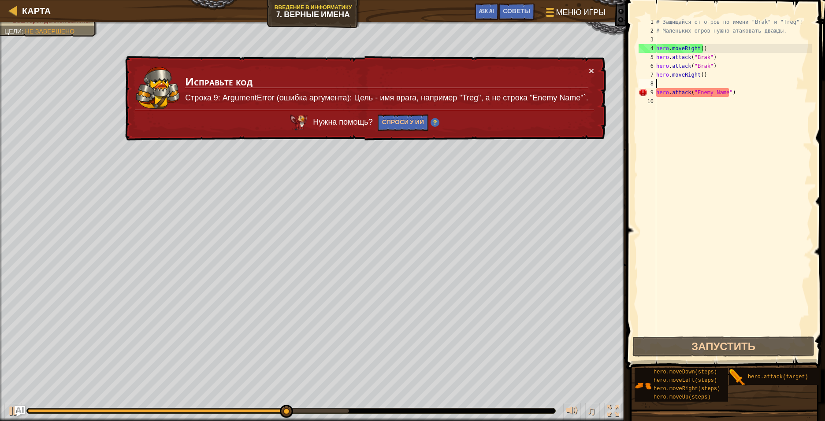
click at [535, 93] on div "# Защищайся от огров по имени "Brak" и "Treg"! # Маленьких огров нужно атаковат…" at bounding box center [732, 185] width 157 height 335
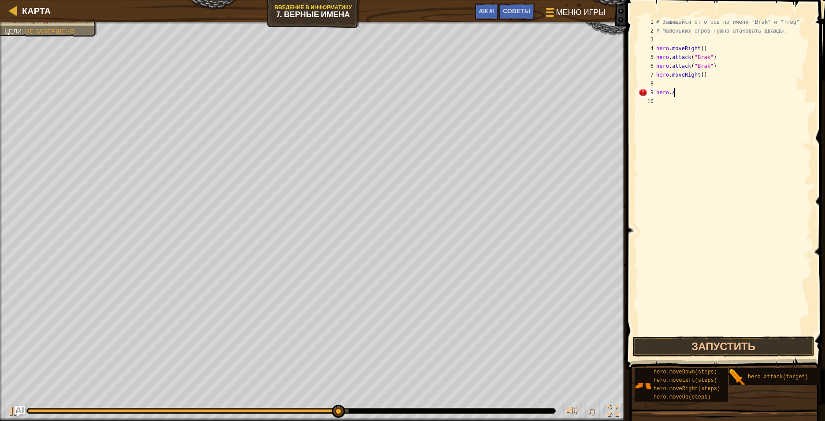
type textarea "h"
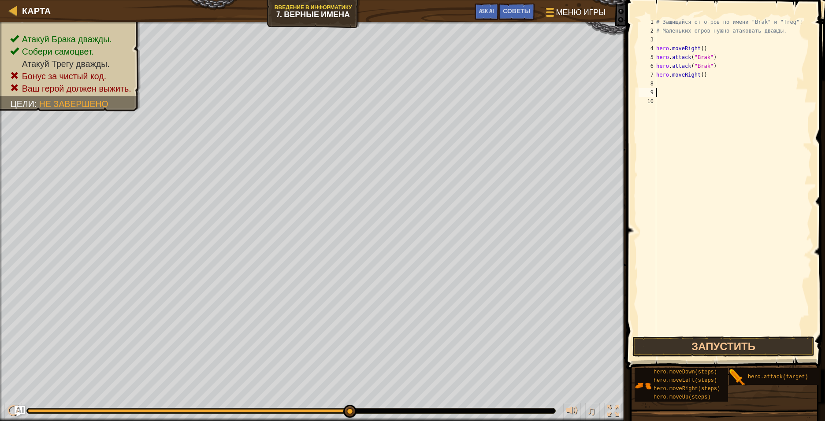
click at [535, 81] on div "# Защищайся от огров по имени "Brak" и "Treg"! # Маленьких огров нужно атаковат…" at bounding box center [732, 185] width 157 height 335
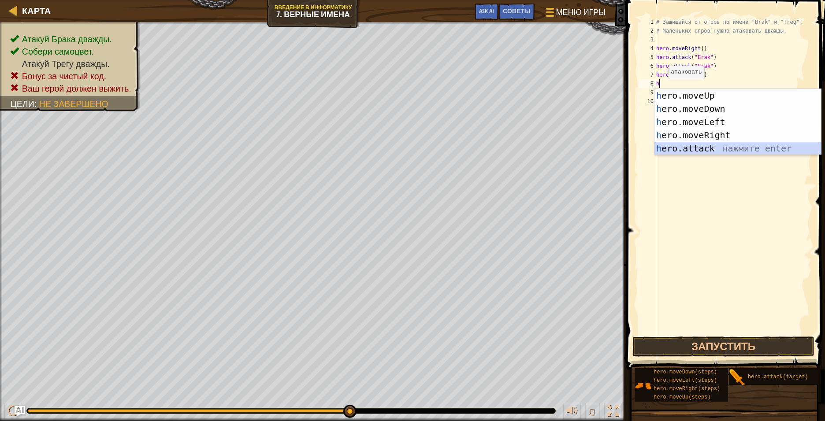
click at [535, 148] on div "h ero.moveUp нажмите enter h ero.moveDown нажмите enter h ero.moveLeft нажмите …" at bounding box center [737, 135] width 167 height 93
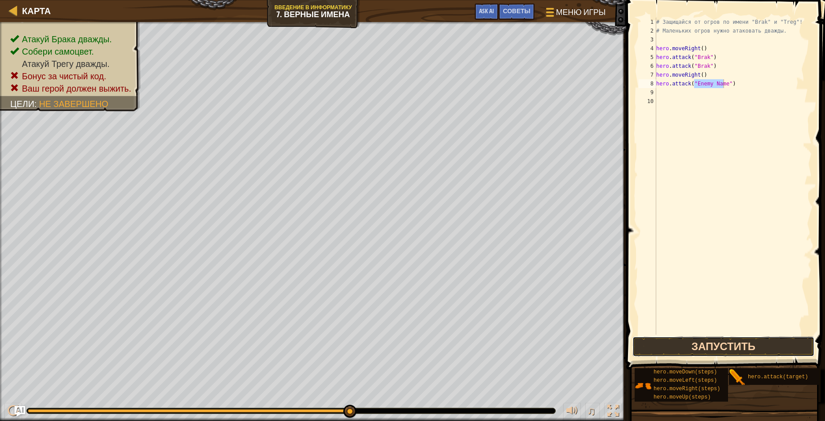
click at [535, 315] on button "Запустить" at bounding box center [723, 347] width 182 height 20
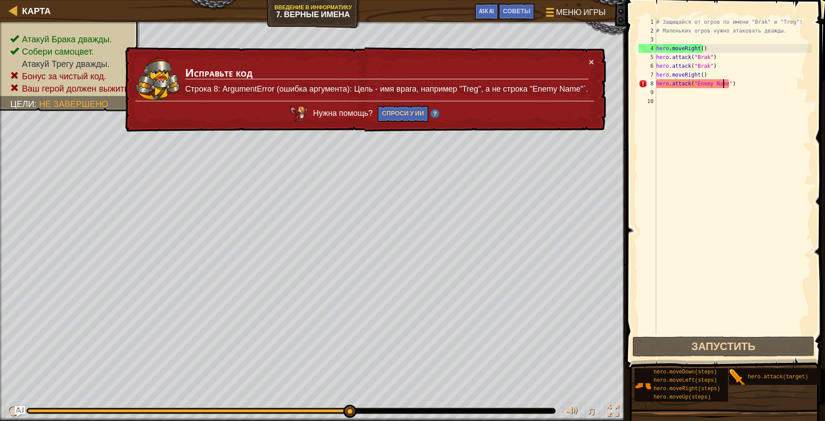
click at [535, 83] on div "# Защищайся от огров по имени "Brak" и "Treg"! # Маленьких огров нужно атаковат…" at bounding box center [732, 185] width 157 height 335
click at [535, 82] on div "# Защищайся от огров по имени "Brak" и "Treg"! # Маленьких огров нужно атаковат…" at bounding box center [732, 185] width 157 height 335
drag, startPoint x: 722, startPoint y: 84, endPoint x: 692, endPoint y: 85, distance: 30.4
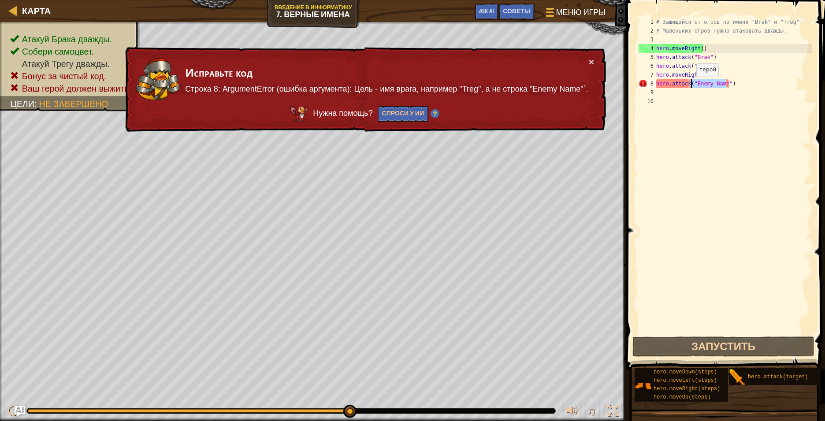
click at [535, 85] on div "# Защищайся от огров по имени "Brak" и "Treg"! # Маленьких огров нужно атаковат…" at bounding box center [732, 185] width 157 height 335
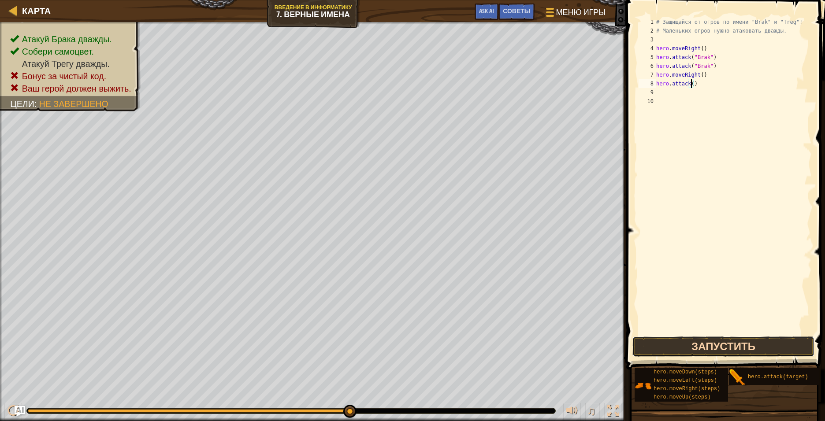
click at [535, 315] on button "Запустить" at bounding box center [723, 347] width 182 height 20
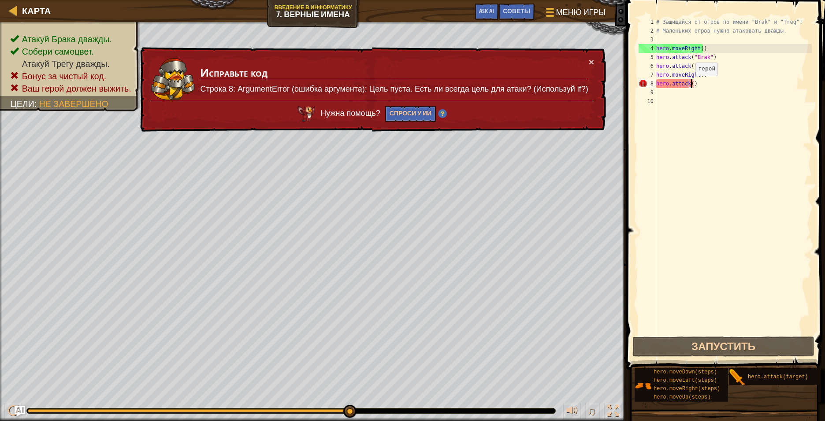
click at [535, 85] on div "# Защищайся от огров по имени "Brak" и "Treg"! # Маленьких огров нужно атаковат…" at bounding box center [732, 185] width 157 height 335
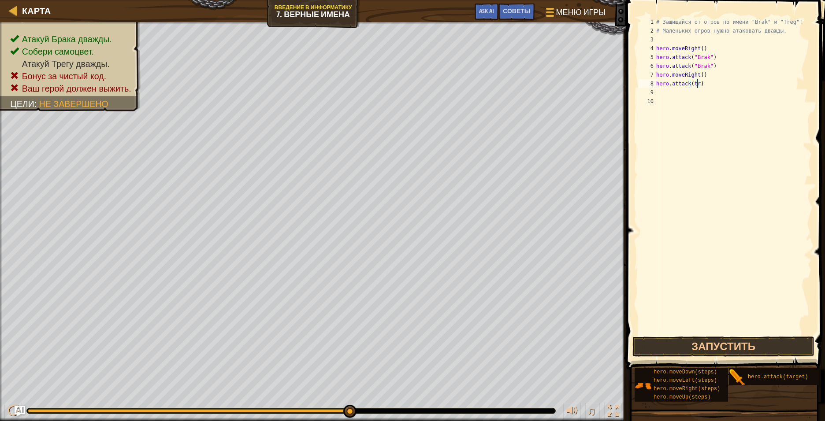
scroll to position [4, 4]
click at [535, 315] on button "Запустить" at bounding box center [723, 347] width 182 height 20
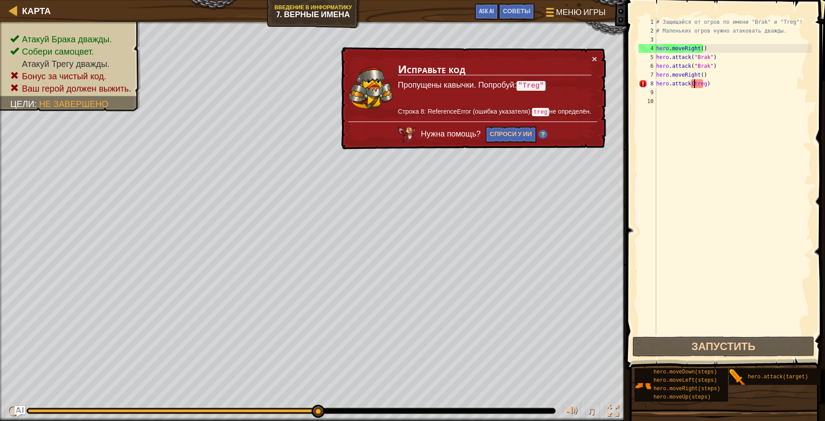
click at [535, 83] on div "# Защищайся от огров по имени "Brak" и "Treg"! # Маленьких огров нужно атаковат…" at bounding box center [732, 185] width 157 height 335
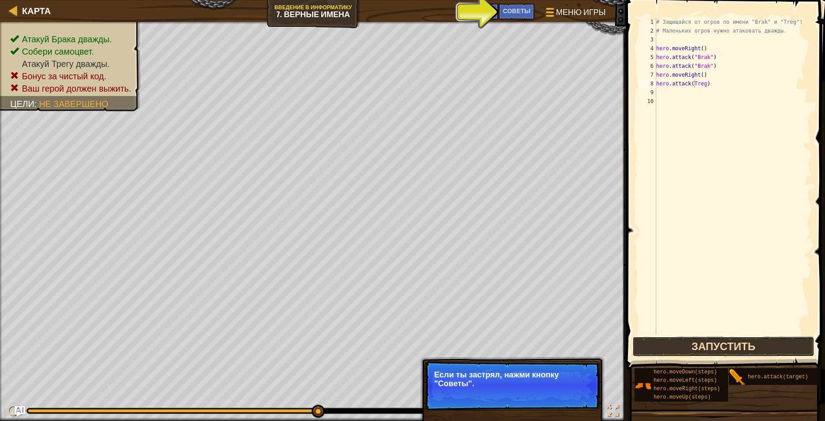
click at [535, 315] on button "Запустить" at bounding box center [723, 347] width 182 height 20
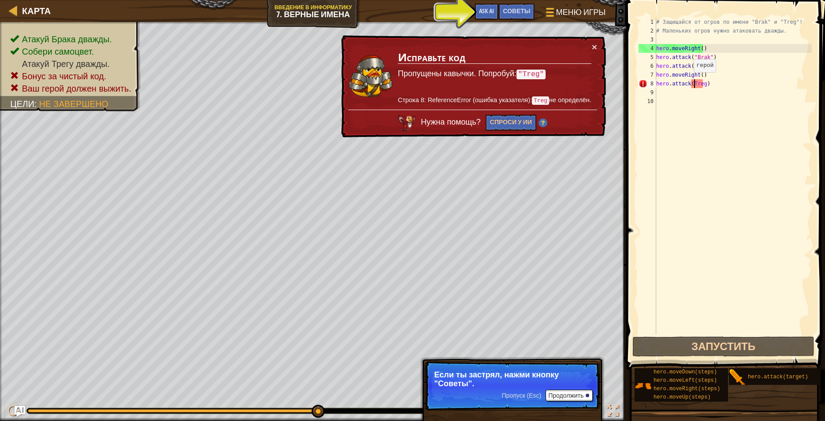
click at [535, 81] on div "# Защищайся от огров по имени "Brak" и "Treg"! # Маленьких огров нужно атаковат…" at bounding box center [732, 185] width 157 height 335
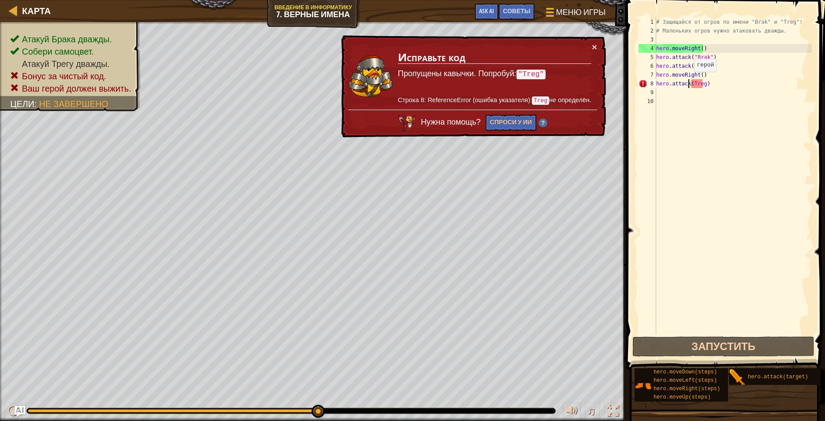
click at [535, 81] on div "# Защищайся от огров по имени "Brak" и "Treg"! # Маленьких огров нужно атаковат…" at bounding box center [732, 185] width 157 height 335
click at [535, 82] on div "# Защищайся от огров по имени "Brak" и "Treg"! # Маленьких огров нужно атаковат…" at bounding box center [732, 185] width 157 height 335
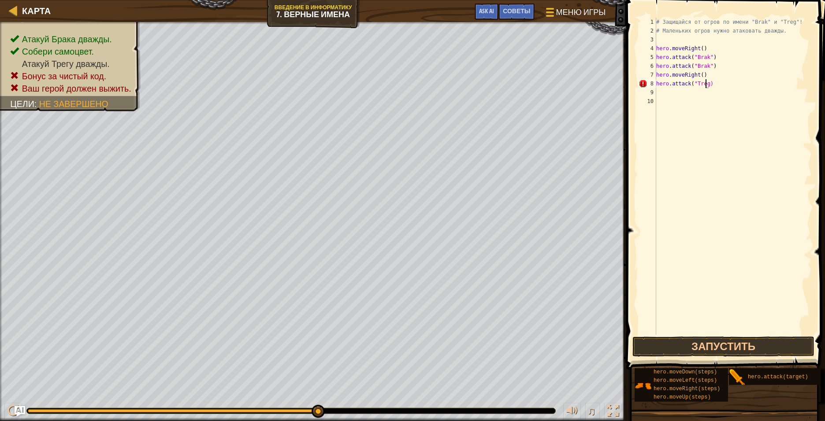
click at [535, 83] on div "# Защищайся от огров по имени "Brak" и "Treg"! # Маленьких огров нужно атаковат…" at bounding box center [732, 185] width 157 height 335
click at [535, 315] on button "Запустить" at bounding box center [723, 347] width 182 height 20
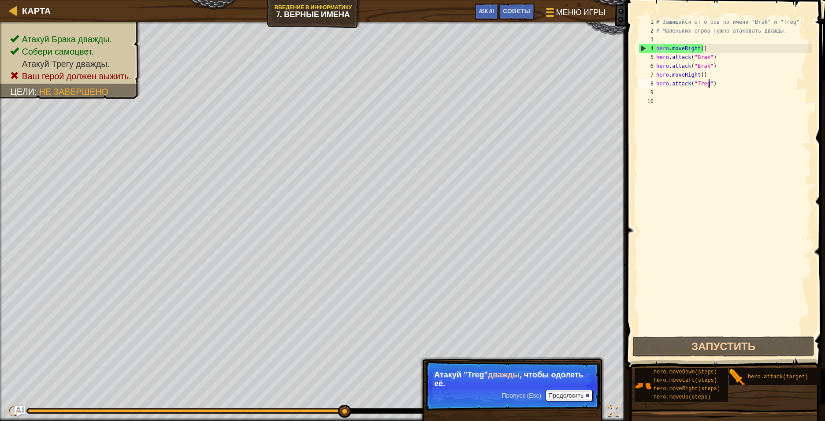
scroll to position [4, 4]
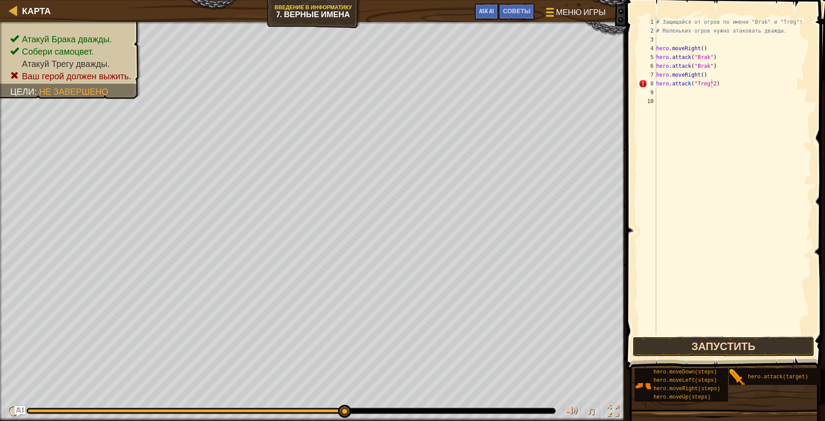
click at [535, 315] on button "Запустить" at bounding box center [723, 347] width 182 height 20
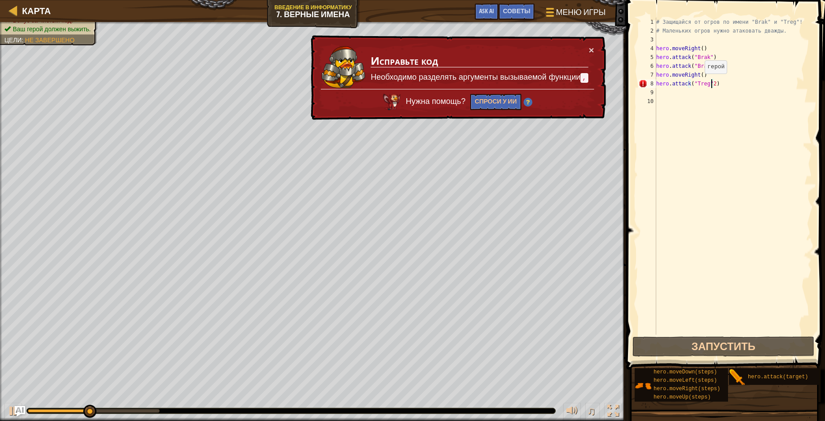
type textarea "hero.attack("Treg")"
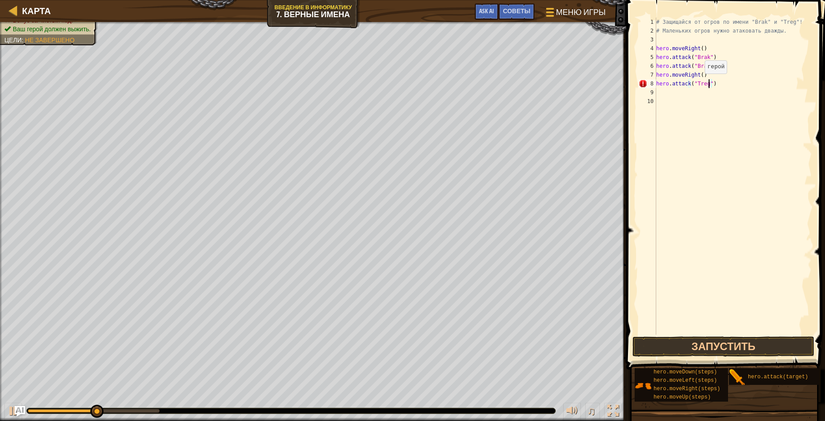
scroll to position [4, 4]
click at [535, 89] on div "9" at bounding box center [647, 92] width 18 height 9
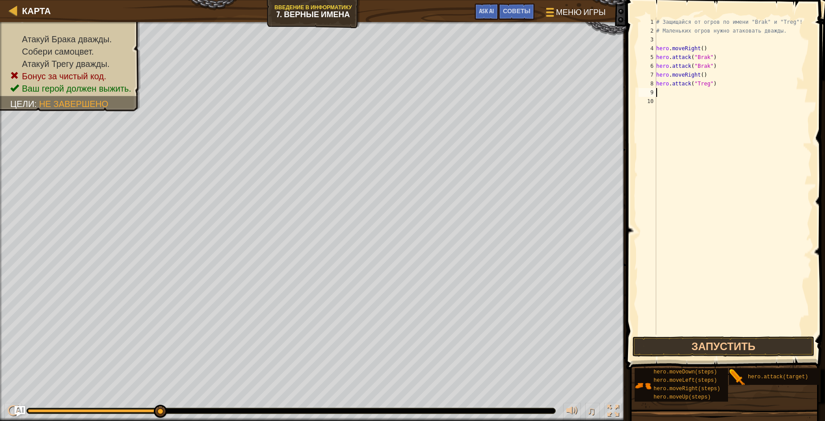
type textarea "Р"
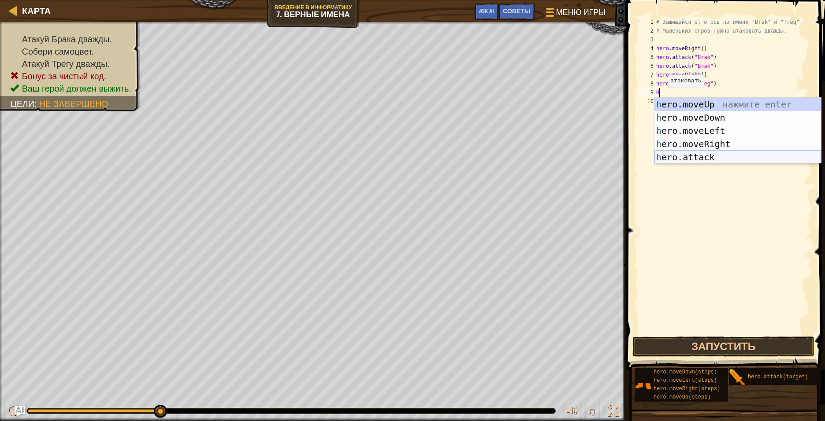
click at [535, 156] on div "h ero.moveUp нажмите enter h ero.moveDown нажмите enter h ero.moveLeft нажмите …" at bounding box center [737, 144] width 167 height 93
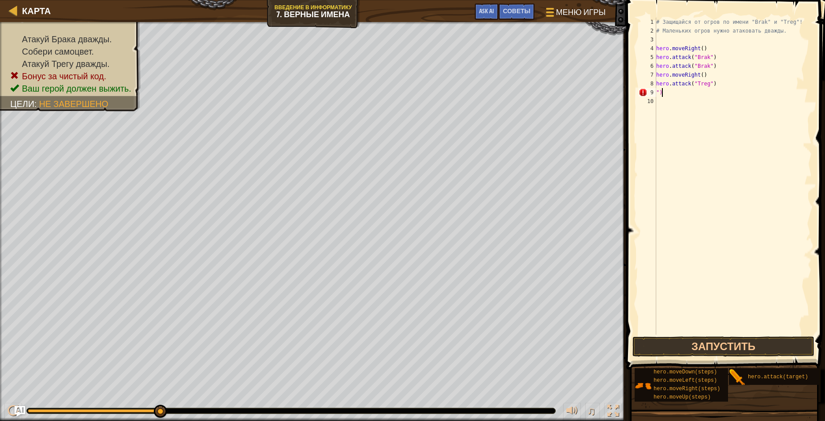
click at [535, 92] on div "# Защищайся от огров по имени "Brak" и "Treg"! # Маленьких огров нужно атаковат…" at bounding box center [732, 185] width 157 height 335
type textarea """
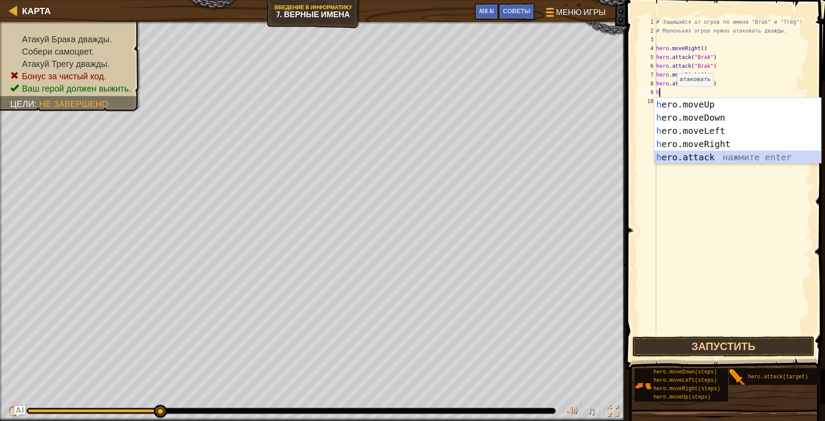
drag, startPoint x: 713, startPoint y: 161, endPoint x: 711, endPoint y: 157, distance: 4.9
click at [535, 159] on div "h ero.moveUp нажмите enter h ero.moveDown нажмите enter h ero.moveLeft нажмите …" at bounding box center [737, 144] width 167 height 93
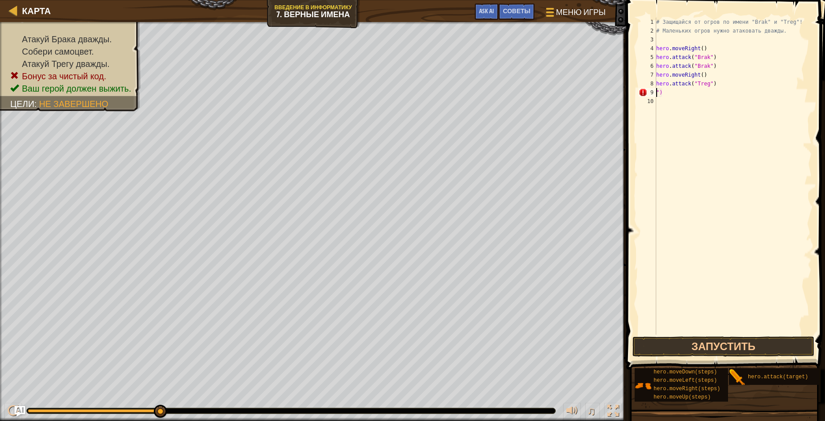
click at [535, 95] on div "# Защищайся от огров по имени "Brak" и "Treg"! # Маленьких огров нужно атаковат…" at bounding box center [732, 185] width 157 height 335
type textarea """
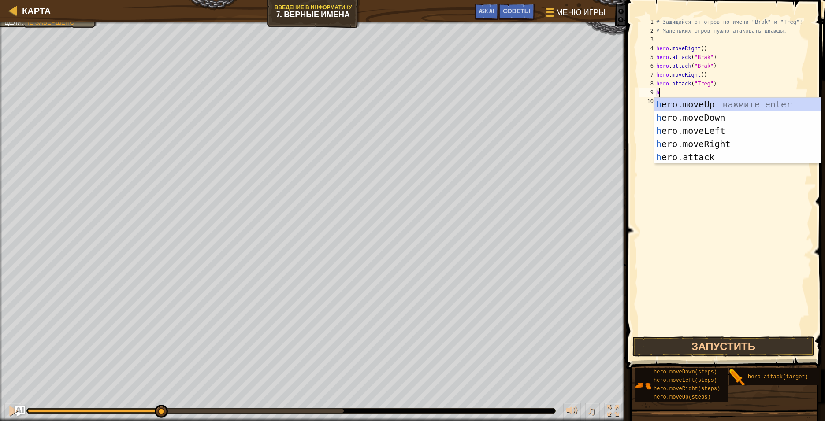
type textarea "h"
click at [535, 0] on body "Карта Введение в Информатику 7. Верные имена Меню игры Готово Советы Ask AI 1 ה…" at bounding box center [412, 0] width 825 height 0
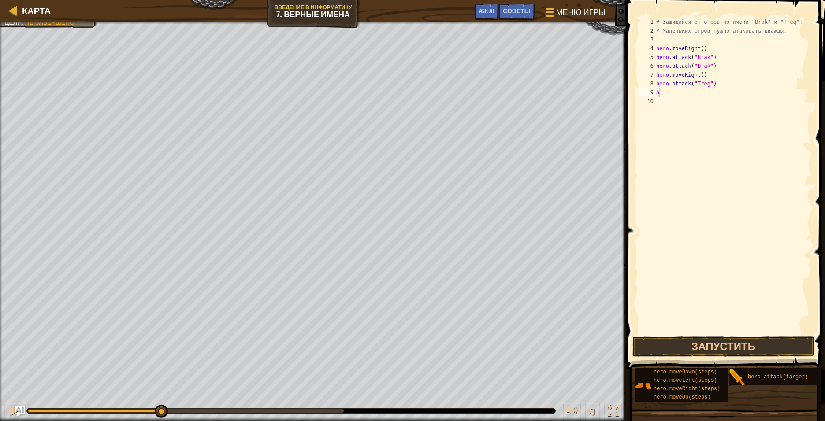
click at [535, 93] on div "# Защищайся от огров по имени "Brak" и "Treg"! # Маленьких огров нужно атаковат…" at bounding box center [732, 185] width 157 height 335
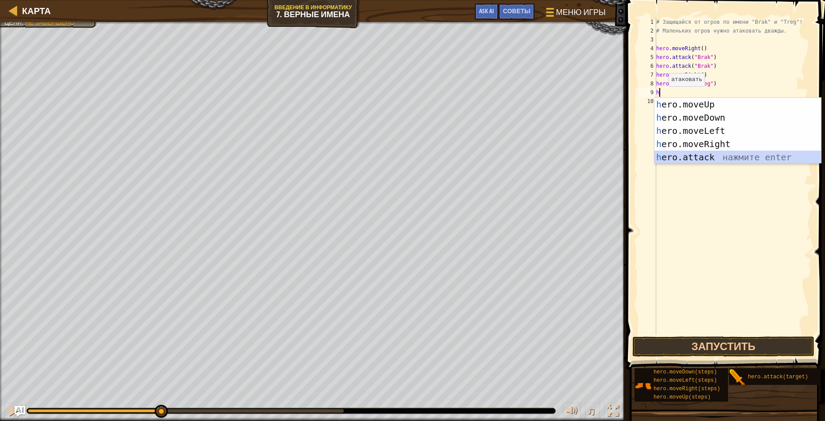
click at [535, 157] on div "h ero.moveUp нажмите enter h ero.moveDown нажмите enter h ero.moveLeft нажмите …" at bounding box center [737, 144] width 167 height 93
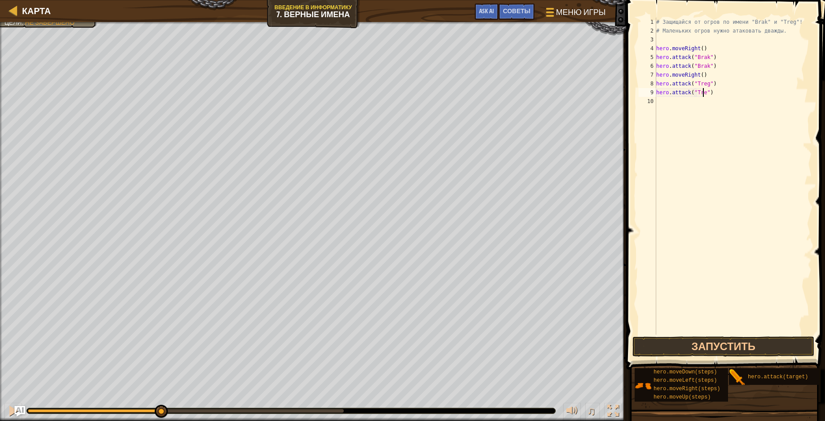
scroll to position [4, 4]
type textarea "hero.attack("Treg")"
click at [535, 315] on button "Запустить" at bounding box center [723, 347] width 182 height 20
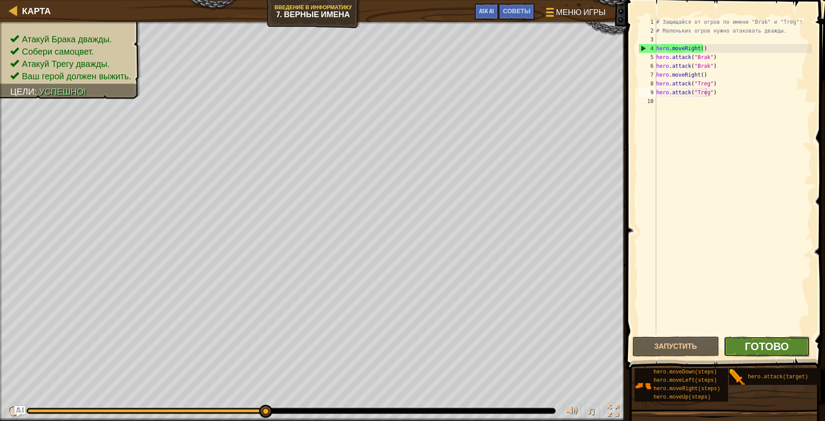
click at [535, 315] on span "Готово" at bounding box center [766, 346] width 44 height 14
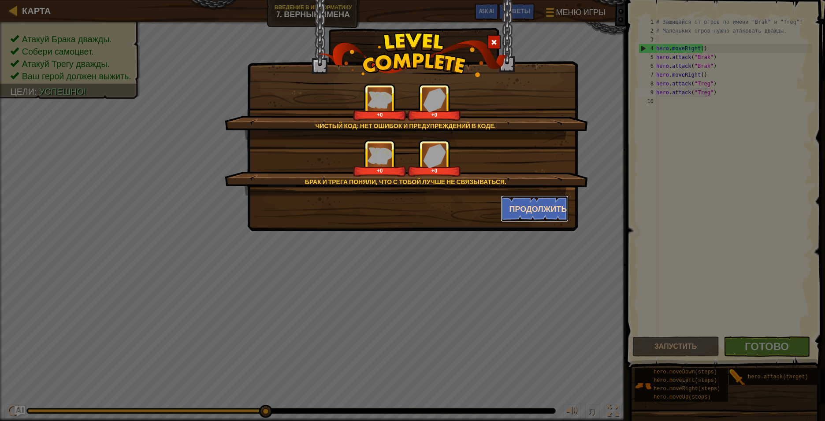
click at [516, 215] on button "Продолжить" at bounding box center [534, 209] width 68 height 26
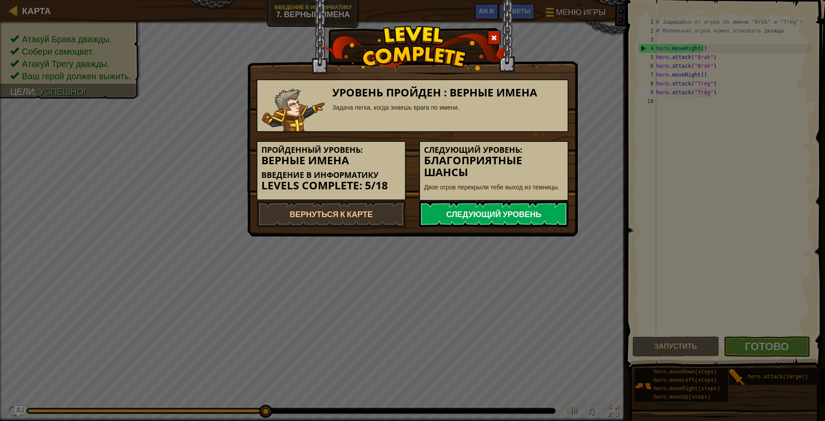
click at [507, 213] on link "Следующий уровень" at bounding box center [493, 214] width 149 height 26
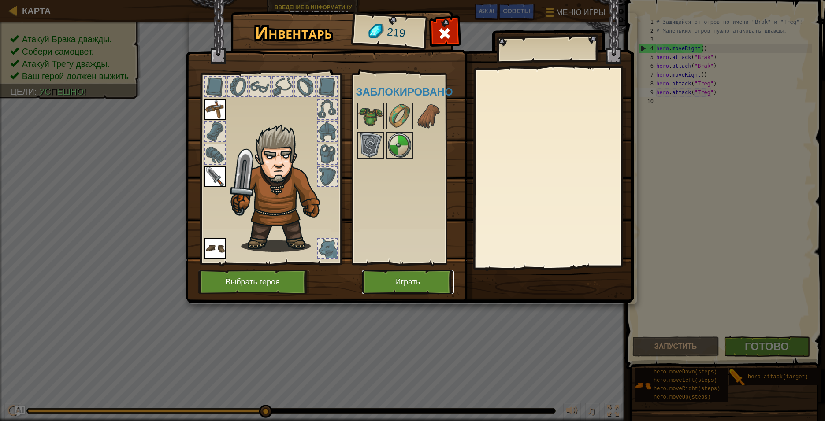
click at [418, 285] on button "Играть" at bounding box center [408, 282] width 92 height 24
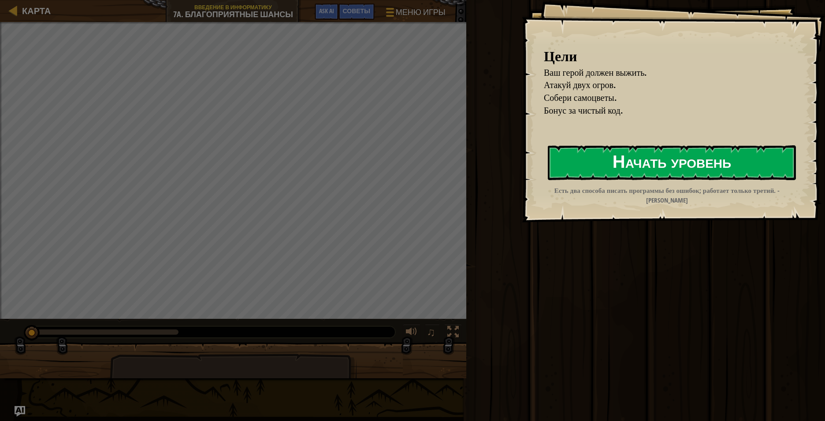
click at [535, 164] on button "Начать уровень" at bounding box center [672, 162] width 248 height 35
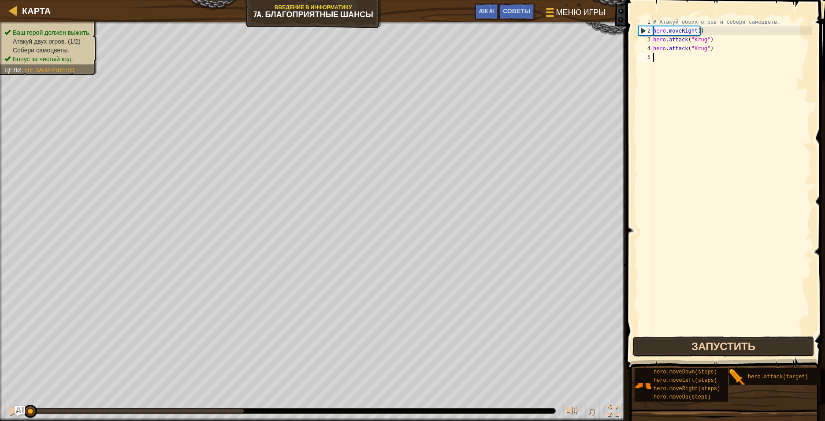
click at [535, 315] on button "Запустить" at bounding box center [723, 347] width 182 height 20
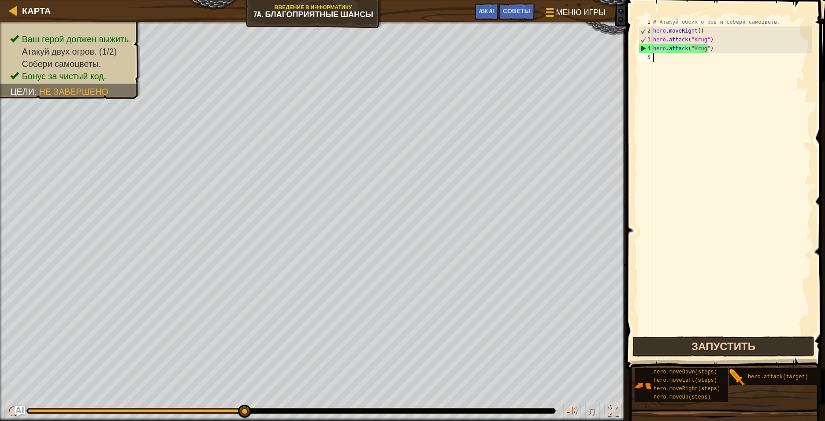
type textarea "h"
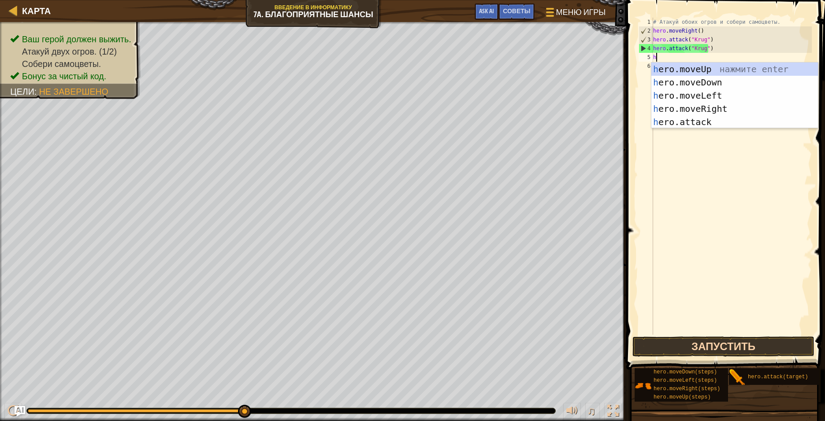
scroll to position [4, 0]
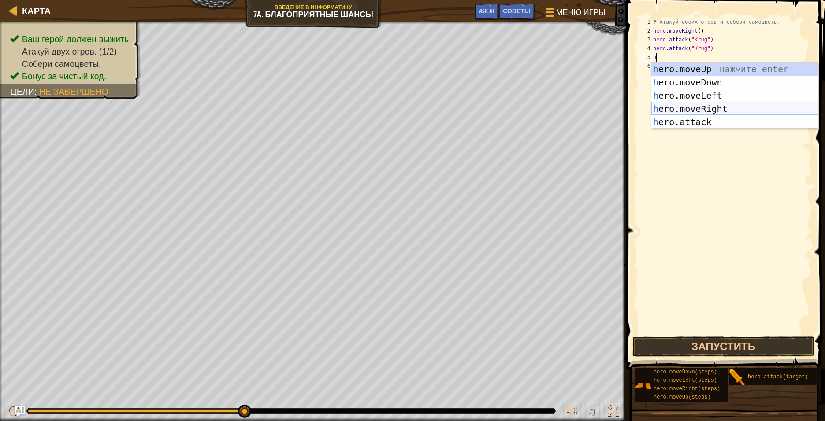
click at [535, 106] on div "h ero.moveUp нажмите enter h ero.moveDown нажмите enter h ero.moveLeft нажмите …" at bounding box center [734, 109] width 167 height 93
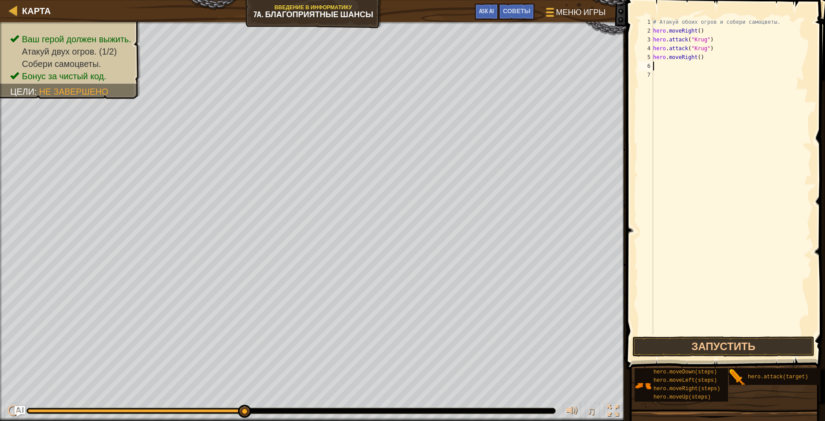
type textarea "h"
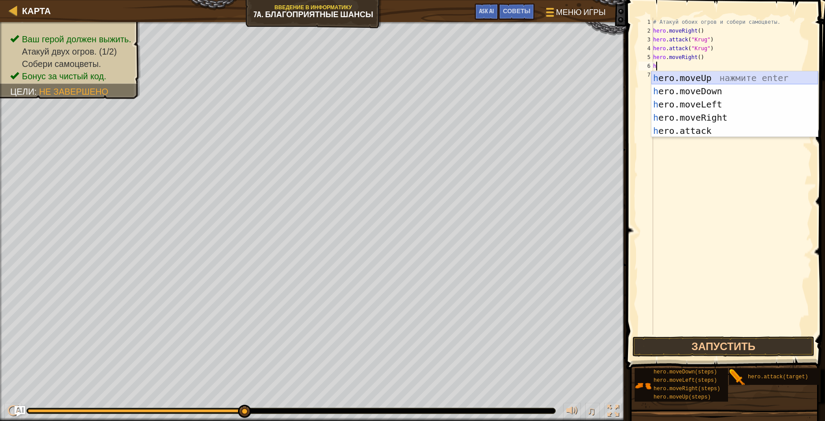
click at [535, 80] on div "h ero.moveUp нажмите enter h ero.moveDown нажмите enter h ero.moveLeft нажмите …" at bounding box center [734, 117] width 167 height 93
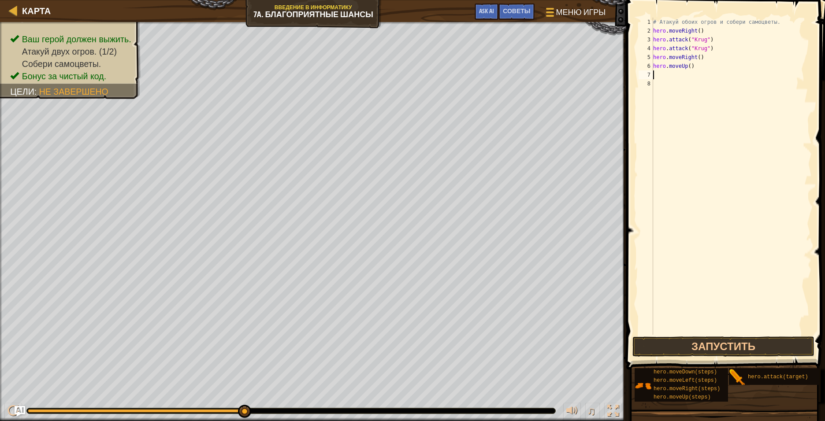
type textarea "h"
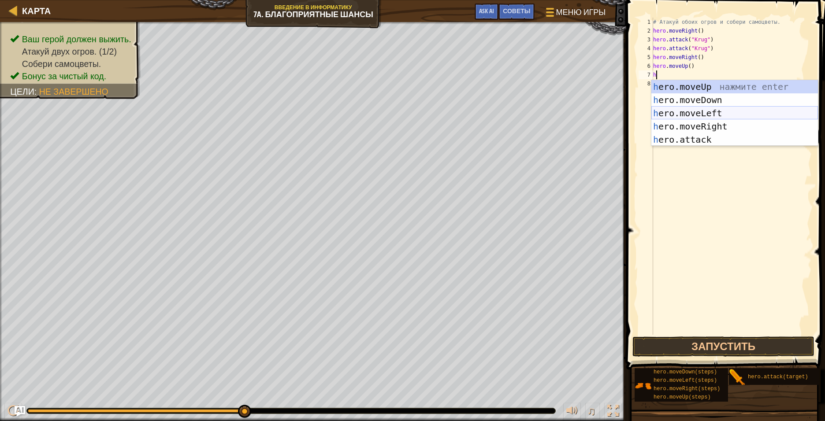
click at [535, 109] on div "h ero.moveUp нажмите enter h ero.moveDown нажмите enter h ero.moveLeft нажмите …" at bounding box center [734, 126] width 167 height 93
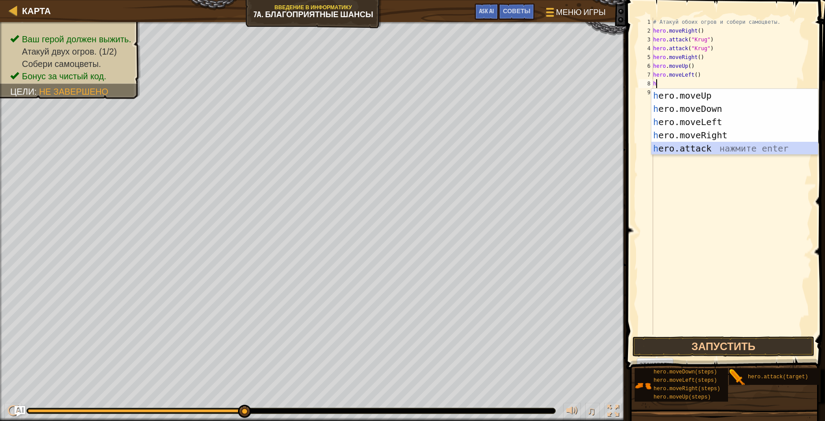
click at [535, 151] on div "h ero.moveUp нажмите enter h ero.moveDown нажмите enter h ero.moveLeft нажмите …" at bounding box center [734, 135] width 167 height 93
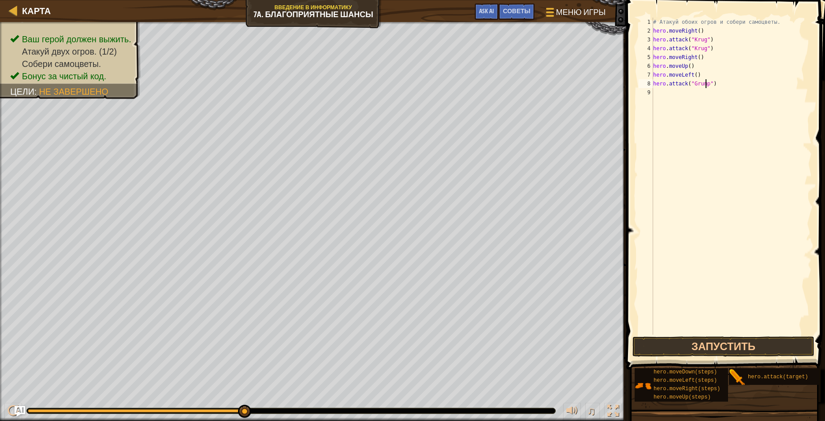
scroll to position [4, 4]
type textarea "hero.attack("Grump")"
click at [535, 315] on button "Запустить" at bounding box center [723, 347] width 182 height 20
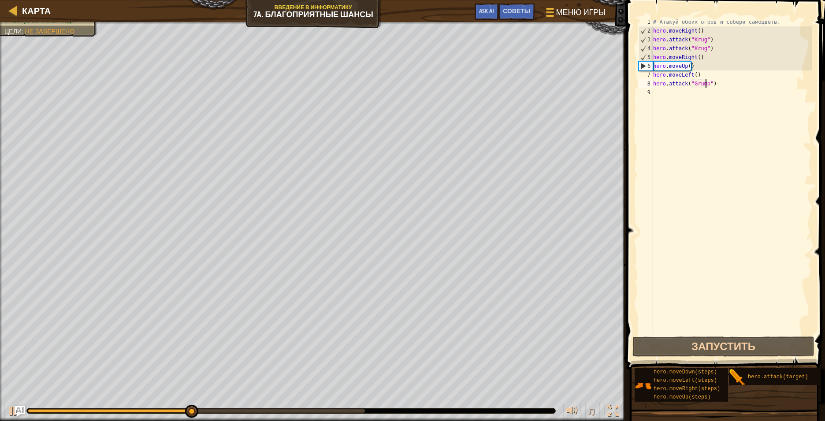
click at [535, 92] on div "# Атакуй обоих огров и собери самоцветы. hero . moveRight ( ) hero . attack ( "…" at bounding box center [731, 185] width 160 height 335
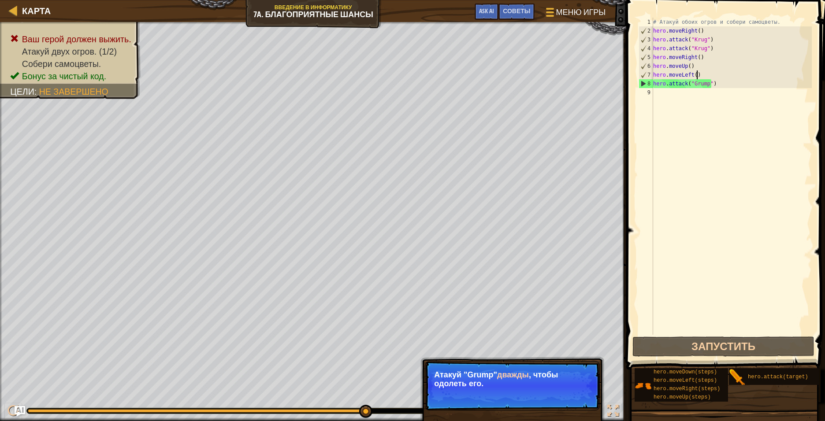
click at [535, 73] on div "# Атакуй обоих огров и собери самоцветы. hero . moveRight ( ) hero . attack ( "…" at bounding box center [731, 185] width 160 height 335
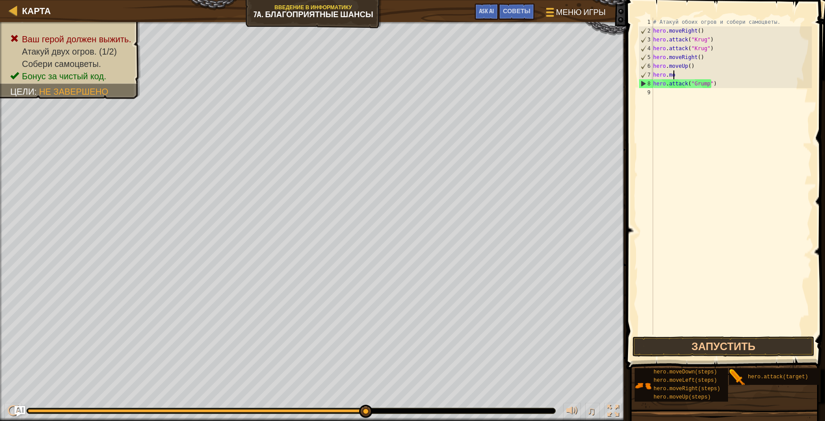
type textarea "h"
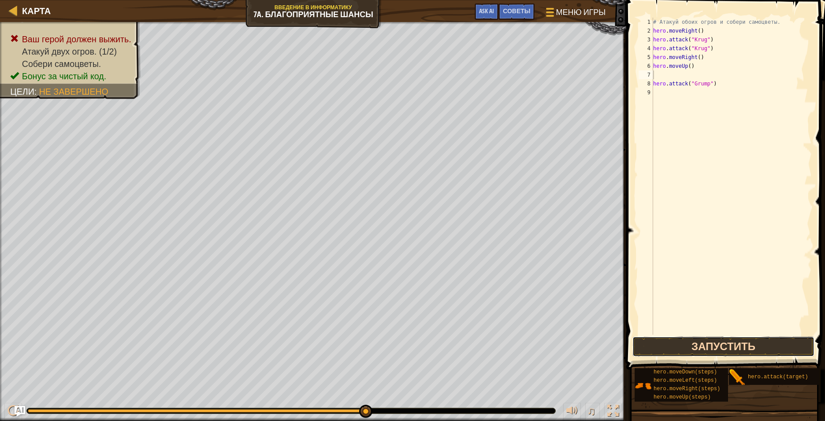
click at [535, 315] on button "Запустить" at bounding box center [723, 347] width 182 height 20
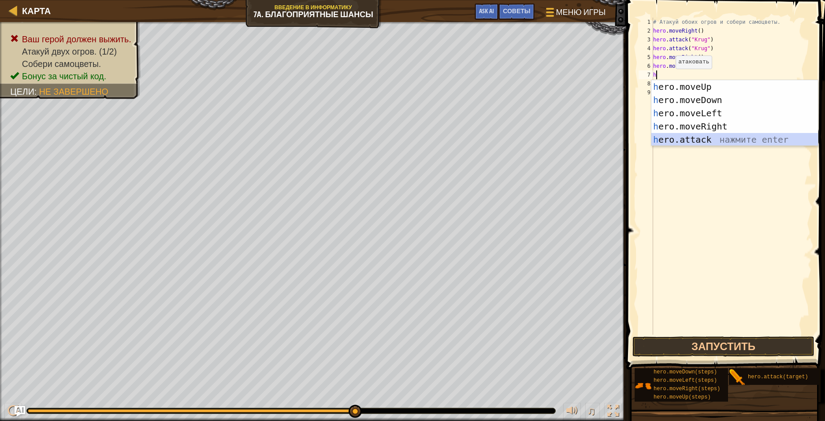
click at [535, 141] on div "h ero.moveUp нажмите enter h ero.moveDown нажмите enter h ero.moveLeft нажмите …" at bounding box center [734, 126] width 167 height 93
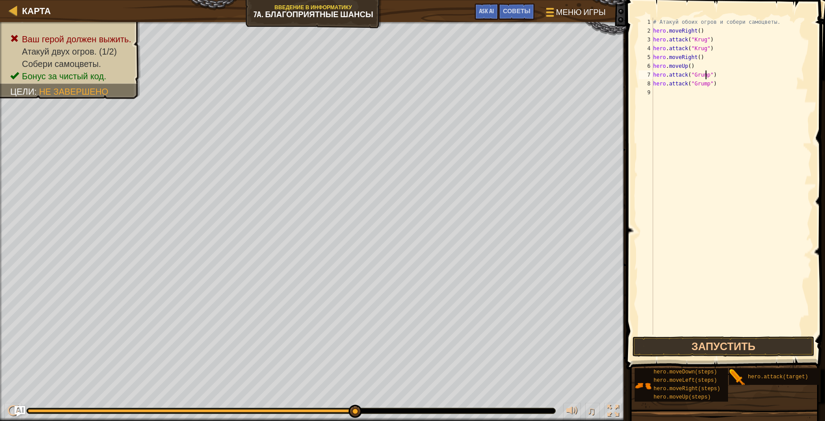
scroll to position [4, 4]
type textarea "hero.attack("Grump")"
click at [535, 315] on button "Запустить" at bounding box center [723, 347] width 182 height 20
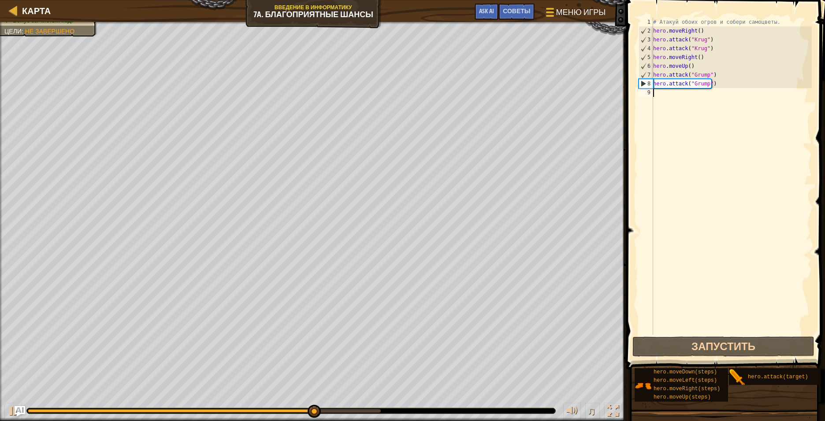
click at [535, 93] on div "# Атакуй обоих огров и собери самоцветы. hero . moveRight ( ) hero . attack ( "…" at bounding box center [731, 185] width 160 height 335
type textarea "h"
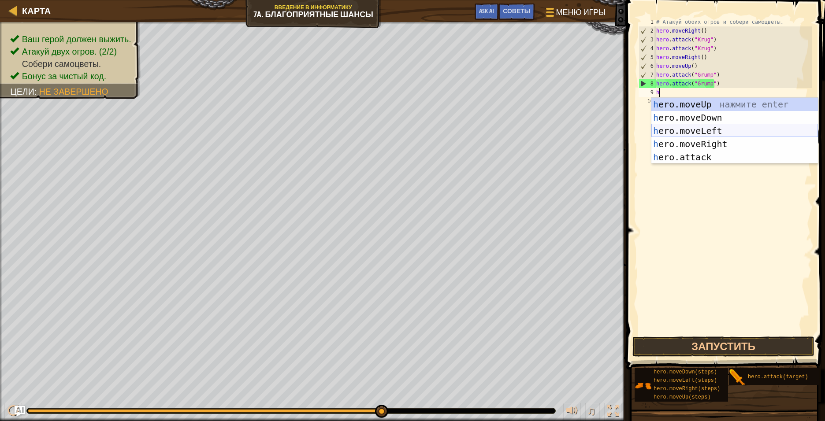
click at [535, 131] on div "h ero.moveUp нажмите enter h ero.moveDown нажмите enter h ero.moveLeft нажмите …" at bounding box center [734, 144] width 167 height 93
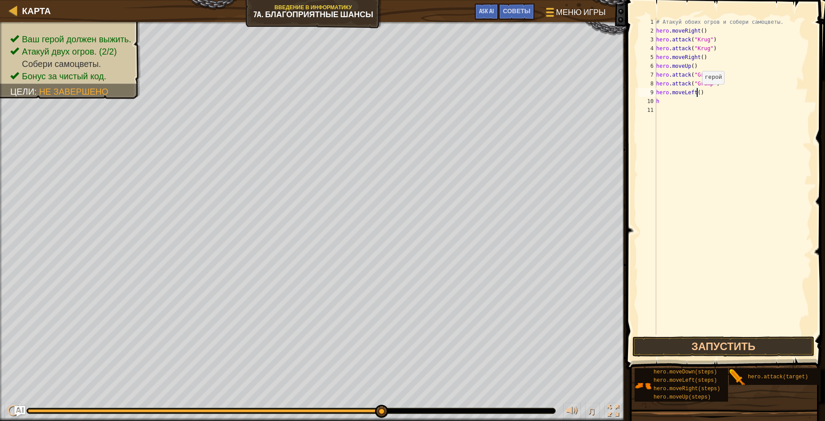
click at [535, 93] on div "# Атакуй обоих огров и собери самоцветы. hero . moveRight ( ) hero . attack ( "…" at bounding box center [732, 185] width 157 height 335
click at [535, 315] on button "Запустить" at bounding box center [723, 347] width 182 height 20
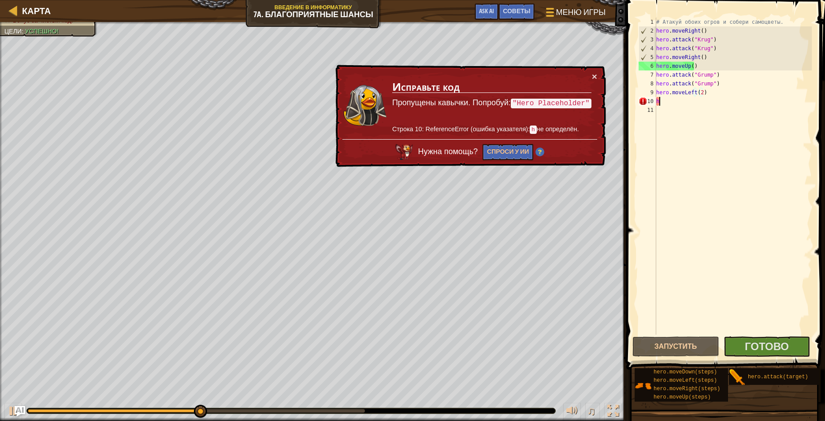
click at [535, 101] on div "# Атакуй обоих огров и собери самоцветы. hero . moveRight ( ) hero . attack ( "…" at bounding box center [732, 185] width 157 height 335
type textarea "h"
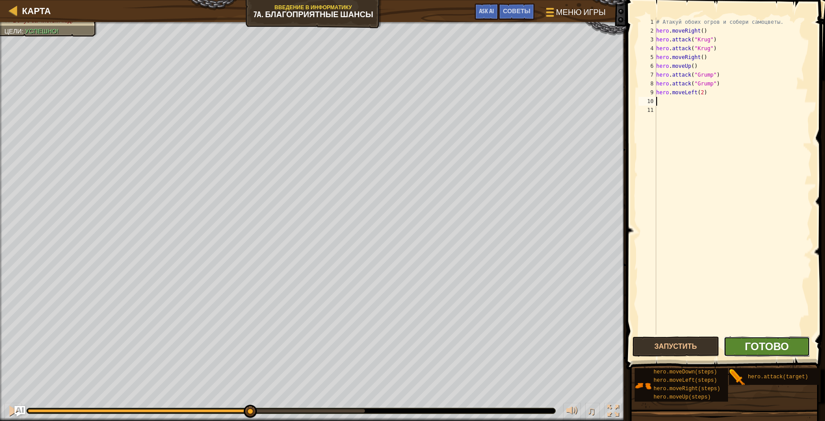
click at [535, 315] on span "Готово" at bounding box center [766, 346] width 44 height 14
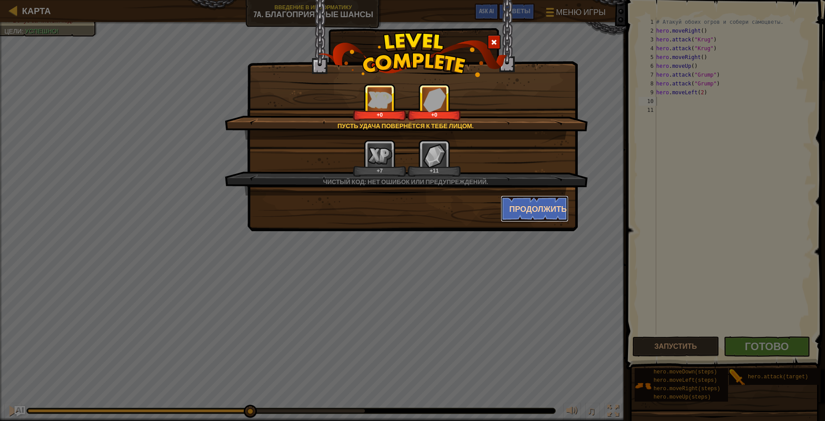
click at [535, 204] on button "Продолжить" at bounding box center [534, 209] width 68 height 26
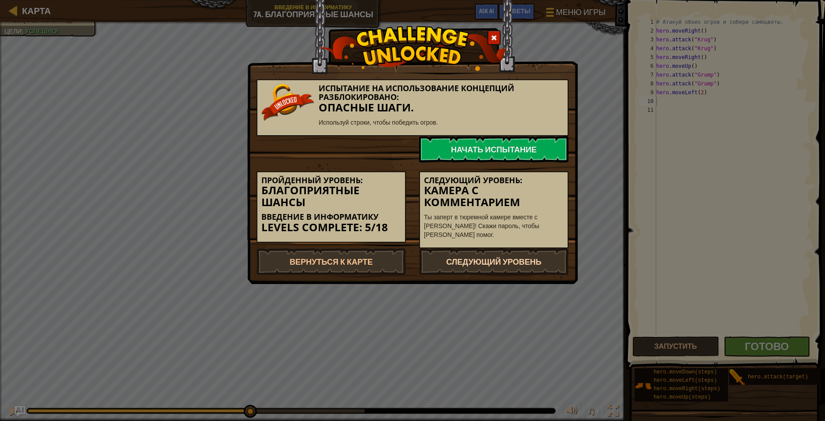
click at [520, 266] on link "Следующий уровень" at bounding box center [493, 261] width 149 height 26
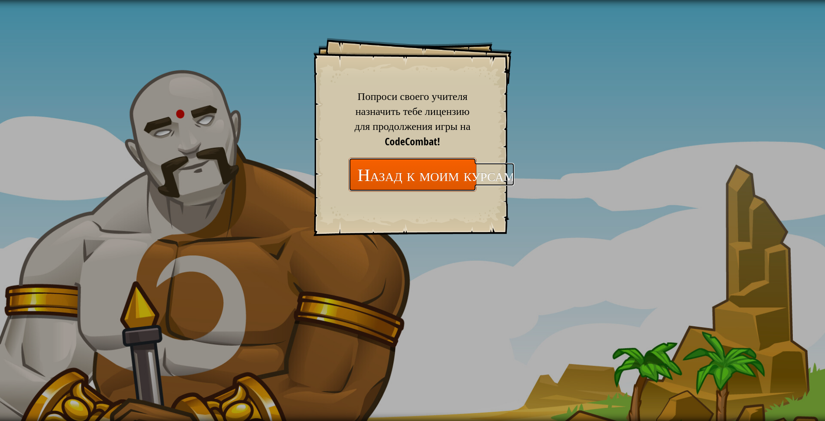
click at [452, 183] on link "Назад к моим курсам" at bounding box center [412, 175] width 128 height 34
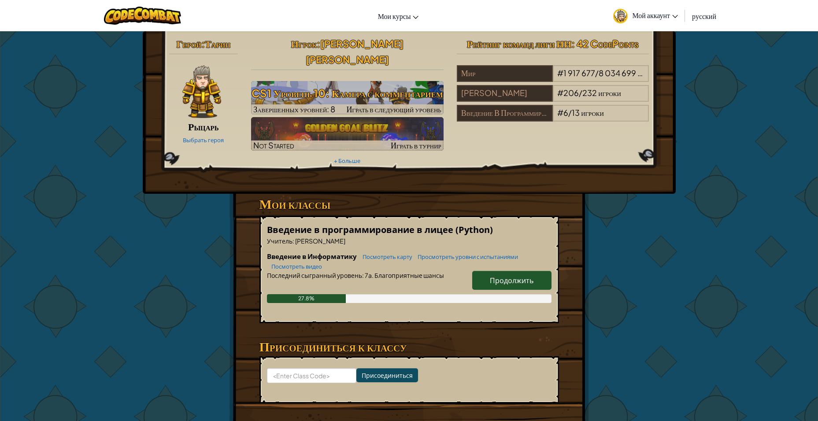
click at [508, 276] on span "Продолжить" at bounding box center [512, 280] width 44 height 9
select select "ru"
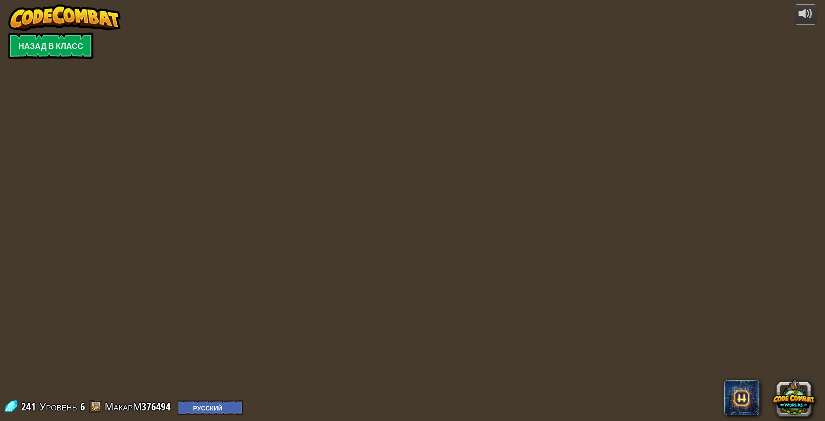
select select "ru"
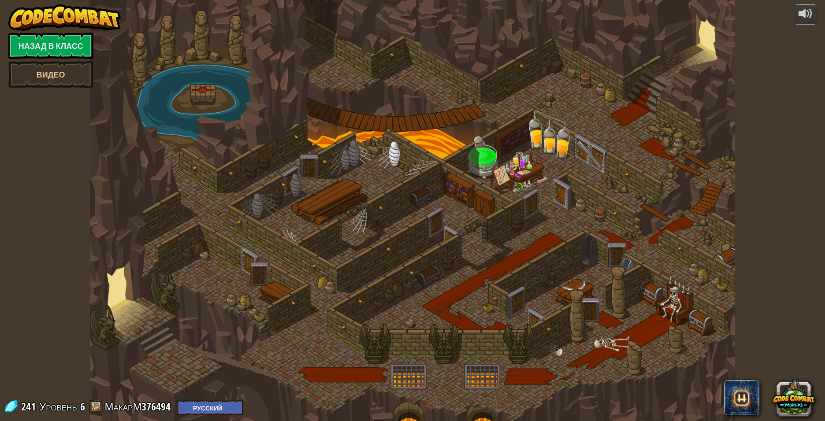
select select "ru"
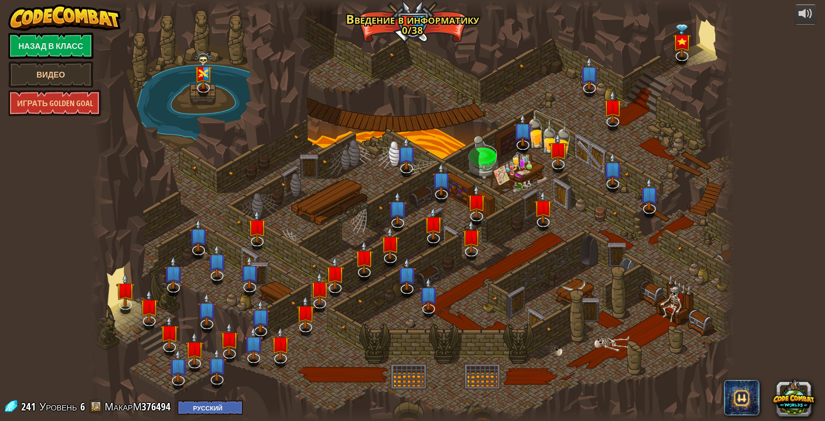
select select "ru"
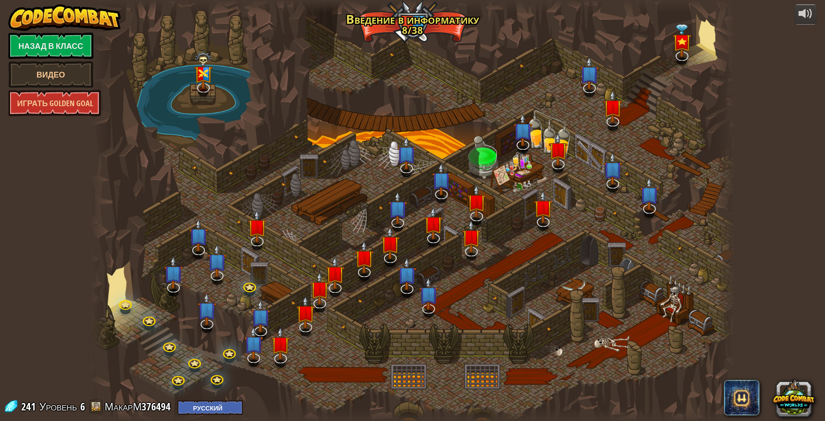
select select "ru"
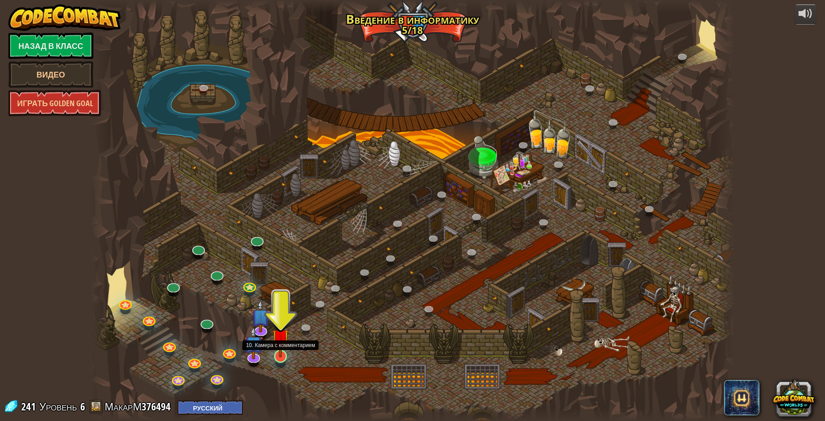
click at [281, 315] on img at bounding box center [281, 338] width 18 height 40
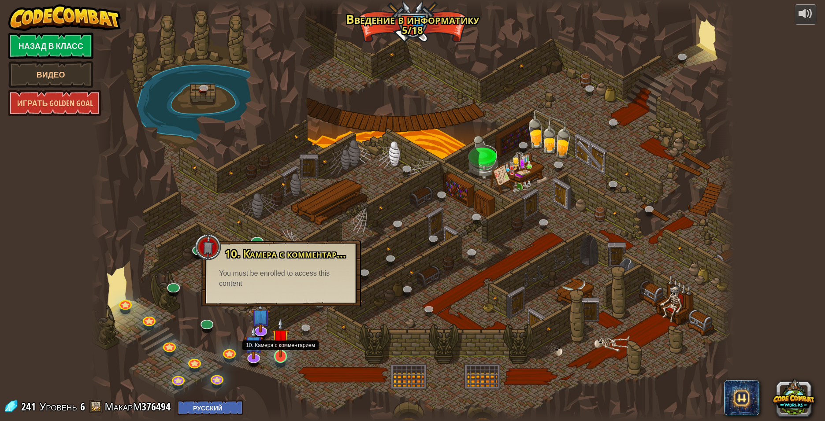
click at [280, 315] on img at bounding box center [281, 338] width 18 height 40
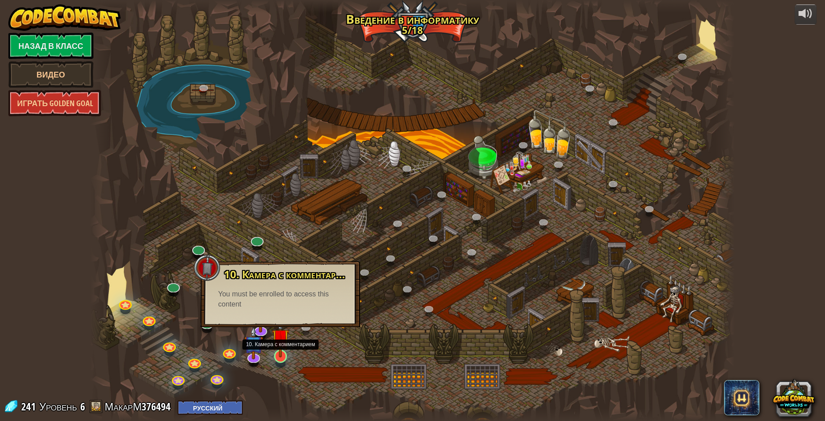
click at [280, 315] on img at bounding box center [281, 338] width 18 height 40
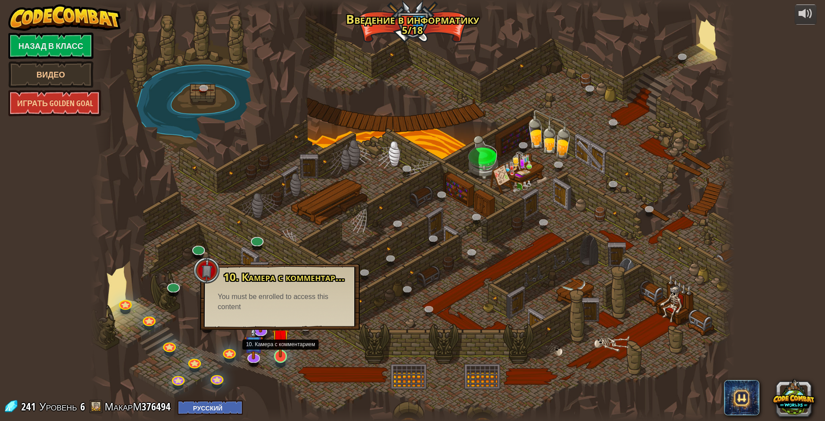
click at [279, 315] on img at bounding box center [281, 338] width 18 height 40
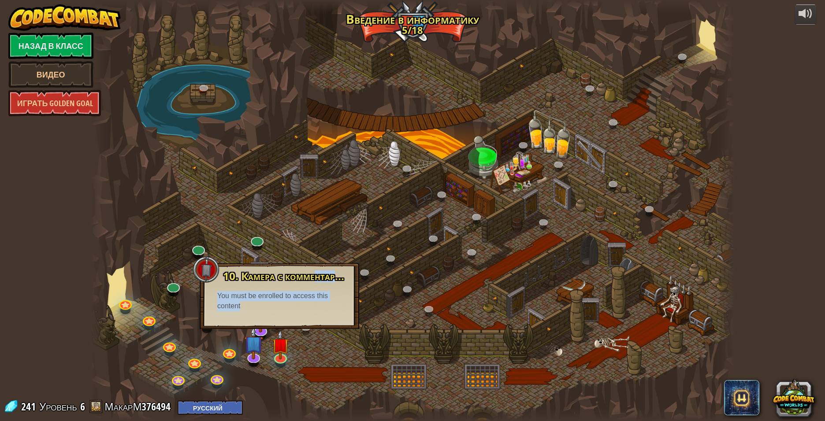
drag, startPoint x: 294, startPoint y: 305, endPoint x: 315, endPoint y: 274, distance: 37.8
click at [315, 274] on div "10. Камера с комментарием Ты заперт в тюремной камере вместе с Омарном Брюстоно…" at bounding box center [279, 290] width 142 height 41
click at [535, 305] on div at bounding box center [412, 210] width 644 height 421
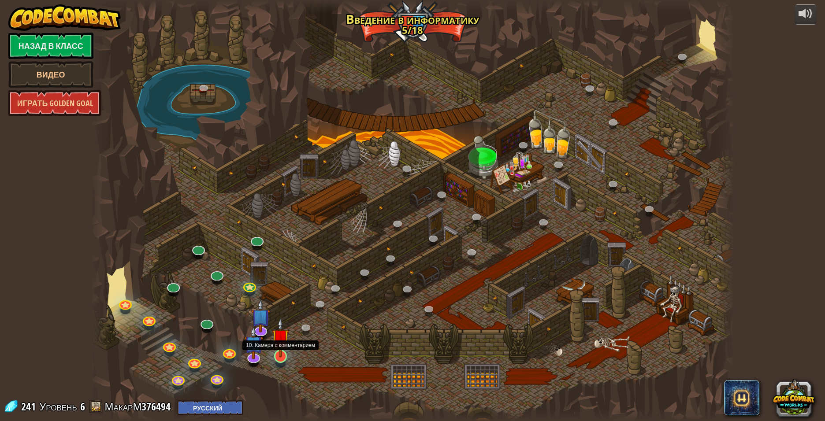
click at [282, 315] on img at bounding box center [281, 338] width 18 height 40
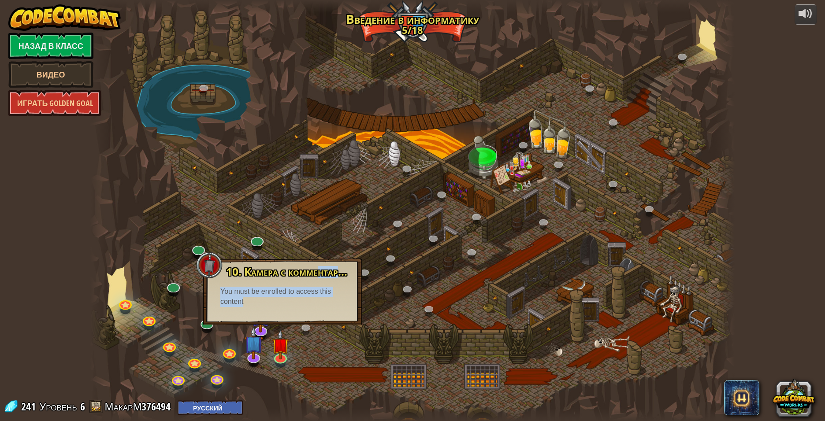
click at [463, 262] on div at bounding box center [412, 210] width 644 height 421
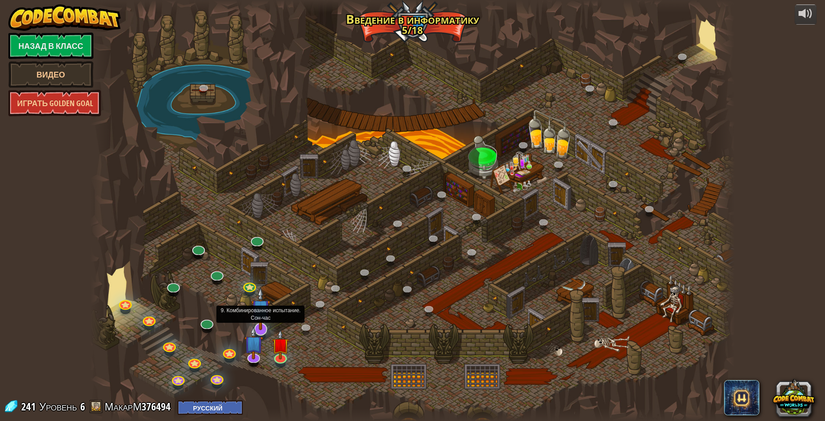
click at [255, 315] on img at bounding box center [260, 309] width 19 height 44
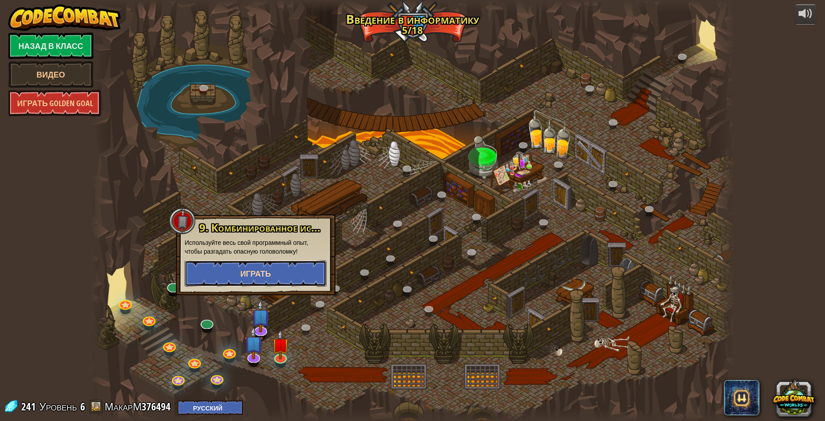
click at [256, 278] on span "Играть" at bounding box center [255, 273] width 31 height 11
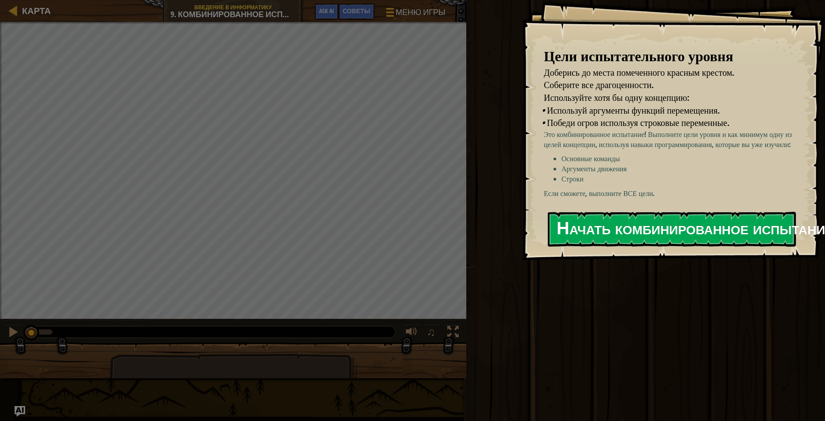
click at [535, 247] on button "Начать комбинированное испытание" at bounding box center [672, 229] width 248 height 35
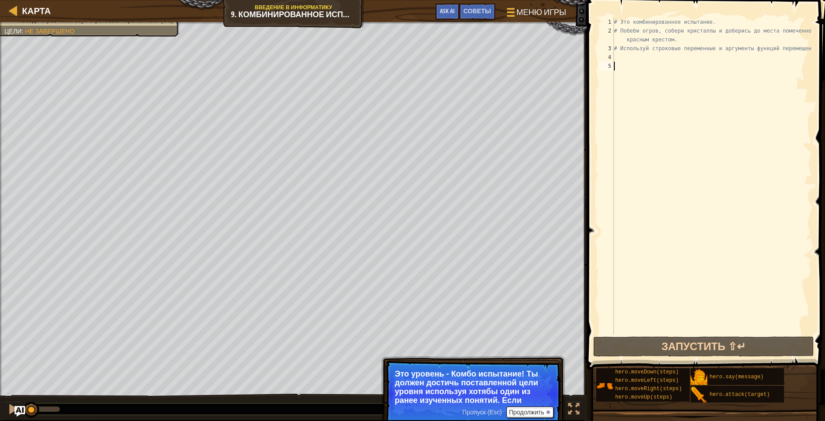
type textarea "h"
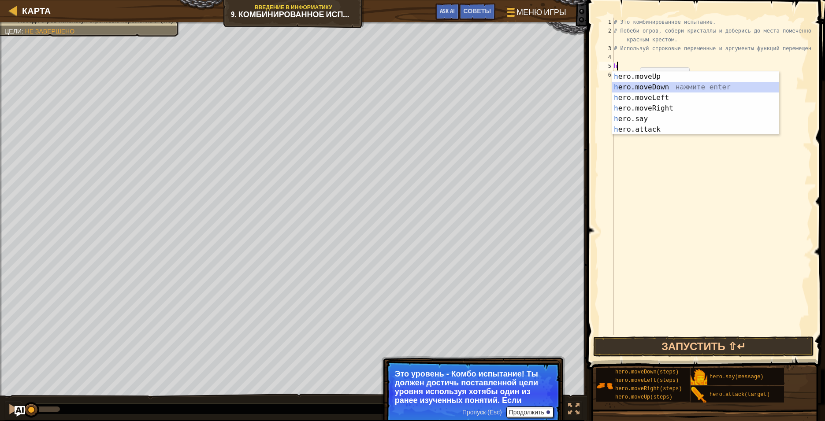
click at [535, 86] on div "h ero.moveUp нажмите enter h ero.moveDown нажмите enter h ero.moveLeft нажмите …" at bounding box center [695, 113] width 167 height 85
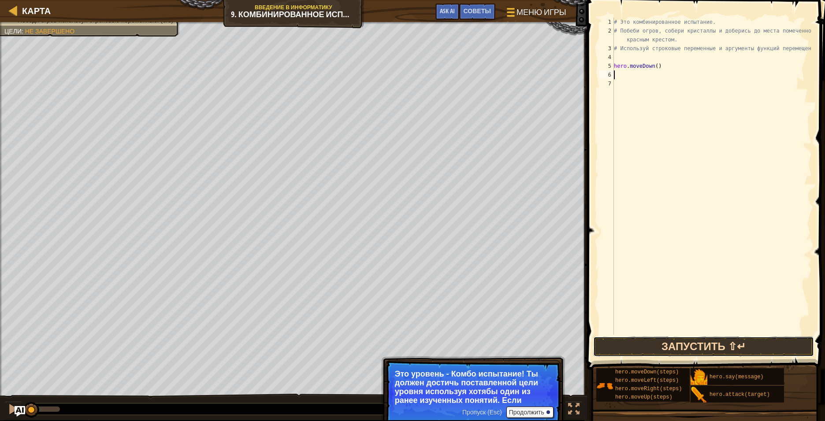
click at [535, 315] on button "Запустить ⇧↵" at bounding box center [703, 347] width 221 height 20
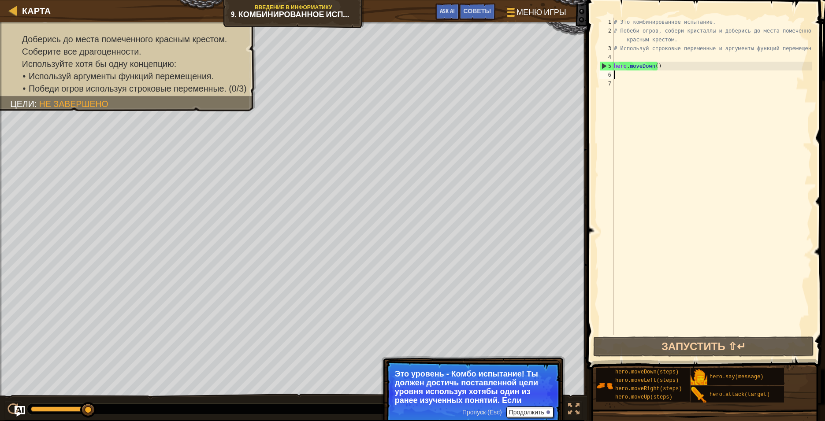
type textarea "h"
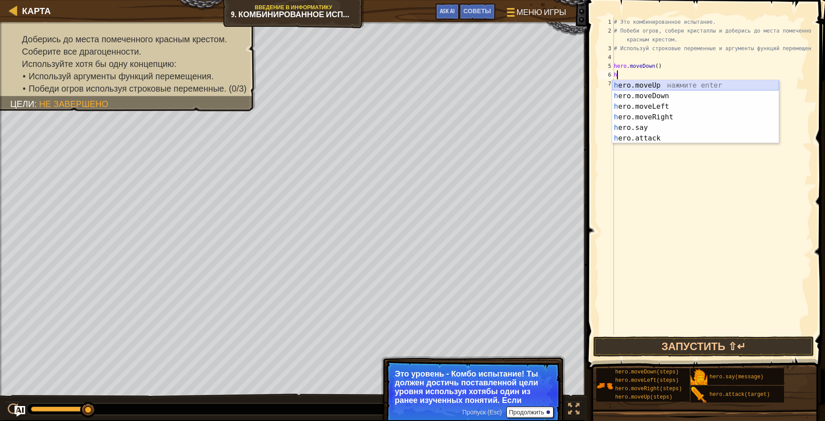
click at [535, 86] on div "h ero.moveUp нажмите enter h ero.moveDown нажмите enter h ero.moveLeft нажмите …" at bounding box center [695, 122] width 167 height 85
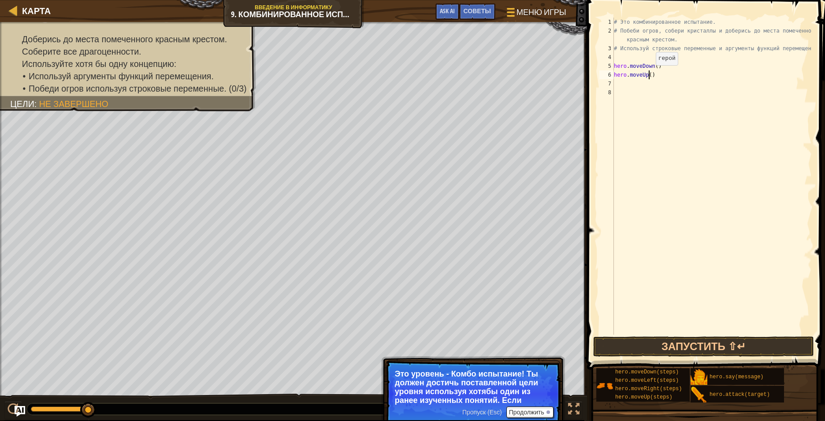
click at [535, 74] on div "# Это комбинированное испытание. # Побеби огров, собери кристаллы и доберись до…" at bounding box center [712, 185] width 200 height 335
type textarea "hero.moveUp(2)"
click at [535, 315] on button "Запустить ⇧↵" at bounding box center [703, 347] width 221 height 20
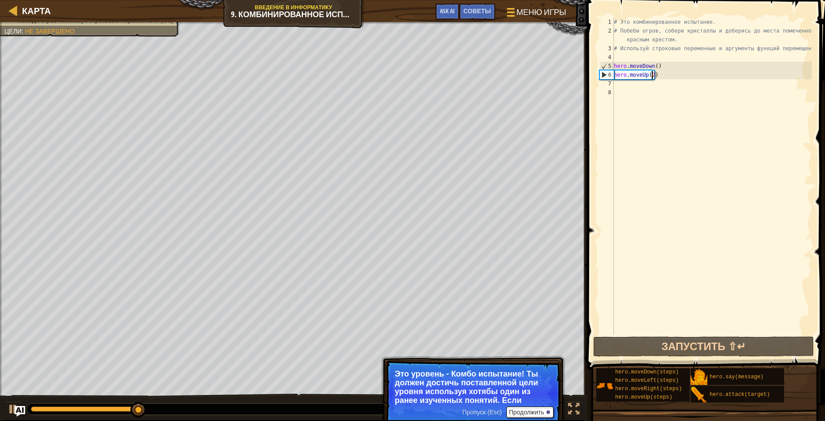
click at [535, 85] on div "# Это комбинированное испытание. # Побеби огров, собери кристаллы и доберись до…" at bounding box center [712, 185] width 200 height 335
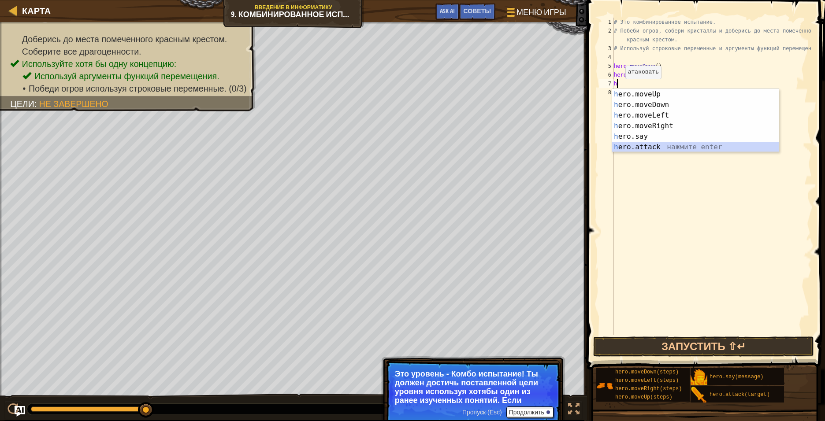
click at [535, 147] on div "h ero.moveUp нажмите enter h ero.moveDown нажмите enter h ero.moveLeft нажмите …" at bounding box center [695, 131] width 167 height 85
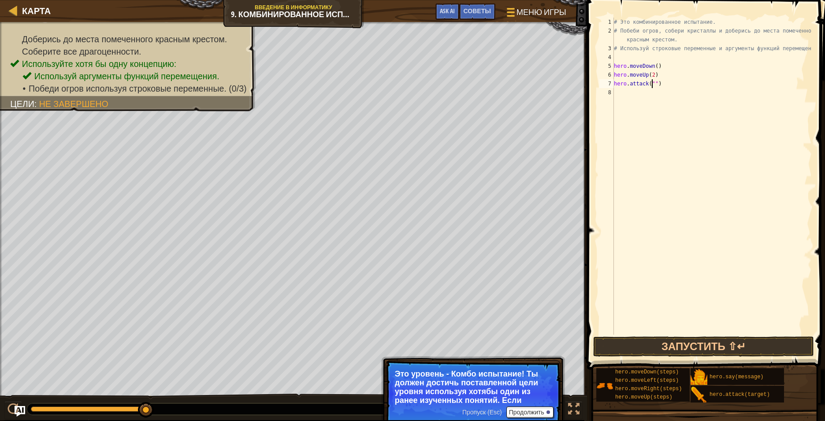
type textarea "hero.attack("")"
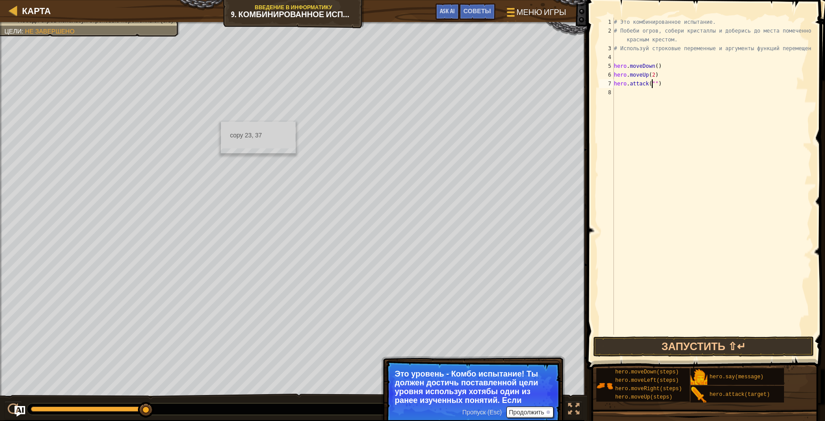
click at [232, 150] on div "Карта Введение в Информатику 9. Комбинированное испытание. Сон-час Меню игры Го…" at bounding box center [412, 210] width 825 height 421
click at [535, 89] on div "# Это комбинированное испытание. # Побеби огров, собери кристаллы и доберись до…" at bounding box center [712, 185] width 200 height 335
click at [535, 83] on div "# Это комбинированное испытание. # Побеби огров, собери кристаллы и доберись до…" at bounding box center [712, 185] width 200 height 335
type textarea "h"
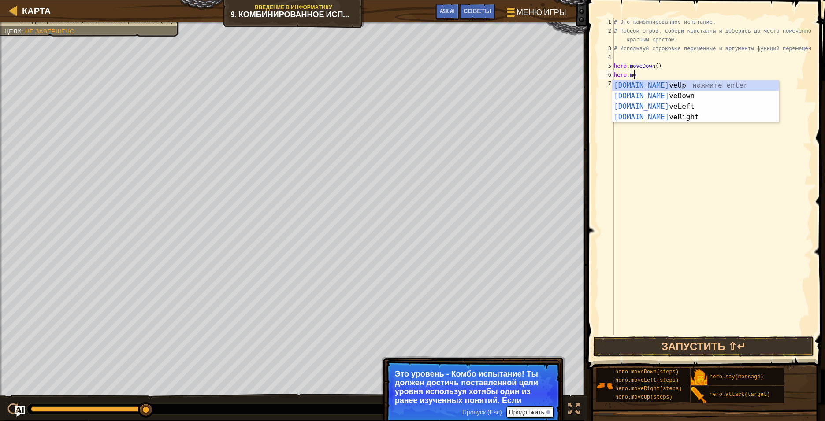
type textarea "h"
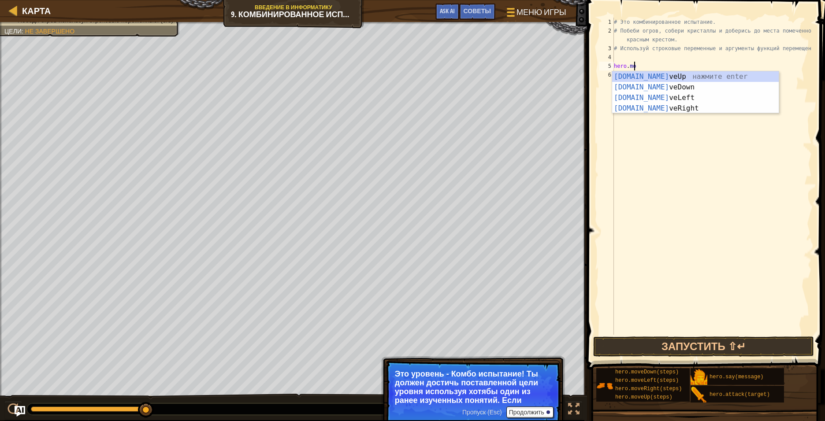
type textarea "h"
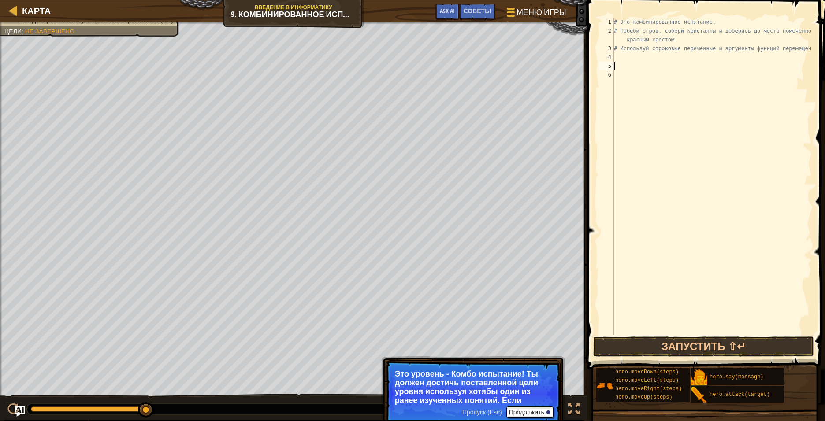
type textarea "# Используй строковые переменные и аргументы функций перемещ"
click at [535, 315] on button "Запустить ⇧↵" at bounding box center [703, 347] width 221 height 20
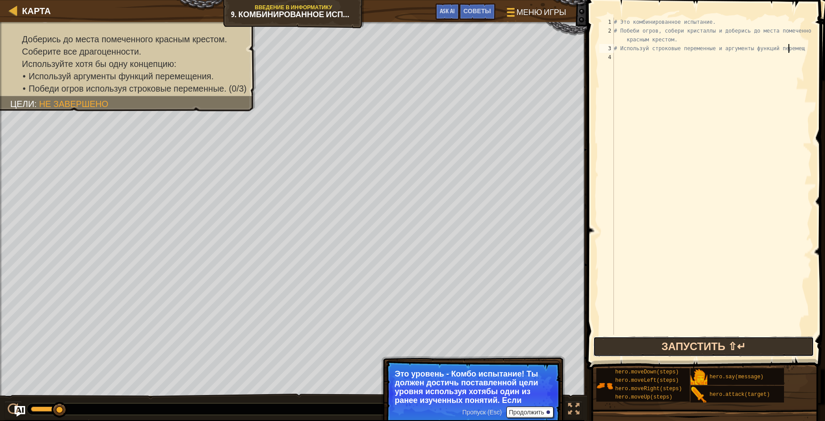
click at [535, 315] on button "Запустить ⇧↵" at bounding box center [703, 347] width 221 height 20
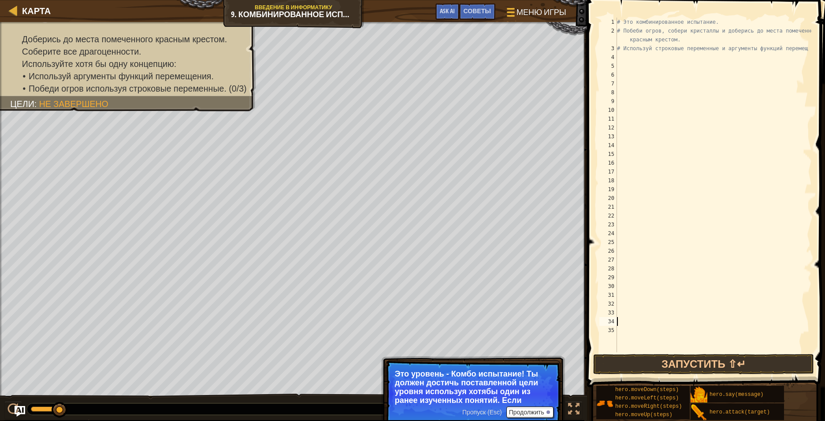
click at [535, 55] on div "# Это комбинированное испытание. # Побеби огров, собери кристаллы и доберись до…" at bounding box center [713, 194] width 197 height 352
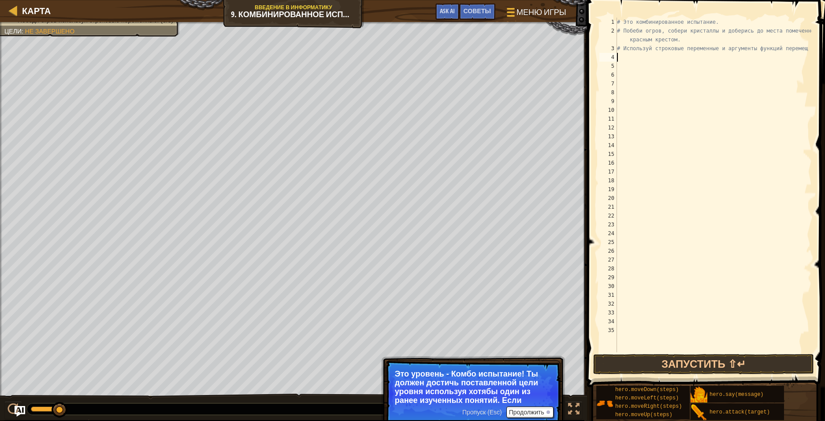
type textarea "h"
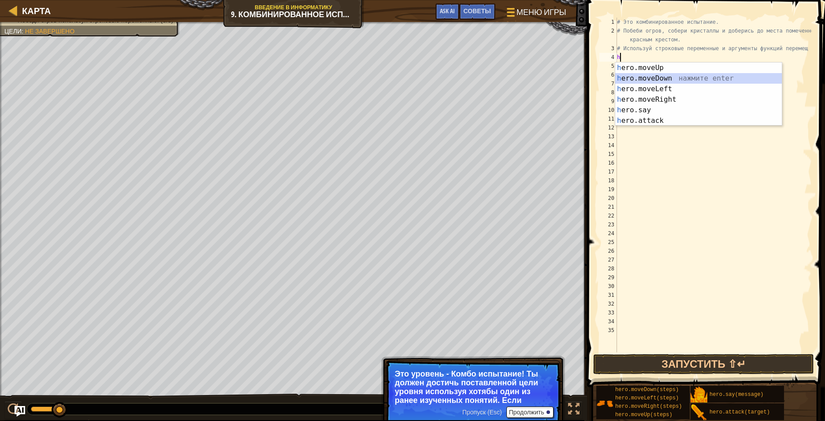
click at [535, 75] on div "h ero.moveUp нажмите enter h ero.moveDown нажмите enter h ero.moveLeft нажмите …" at bounding box center [698, 105] width 167 height 85
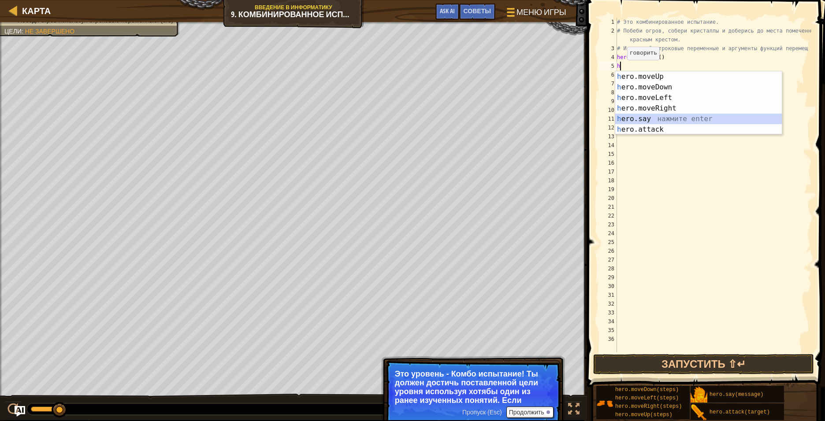
click at [535, 118] on div "h ero.moveUp нажмите enter h ero.moveDown нажмите enter h ero.moveLeft нажмите …" at bounding box center [698, 113] width 167 height 85
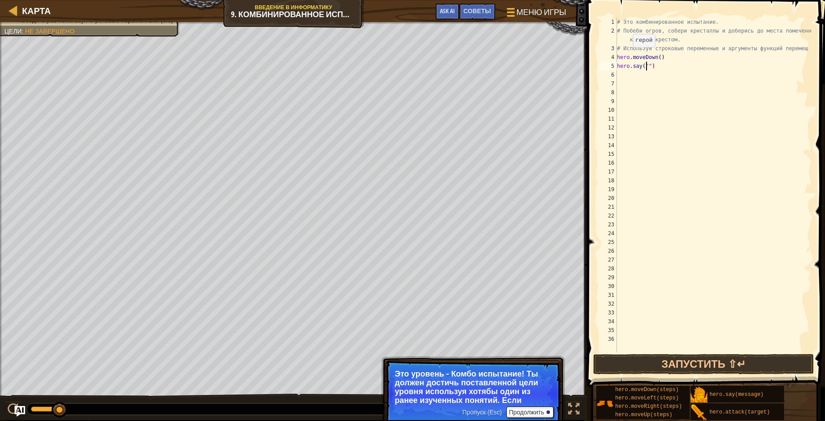
scroll to position [4, 3]
type textarea "hero.say("hi")"
click at [535, 315] on button "Запустить ⇧↵" at bounding box center [703, 364] width 221 height 20
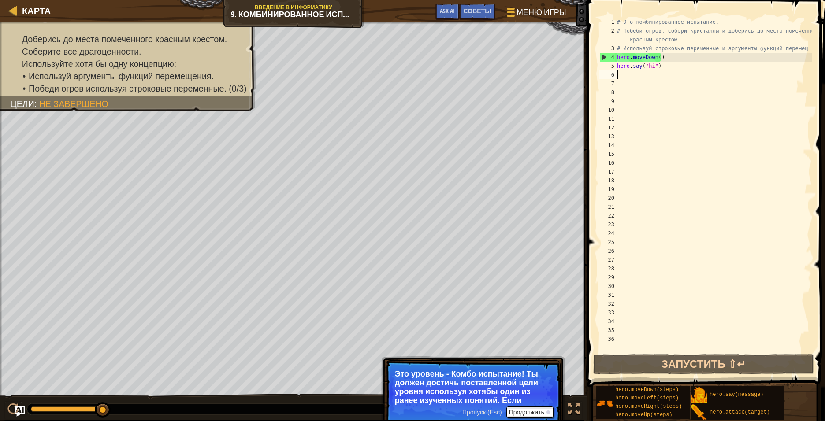
click at [535, 75] on div "# Это комбинированное испытание. # Побеби огров, собери кристаллы и доберись до…" at bounding box center [713, 194] width 196 height 352
type textarea "h"
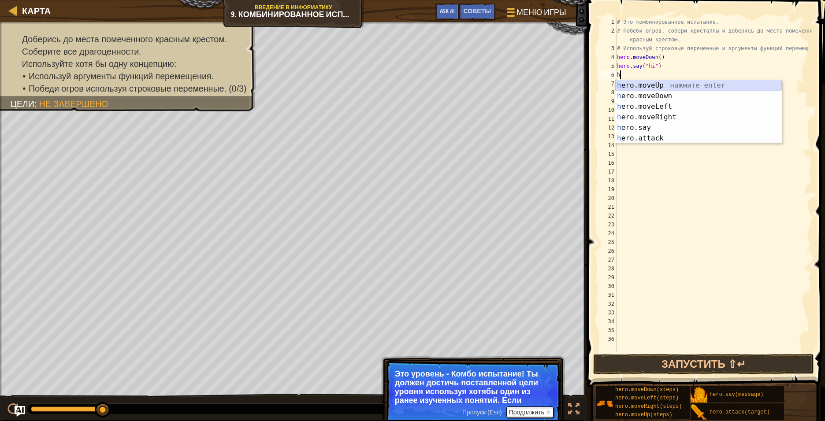
click at [535, 87] on div "h ero.moveUp нажмите enter h ero.moveDown нажмите enter h ero.moveLeft нажмите …" at bounding box center [698, 122] width 167 height 85
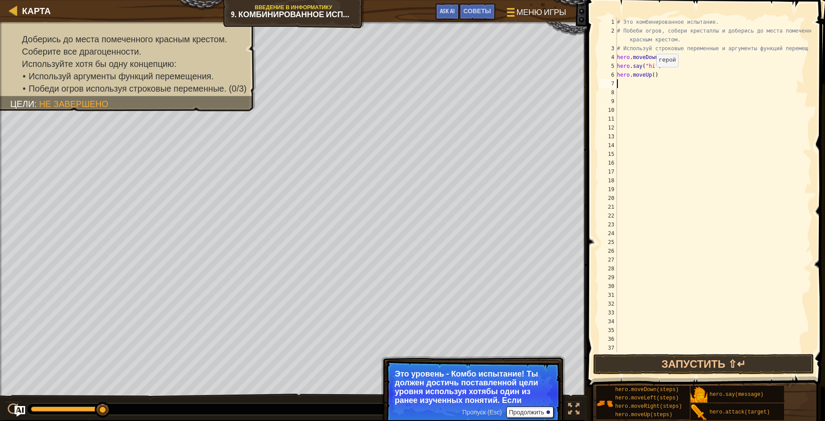
click at [535, 75] on div "# Это комбинированное испытание. # Побеби огров, собери кристаллы и доберись до…" at bounding box center [713, 194] width 196 height 352
type textarea "hero.moveUp(2)"
click at [535, 315] on button "Запустить ⇧↵" at bounding box center [703, 364] width 221 height 20
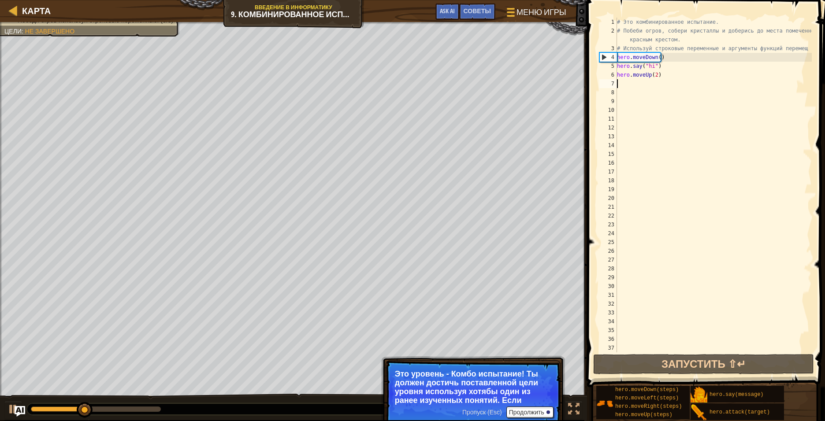
click at [535, 84] on div "# Это комбинированное испытание. # Побеби огров, собери кристаллы и доберись до…" at bounding box center [713, 194] width 196 height 352
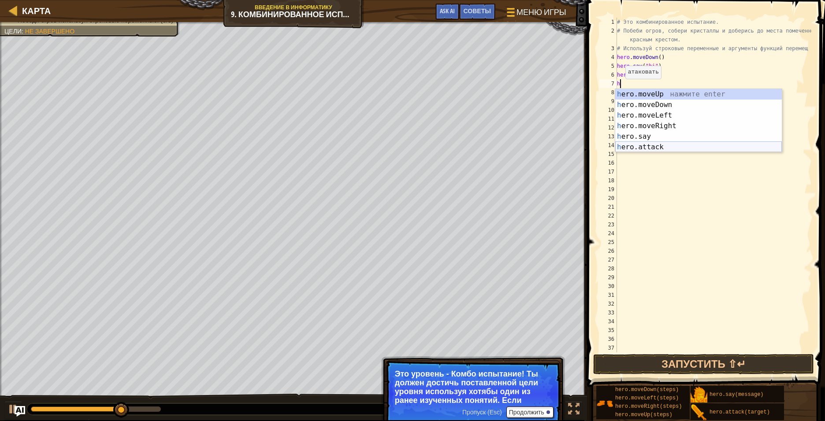
click at [535, 149] on div "h ero.moveUp нажмите enter h ero.moveDown нажмите enter h ero.moveLeft нажмите …" at bounding box center [698, 131] width 167 height 85
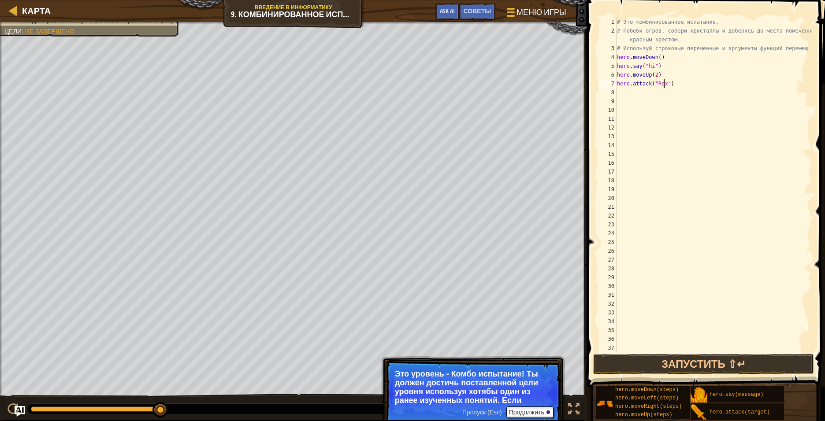
scroll to position [4, 4]
type textarea "hero.attack("Rexxar")"
click at [535, 89] on div "# Это комбинированное испытание. # Побеби огров, собери кристаллы и доберись до…" at bounding box center [713, 194] width 196 height 352
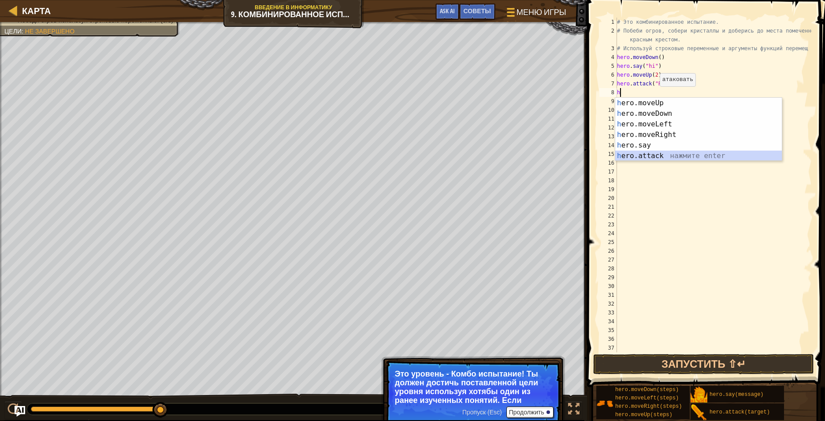
click at [535, 155] on div "h ero.moveUp нажмите enter h ero.moveDown нажмите enter h ero.moveLeft нажмите …" at bounding box center [698, 140] width 167 height 85
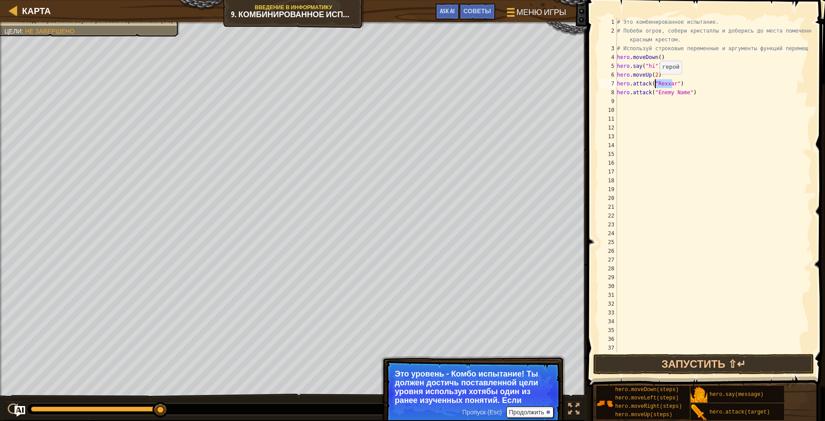
drag, startPoint x: 673, startPoint y: 82, endPoint x: 655, endPoint y: 83, distance: 17.6
click at [535, 83] on div "# Это комбинированное испытание. # Побеби огров, собери кристаллы и доберись до…" at bounding box center [713, 194] width 196 height 352
click at [535, 93] on div "# Это комбинированное испытание. # Побеби огров, собери кристаллы и доберись до…" at bounding box center [713, 194] width 196 height 352
drag, startPoint x: 681, startPoint y: 93, endPoint x: 655, endPoint y: 93, distance: 26.4
click at [535, 93] on div "# Это комбинированное испытание. # Побеби огров, собери кристаллы и доберись до…" at bounding box center [713, 194] width 196 height 352
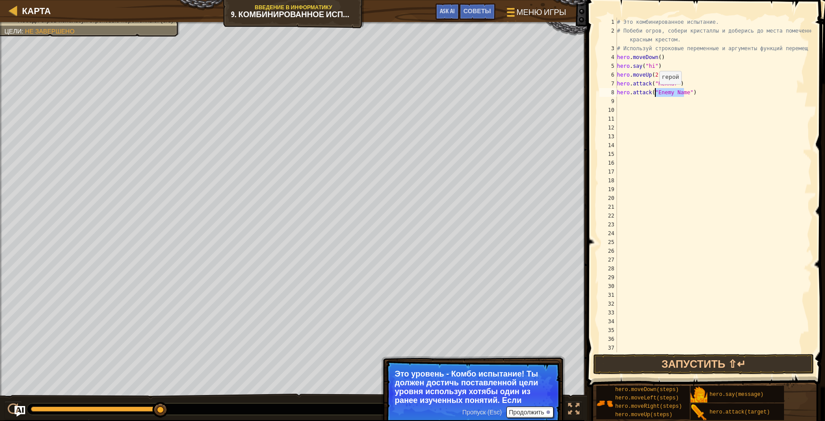
drag, startPoint x: 683, startPoint y: 93, endPoint x: 655, endPoint y: 93, distance: 28.6
click at [535, 93] on div "# Это комбинированное испытание. # Побеби огров, собери кристаллы и доберись до…" at bounding box center [713, 194] width 196 height 352
type textarea "hero.attack("Rexxar")"
click at [680, 242] on div "# Это комбинированное испытание. # Побеби огров, собери кристаллы и доберись до…" at bounding box center [713, 194] width 196 height 352
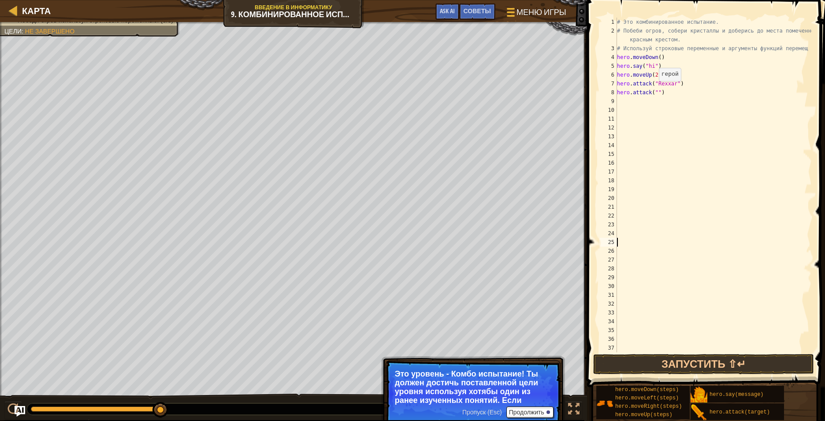
click at [655, 90] on div "# Это комбинированное испытание. # Побеби огров, собери кристаллы и доберись до…" at bounding box center [713, 194] width 196 height 352
type textarea "hero.attack("Rexxar")"
click at [726, 361] on button "Запустить ⇧↵" at bounding box center [703, 364] width 221 height 20
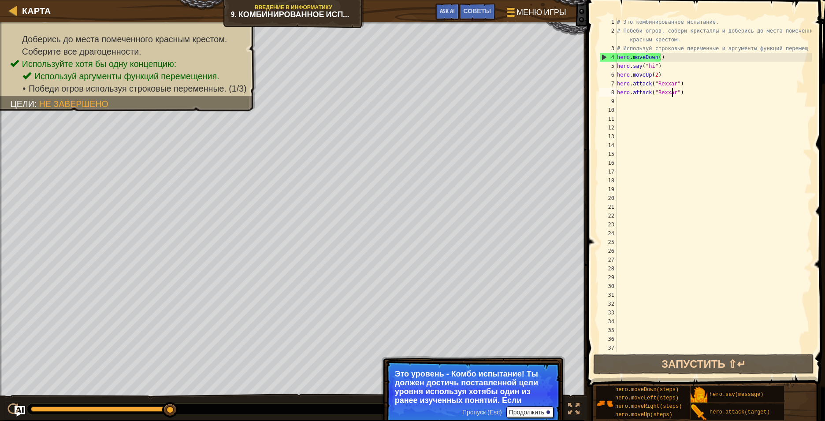
click at [618, 101] on div "# Это комбинированное испытание. # Побеби огров, собери кристаллы и доберись до…" at bounding box center [713, 194] width 196 height 352
type textarea "h"
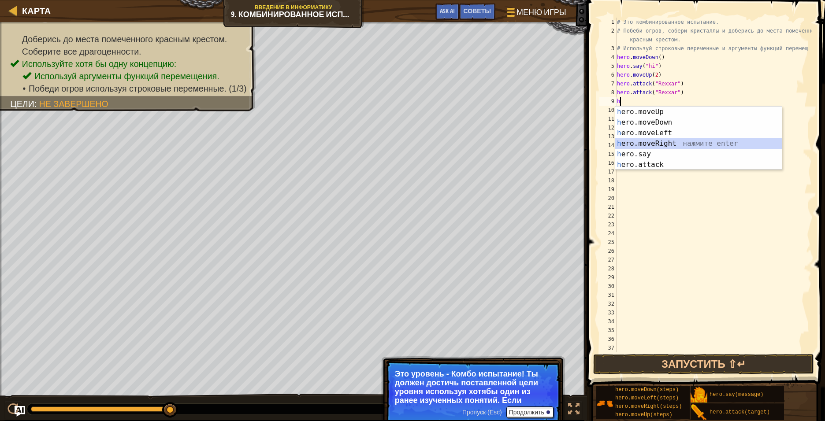
click at [679, 146] on div "h ero.moveUp нажмите enter h ero.moveDown нажмите enter h ero.moveLeft нажмите …" at bounding box center [698, 149] width 167 height 85
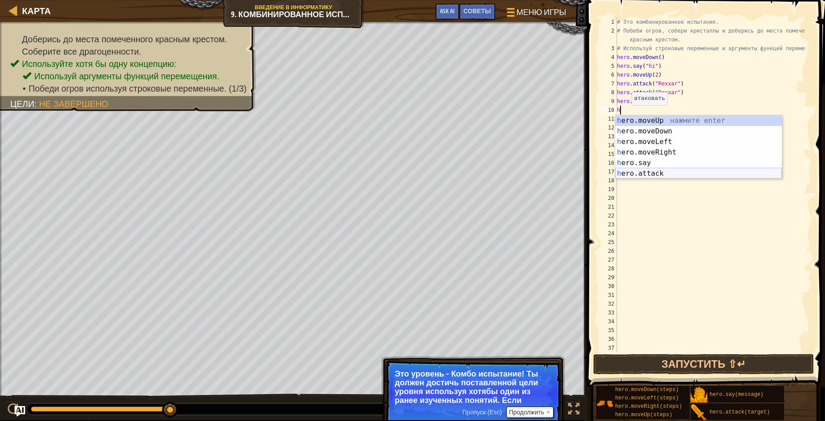
click at [668, 177] on div "h ero.moveUp нажмите enter h ero.moveDown нажмите enter h ero.moveLeft нажмите …" at bounding box center [698, 157] width 167 height 85
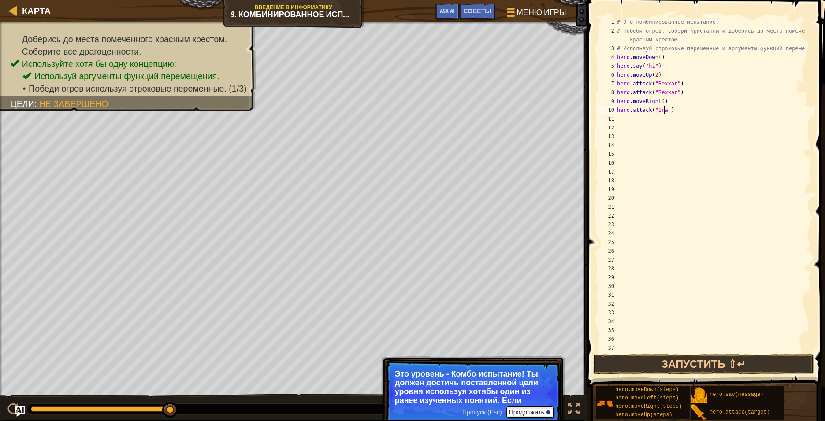
scroll to position [4, 4]
click at [697, 361] on button "Запустить ⇧↵" at bounding box center [703, 364] width 221 height 20
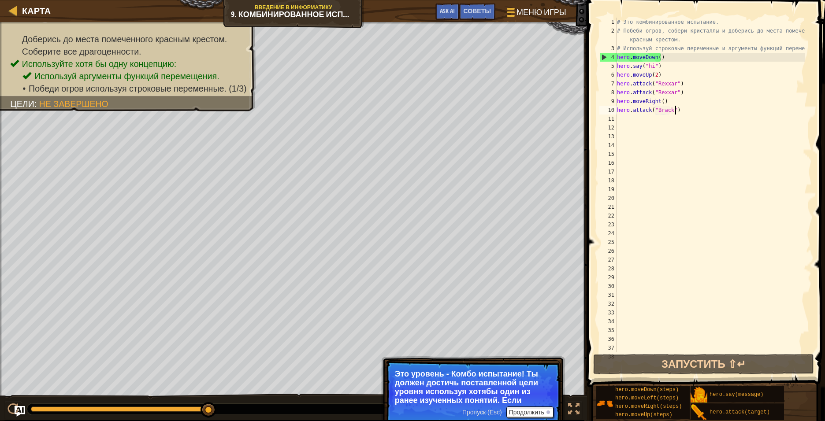
click at [675, 111] on div "# Это комбинированное испытание. # Побеби огров, собери кристаллы и доберись до…" at bounding box center [710, 194] width 190 height 352
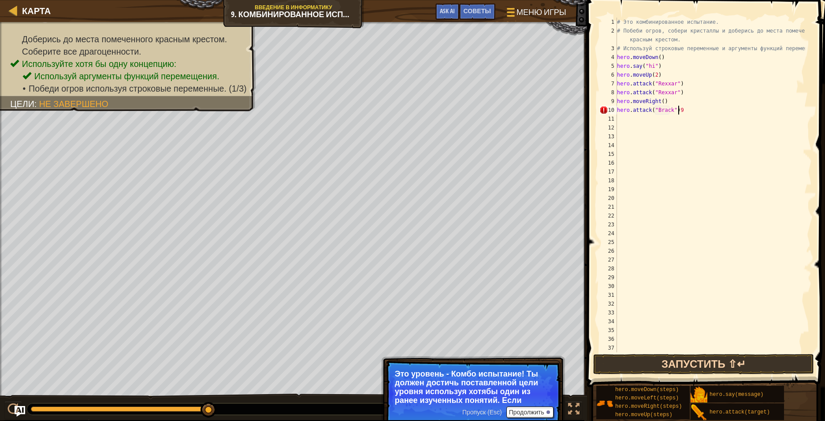
type textarea "hero.attack("Brack")"
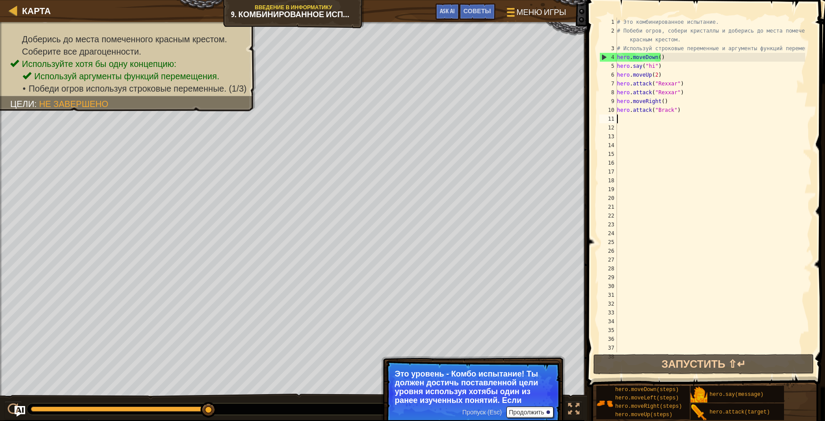
click at [618, 119] on div "# Это комбинированное испытание. # Побеби огров, собери кристаллы и доберись до…" at bounding box center [710, 194] width 190 height 352
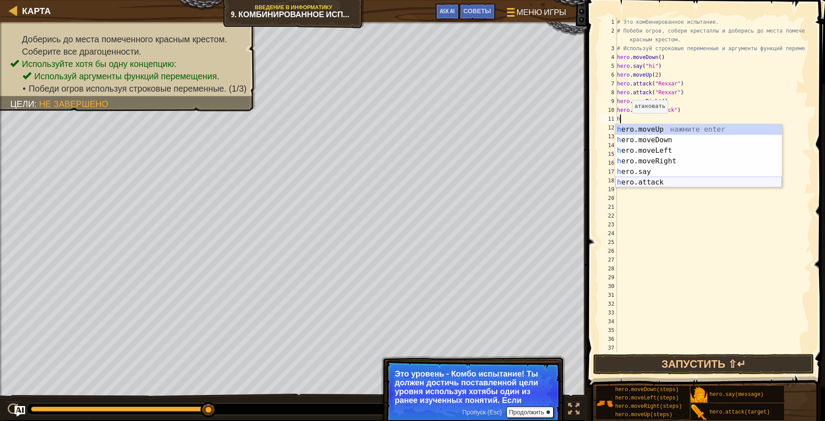
click at [665, 183] on div "h ero.moveUp нажмите enter h ero.moveDown нажмите enter h ero.moveLeft нажмите …" at bounding box center [698, 166] width 167 height 85
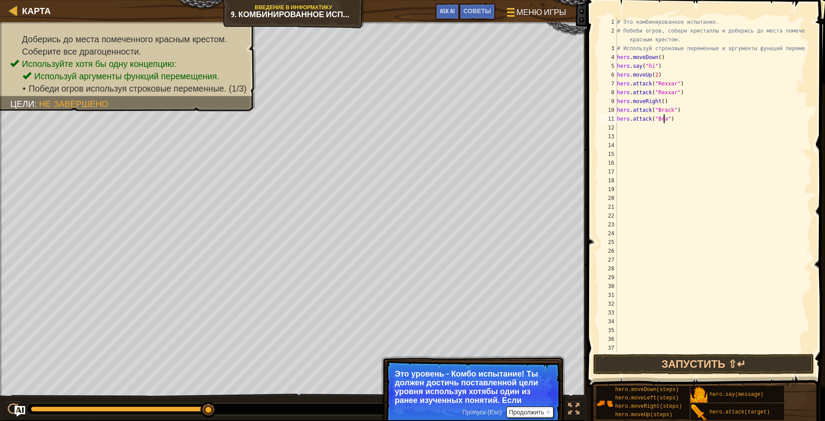
scroll to position [4, 4]
type textarea "hero.attack("Brack")"
click at [648, 366] on button "Запустить ⇧↵" at bounding box center [703, 364] width 221 height 20
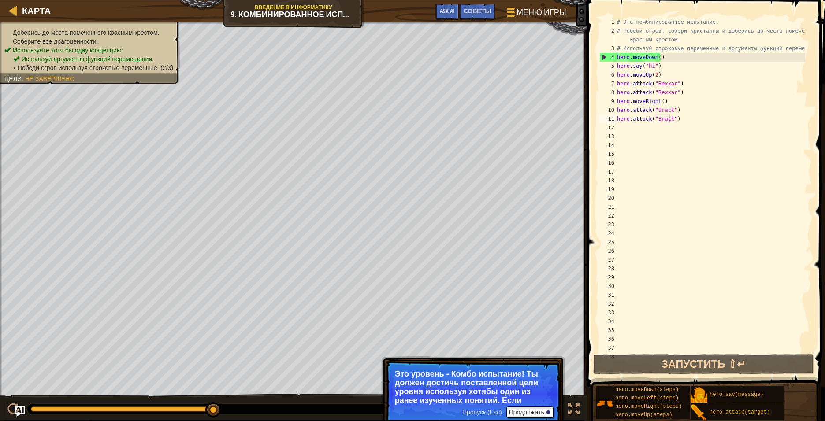
click at [164, 74] on div "Доберись до места помеченного красным крестом. Соберите все драгоценности. Испо…" at bounding box center [85, 50] width 190 height 68
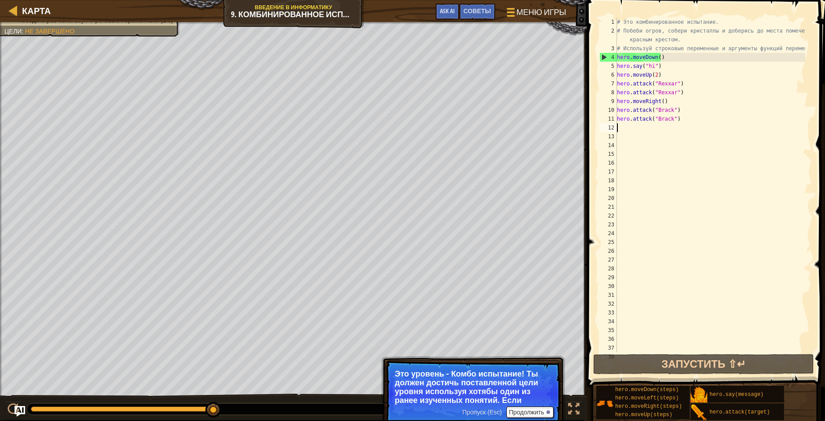
click at [618, 130] on div "# Это комбинированное испытание. # Побеби огров, собери кристаллы и доберись до…" at bounding box center [710, 194] width 190 height 352
type textarea "h"
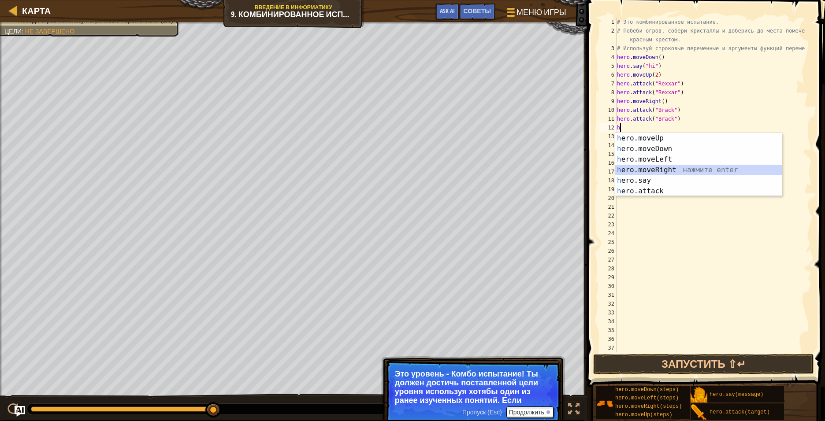
click at [663, 170] on div "h ero.moveUp нажмите enter h ero.moveDown нажмите enter h ero.moveLeft нажмите …" at bounding box center [698, 175] width 167 height 85
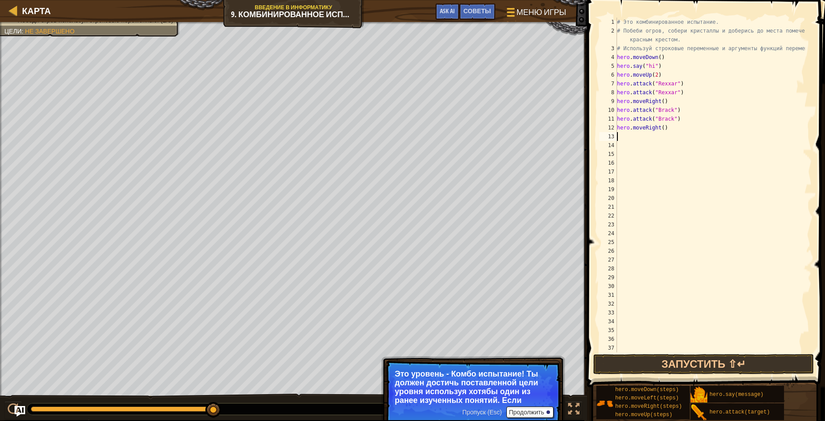
type textarea "h"
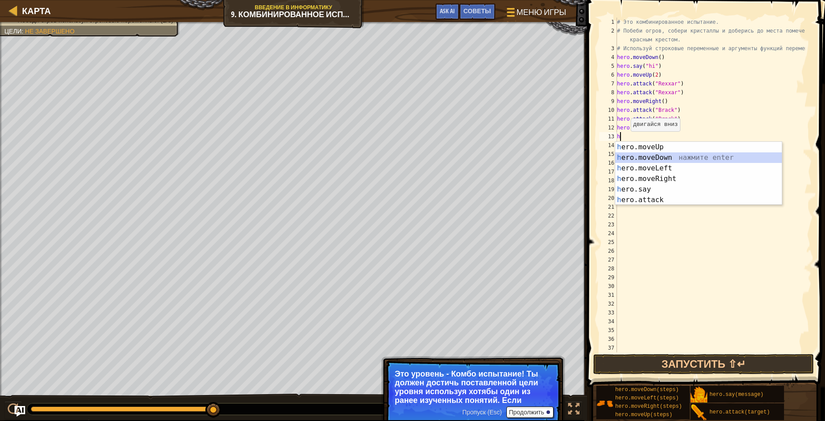
click at [669, 158] on div "h ero.moveUp нажмите enter h ero.moveDown нажмите enter h ero.moveLeft нажмите …" at bounding box center [698, 184] width 167 height 85
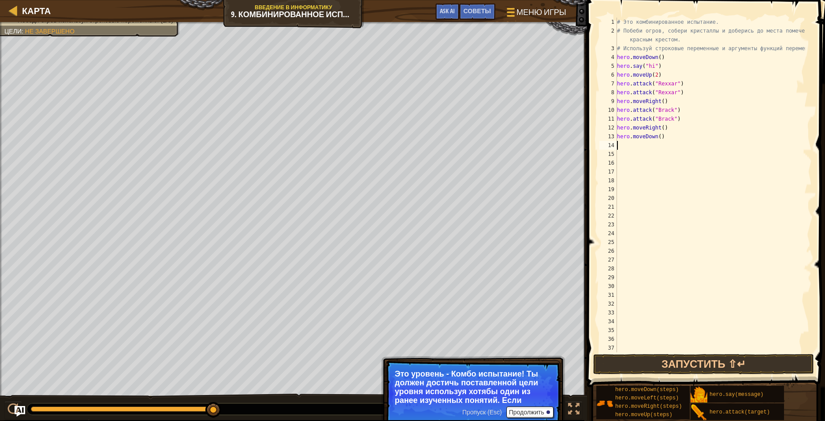
type textarea "h"
click at [704, 364] on button "Запустить ⇧↵" at bounding box center [703, 364] width 221 height 20
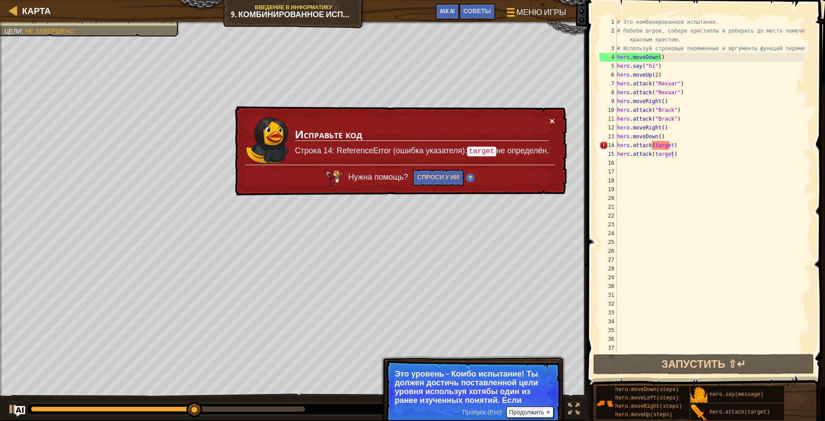
click at [552, 120] on button "×" at bounding box center [551, 120] width 5 height 9
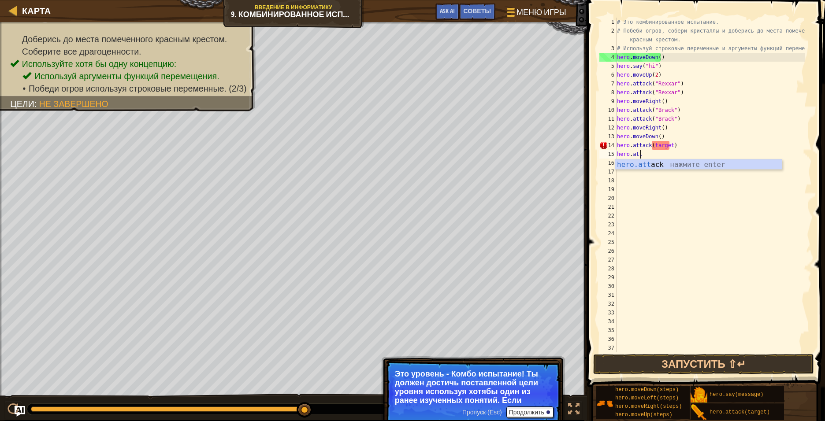
type textarea "h"
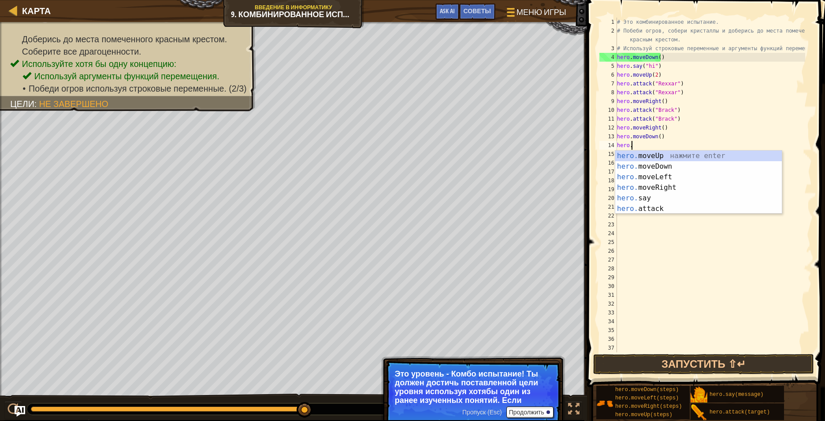
type textarea "h"
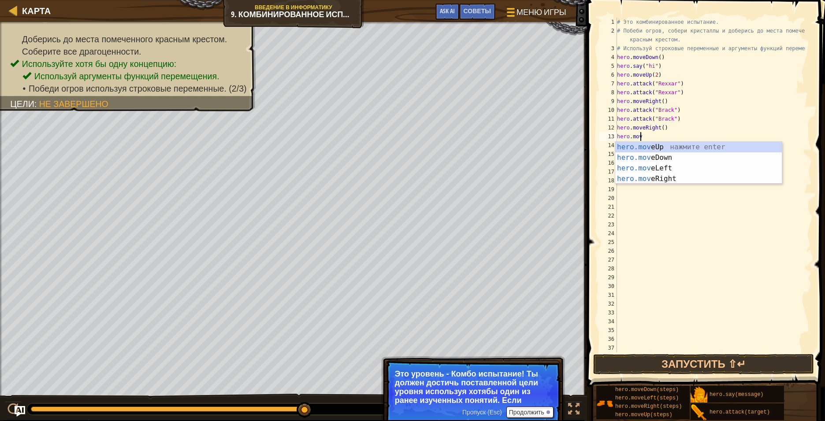
type textarea "h"
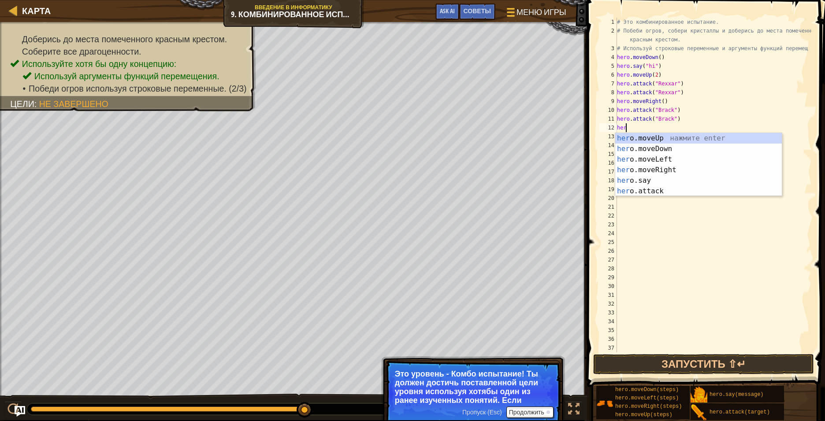
type textarea "h"
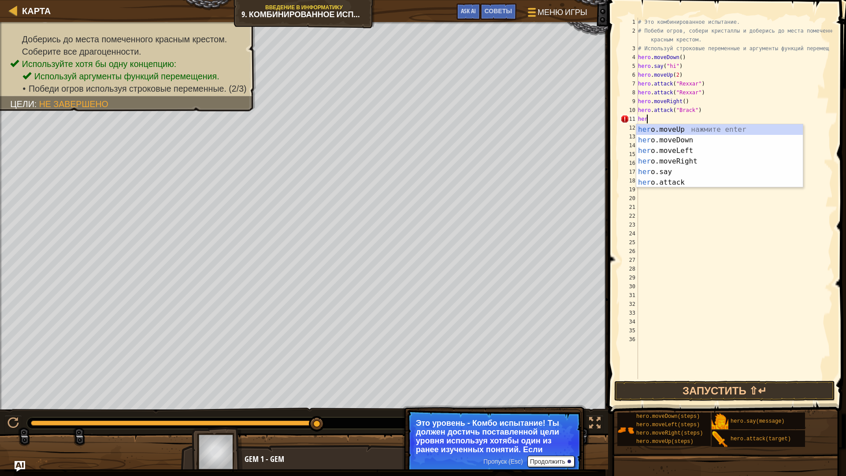
type textarea "h"
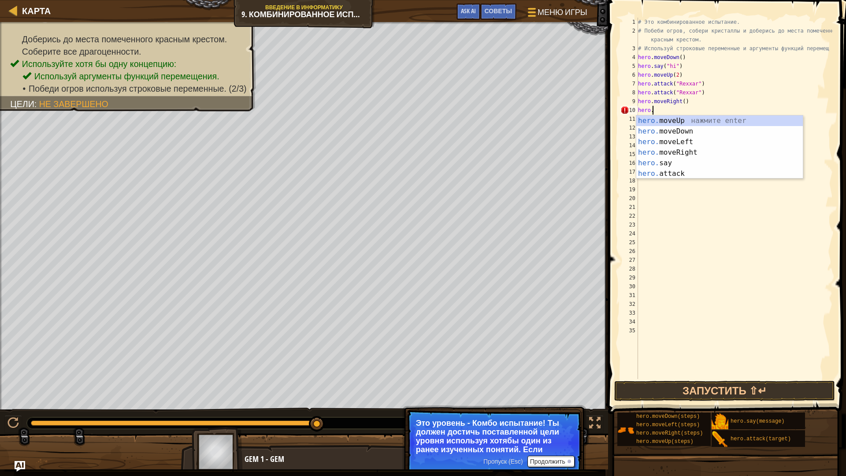
type textarea "h"
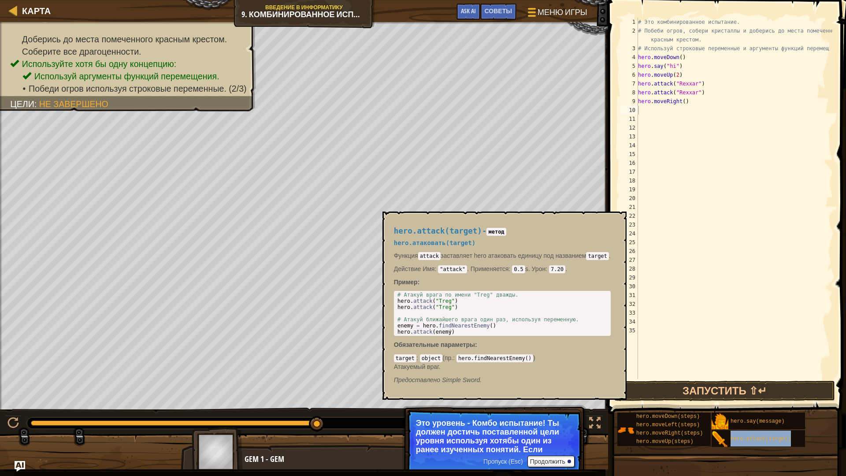
type textarea "hero.attack(target)"
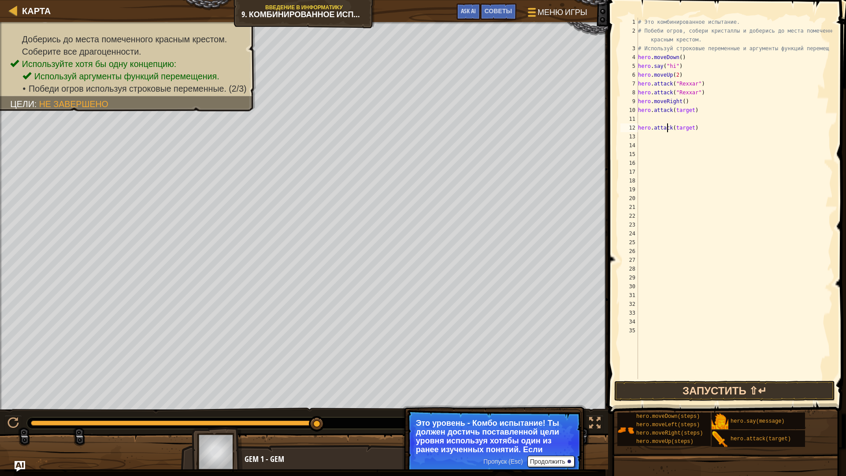
click at [751, 381] on div "hero.attack(target) 1 2 3 4 5 6 7 8 9 10 11 12 13 14 15 16 17 18 19 20 21 22 23…" at bounding box center [725, 224] width 241 height 440
click at [755, 392] on button "Запустить ⇧↵" at bounding box center [724, 391] width 221 height 20
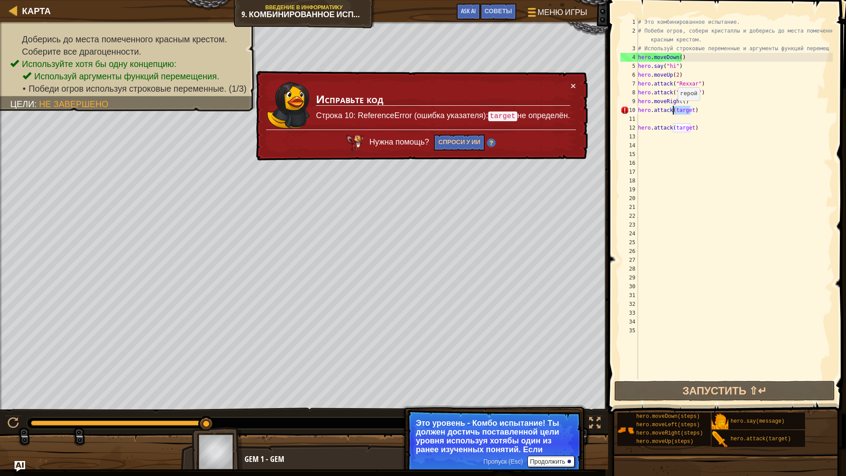
drag, startPoint x: 691, startPoint y: 111, endPoint x: 673, endPoint y: 109, distance: 17.8
click at [673, 109] on div "# Это комбинированное испытание. # Побеби огров, собери кристаллы и доберись до…" at bounding box center [734, 207] width 196 height 379
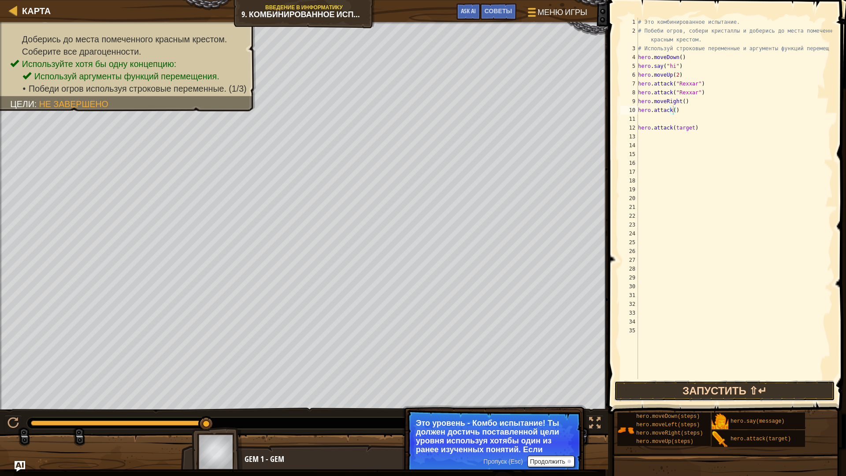
click at [739, 387] on button "Запустить ⇧↵" at bounding box center [724, 391] width 221 height 20
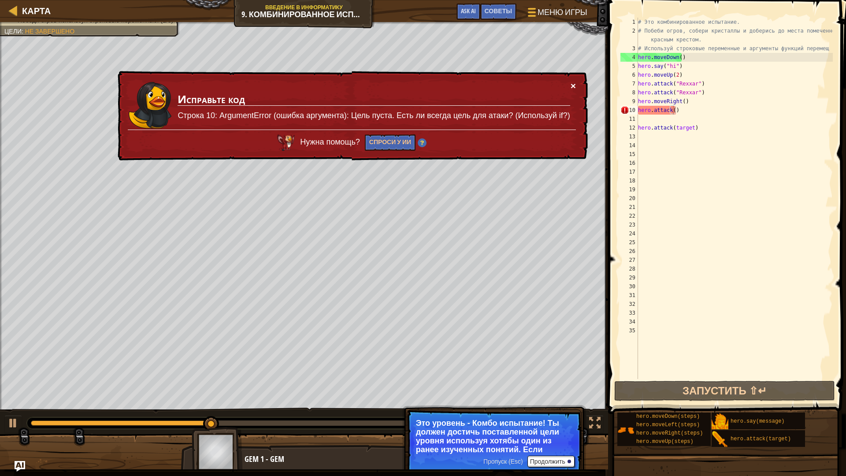
click at [573, 83] on button "×" at bounding box center [572, 85] width 5 height 9
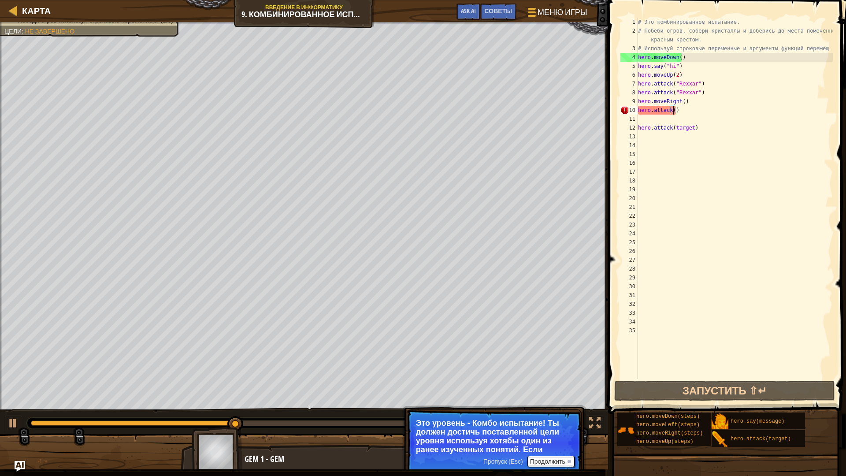
scroll to position [4, 3]
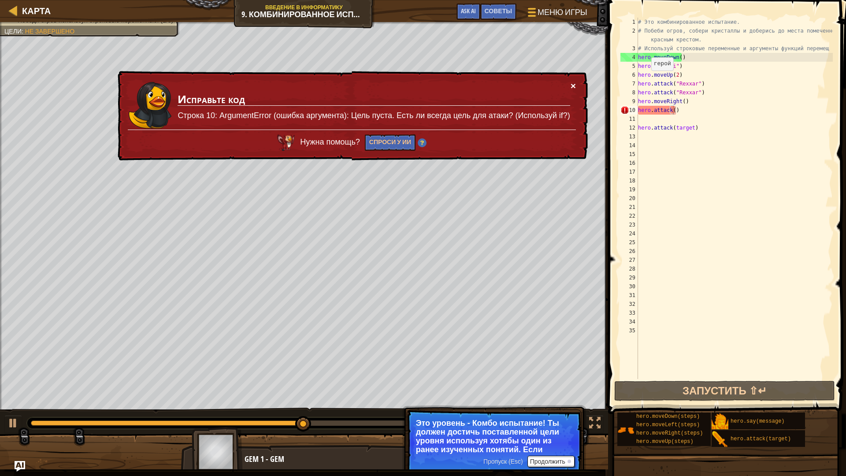
click at [574, 82] on button "×" at bounding box center [572, 85] width 5 height 9
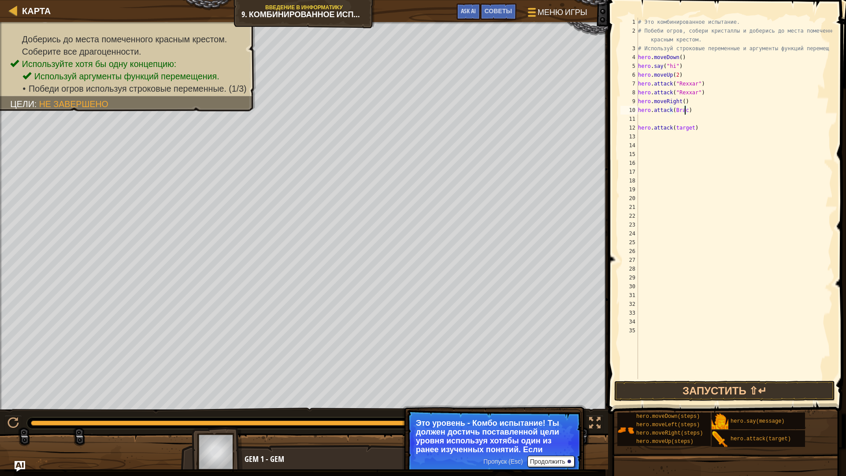
scroll to position [4, 4]
type textarea "hero.attack(Brack)"
click at [640, 119] on div "# Это комбинированное испытание. # Побеби огров, собери кристаллы и доберись до…" at bounding box center [734, 207] width 196 height 379
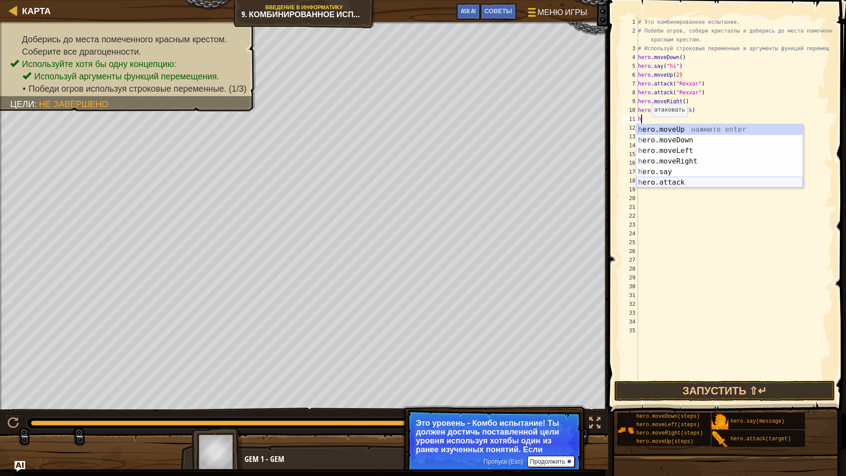
click at [667, 182] on div "h ero.moveUp нажмите enter h ero.moveDown нажмите enter h ero.moveLeft нажмите …" at bounding box center [719, 166] width 167 height 85
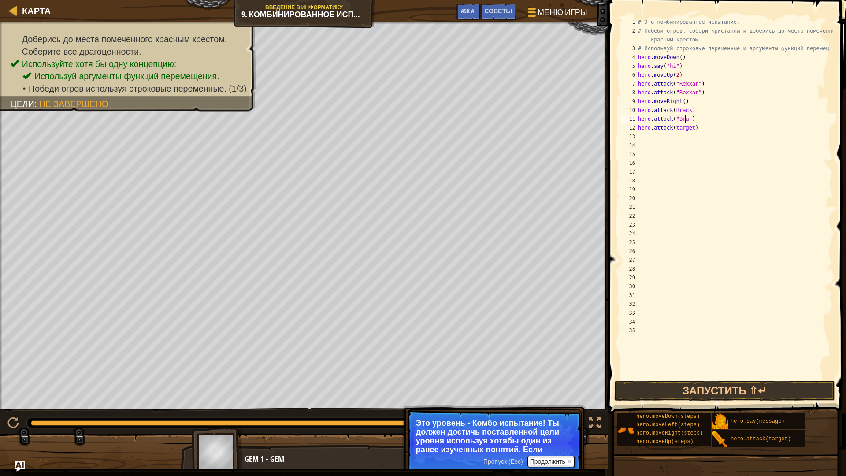
scroll to position [4, 4]
click at [690, 129] on div "# Это комбинированное испытание. # Побеби огров, собери кристаллы и доберись до…" at bounding box center [734, 207] width 196 height 379
click at [694, 394] on button "Запустить ⇧↵" at bounding box center [724, 391] width 221 height 20
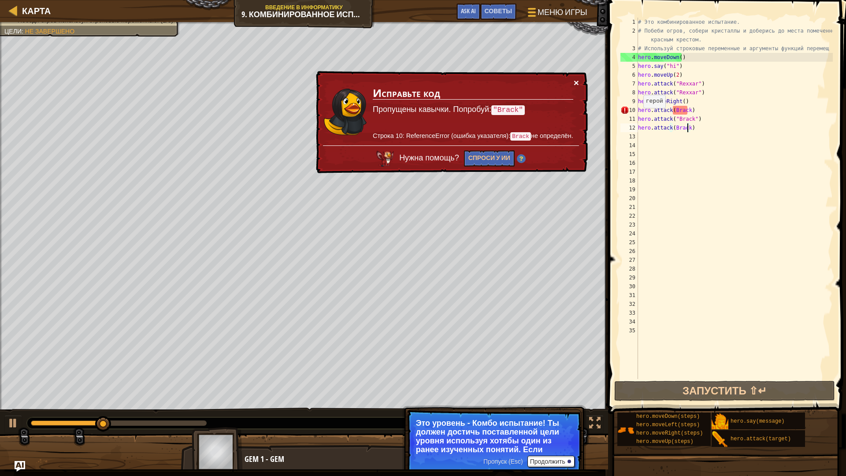
click at [574, 82] on button "×" at bounding box center [576, 82] width 5 height 9
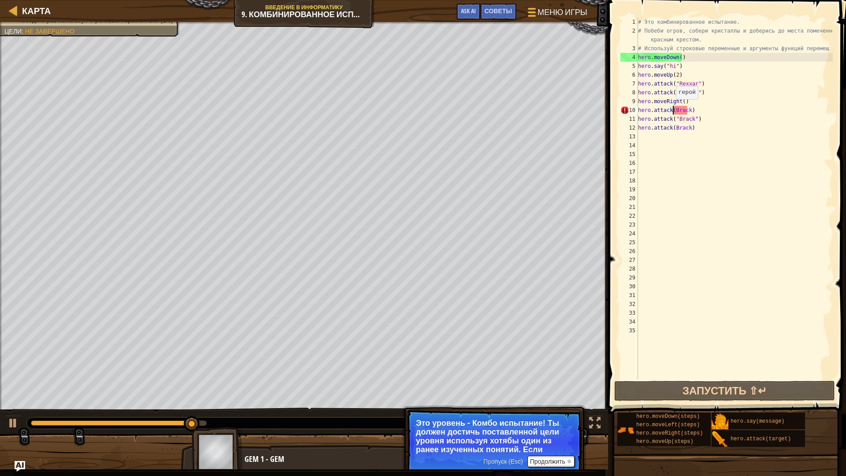
click at [671, 108] on div "# Это комбинированное испытание. # Побеби огров, собери кристаллы и доберись до…" at bounding box center [734, 207] width 196 height 379
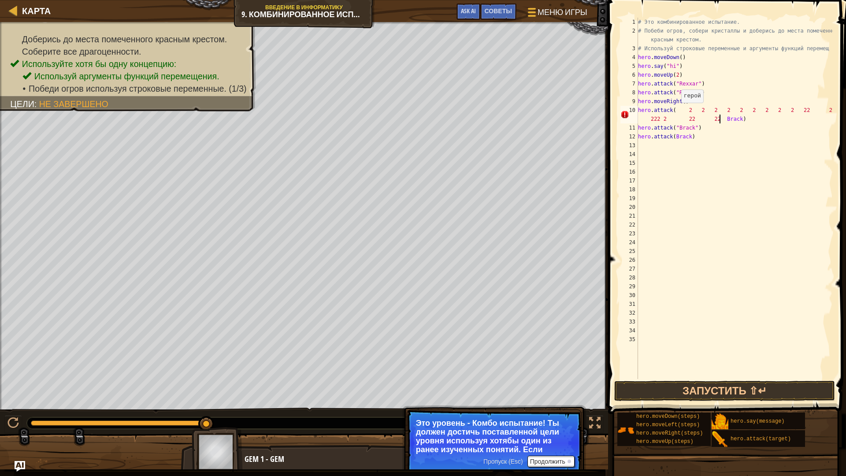
scroll to position [4, 21]
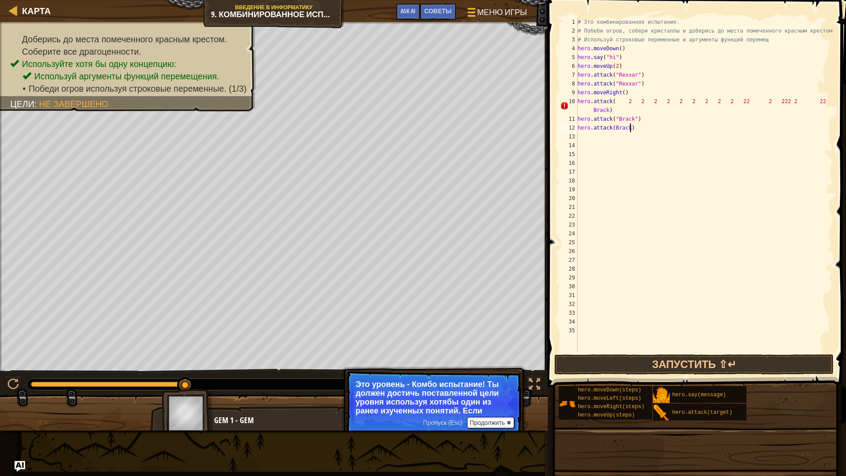
click at [632, 130] on div "# Это комбинированное испытание. # Побеби огров, собери кристаллы и доберись до…" at bounding box center [704, 194] width 257 height 352
type textarea "h"
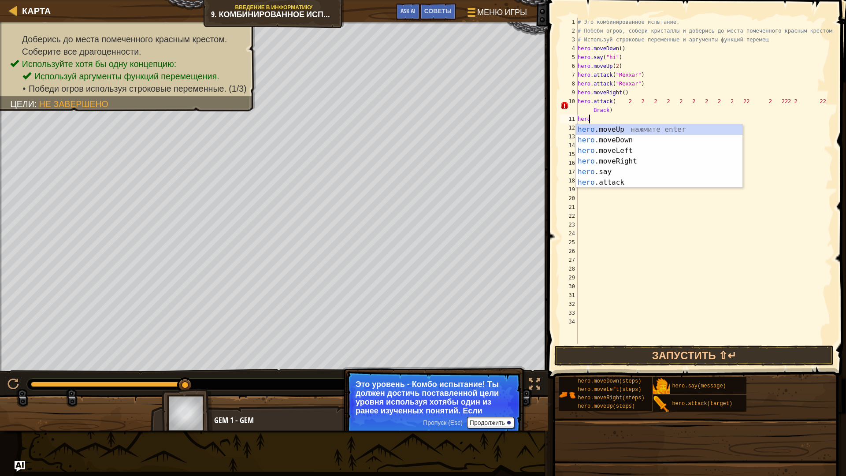
type textarea "h"
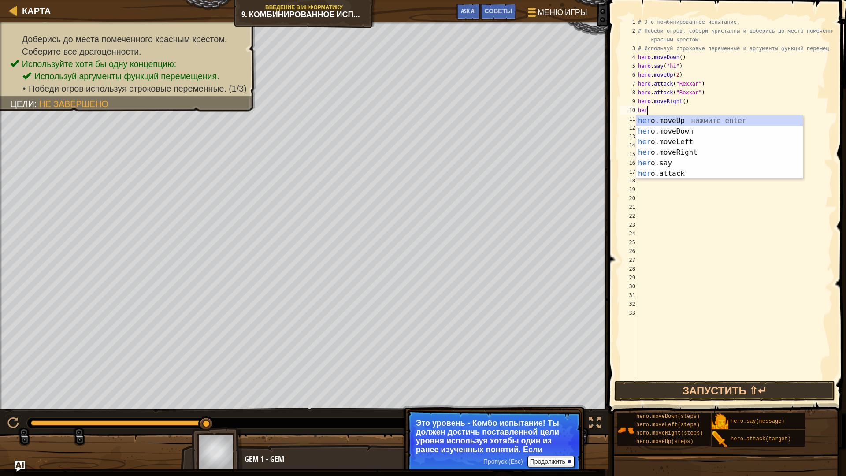
type textarea "h"
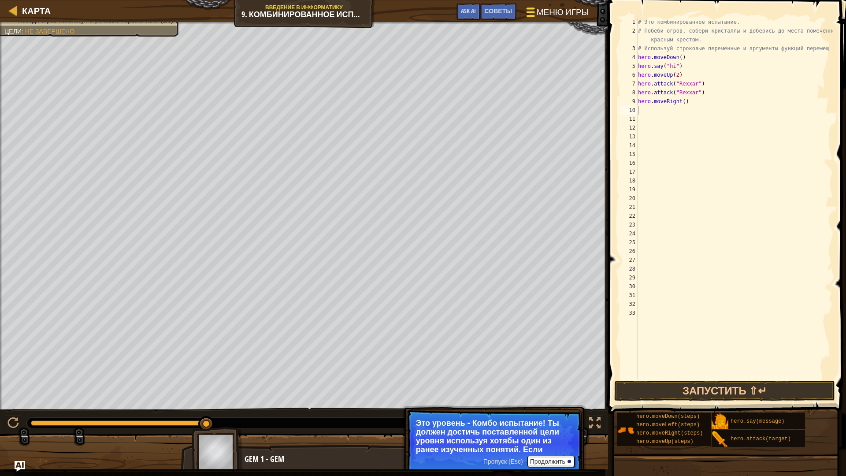
click at [556, 8] on span "Меню игры" at bounding box center [563, 12] width 52 height 12
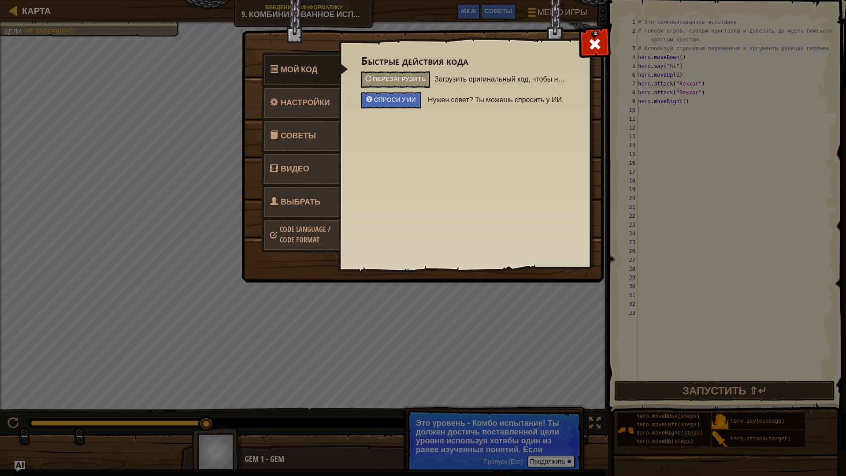
drag, startPoint x: 252, startPoint y: 322, endPoint x: 254, endPoint y: 307, distance: 15.1
click at [252, 321] on div "Мой код Настройки Советы Видео Выбрать героя Code Language / Code Format Быстры…" at bounding box center [423, 238] width 846 height 476
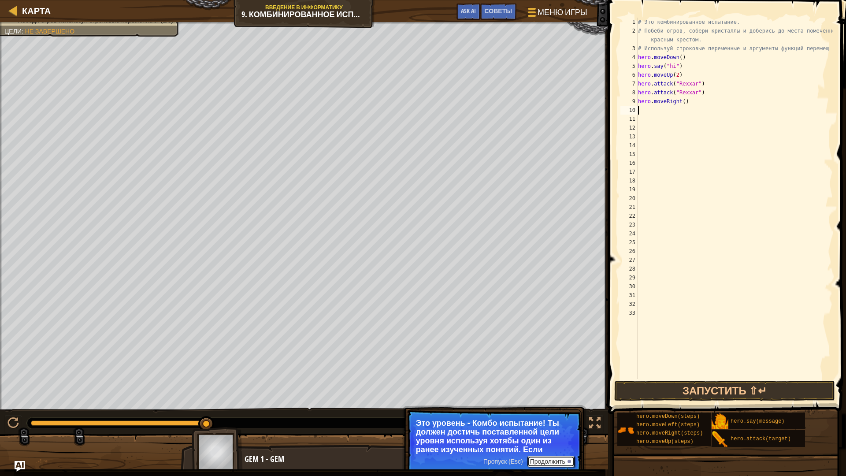
click at [548, 421] on button "Продолжить" at bounding box center [550, 460] width 47 height 11
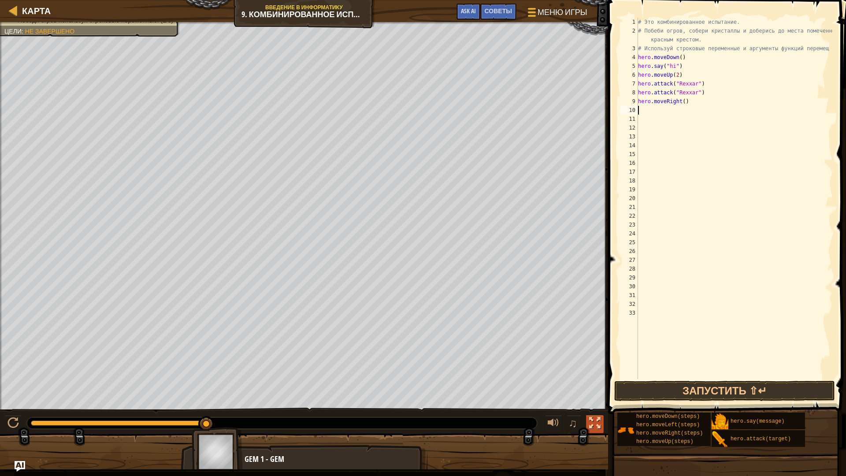
click at [593, 421] on div at bounding box center [594, 422] width 11 height 11
click at [13, 7] on div at bounding box center [13, 10] width 11 height 11
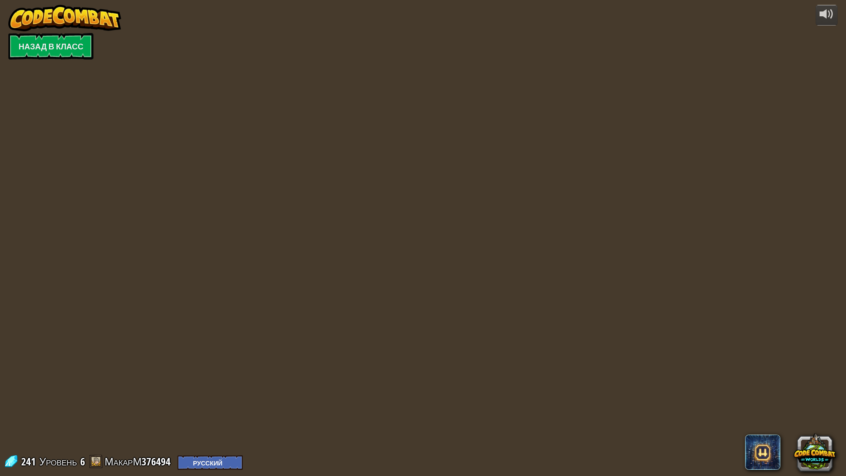
select select "ru"
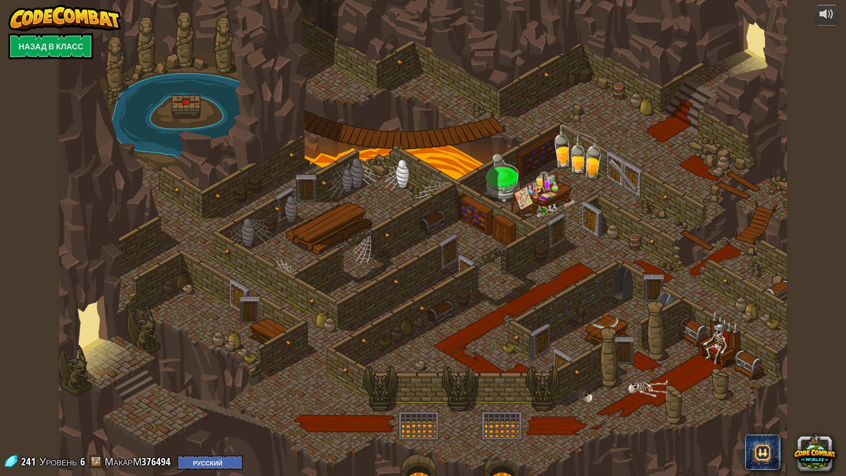
select select "ru"
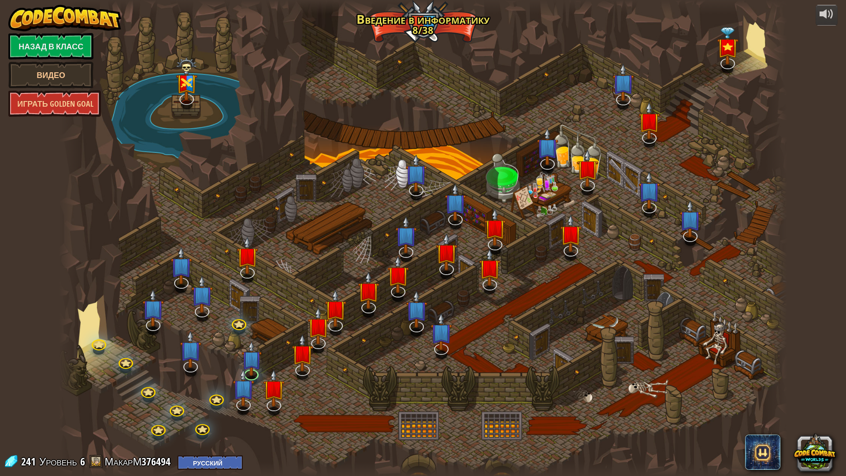
select select "ru"
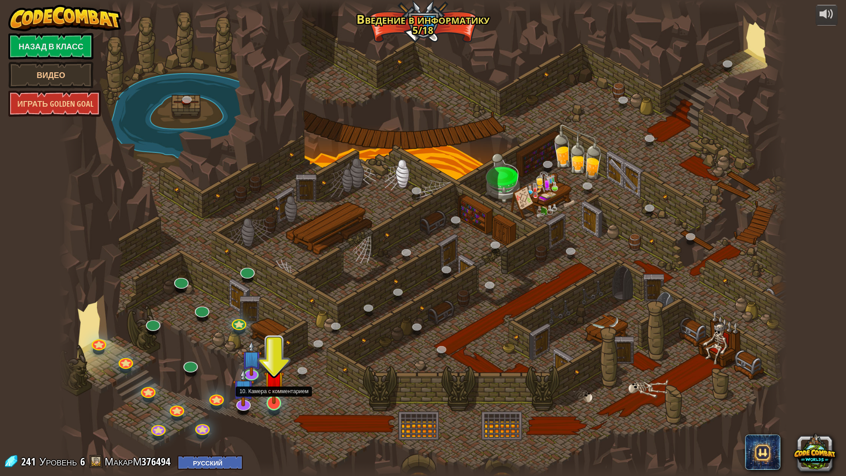
click at [278, 398] on img at bounding box center [274, 381] width 20 height 46
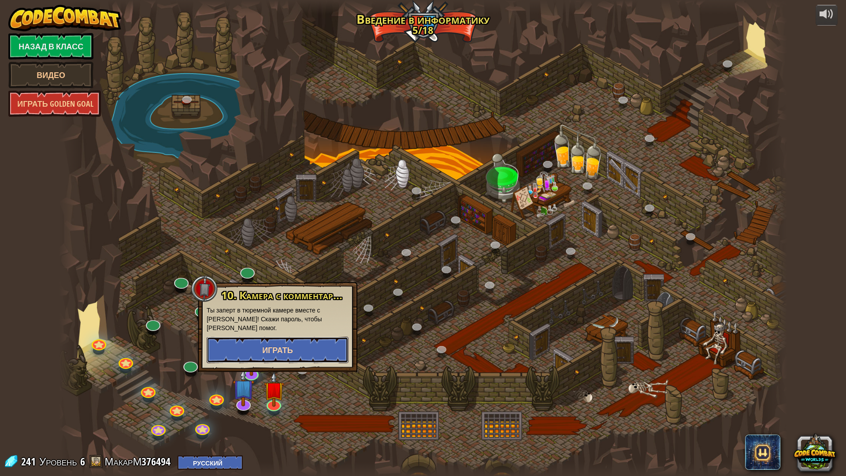
click at [281, 345] on span "Играть" at bounding box center [277, 349] width 31 height 11
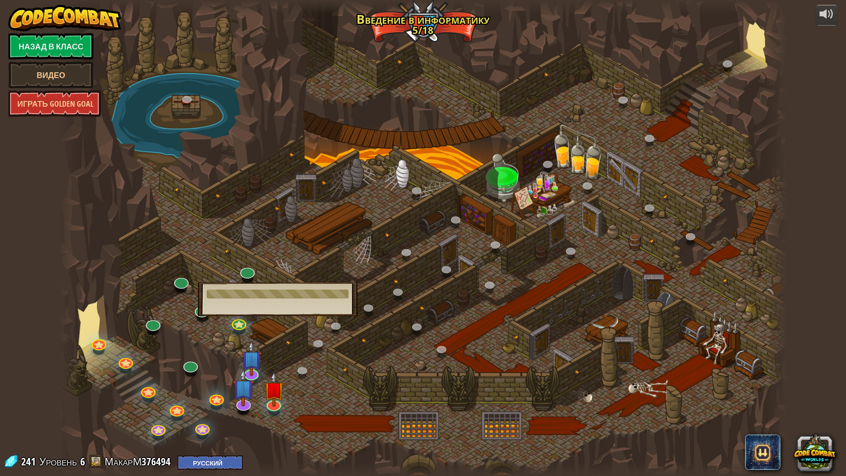
click at [300, 348] on div at bounding box center [423, 238] width 728 height 476
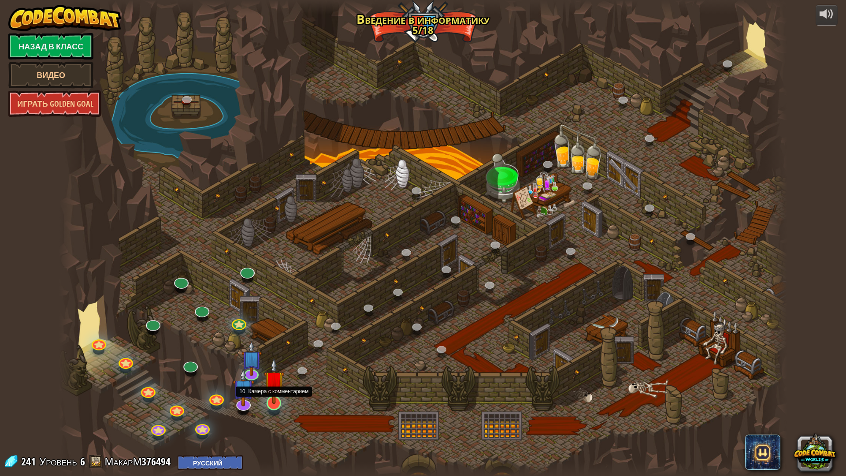
click at [278, 400] on img at bounding box center [274, 381] width 20 height 46
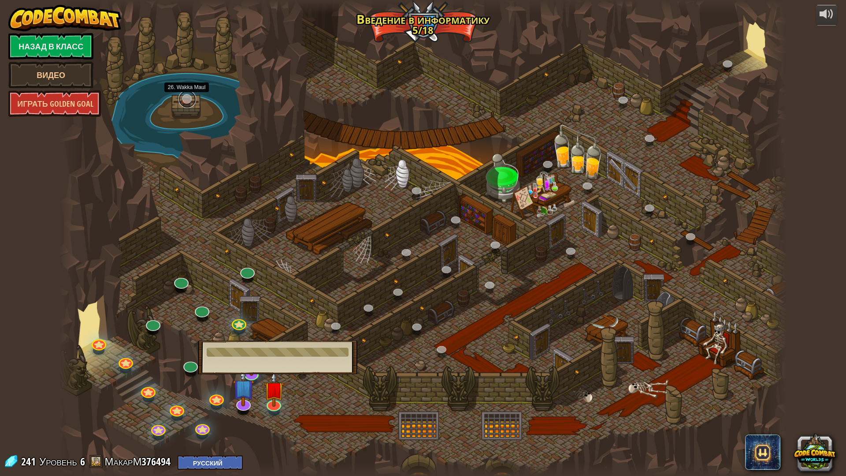
click at [188, 102] on link at bounding box center [187, 99] width 18 height 18
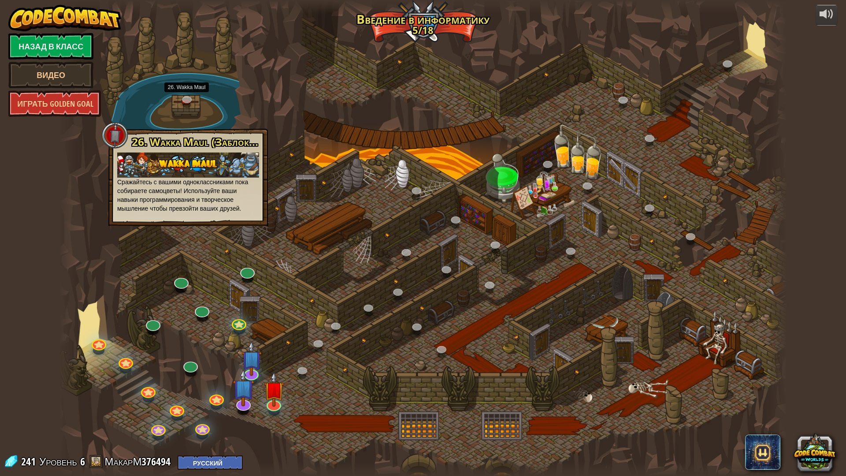
click at [115, 137] on div at bounding box center [115, 135] width 26 height 26
drag, startPoint x: 172, startPoint y: 107, endPoint x: 181, endPoint y: 110, distance: 10.0
click at [181, 110] on div at bounding box center [423, 238] width 728 height 476
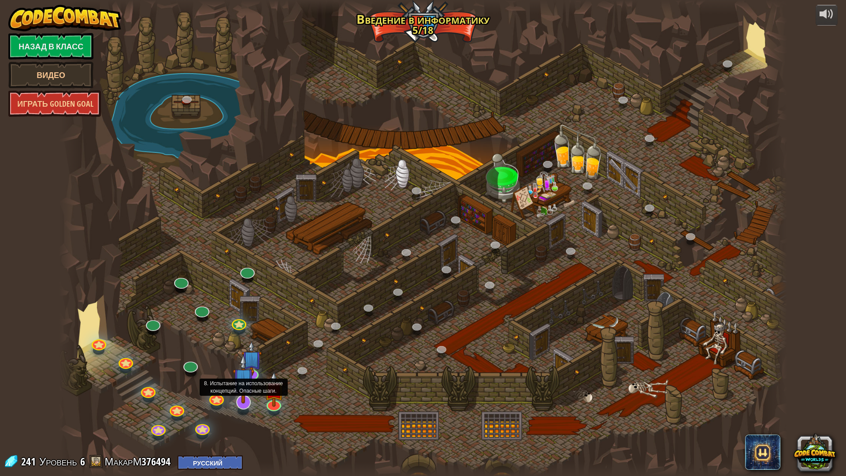
click at [249, 399] on img at bounding box center [244, 379] width 22 height 50
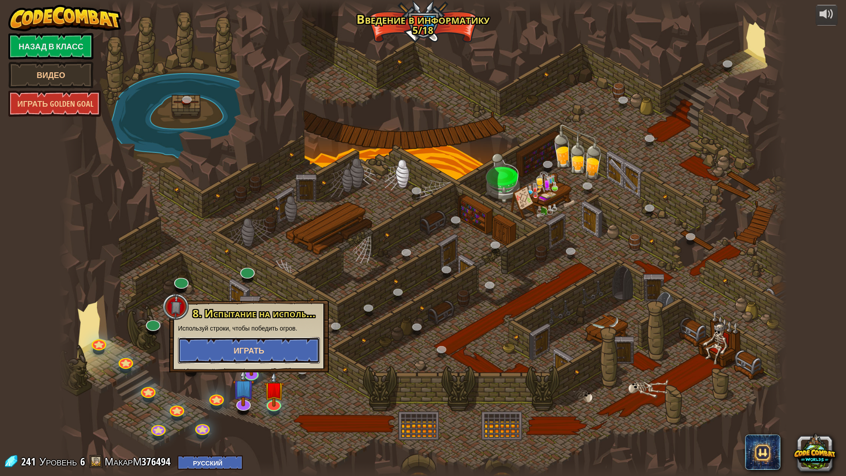
click at [275, 347] on button "Играть" at bounding box center [249, 350] width 142 height 26
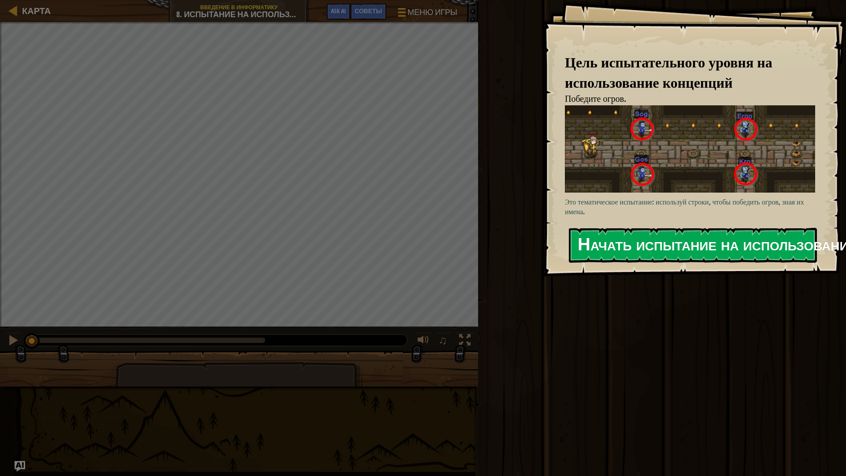
click at [656, 229] on button "Начать испытание на использование концепций" at bounding box center [693, 245] width 248 height 35
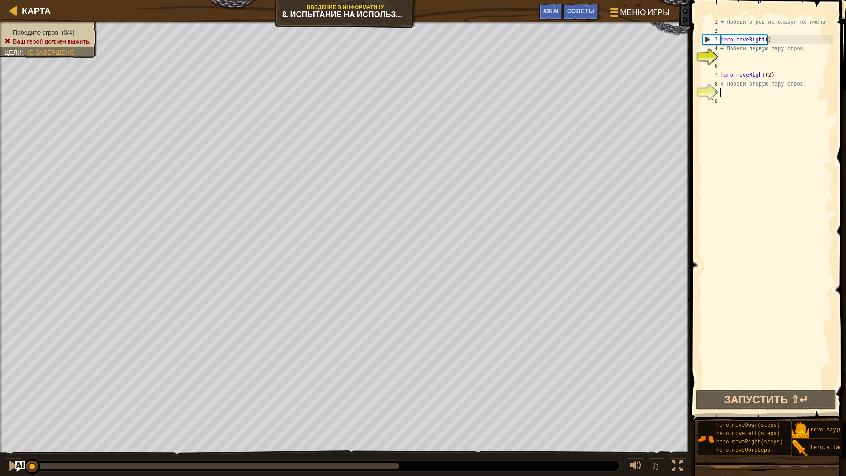
click at [720, 95] on div "# Победи огров используя их имена. hero . moveRight ( ) # Победи первую пару ог…" at bounding box center [775, 212] width 114 height 388
type textarea "р"
type textarea "h"
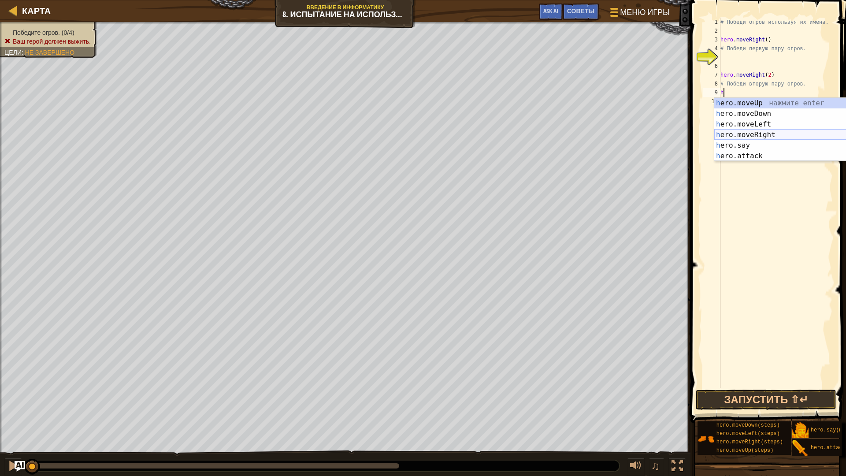
click at [747, 132] on div "h ero.moveUp нажмите enter h ero.moveDown нажмите enter h ero.moveLeft нажмите …" at bounding box center [797, 140] width 167 height 85
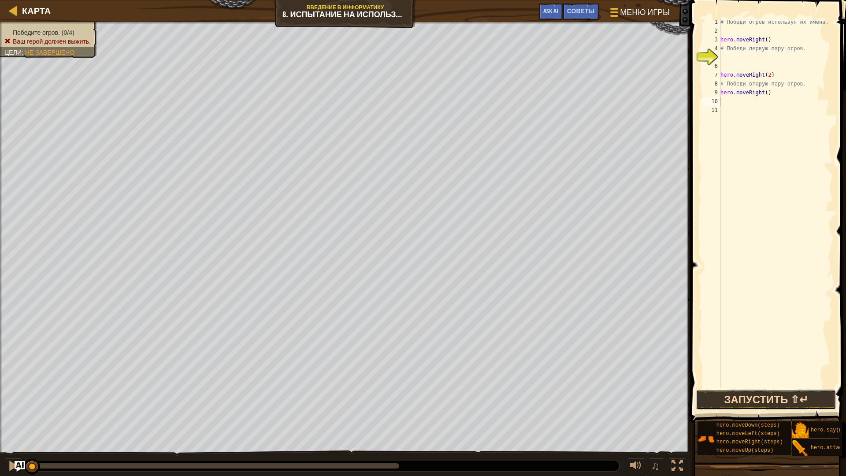
click at [723, 400] on button "Запустить ⇧↵" at bounding box center [766, 399] width 141 height 20
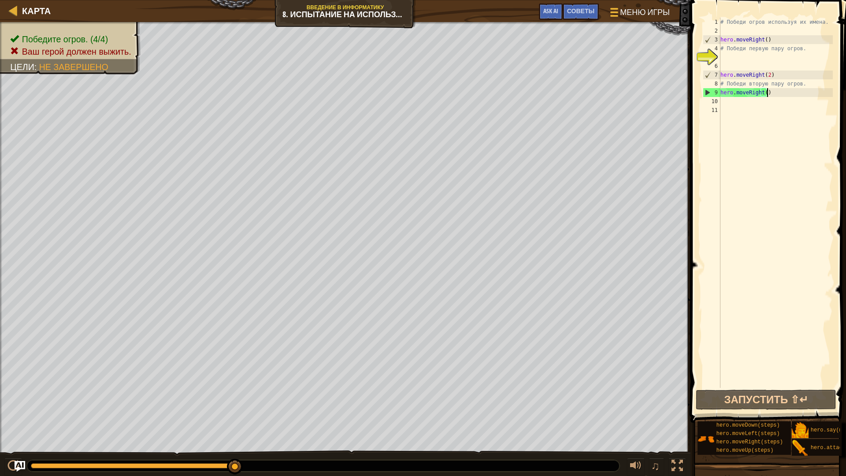
click at [768, 93] on div "# Победи огров используя их имена. hero . moveRight ( ) # Победи первую пару ог…" at bounding box center [775, 212] width 114 height 388
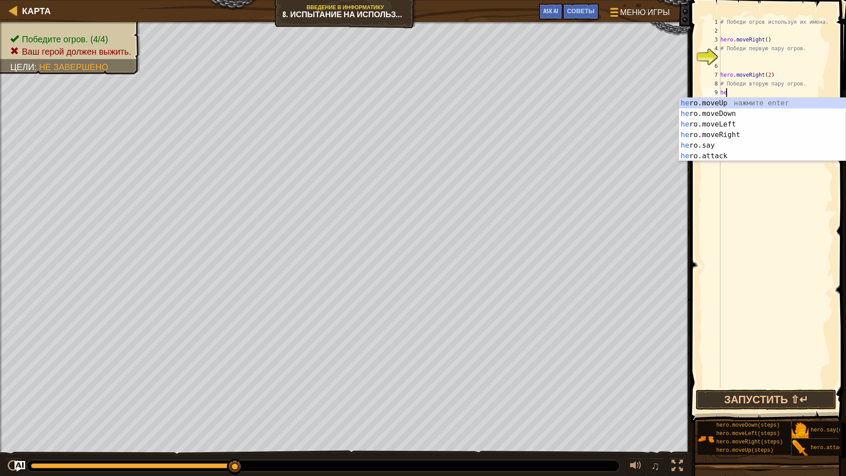
type textarea "h"
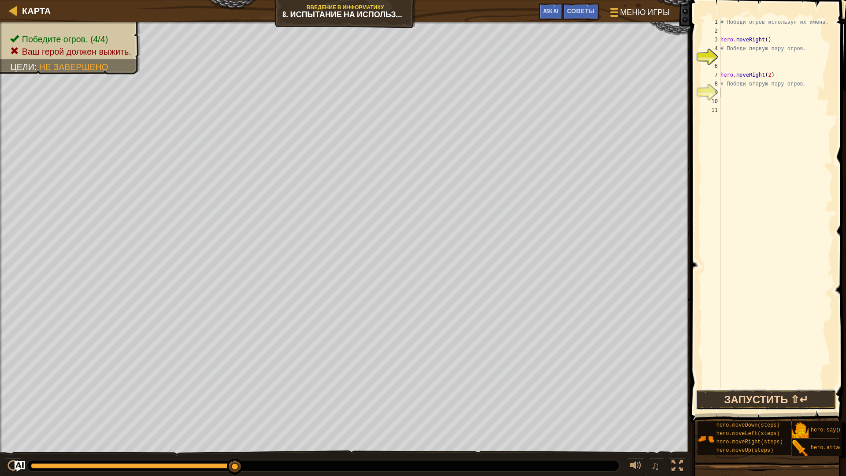
click at [768, 403] on button "Запустить ⇧↵" at bounding box center [766, 399] width 141 height 20
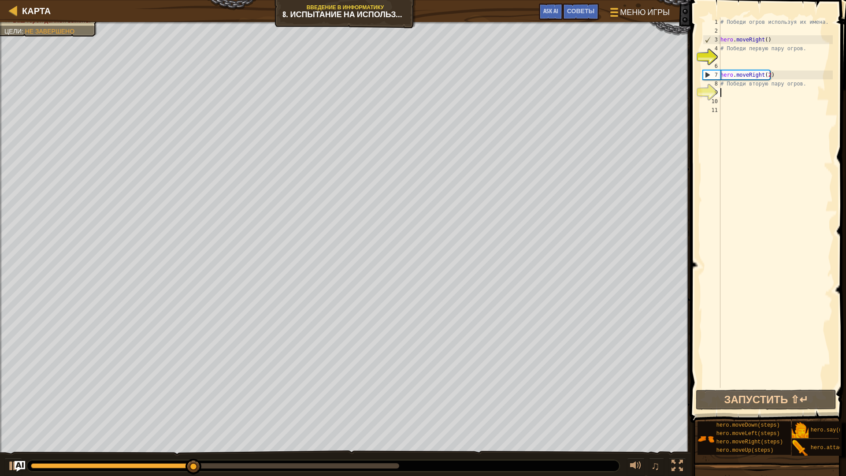
click at [727, 93] on div "# Победи огров используя их имена. hero . moveRight ( ) # Победи первую пару ог…" at bounding box center [775, 212] width 114 height 388
type textarea "h"
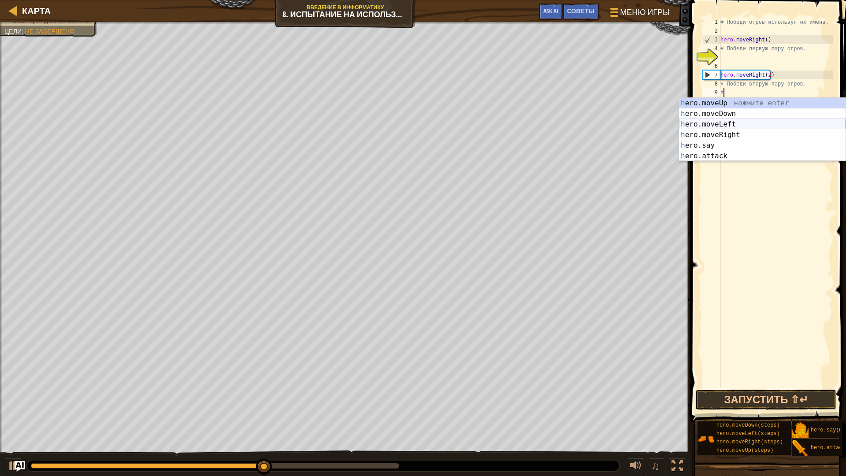
click at [722, 126] on div "h ero.moveUp нажмите enter h ero.moveDown нажмите enter h ero.moveLeft нажмите …" at bounding box center [762, 140] width 167 height 85
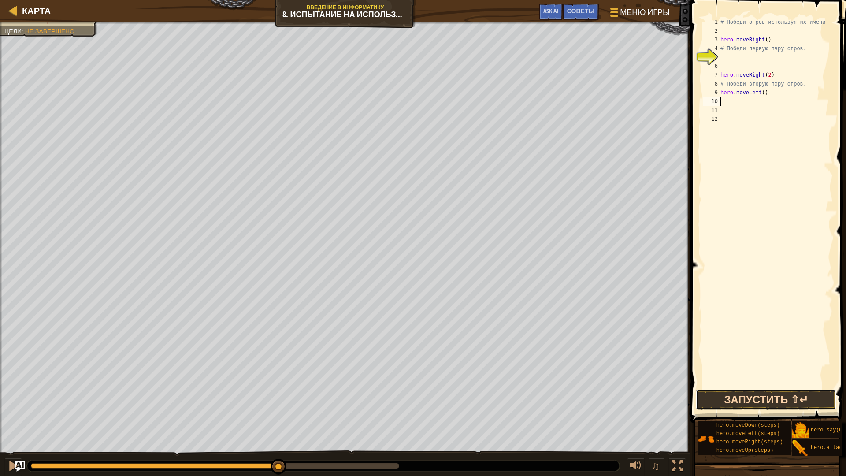
click at [775, 399] on button "Запустить ⇧↵" at bounding box center [766, 399] width 141 height 20
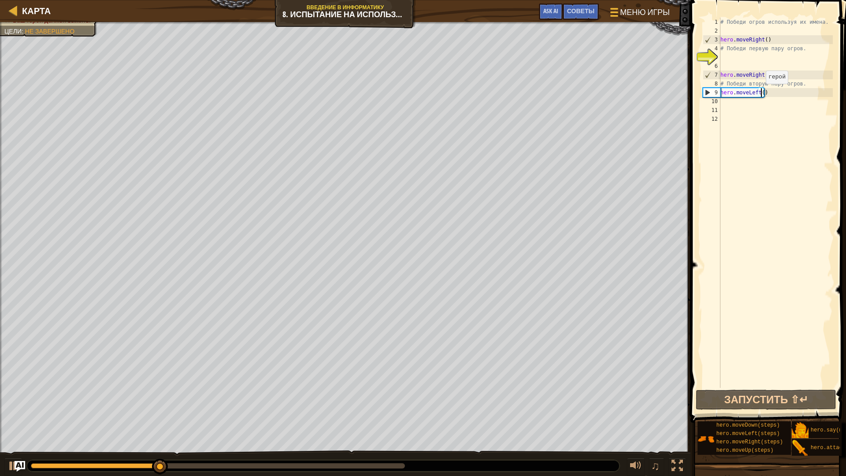
click at [761, 93] on div "# Победи огров используя их имена. hero . moveRight ( ) # Победи первую пару ог…" at bounding box center [775, 212] width 114 height 388
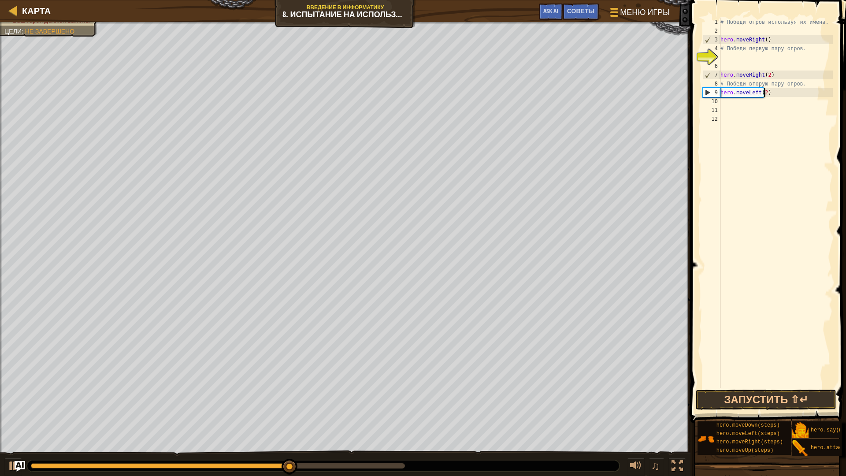
scroll to position [4, 3]
click at [774, 392] on button "Запустить ⇧↵" at bounding box center [766, 399] width 141 height 20
click at [781, 397] on button "Запустить ⇧↵" at bounding box center [766, 399] width 141 height 20
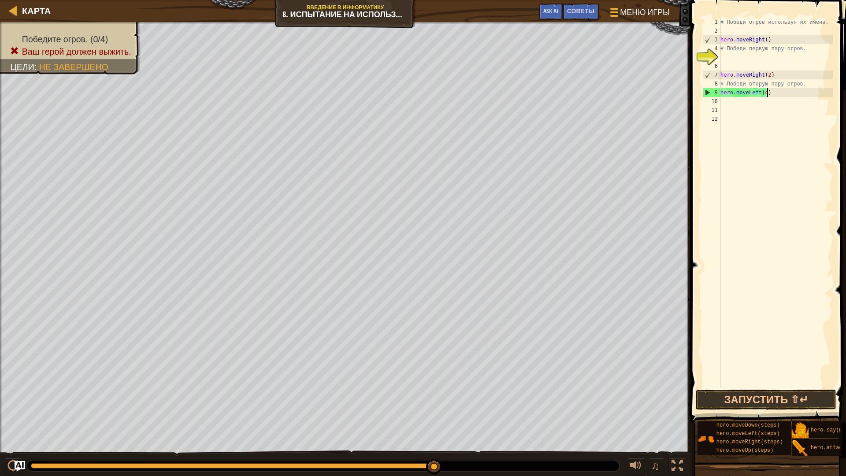
click at [773, 90] on div "# Победи огров используя их имена. hero . moveRight ( ) # Победи первую пару ог…" at bounding box center [775, 212] width 114 height 388
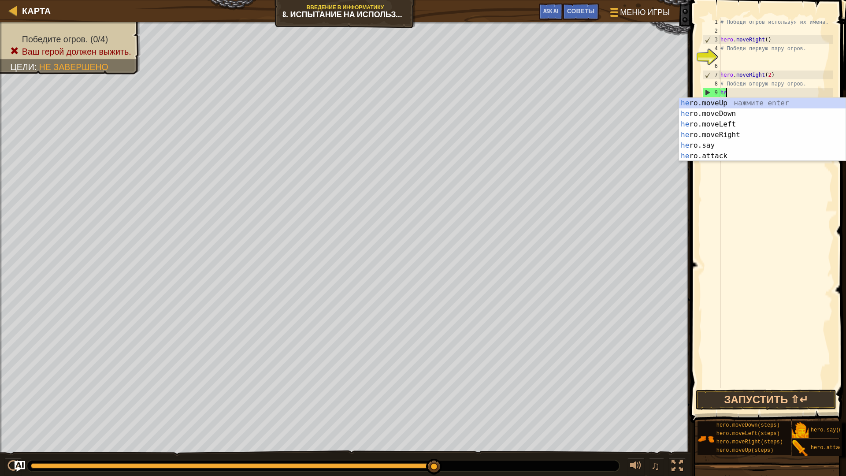
type textarea "h"
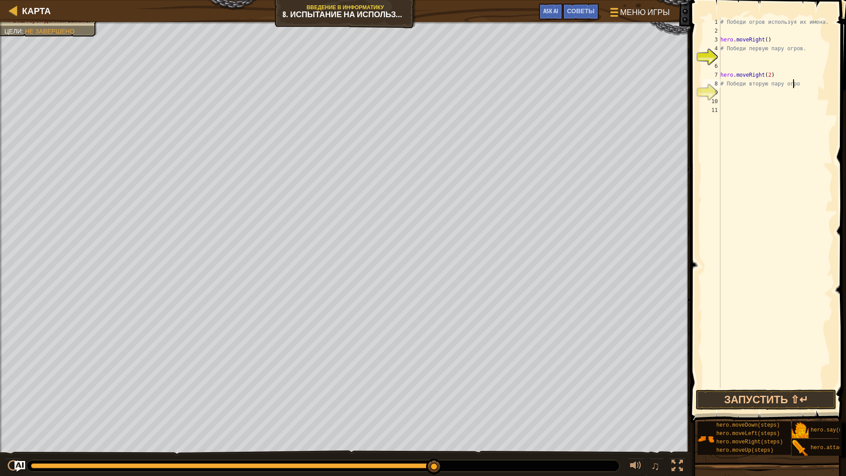
type textarea "# Победи вторую пару огро"
click at [486, 272] on div "Карта Введение в Информатику 8. Испытание на использование концепций. Опасные ш…" at bounding box center [423, 238] width 846 height 476
click at [486, 272] on div "copy 42, 22" at bounding box center [523, 288] width 75 height 32
drag, startPoint x: 485, startPoint y: 273, endPoint x: 484, endPoint y: 279, distance: 5.8
click at [0, 0] on div "copy 42, 22" at bounding box center [0, 0] width 0 height 0
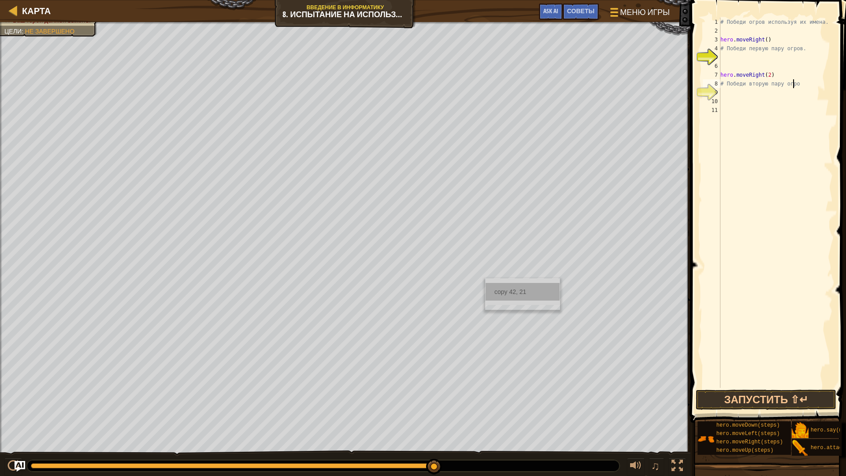
click at [523, 292] on div "copy 42, 21" at bounding box center [522, 292] width 74 height 18
click at [723, 93] on div "# Победи огров используя их имена. hero . moveRight ( ) # Победи первую пару ог…" at bounding box center [775, 212] width 114 height 388
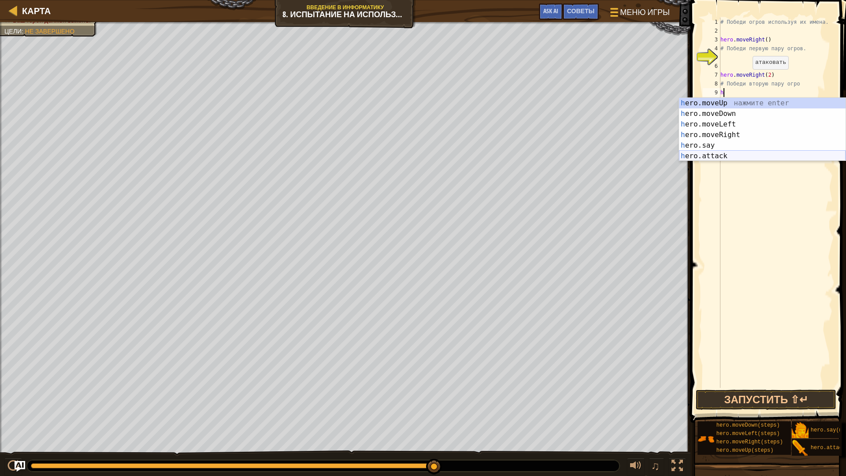
click at [726, 153] on div "h ero.moveUp нажмите enter h ero.moveDown нажмите enter h ero.moveLeft нажмите …" at bounding box center [762, 140] width 167 height 85
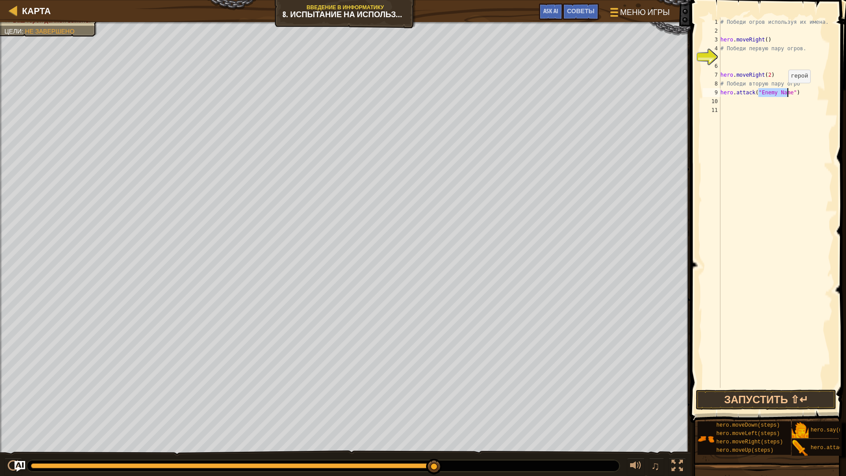
paste textarea "42, 21"
click at [759, 400] on button "Запустить ⇧↵" at bounding box center [766, 399] width 141 height 20
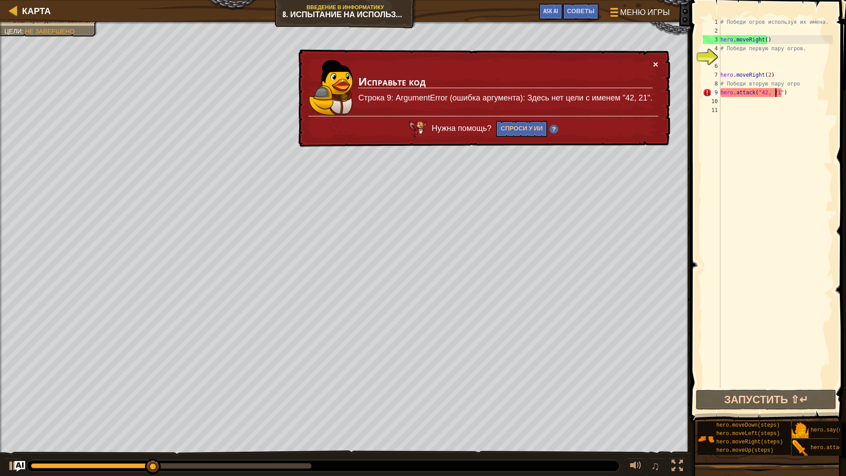
click at [656, 64] on button "×" at bounding box center [655, 63] width 5 height 9
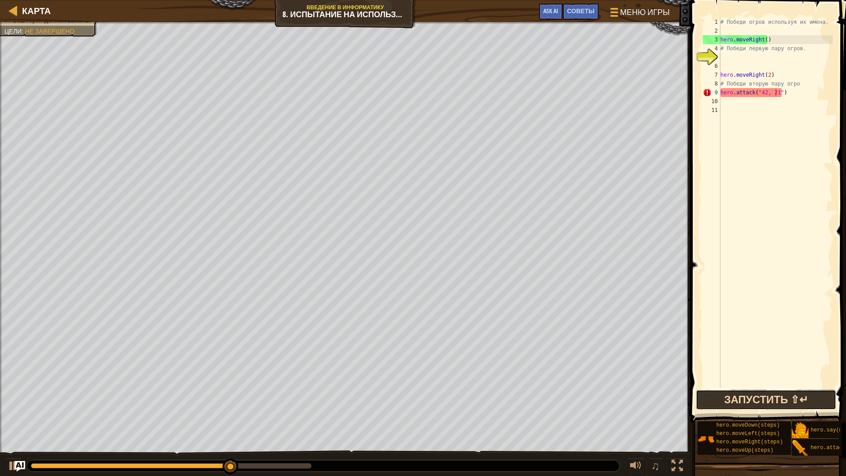
click at [762, 398] on button "Запустить ⇧↵" at bounding box center [766, 399] width 141 height 20
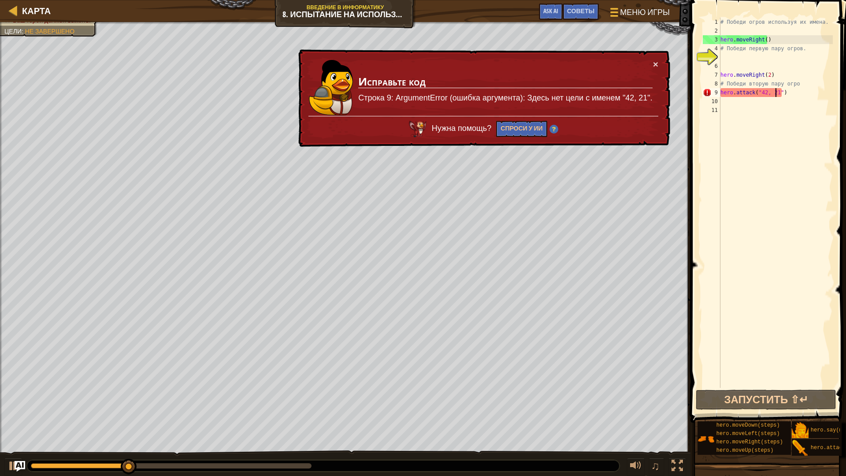
click at [789, 89] on div "# Победи огров используя их имена. hero . moveRight ( ) # Победи первую пару ог…" at bounding box center [775, 212] width 114 height 388
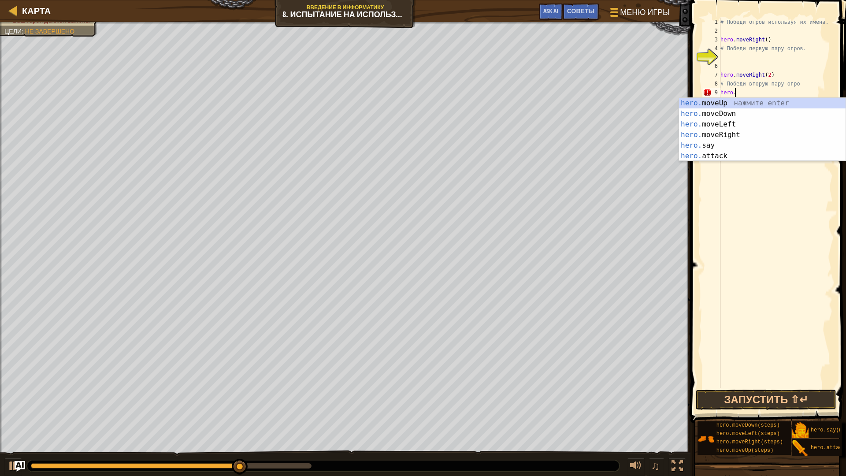
type textarea "h"
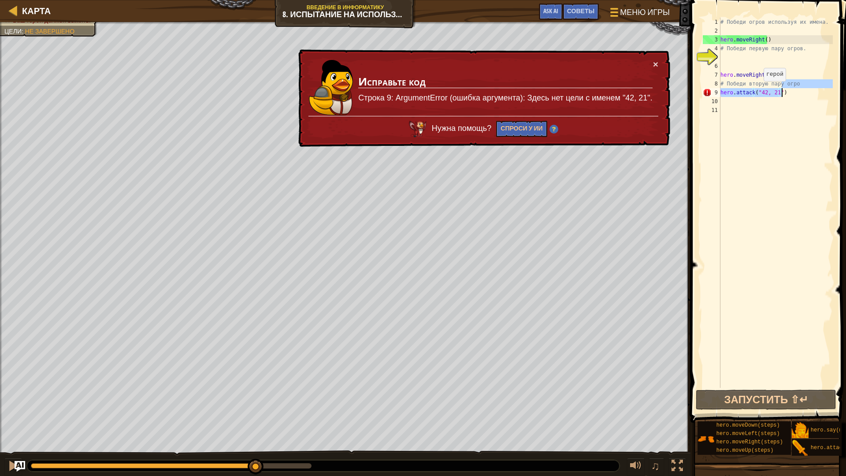
click at [759, 90] on div "# Победи огров используя их имена. hero . moveRight ( ) # Победи первую пару ог…" at bounding box center [775, 203] width 114 height 370
type textarea "hero.attack("42, 21")"
click at [778, 137] on div "# Победи огров используя их имена. hero . moveRight ( ) # Победи первую пару ог…" at bounding box center [775, 212] width 114 height 388
drag, startPoint x: 774, startPoint y: 93, endPoint x: 758, endPoint y: 94, distance: 15.9
click at [758, 94] on div "# Победи огров используя их имена. hero . moveRight ( ) # Победи первую пару ог…" at bounding box center [775, 212] width 114 height 388
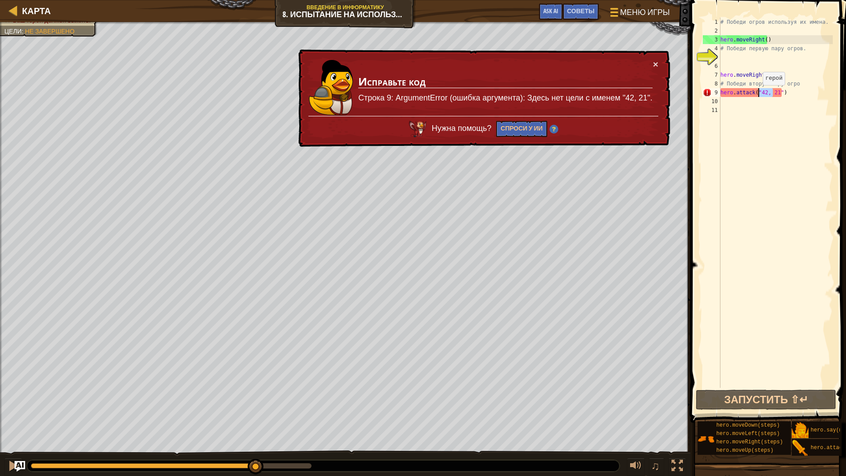
type textarea "hero.attack("42, 21")"
click at [783, 103] on div "# Победи огров используя их имена. hero . moveRight ( ) # Победи первую пару ог…" at bounding box center [775, 212] width 114 height 388
drag, startPoint x: 773, startPoint y: 92, endPoint x: 758, endPoint y: 93, distance: 14.5
click at [758, 93] on div "# Победи огров используя их имена. hero . moveRight ( ) # Победи первую пару ог…" at bounding box center [775, 212] width 114 height 388
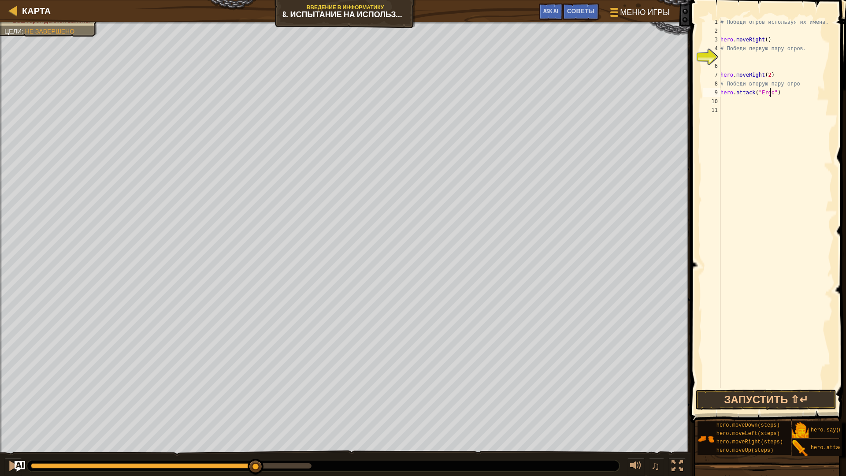
scroll to position [4, 4]
click at [754, 397] on button "Запустить ⇧↵" at bounding box center [766, 399] width 141 height 20
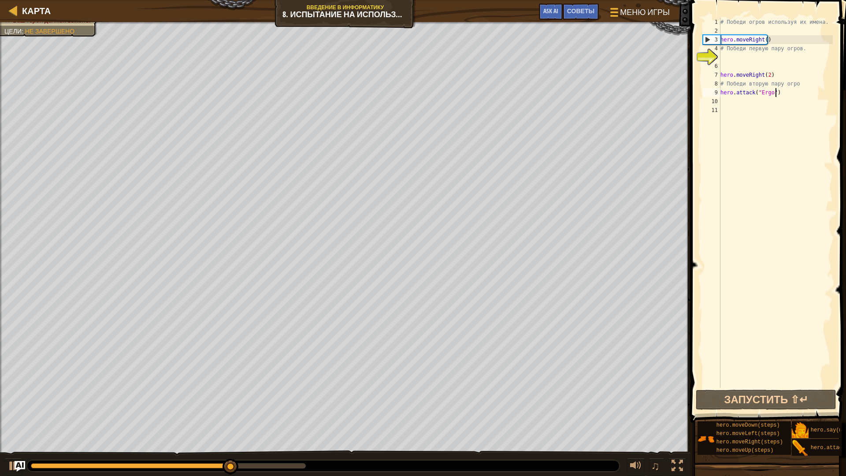
click at [782, 93] on div "# Победи огров используя их имена. hero . moveRight ( ) # Победи первую пару ог…" at bounding box center [775, 212] width 114 height 388
click at [782, 91] on div "# Победи огров используя их имена. hero . moveRight ( ) # Победи первую пару ог…" at bounding box center [775, 212] width 114 height 388
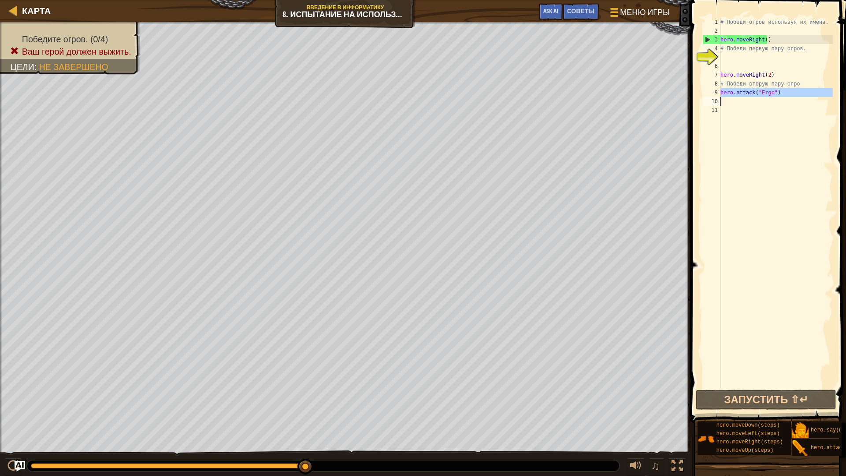
click at [796, 94] on div "# Победи огров используя их имена. hero . moveRight ( ) # Победи первую пару ог…" at bounding box center [775, 203] width 114 height 370
type textarea "hero.attack("Ergo")"
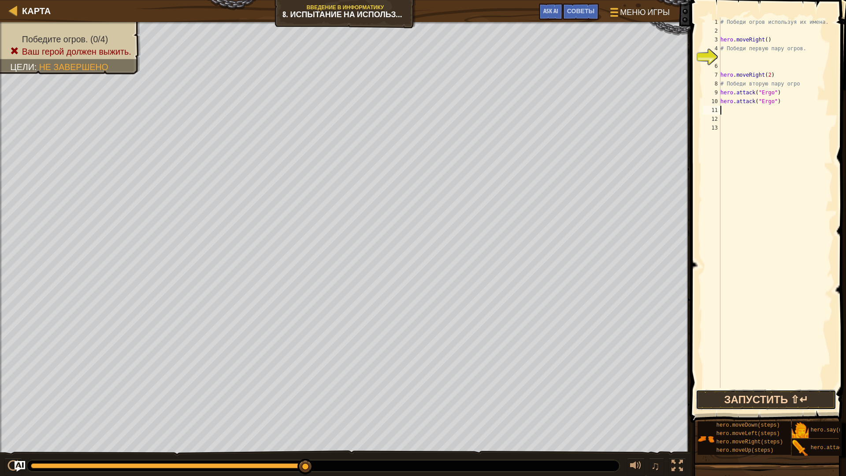
click at [738, 401] on button "Запустить ⇧↵" at bounding box center [766, 399] width 141 height 20
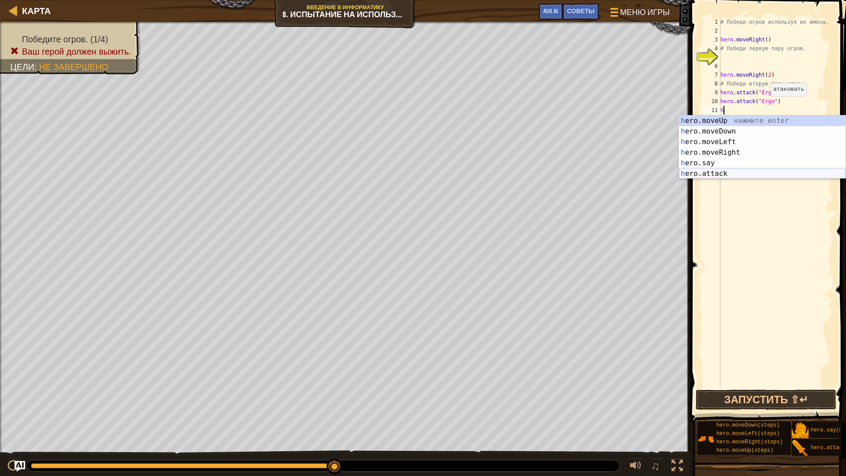
click at [735, 170] on div "h ero.moveUp нажмите enter h ero.moveDown нажмите enter h ero.moveLeft нажмите …" at bounding box center [762, 157] width 167 height 85
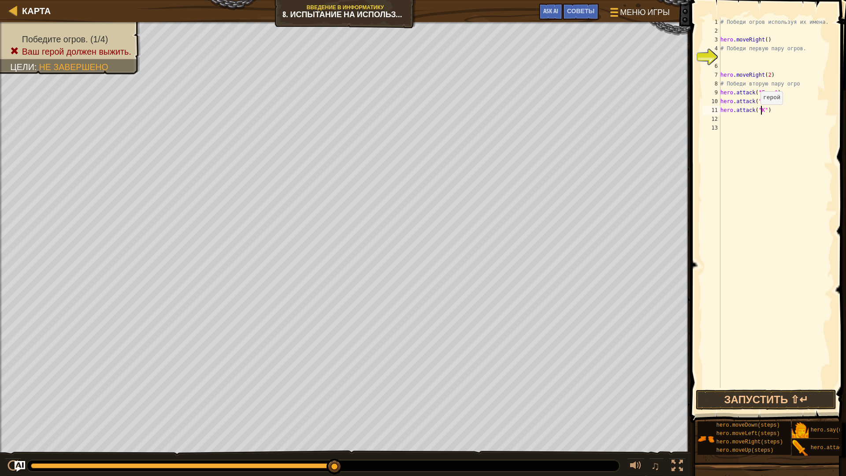
scroll to position [4, 4]
type textarea "hero.attack("Kro")"
click at [722, 118] on div "# Победи огров используя их имена. hero . moveRight ( ) # Победи первую пару ог…" at bounding box center [775, 212] width 114 height 388
